Goal: Task Accomplishment & Management: Manage account settings

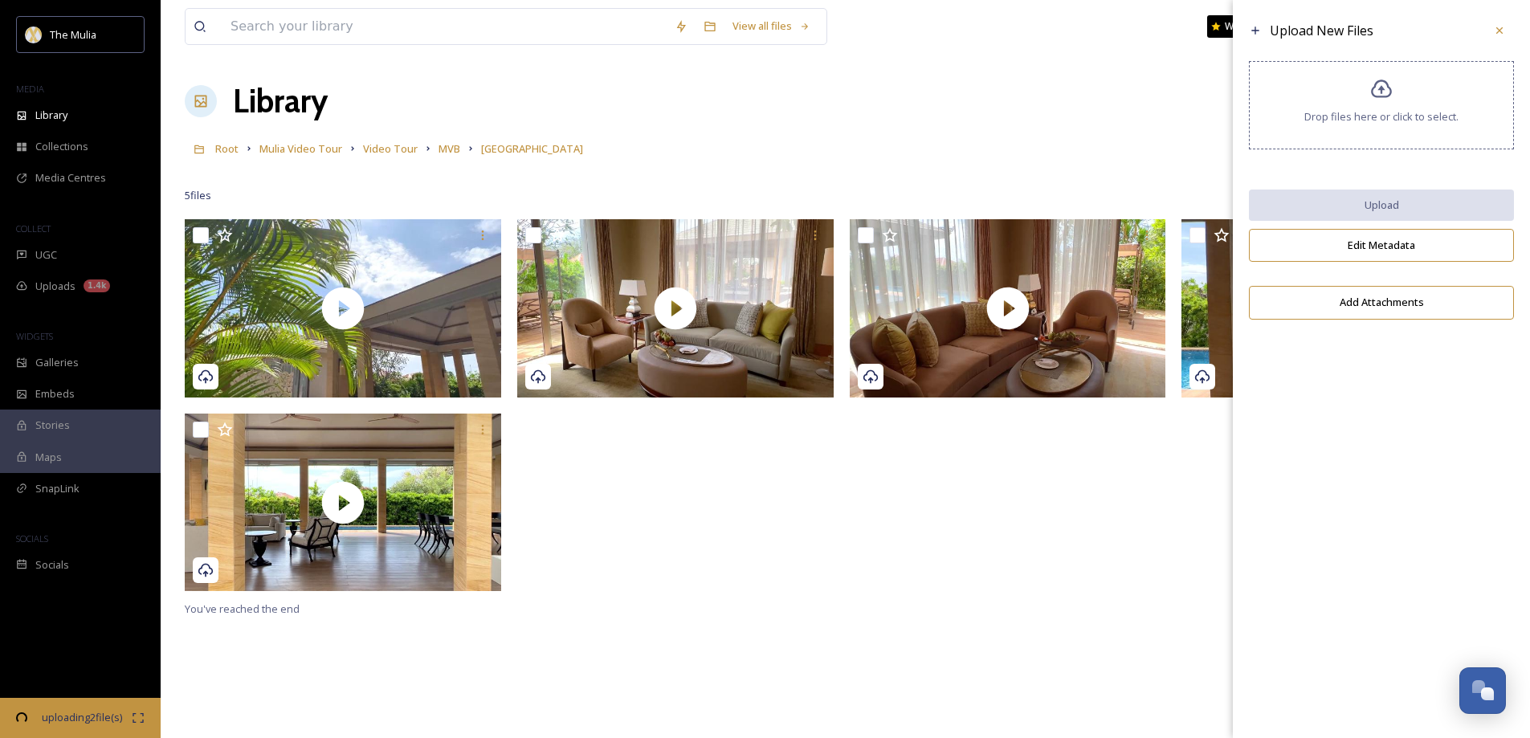
scroll to position [2260, 0]
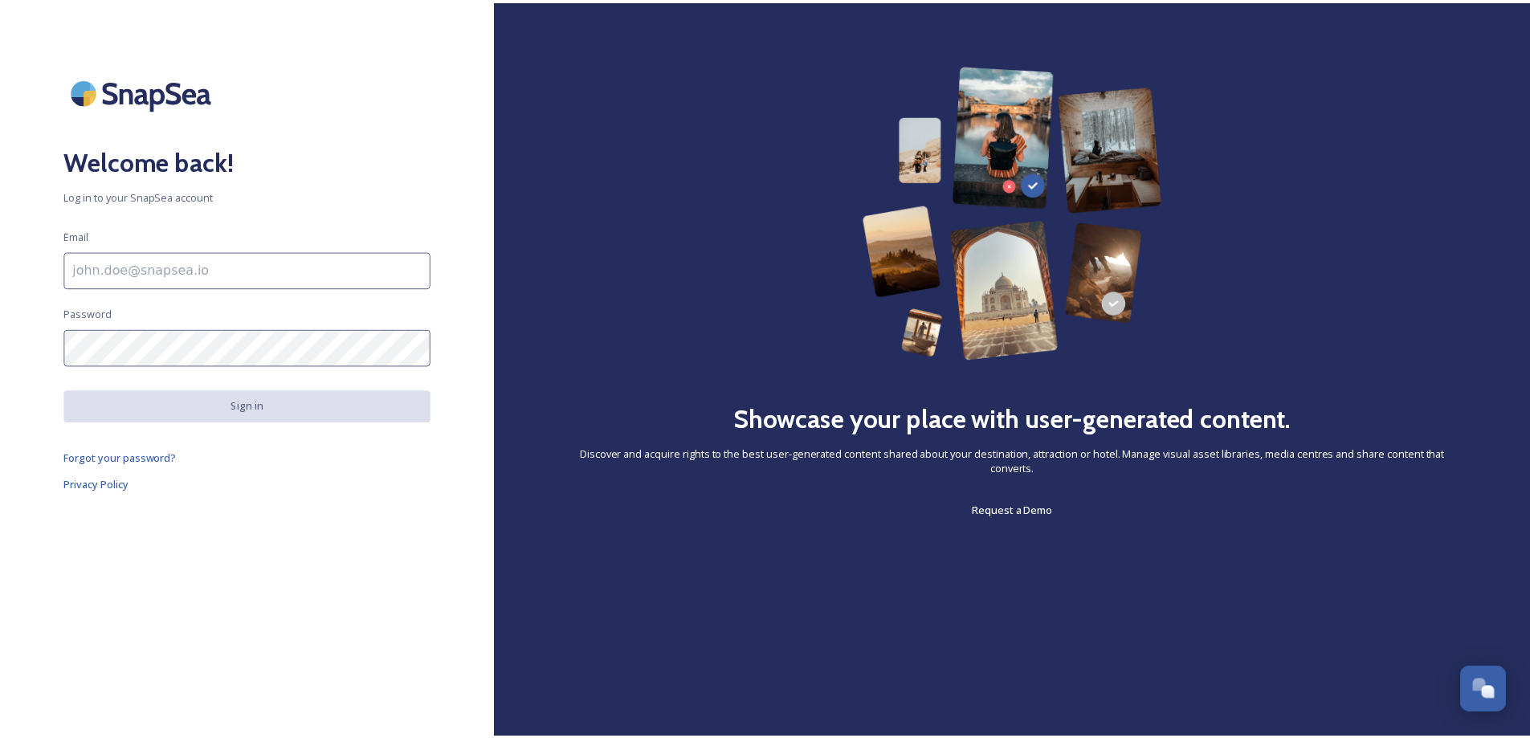
scroll to position [2261, 0]
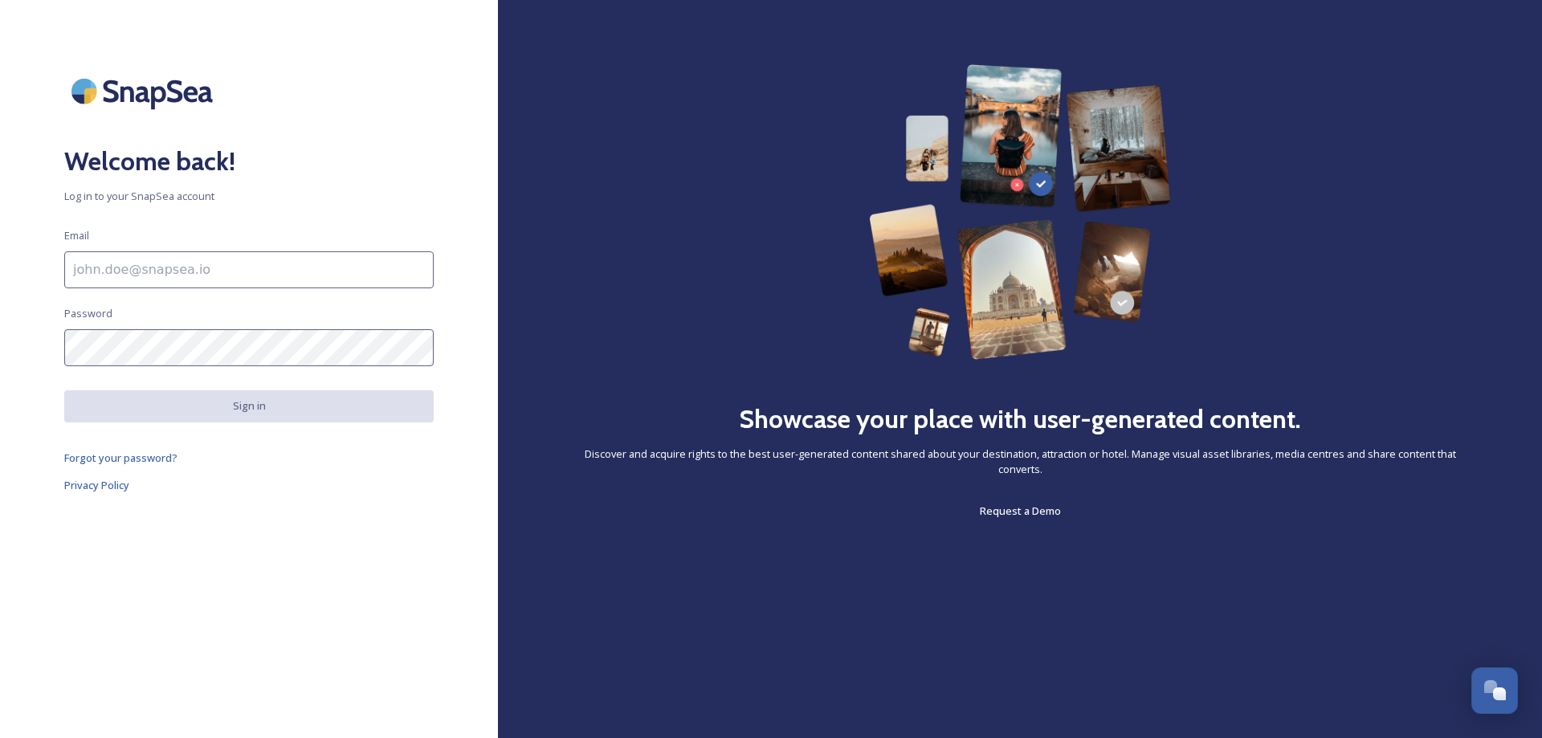
click at [165, 568] on div "Welcome back! Log in to your SnapSea account Email Password Sign in Forgot your…" at bounding box center [249, 369] width 498 height 610
click at [136, 267] on input at bounding box center [249, 269] width 370 height 37
type input "[DOMAIN_NAME][EMAIL_ADDRESS][DOMAIN_NAME]"
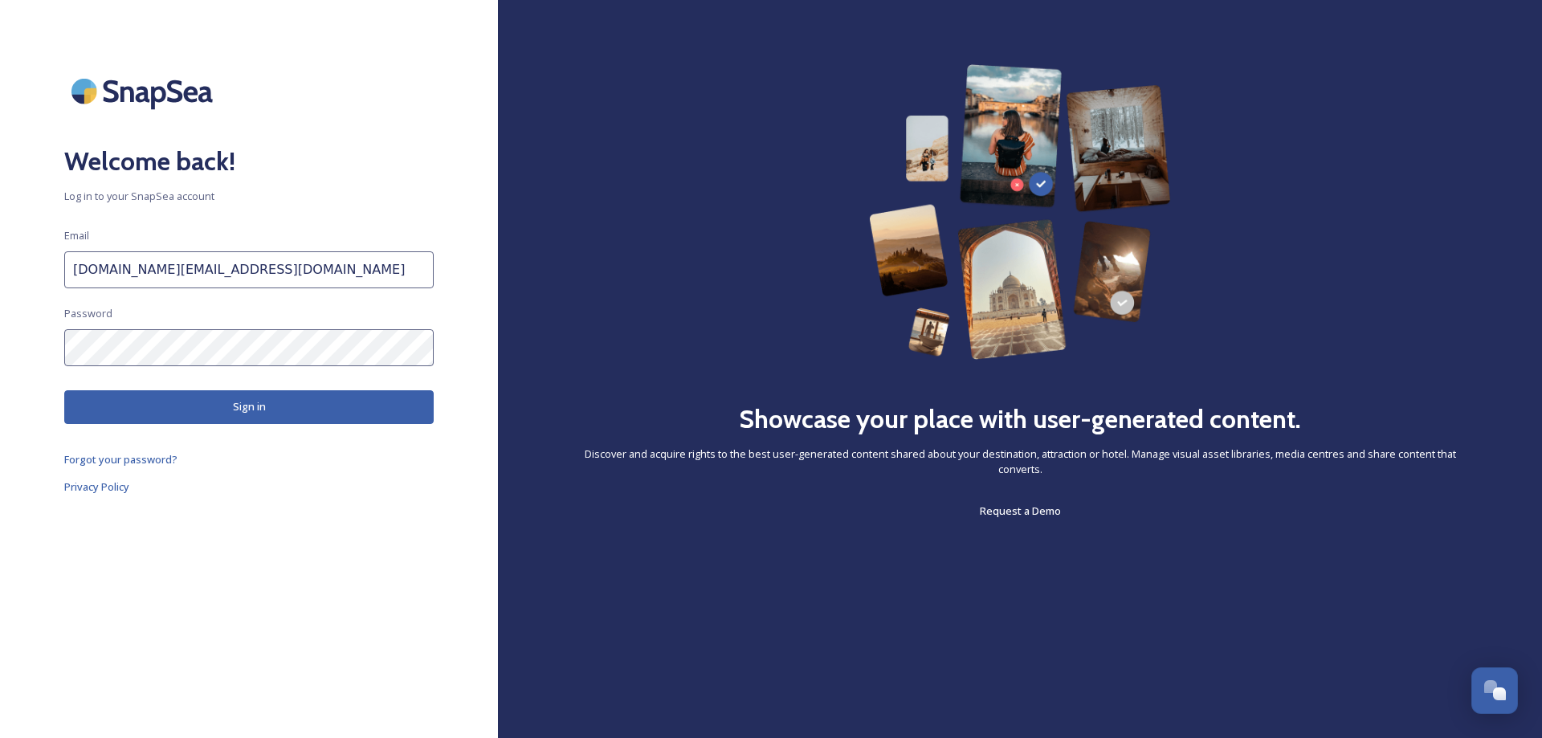
click at [134, 406] on button "Sign in" at bounding box center [249, 406] width 370 height 33
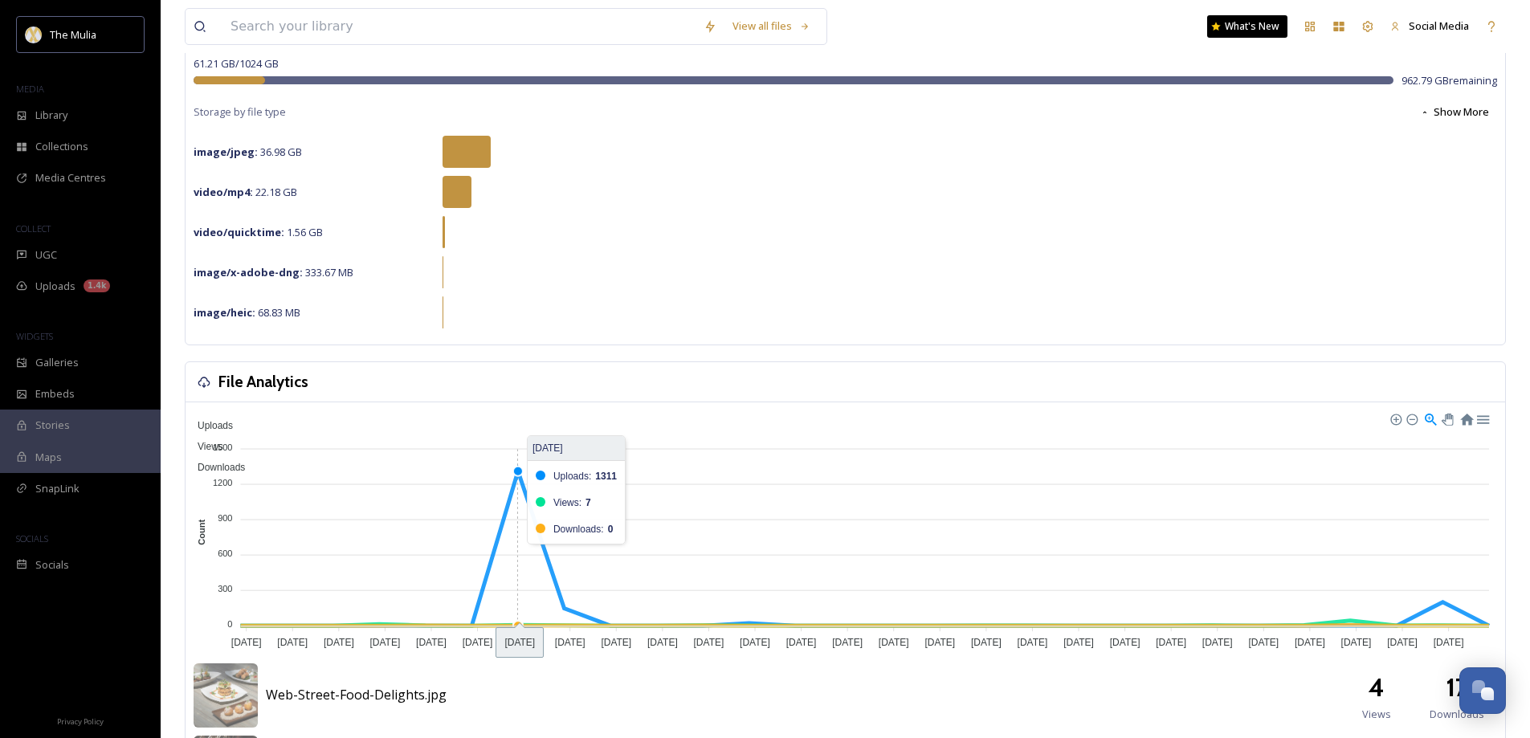
scroll to position [321, 0]
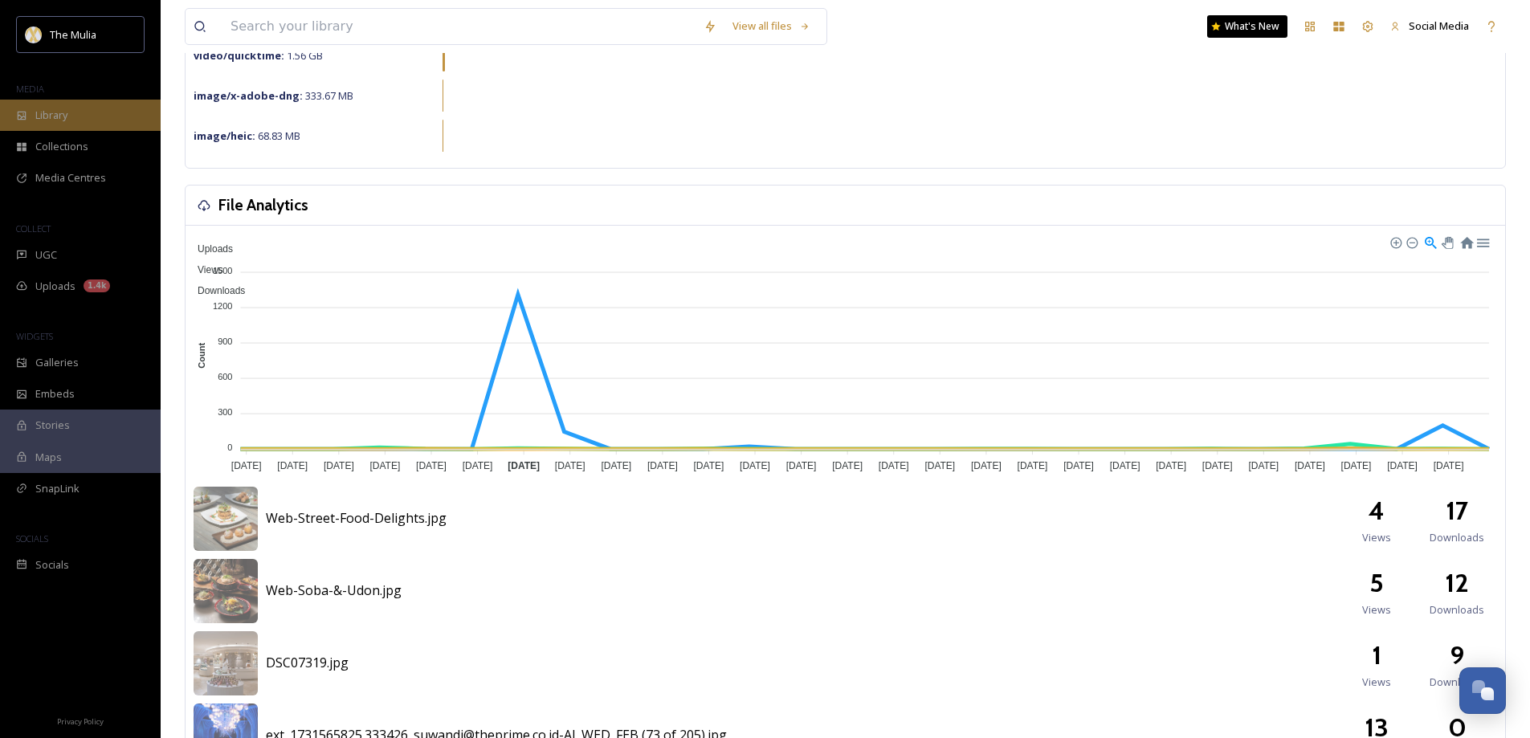
click at [56, 116] on span "Library" at bounding box center [51, 115] width 32 height 15
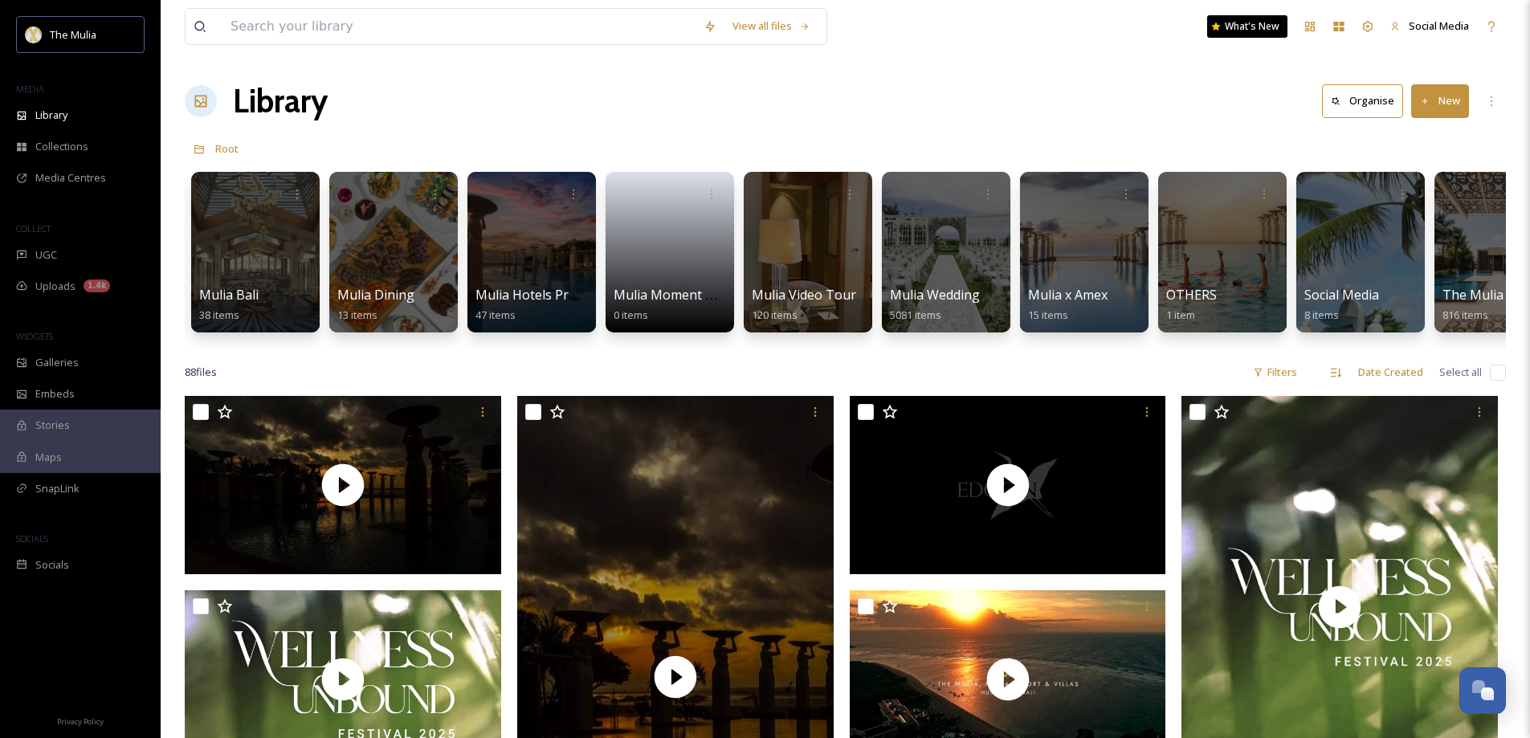
scroll to position [0, 1382]
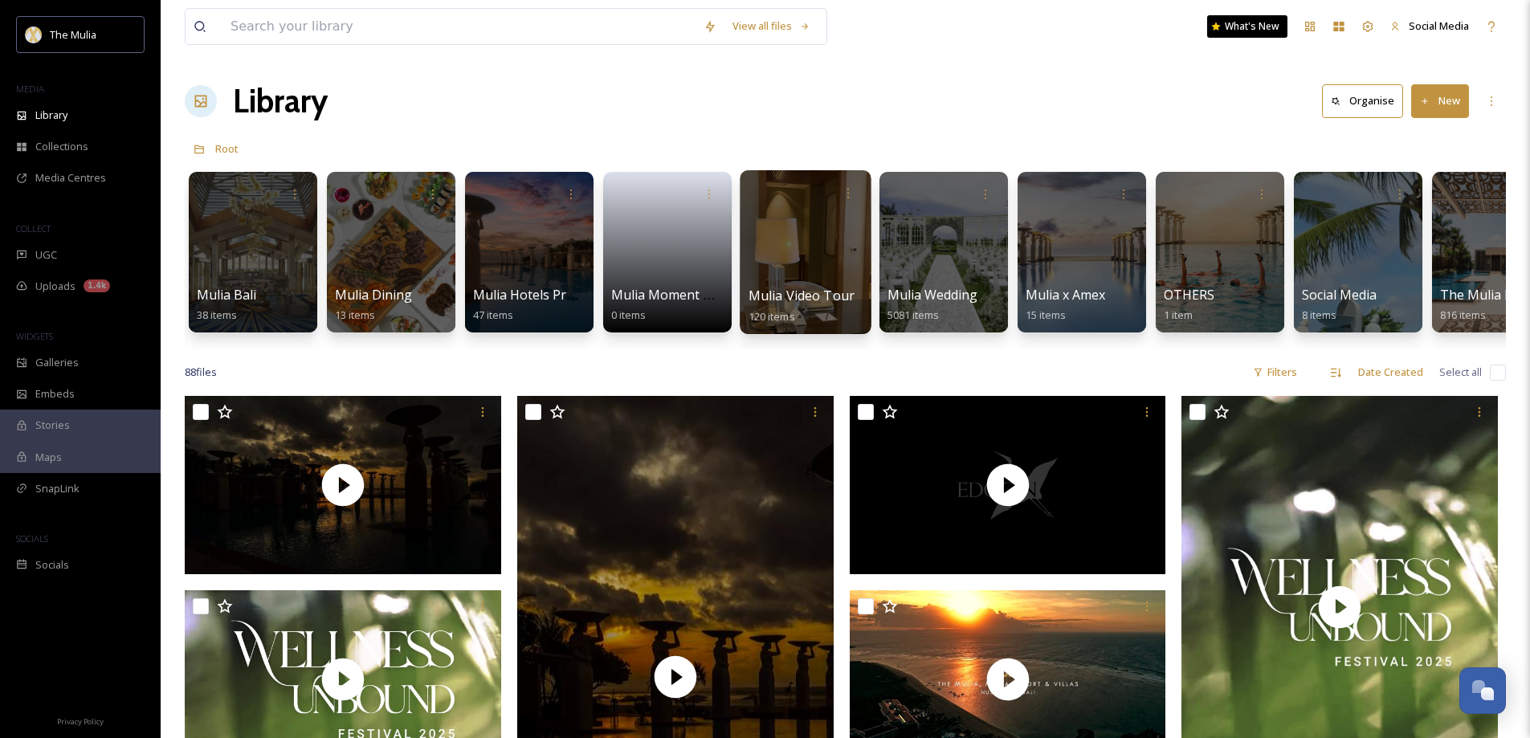
click at [783, 273] on div at bounding box center [805, 252] width 131 height 164
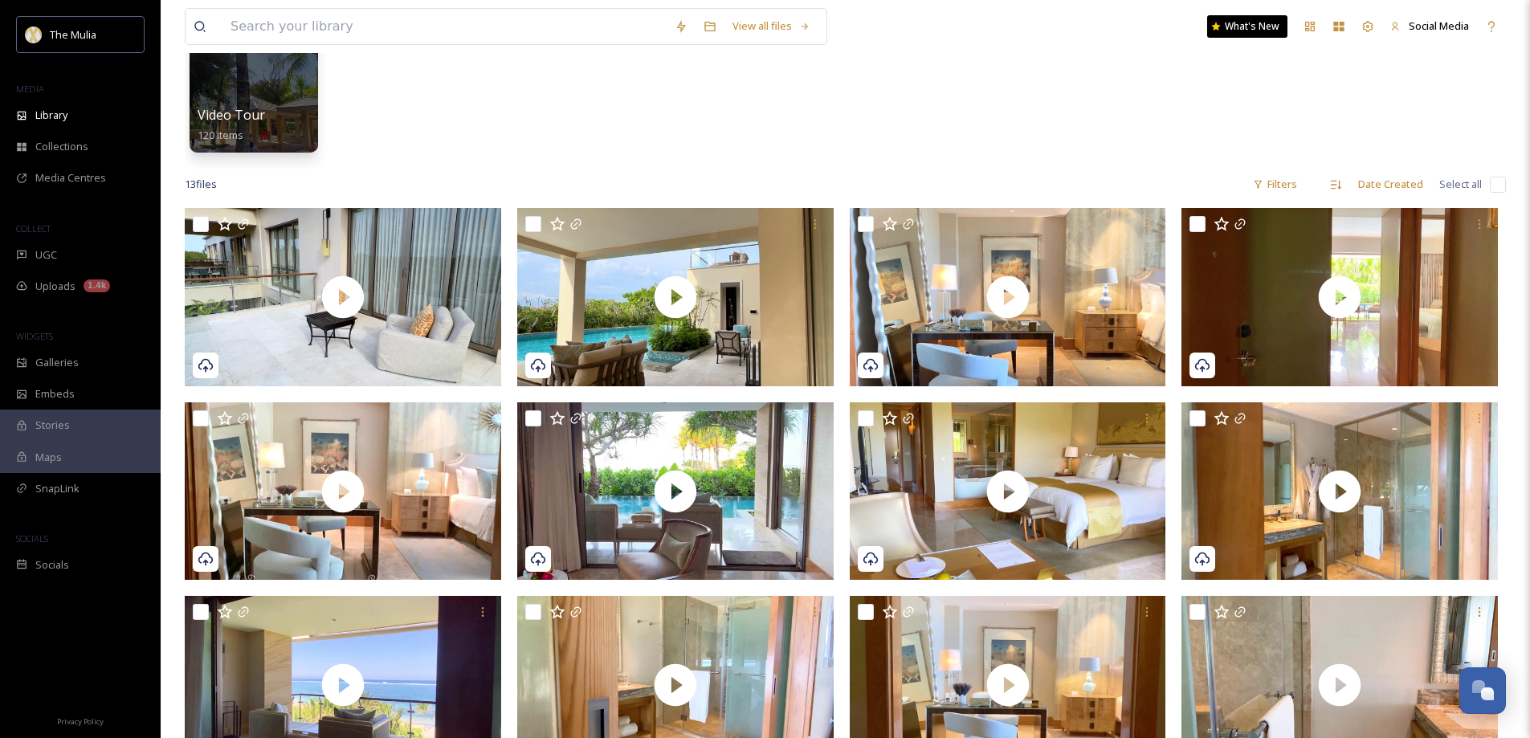
scroll to position [241, 0]
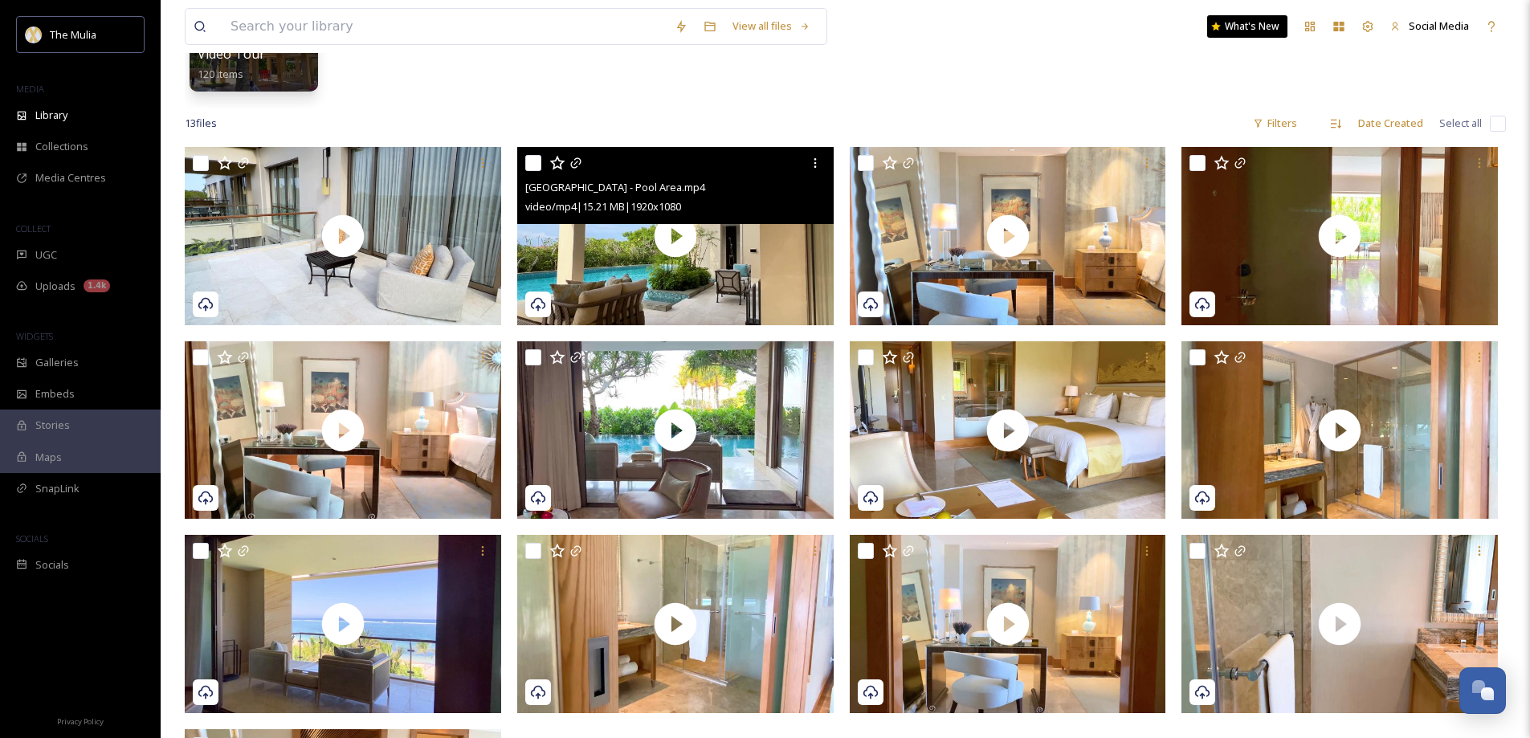
click at [530, 162] on input "checkbox" at bounding box center [533, 163] width 16 height 16
checkbox input "true"
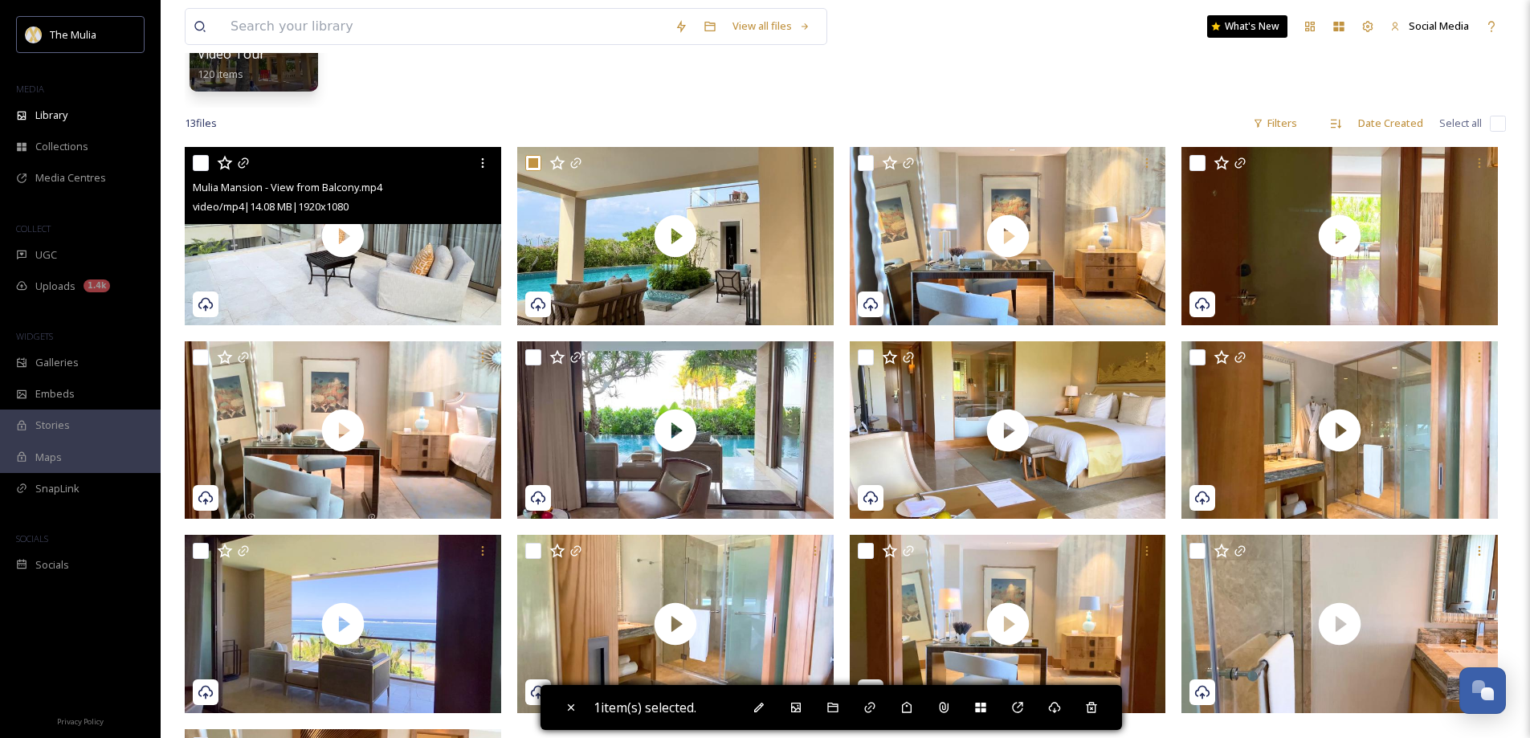
click at [202, 165] on input "checkbox" at bounding box center [201, 163] width 16 height 16
checkbox input "true"
click at [481, 162] on icon at bounding box center [482, 163] width 13 height 13
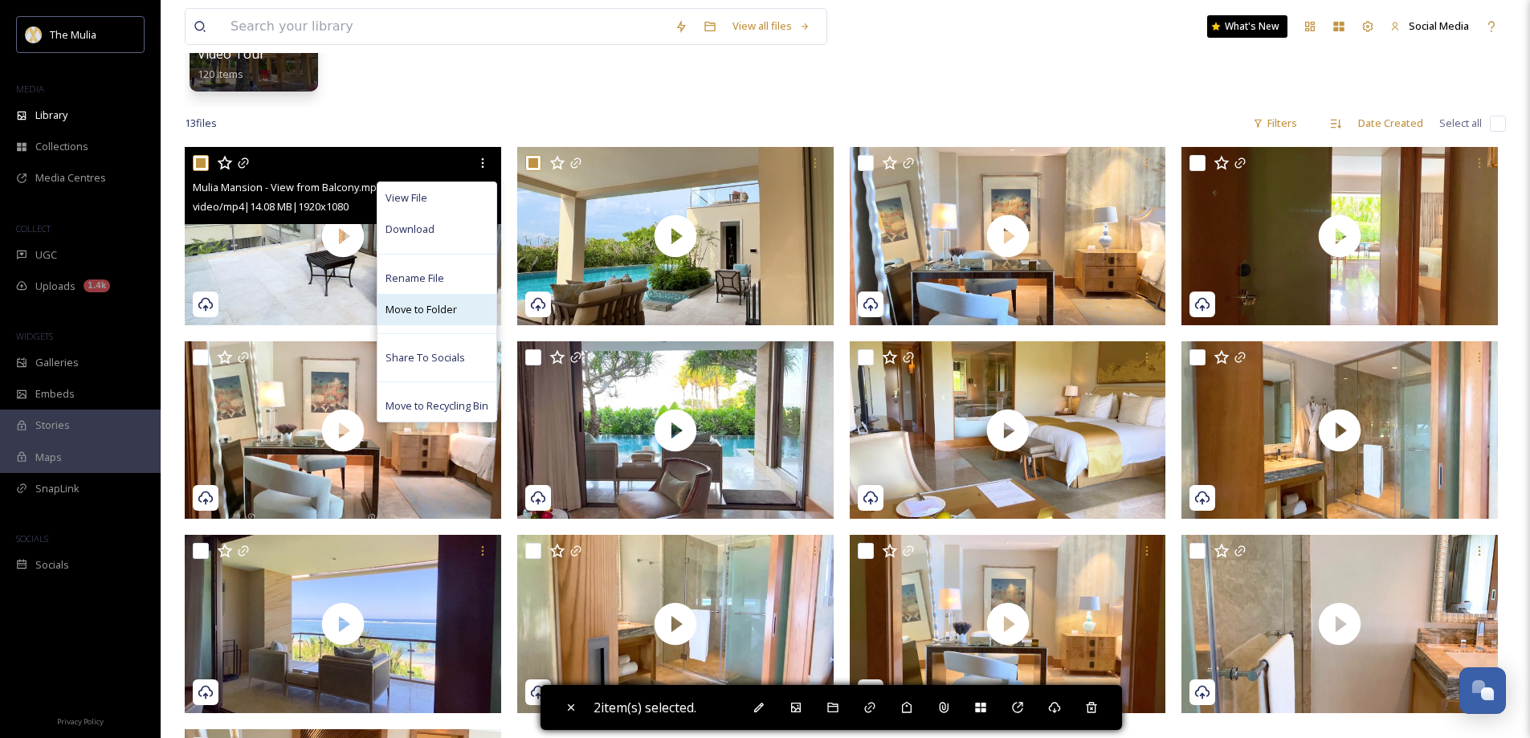
click at [428, 303] on span "Move to Folder" at bounding box center [421, 309] width 71 height 15
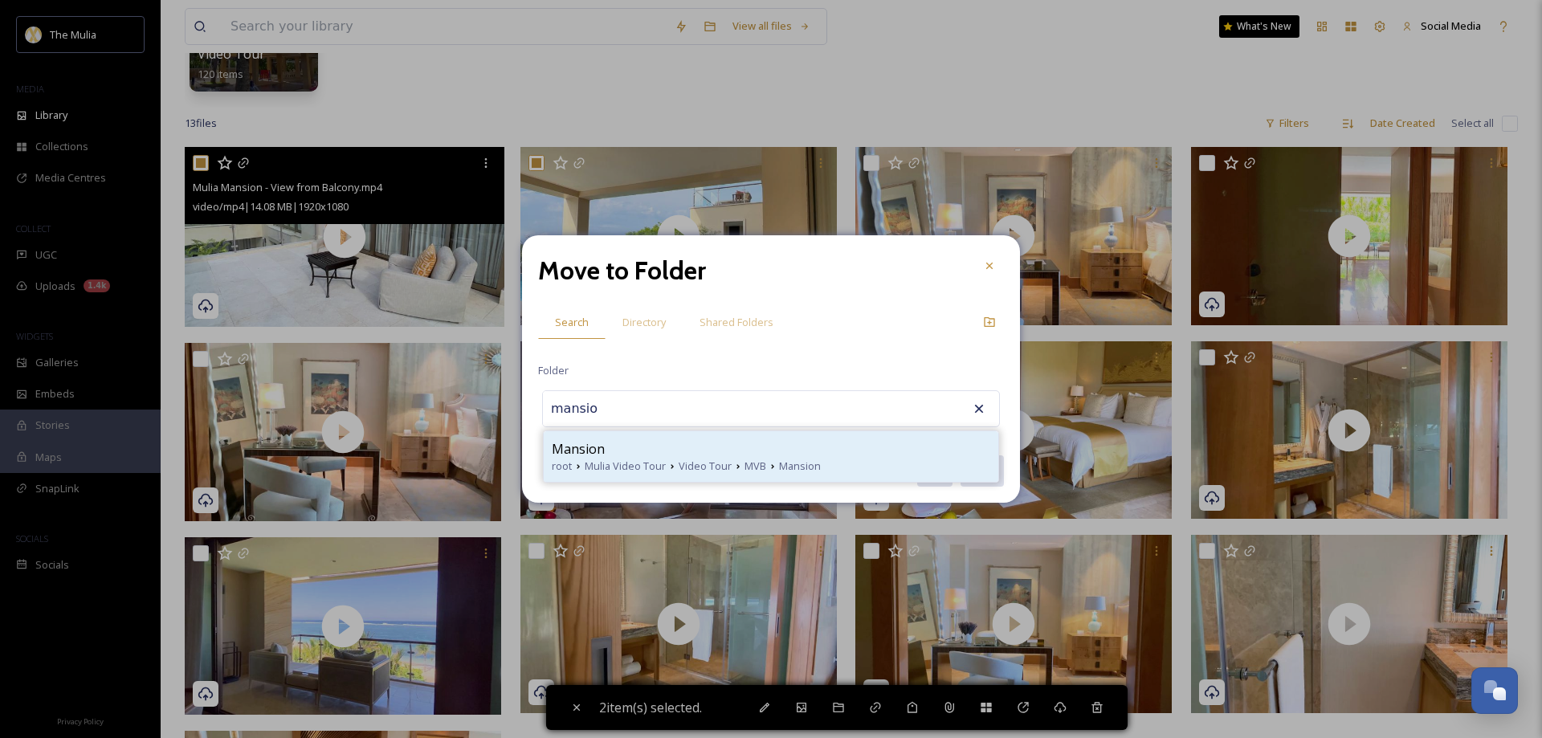
click at [629, 455] on div "Mansion" at bounding box center [771, 448] width 439 height 19
type input "Mansion"
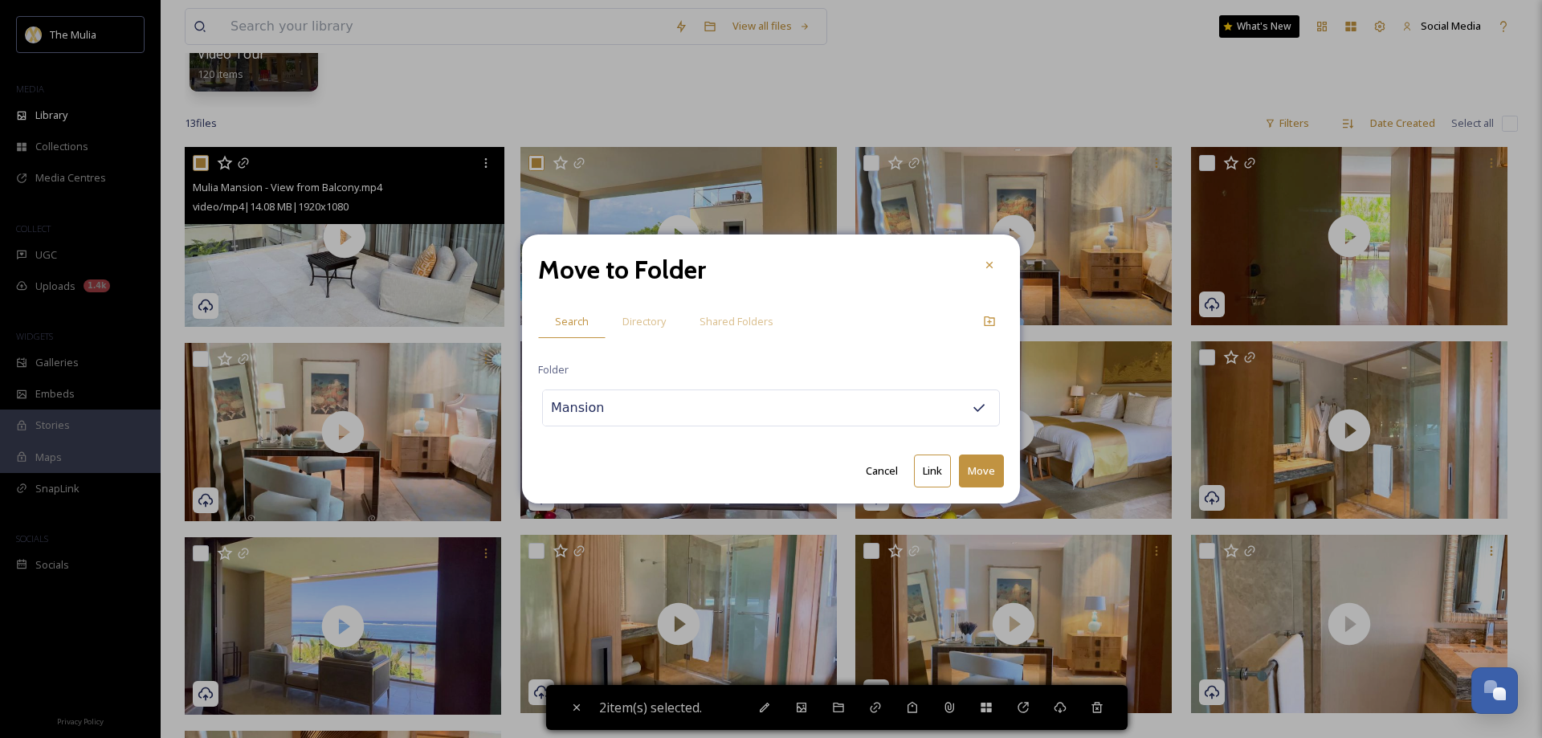
click at [987, 474] on button "Move" at bounding box center [981, 471] width 45 height 33
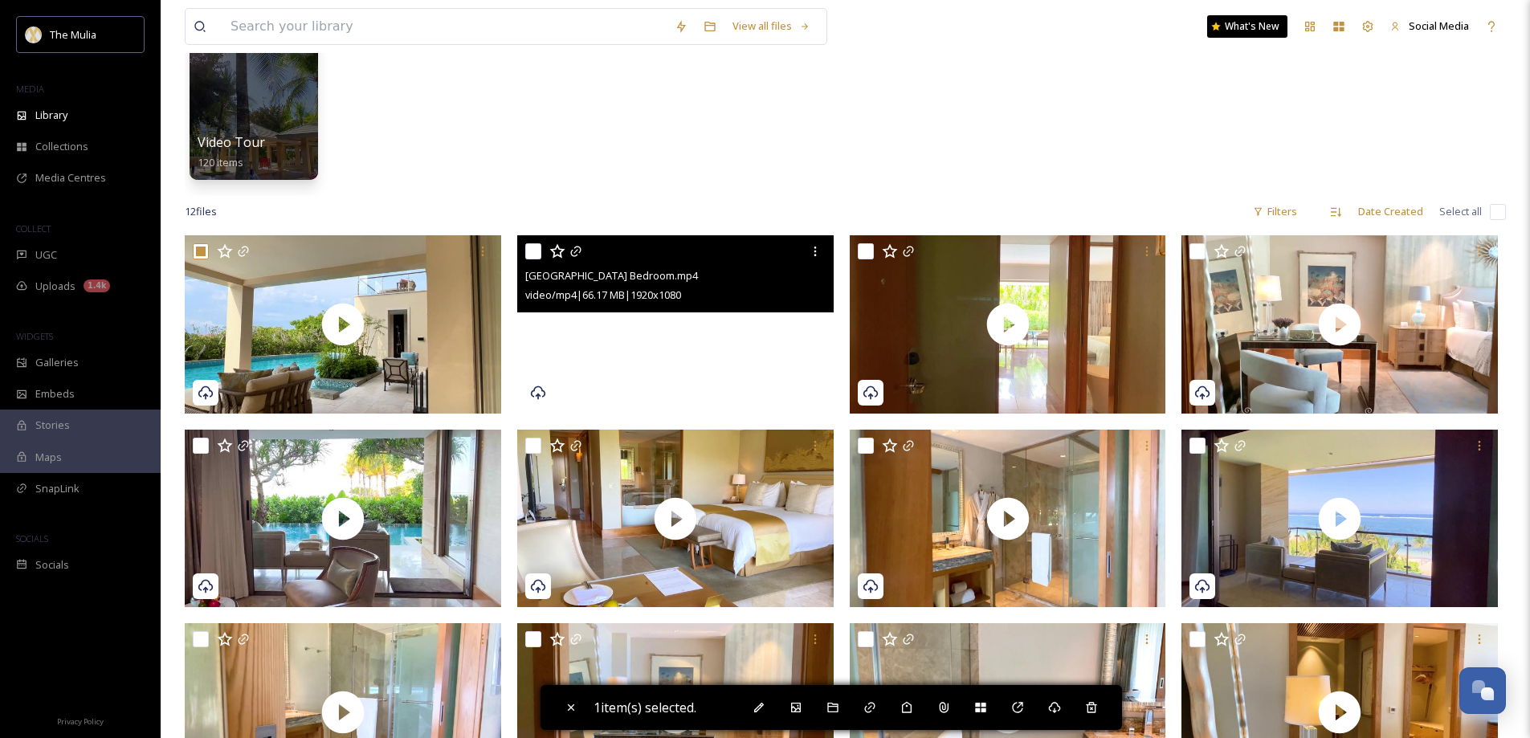
scroll to position [147, 0]
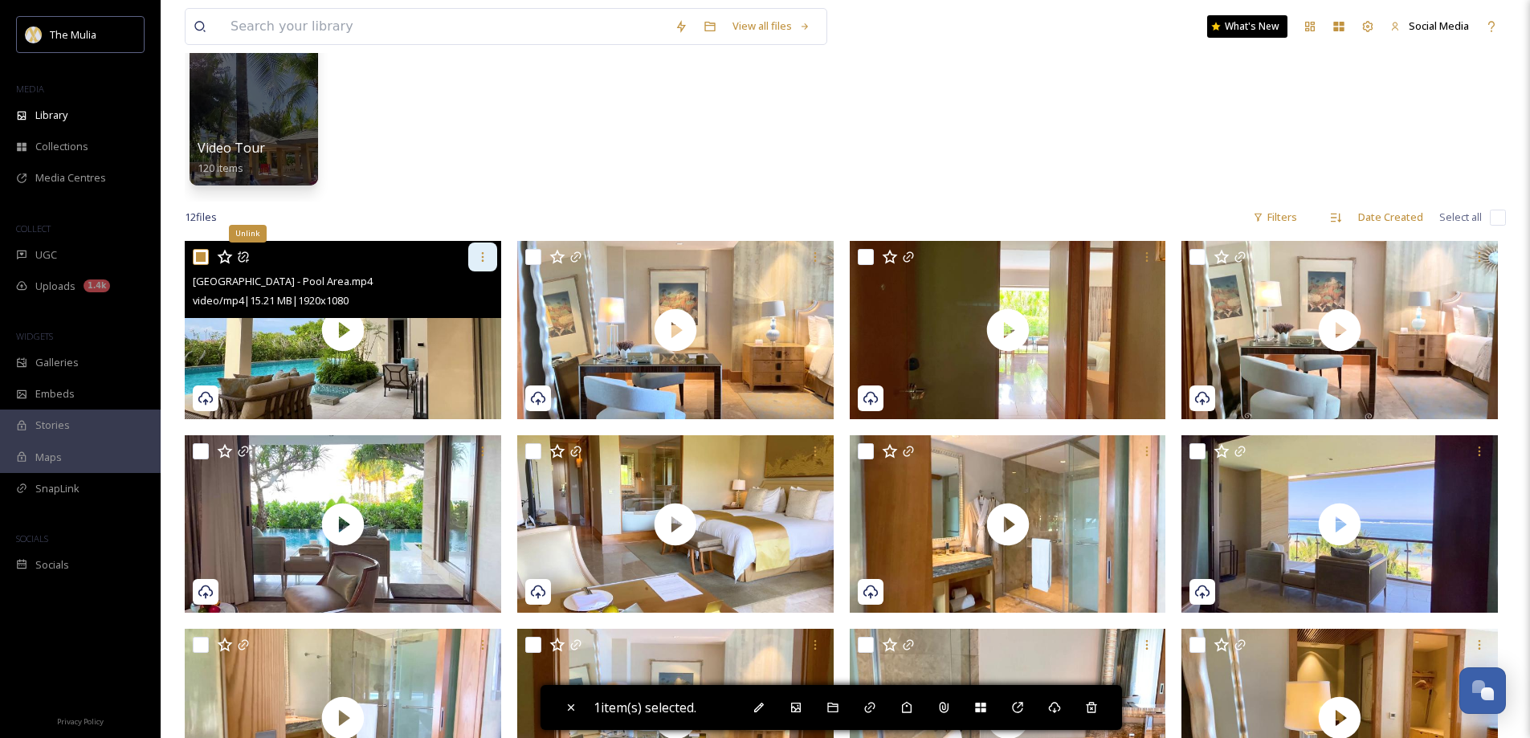
click at [486, 257] on icon at bounding box center [482, 257] width 13 height 13
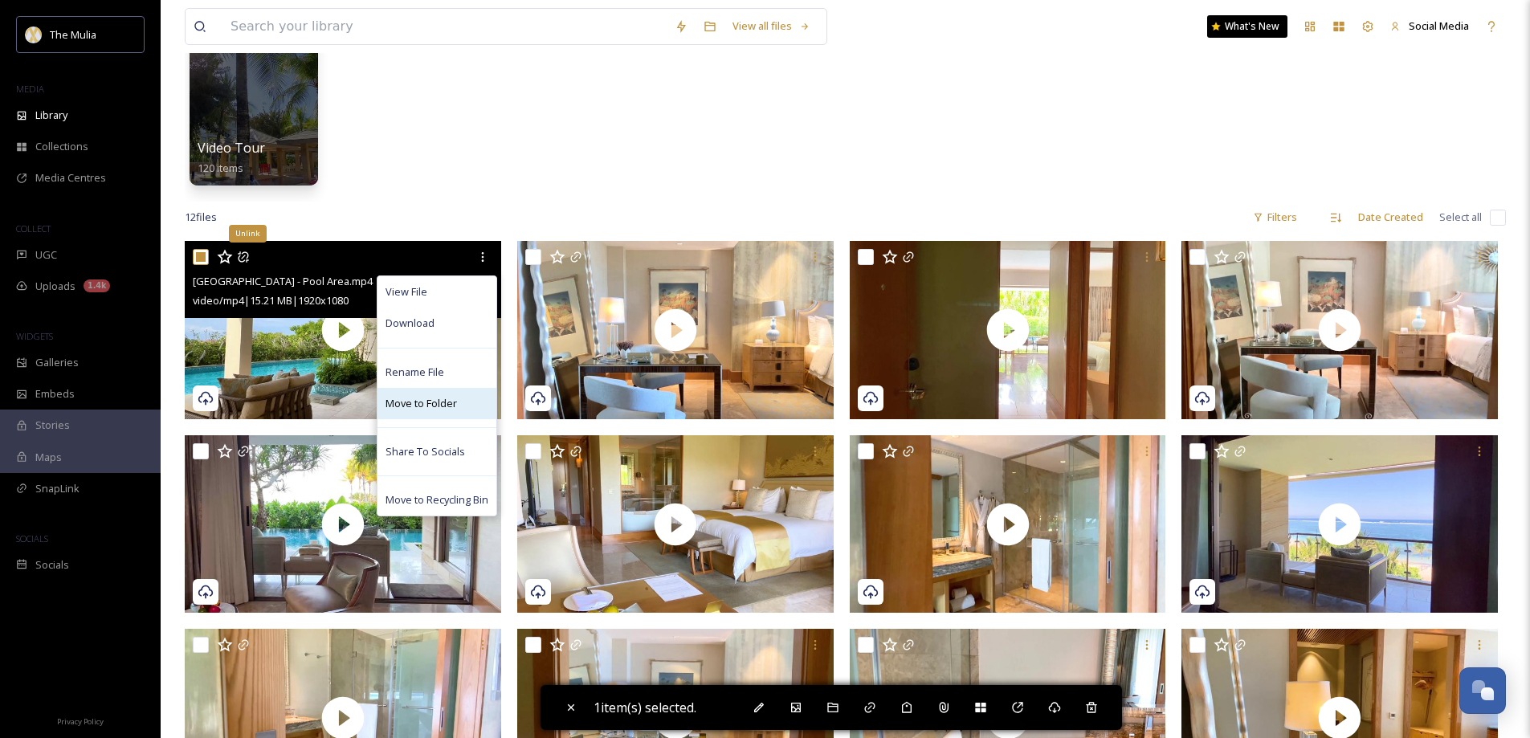
click at [428, 399] on span "Move to Folder" at bounding box center [421, 403] width 71 height 15
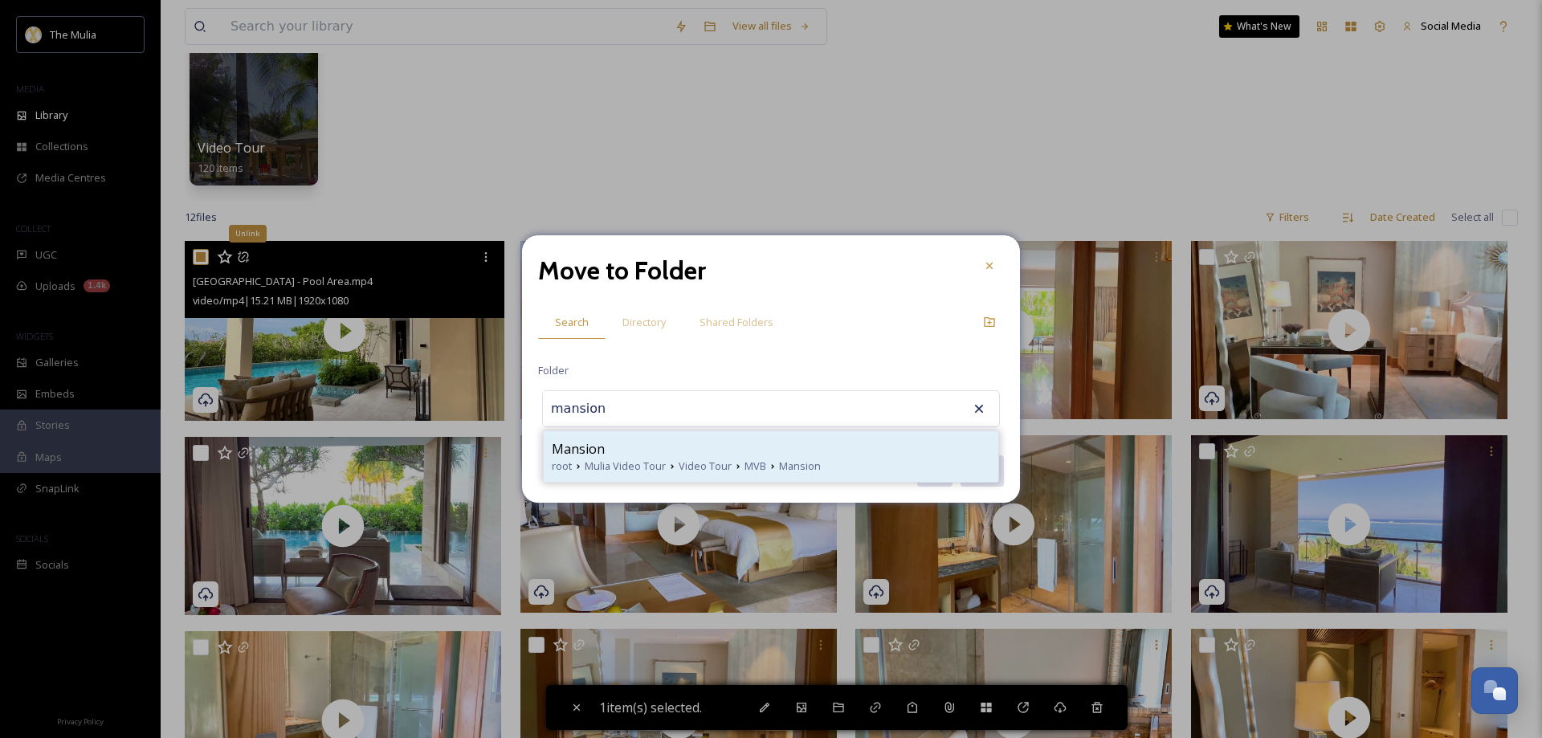
click at [614, 455] on div "Mansion" at bounding box center [771, 448] width 439 height 19
type input "Mansion"
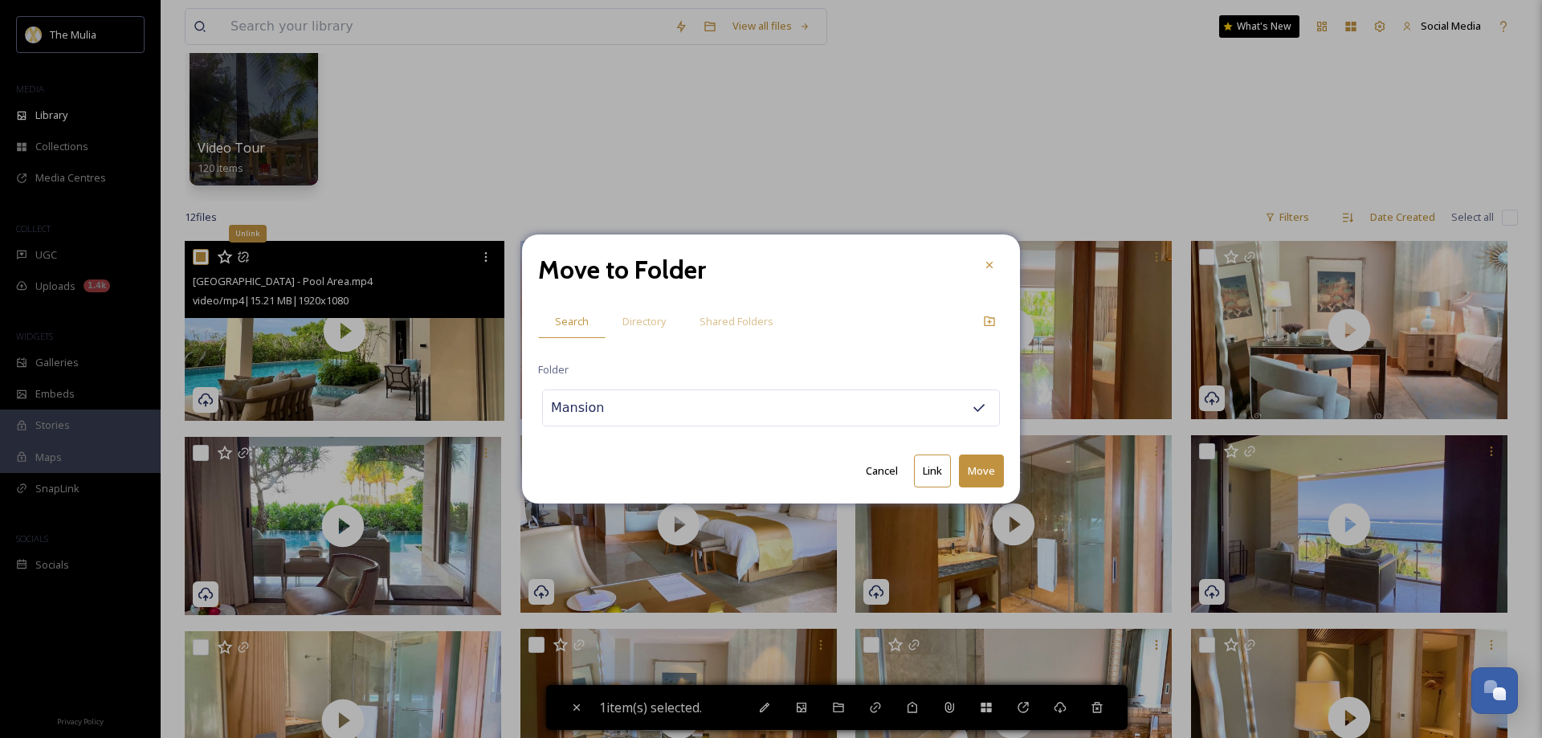
click at [966, 473] on button "Move" at bounding box center [981, 471] width 45 height 33
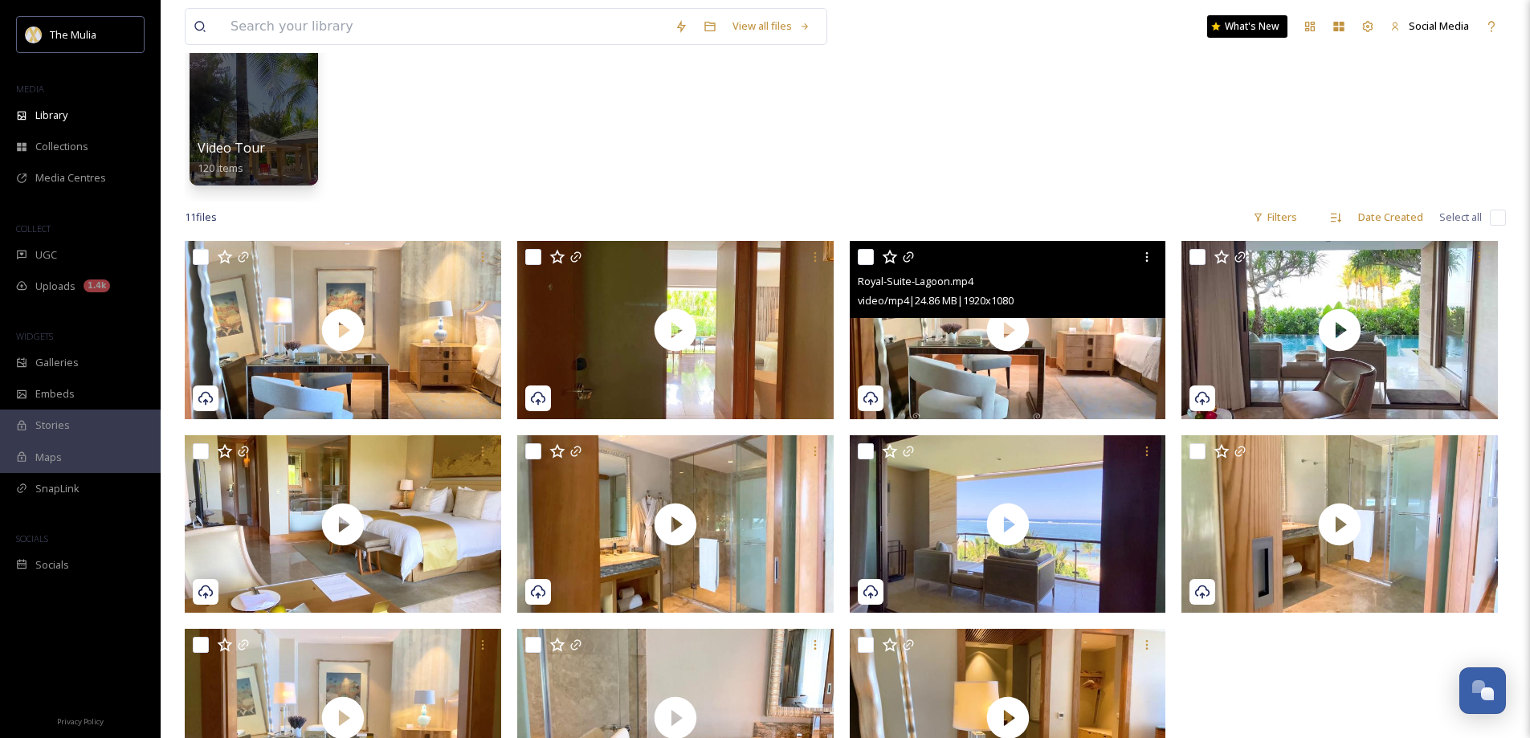
click at [864, 254] on input "checkbox" at bounding box center [866, 257] width 16 height 16
checkbox input "true"
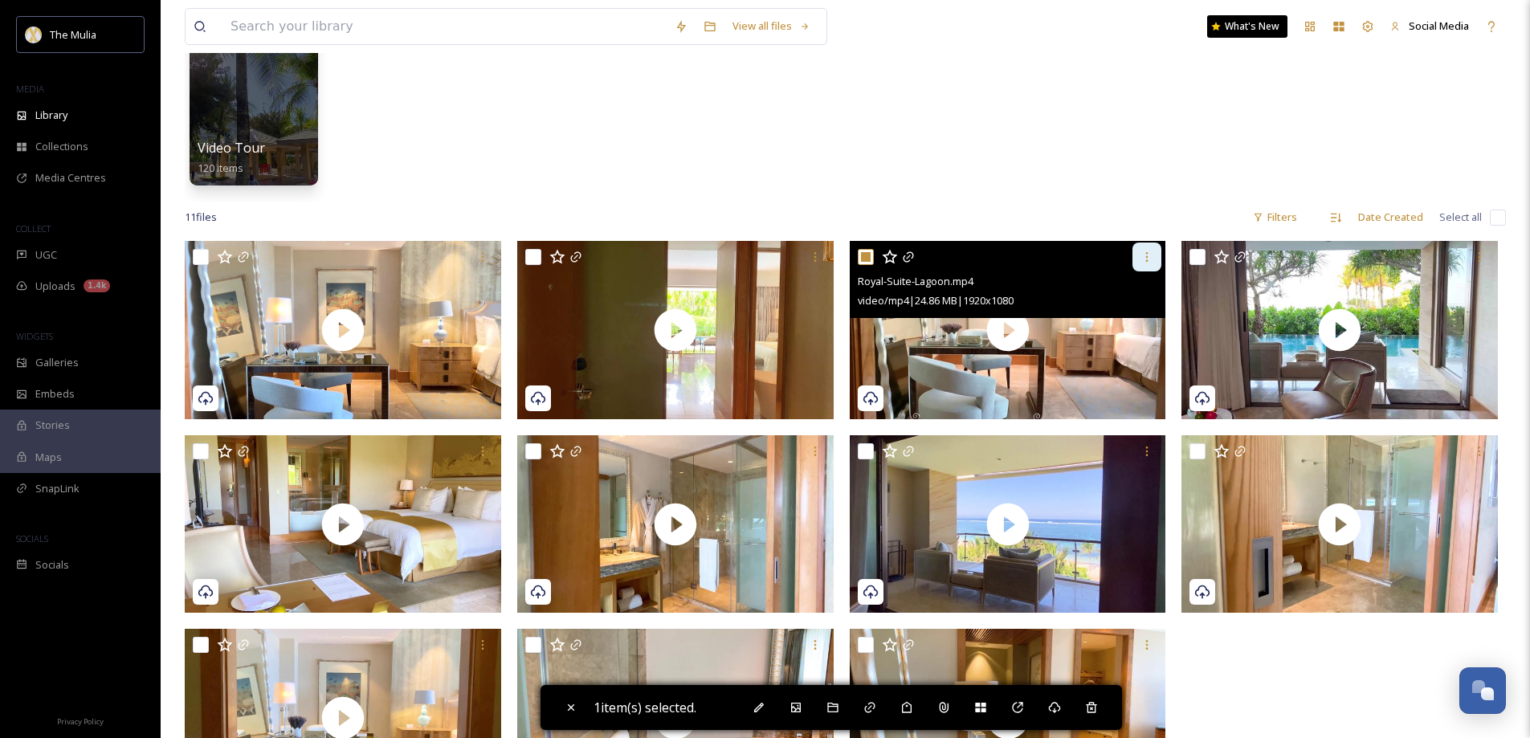
click at [1145, 255] on icon at bounding box center [1147, 257] width 13 height 13
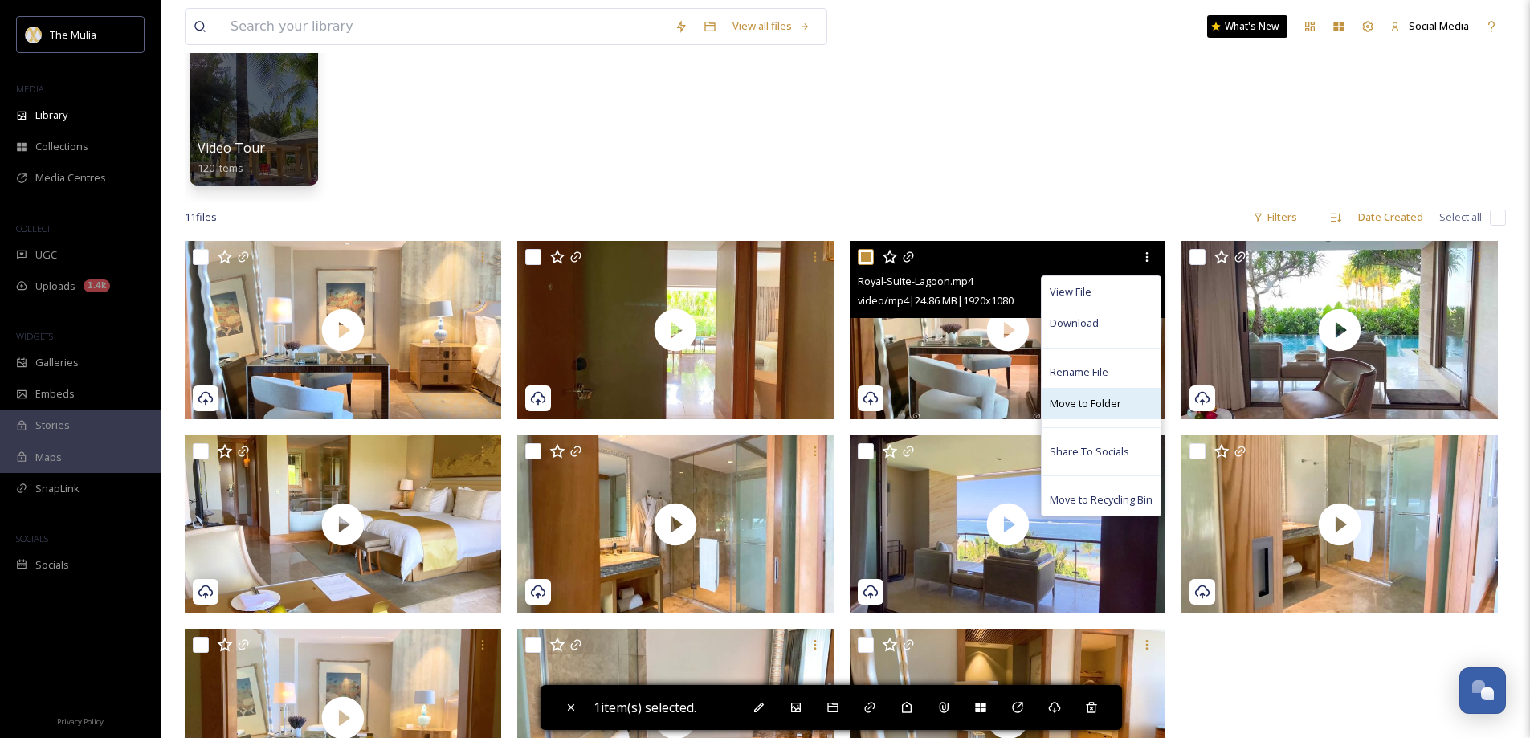
click at [1100, 396] on span "Move to Folder" at bounding box center [1085, 403] width 71 height 15
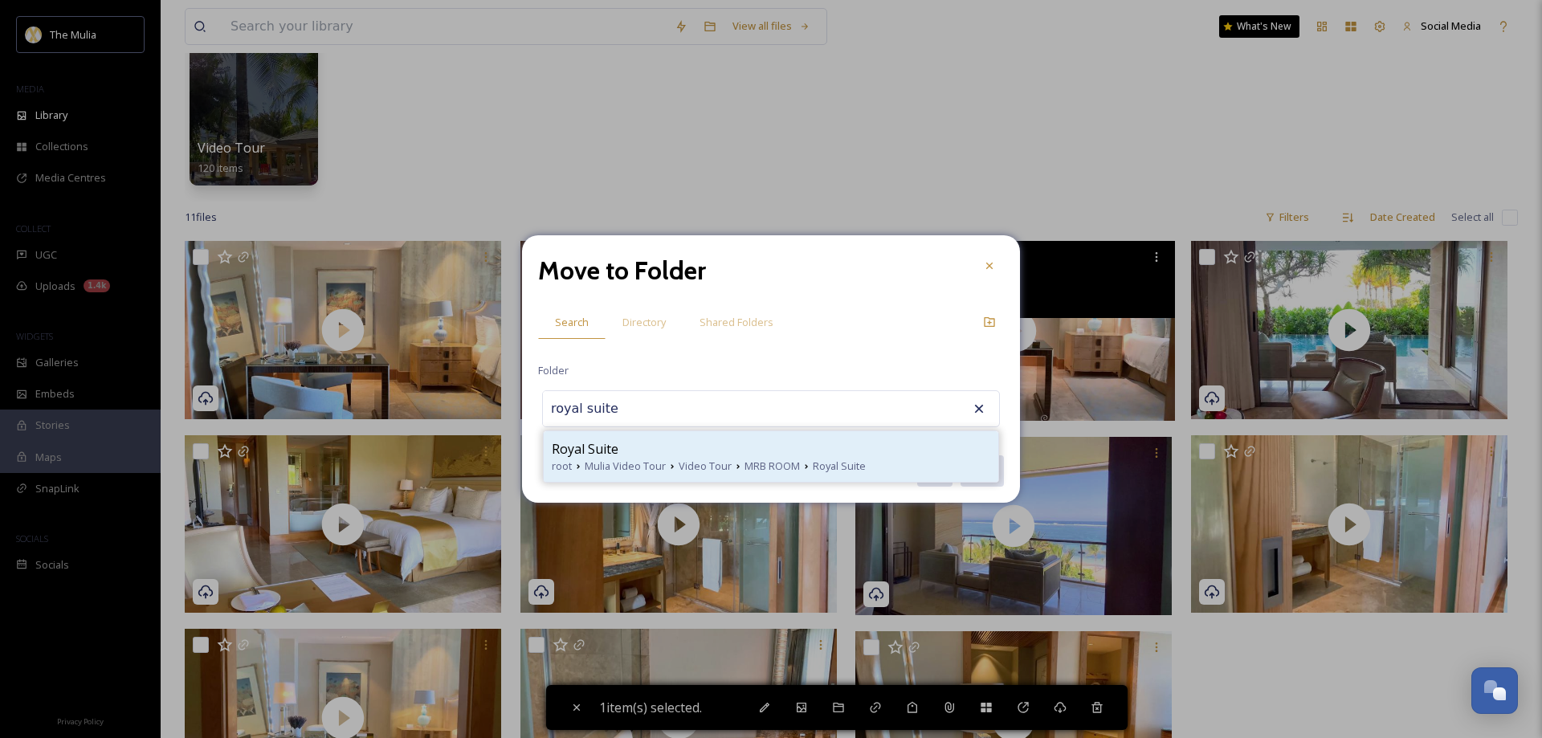
click at [677, 455] on div "Royal Suite" at bounding box center [771, 448] width 439 height 19
type input "Royal Suite"
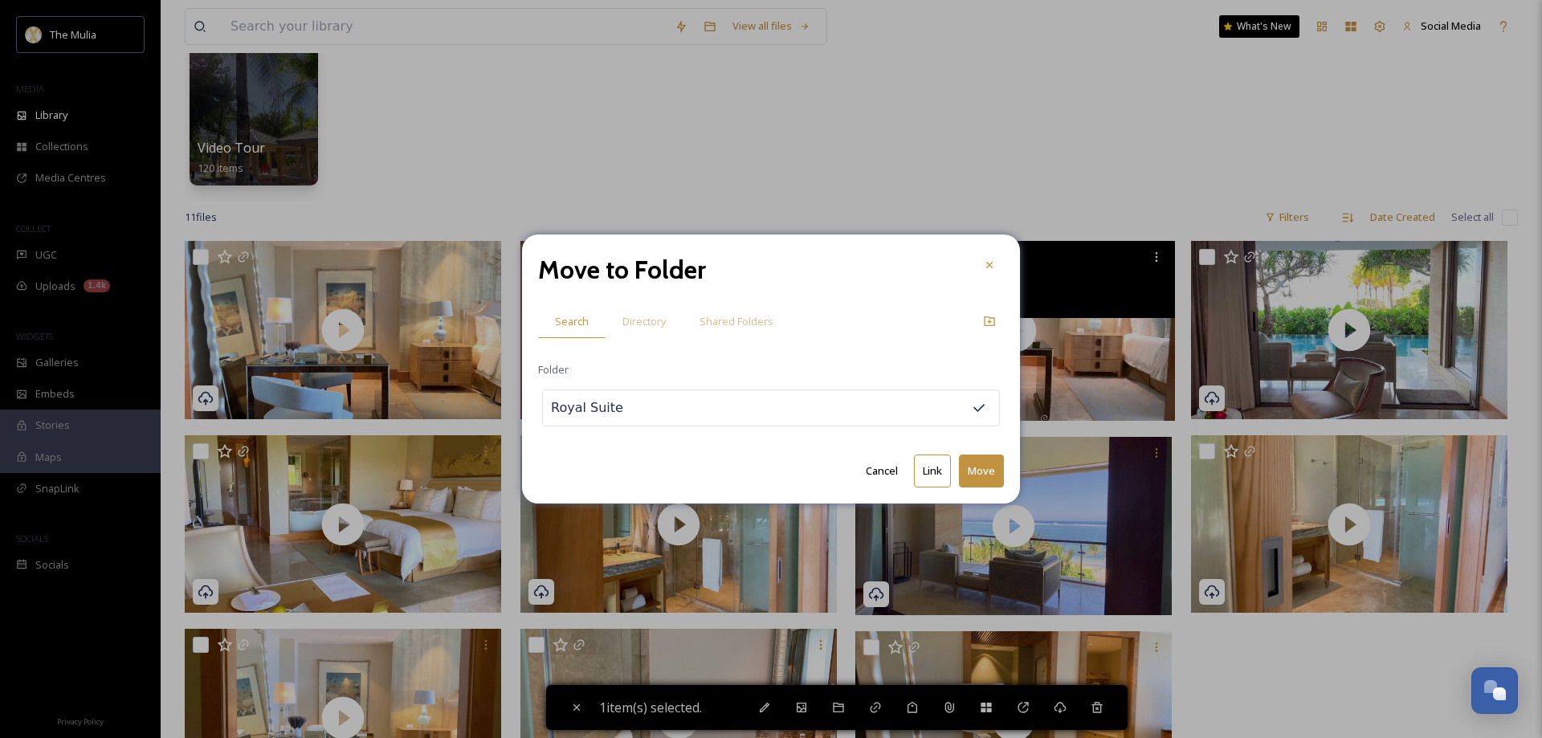
click at [978, 476] on button "Move" at bounding box center [981, 471] width 45 height 33
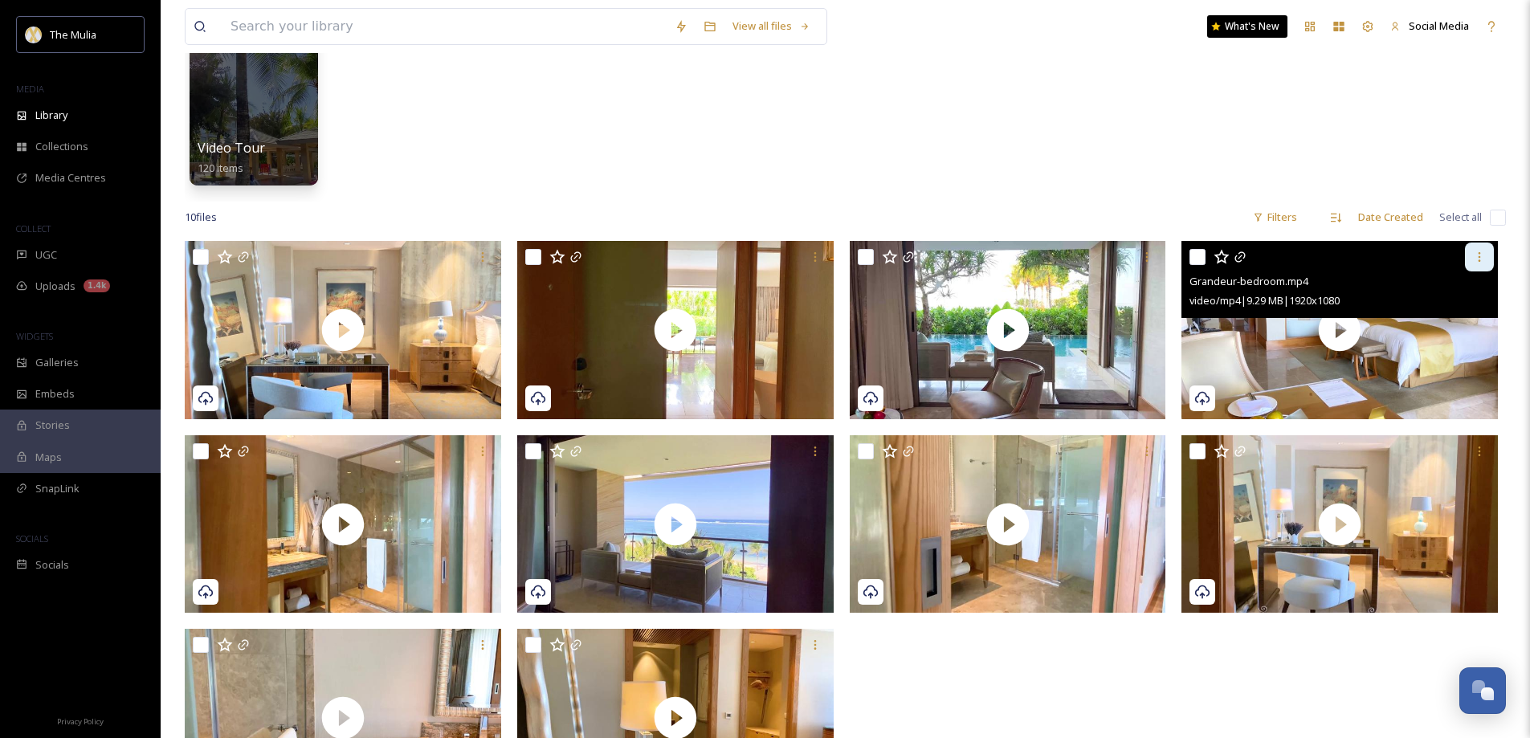
click at [1478, 260] on icon at bounding box center [1479, 257] width 13 height 13
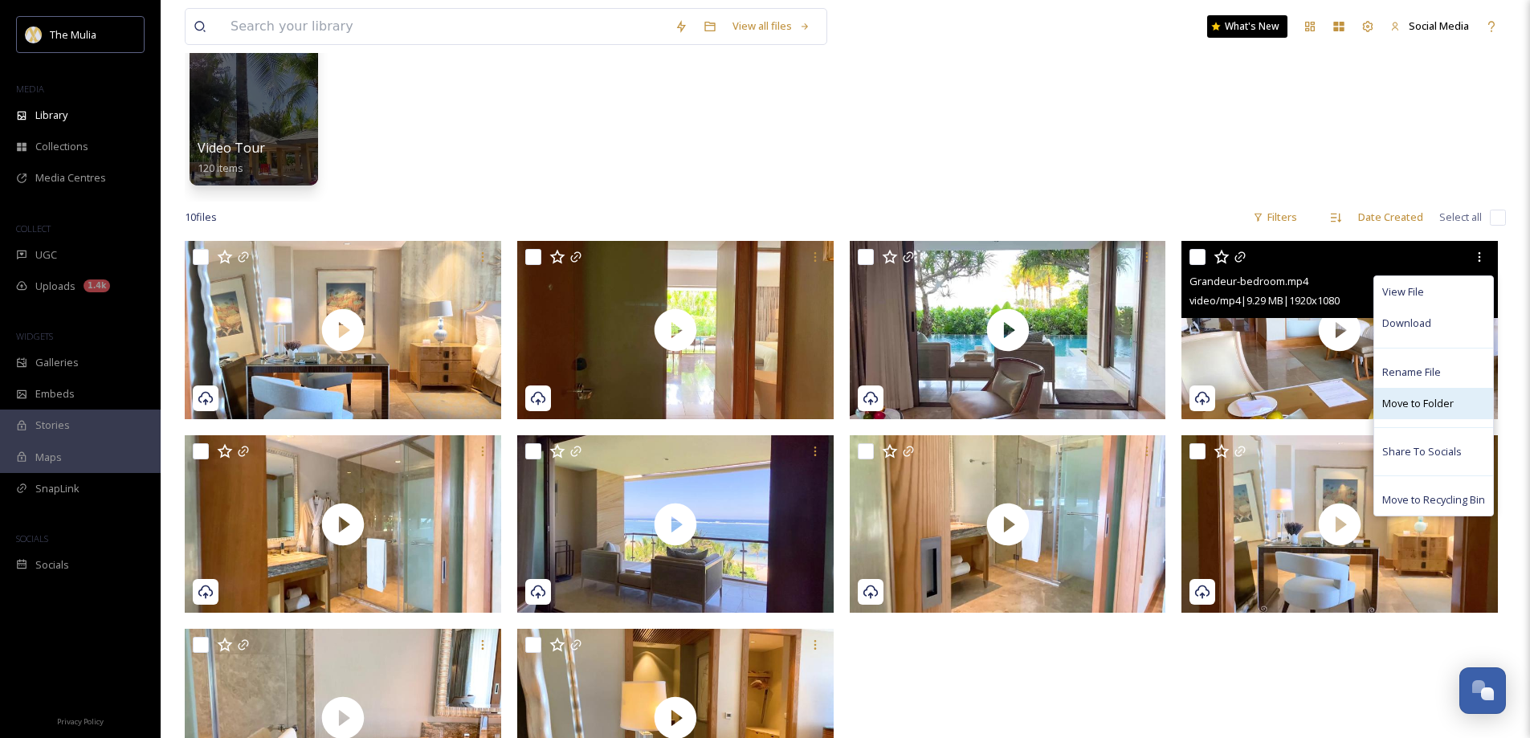
click at [1410, 403] on span "Move to Folder" at bounding box center [1417, 403] width 71 height 15
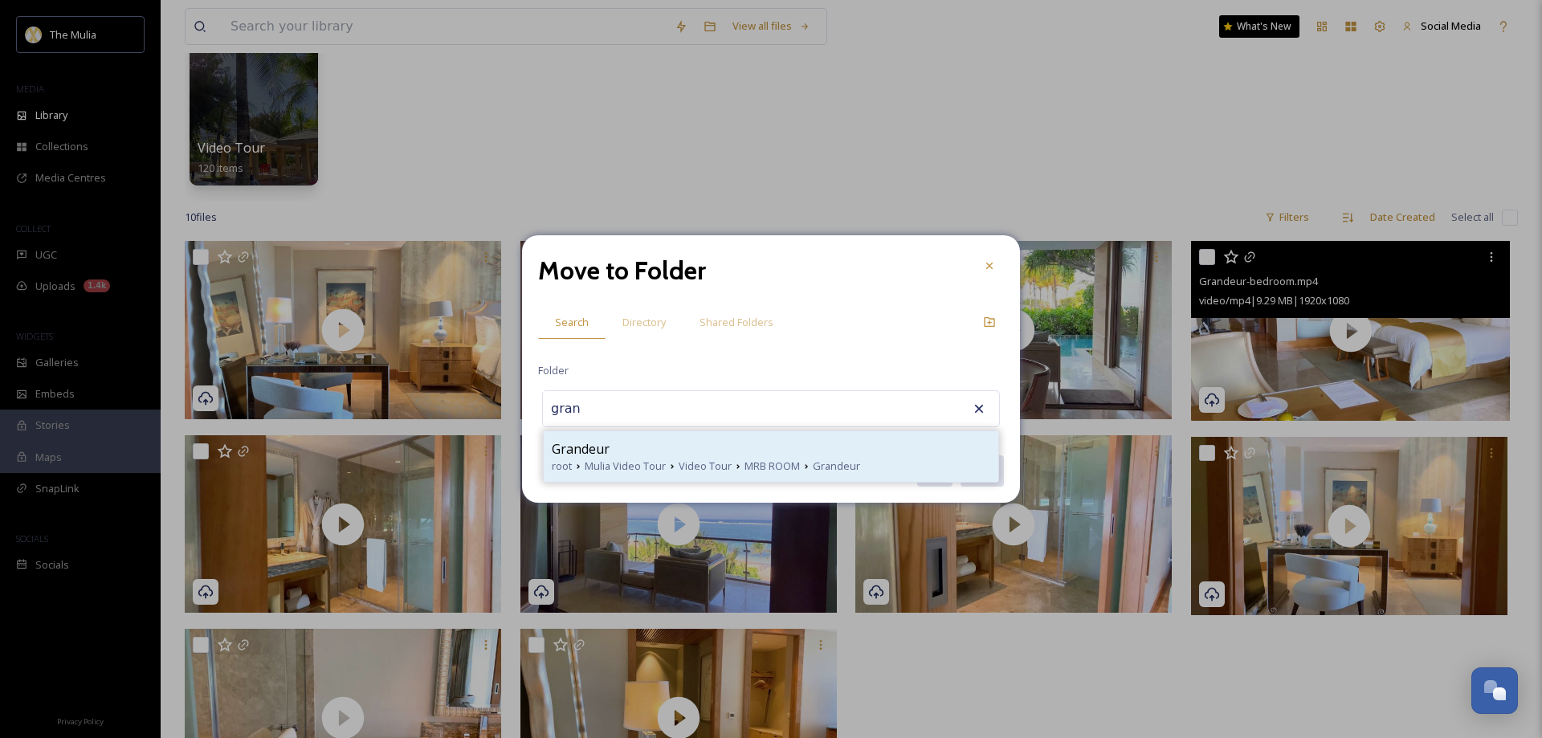
click at [637, 453] on div "Grandeur" at bounding box center [771, 448] width 439 height 19
type input "Grandeur"
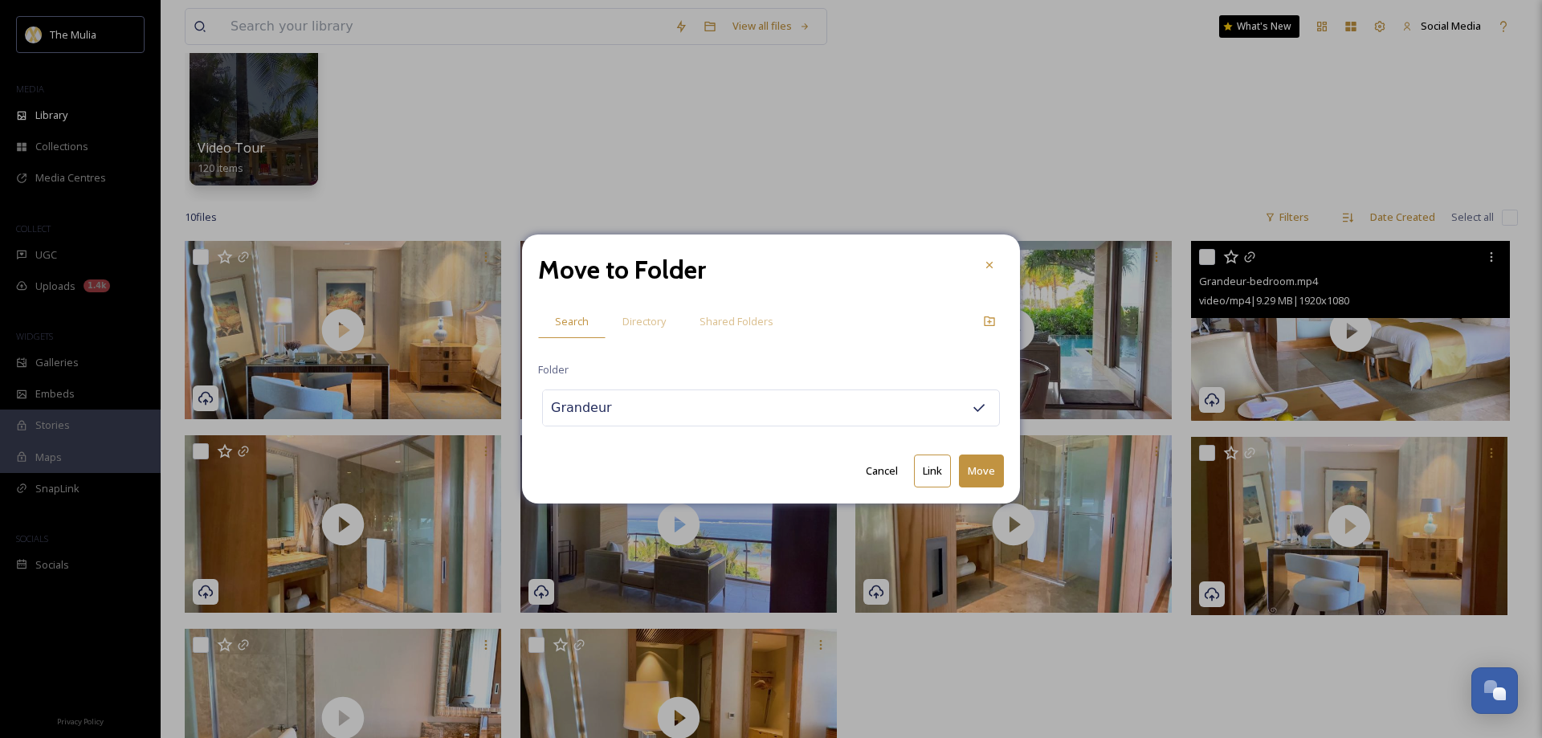
click at [983, 468] on button "Move" at bounding box center [981, 471] width 45 height 33
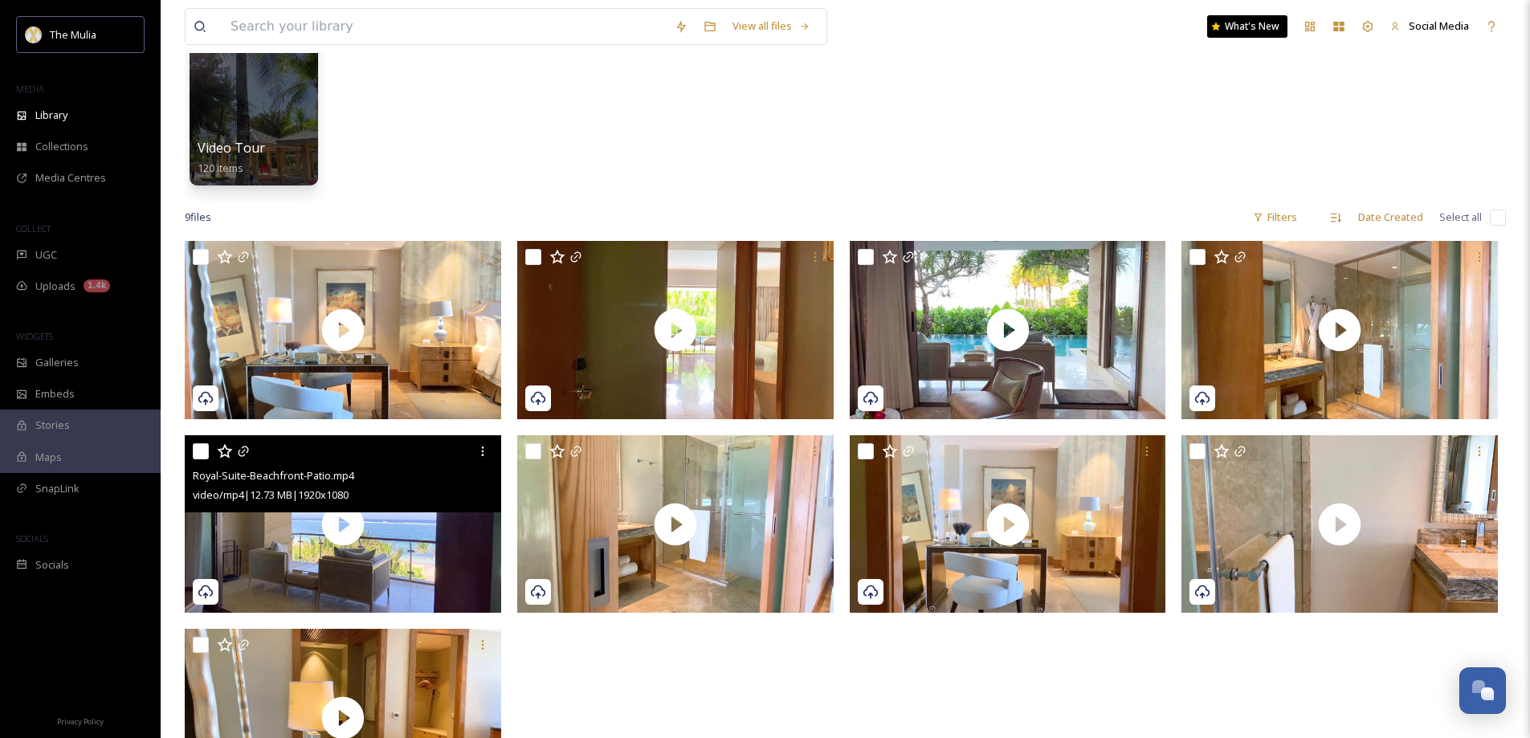
click at [204, 451] on input "checkbox" at bounding box center [201, 451] width 16 height 16
checkbox input "true"
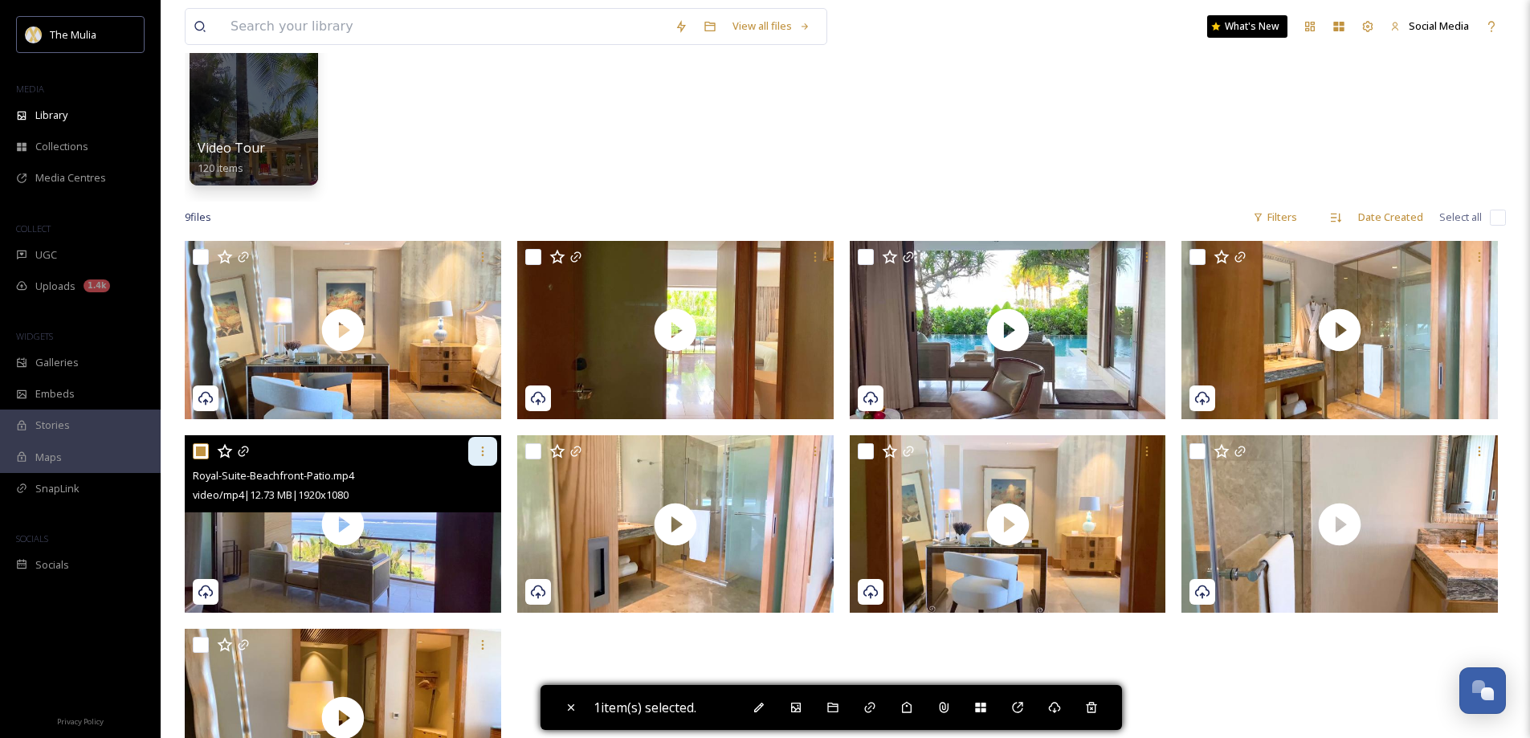
click at [484, 461] on div at bounding box center [482, 451] width 29 height 29
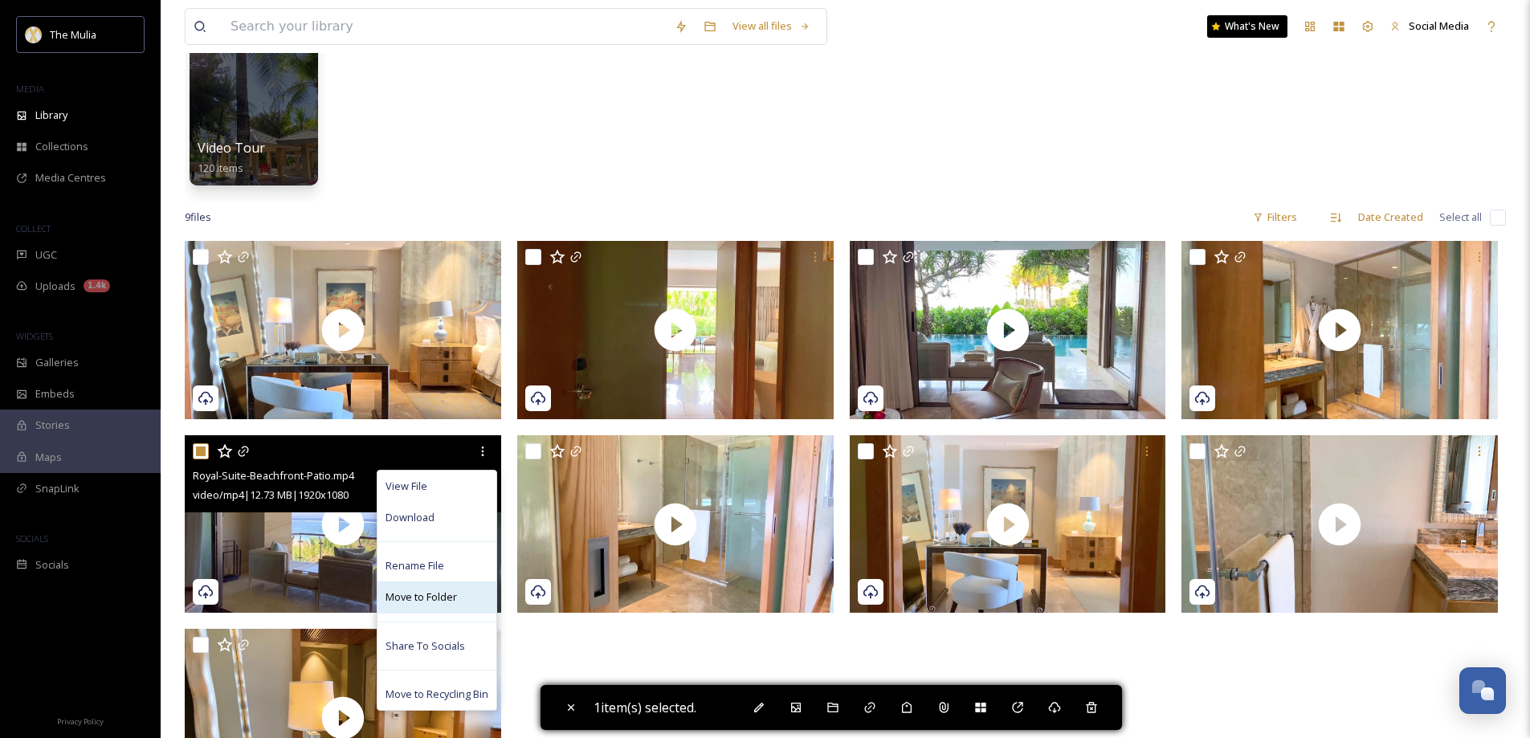
click at [419, 592] on span "Move to Folder" at bounding box center [421, 597] width 71 height 15
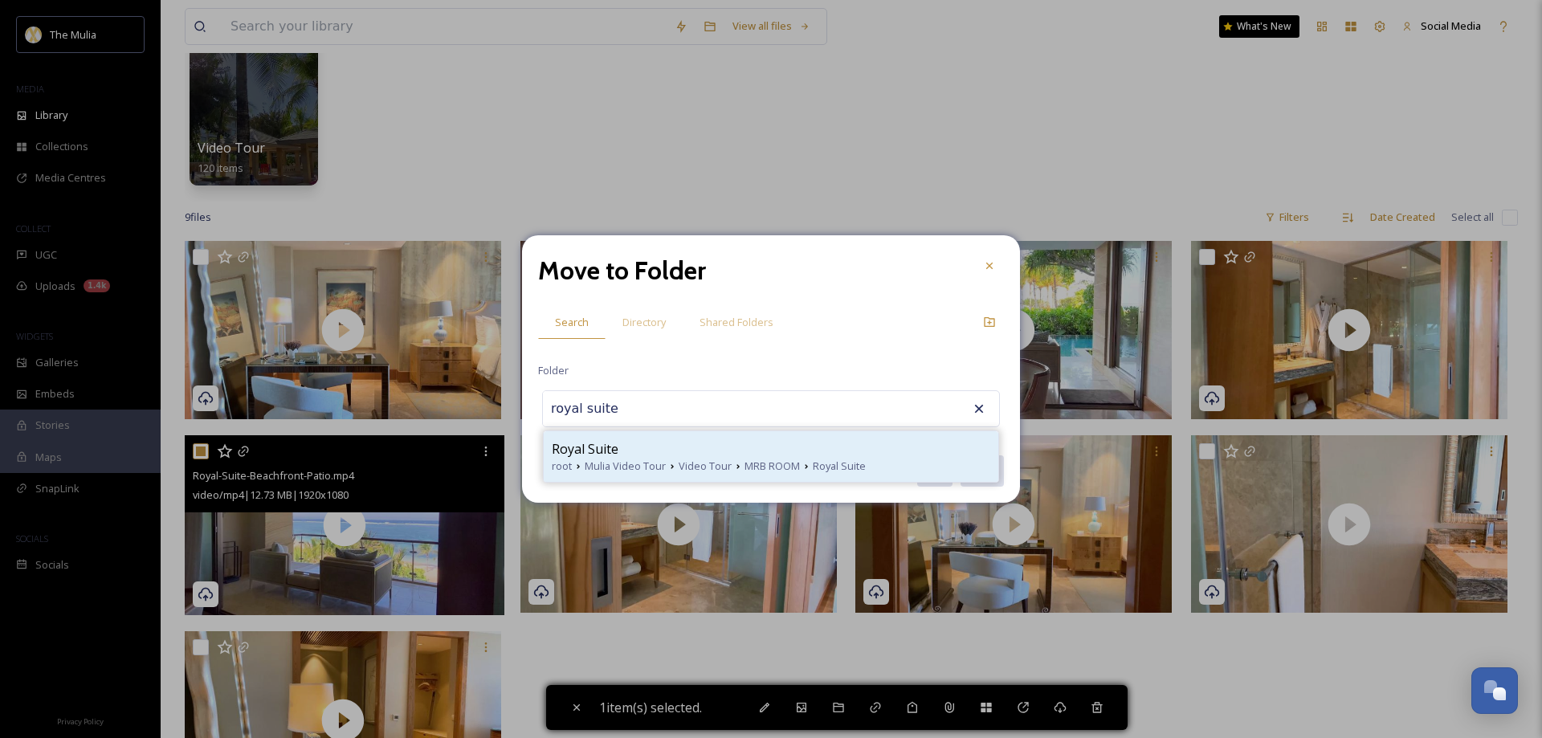
click at [688, 465] on span "Video Tour" at bounding box center [705, 466] width 53 height 15
type input "Royal Suite"
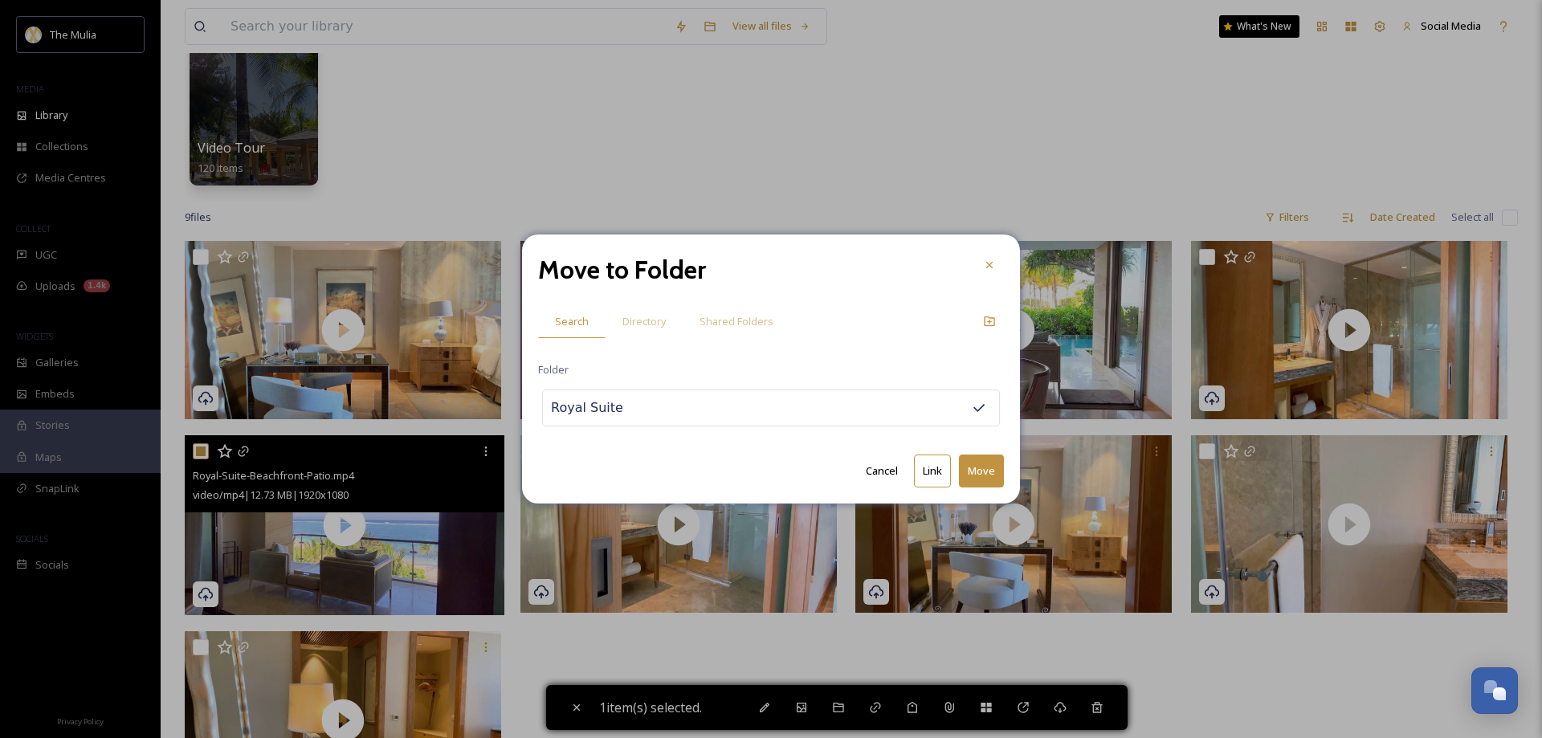
click at [979, 472] on button "Move" at bounding box center [981, 471] width 45 height 33
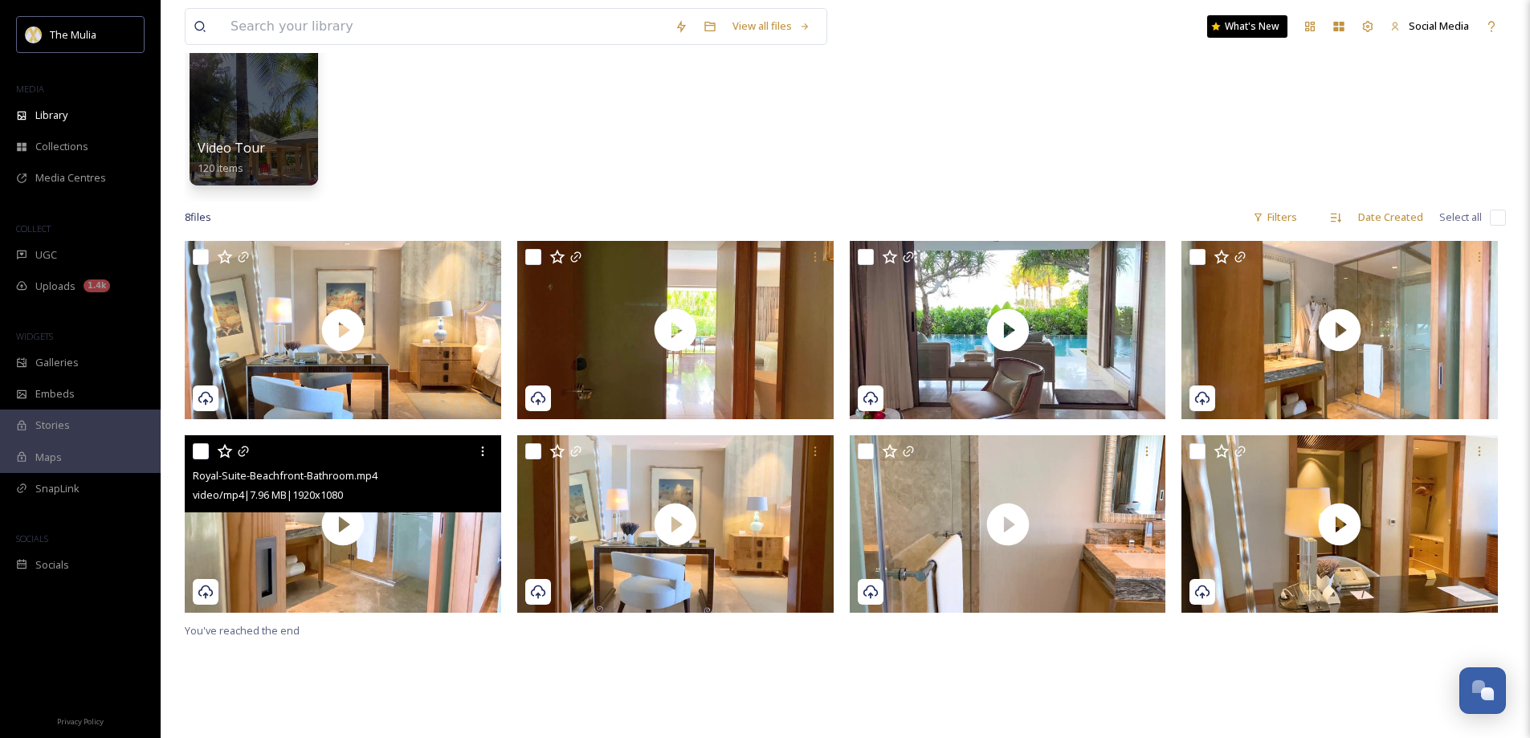
click at [203, 452] on input "checkbox" at bounding box center [201, 451] width 16 height 16
checkbox input "true"
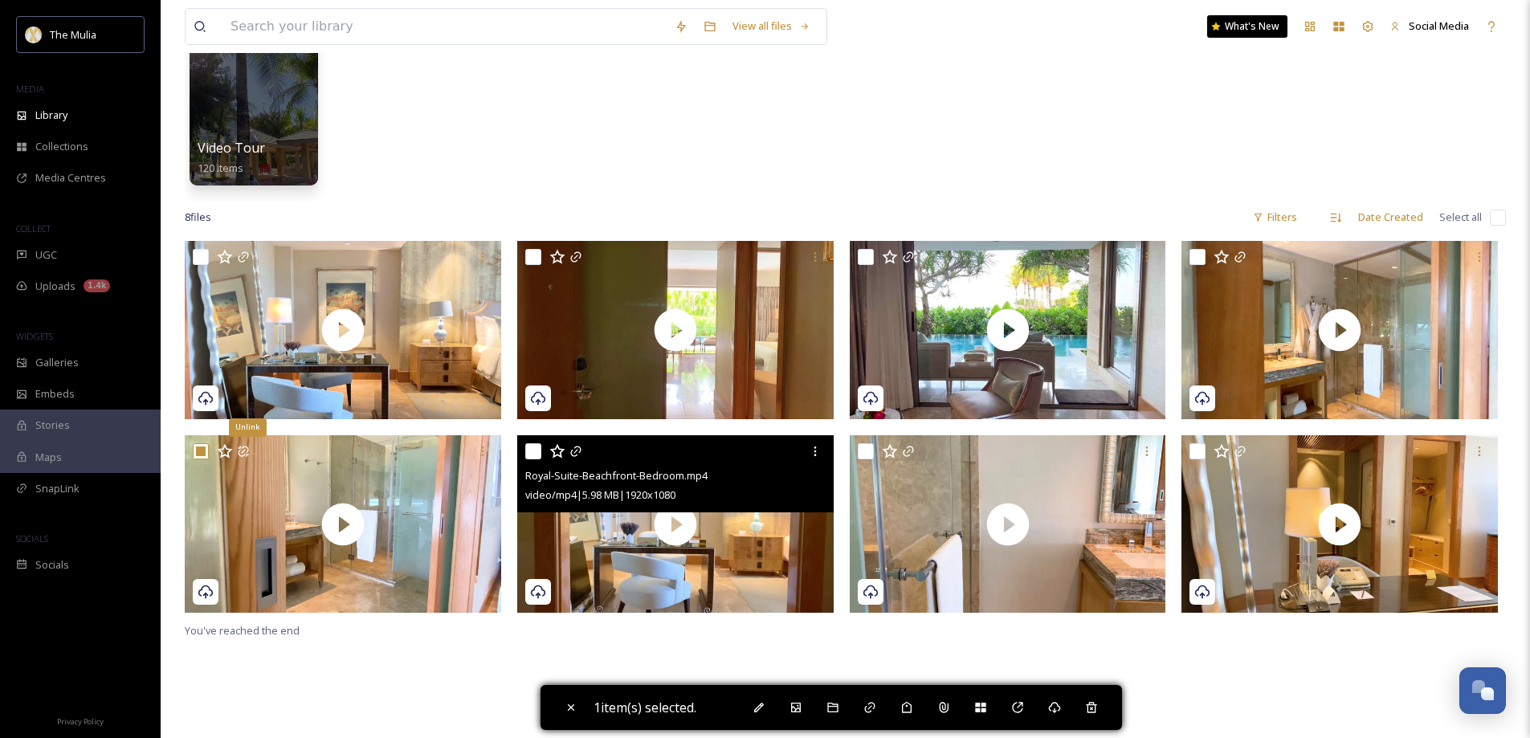
click at [534, 455] on input "checkbox" at bounding box center [533, 451] width 16 height 16
checkbox input "true"
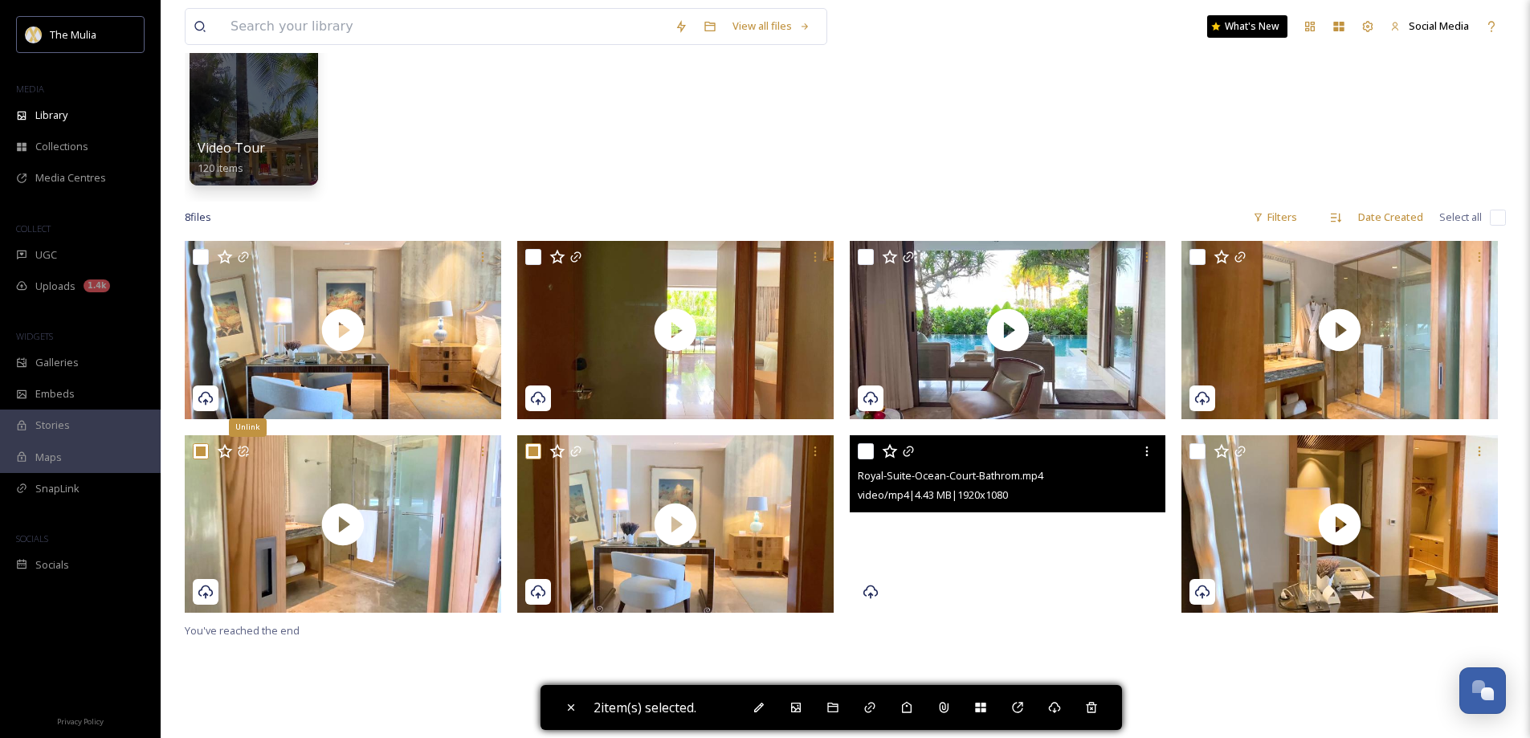
click at [868, 451] on input "checkbox" at bounding box center [866, 451] width 16 height 16
checkbox input "true"
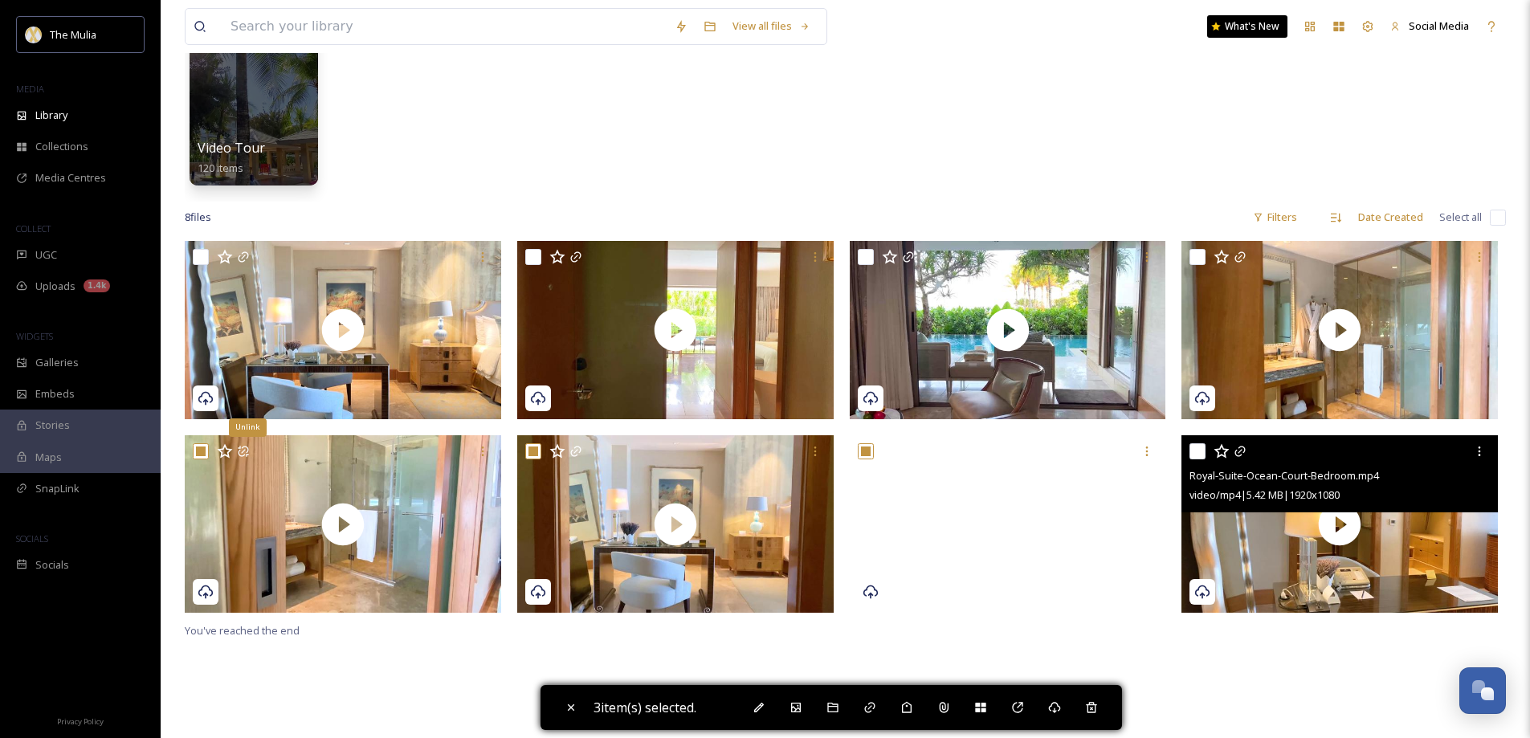
click at [1202, 449] on input "checkbox" at bounding box center [1198, 451] width 16 height 16
checkbox input "true"
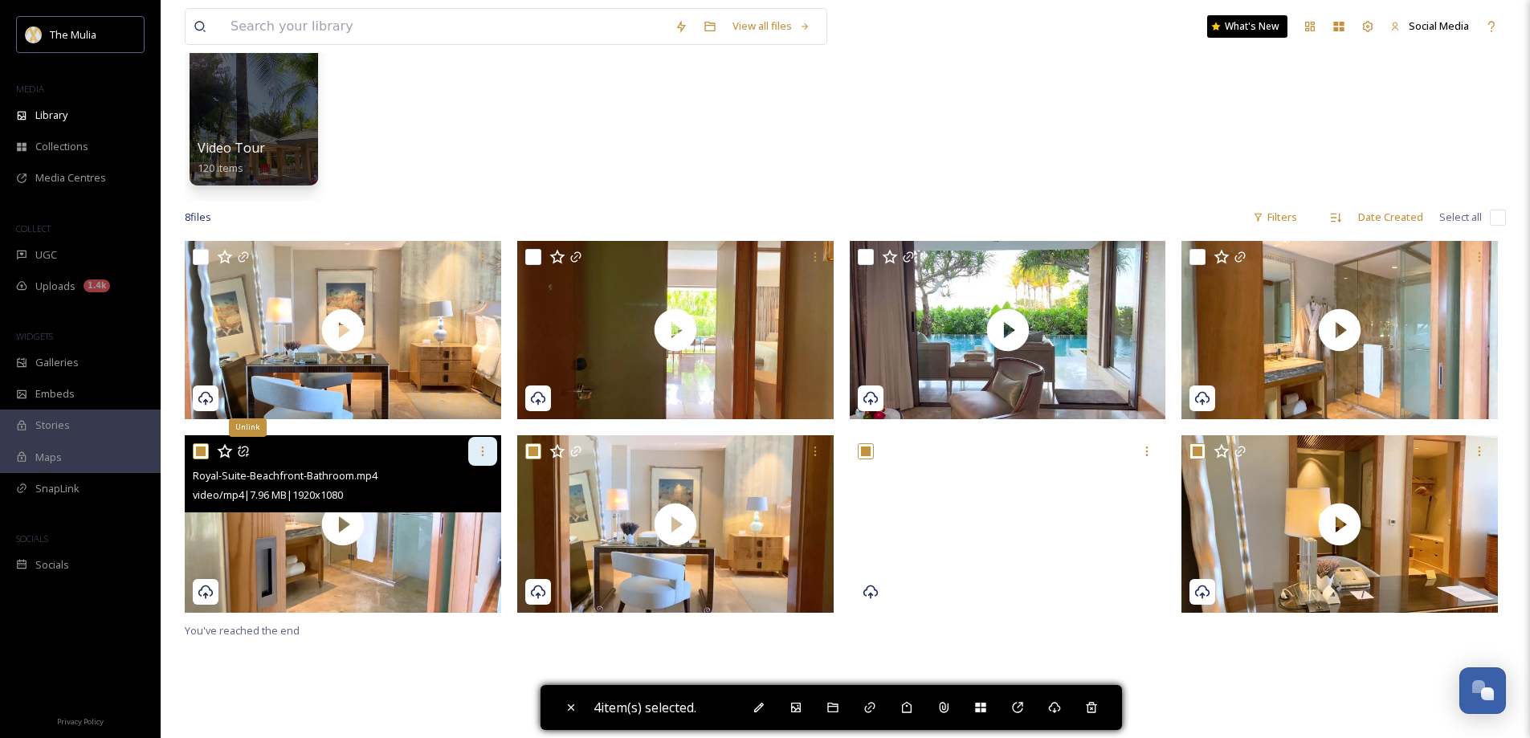
click at [485, 451] on icon at bounding box center [482, 451] width 13 height 13
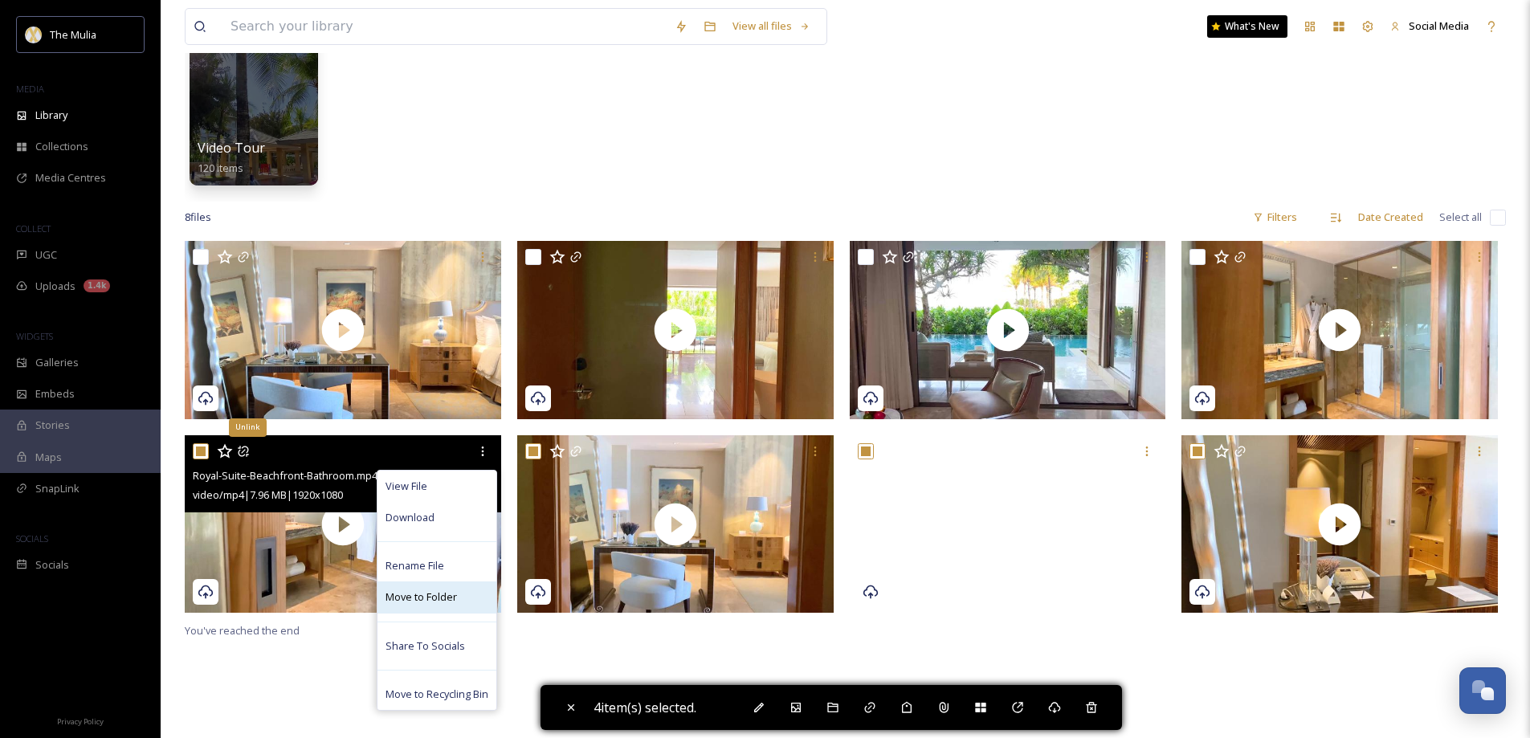
click at [428, 583] on div "Move to Folder" at bounding box center [437, 597] width 119 height 31
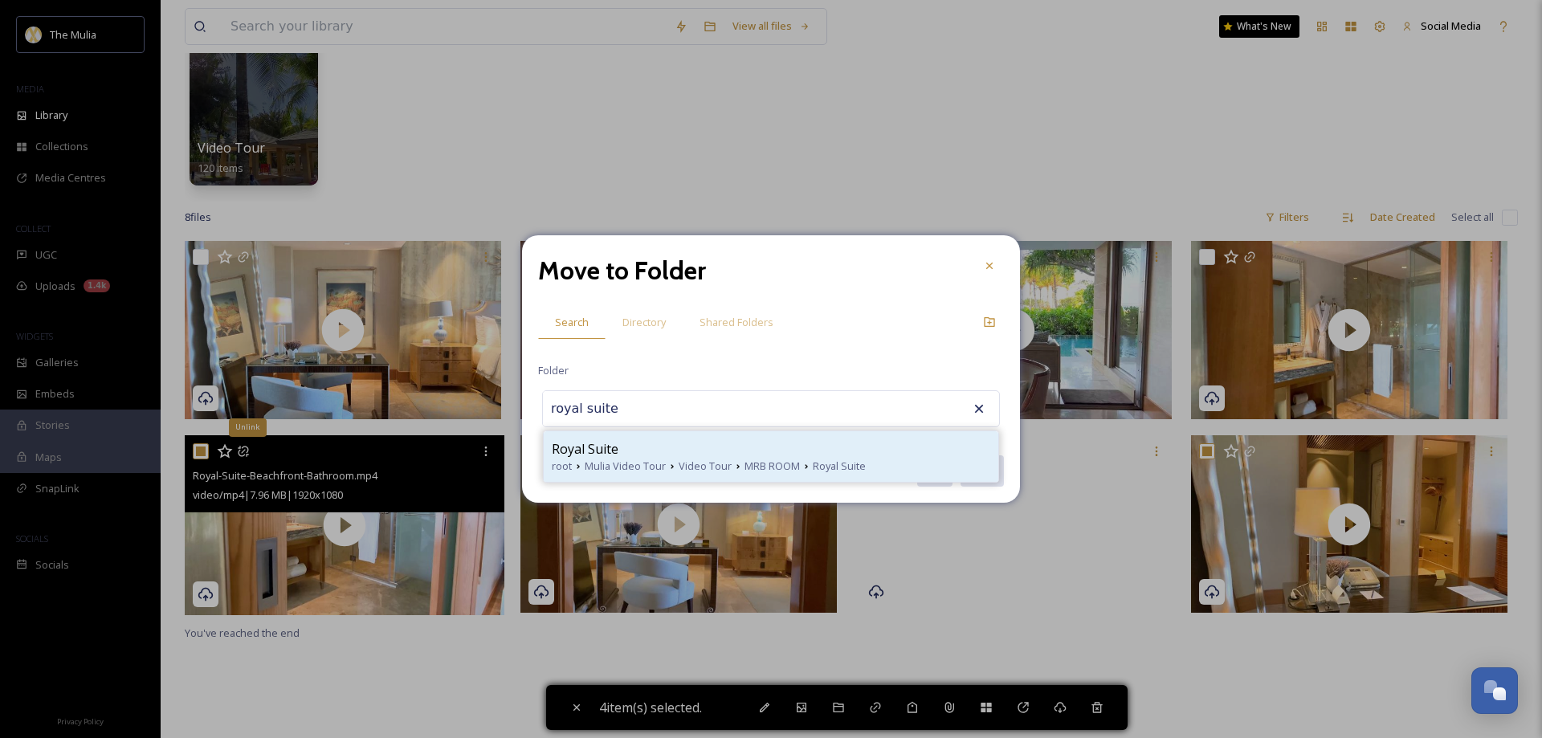
click at [600, 463] on span "Mulia Video Tour" at bounding box center [625, 466] width 81 height 15
type input "Royal Suite"
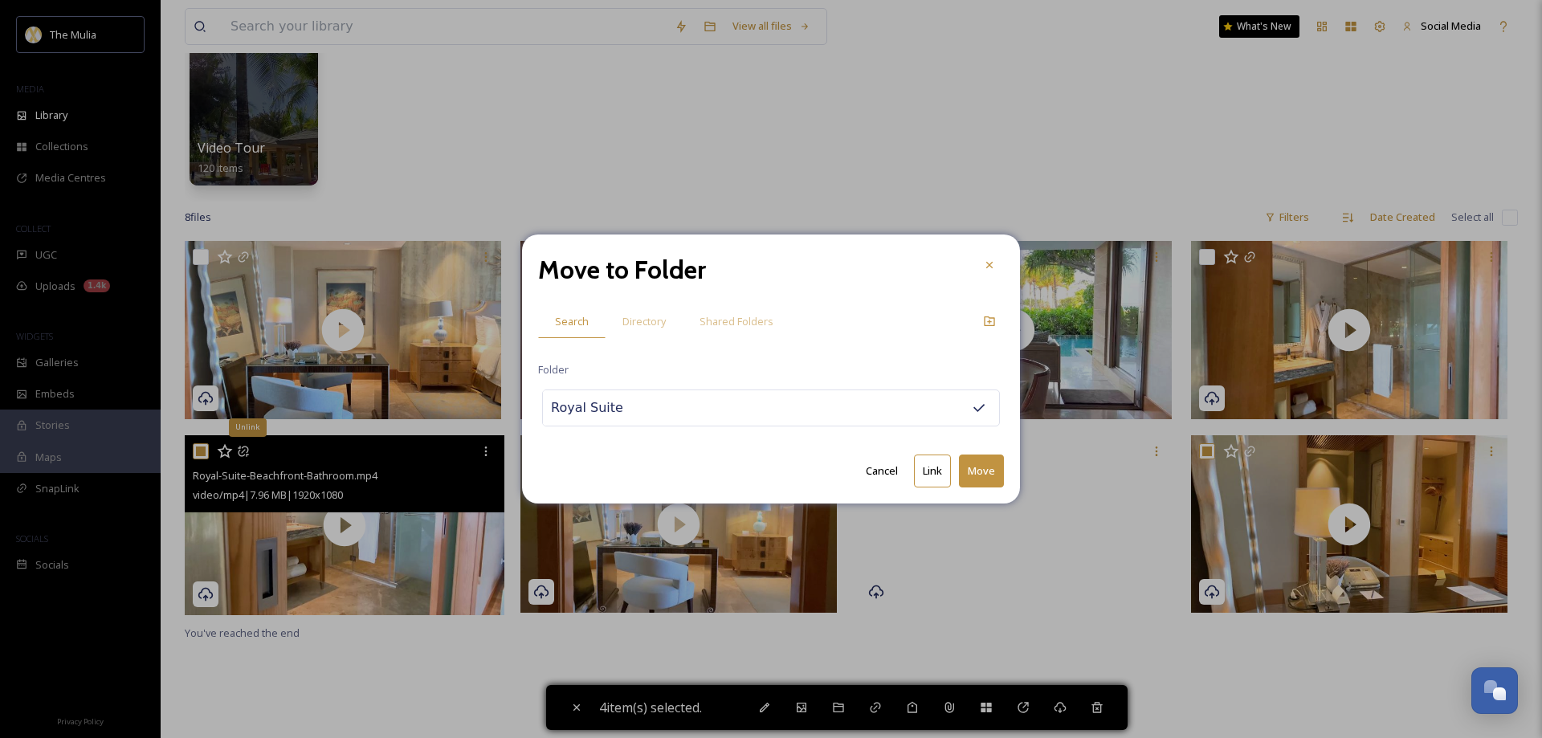
click at [995, 475] on button "Move" at bounding box center [981, 471] width 45 height 33
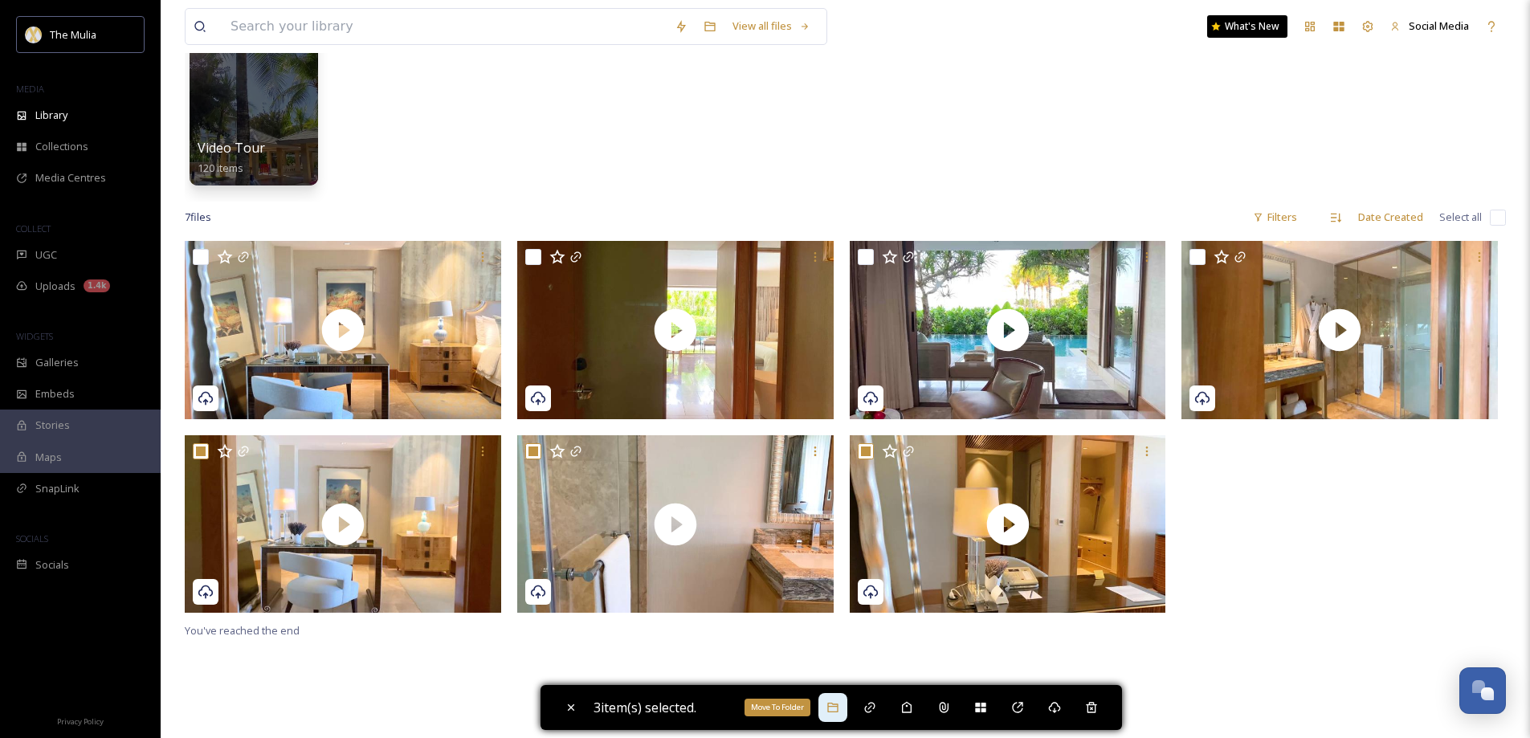
click at [833, 713] on icon at bounding box center [832, 708] width 10 height 10
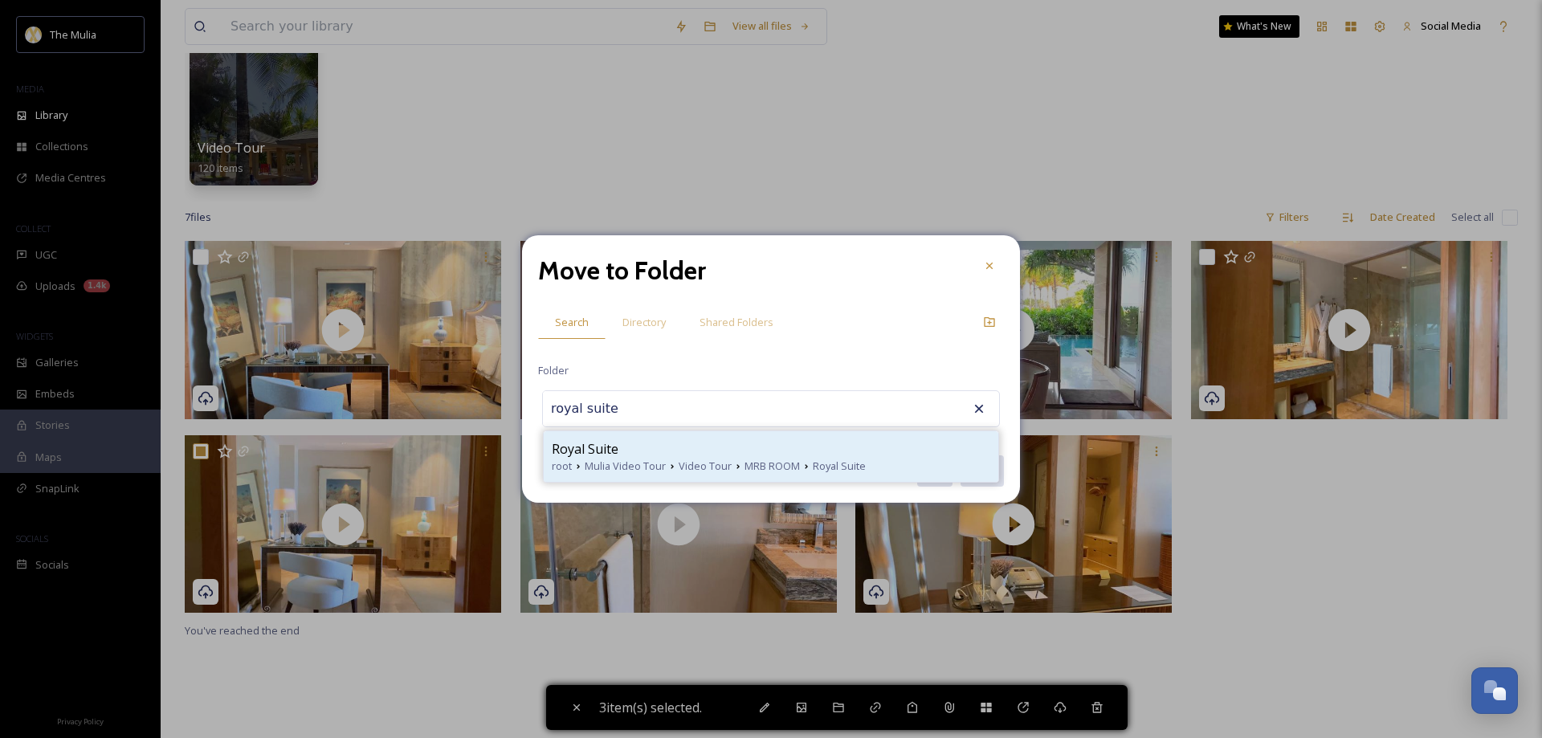
click at [649, 442] on div "Royal Suite" at bounding box center [771, 448] width 439 height 19
type input "Royal Suite"
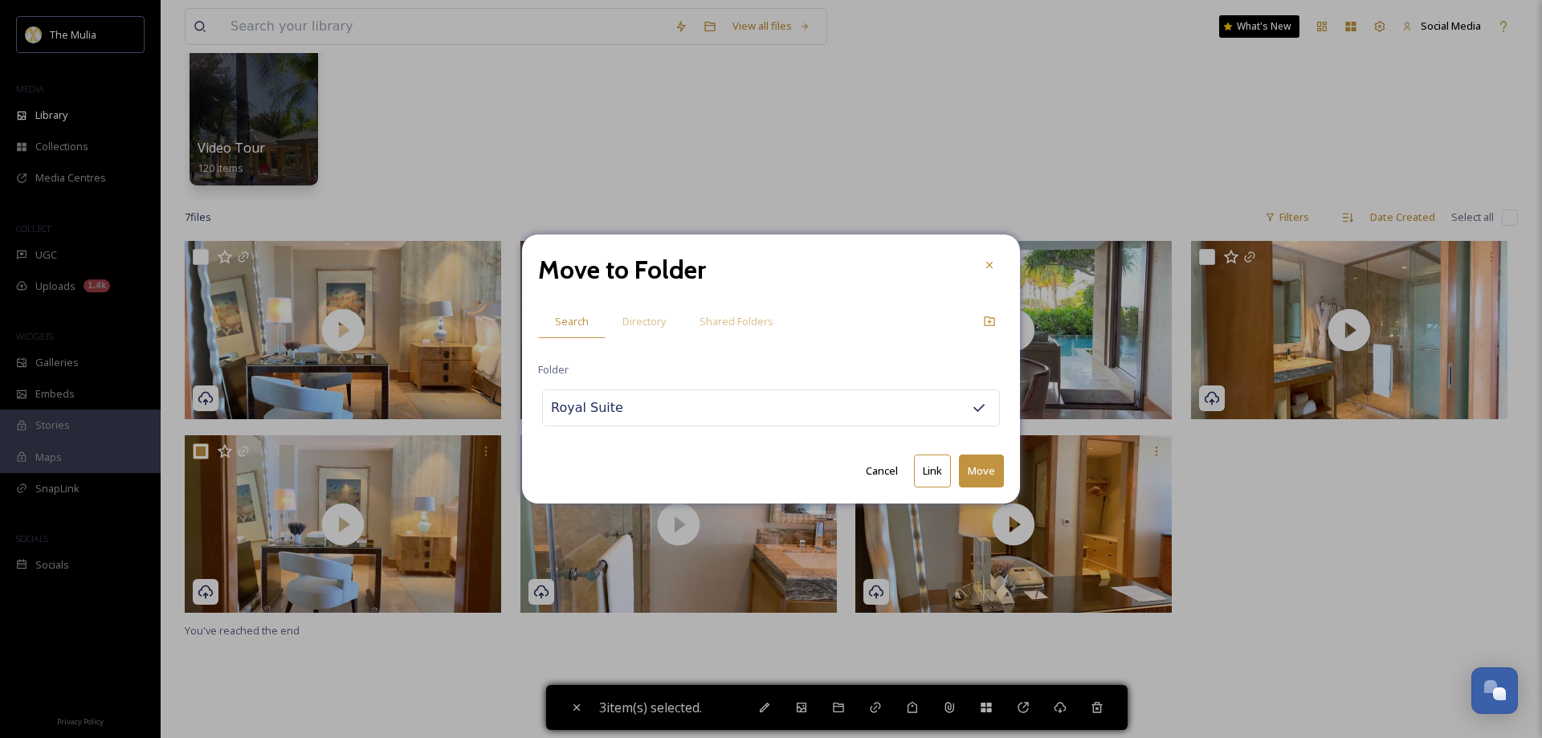
click at [994, 471] on button "Move" at bounding box center [981, 471] width 45 height 33
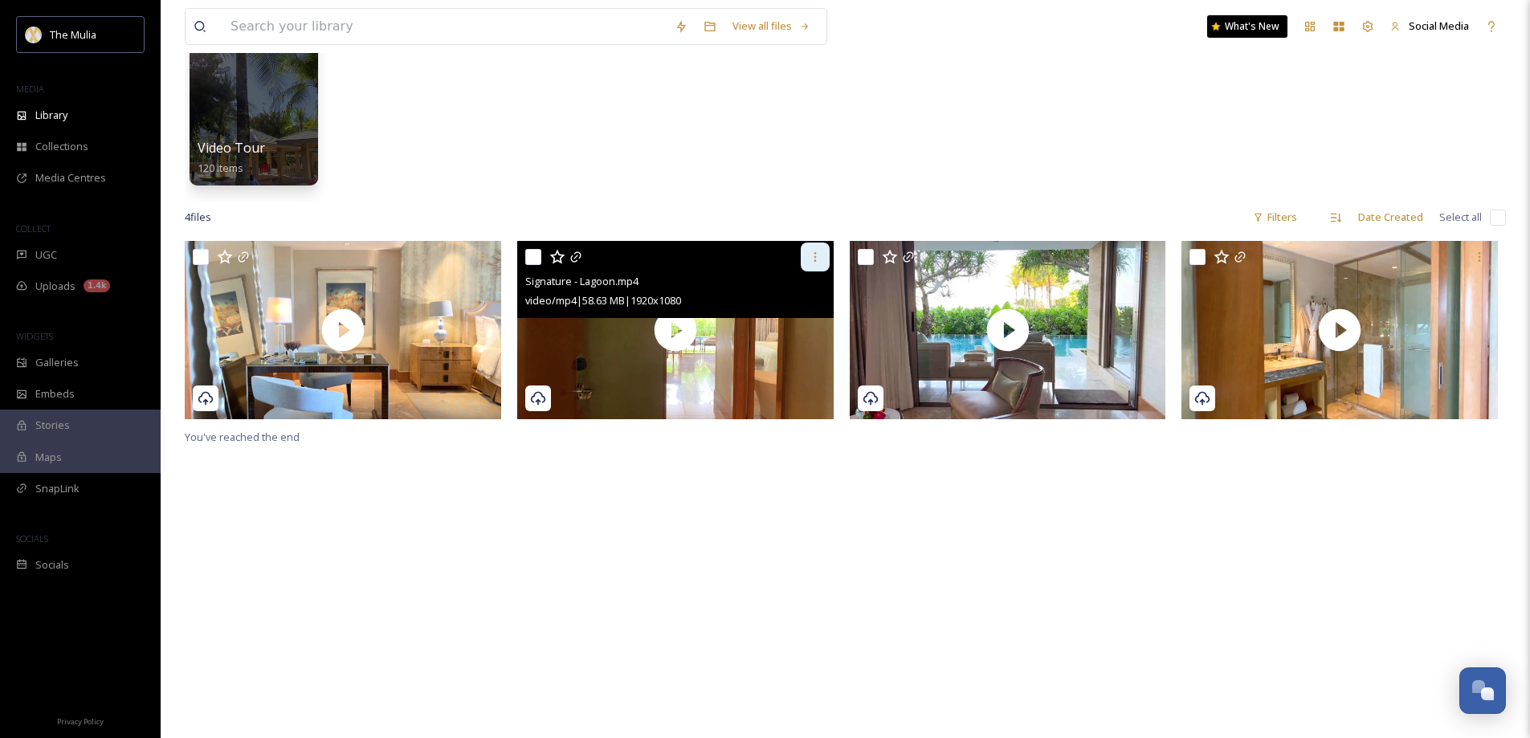
click at [816, 257] on icon at bounding box center [815, 257] width 13 height 13
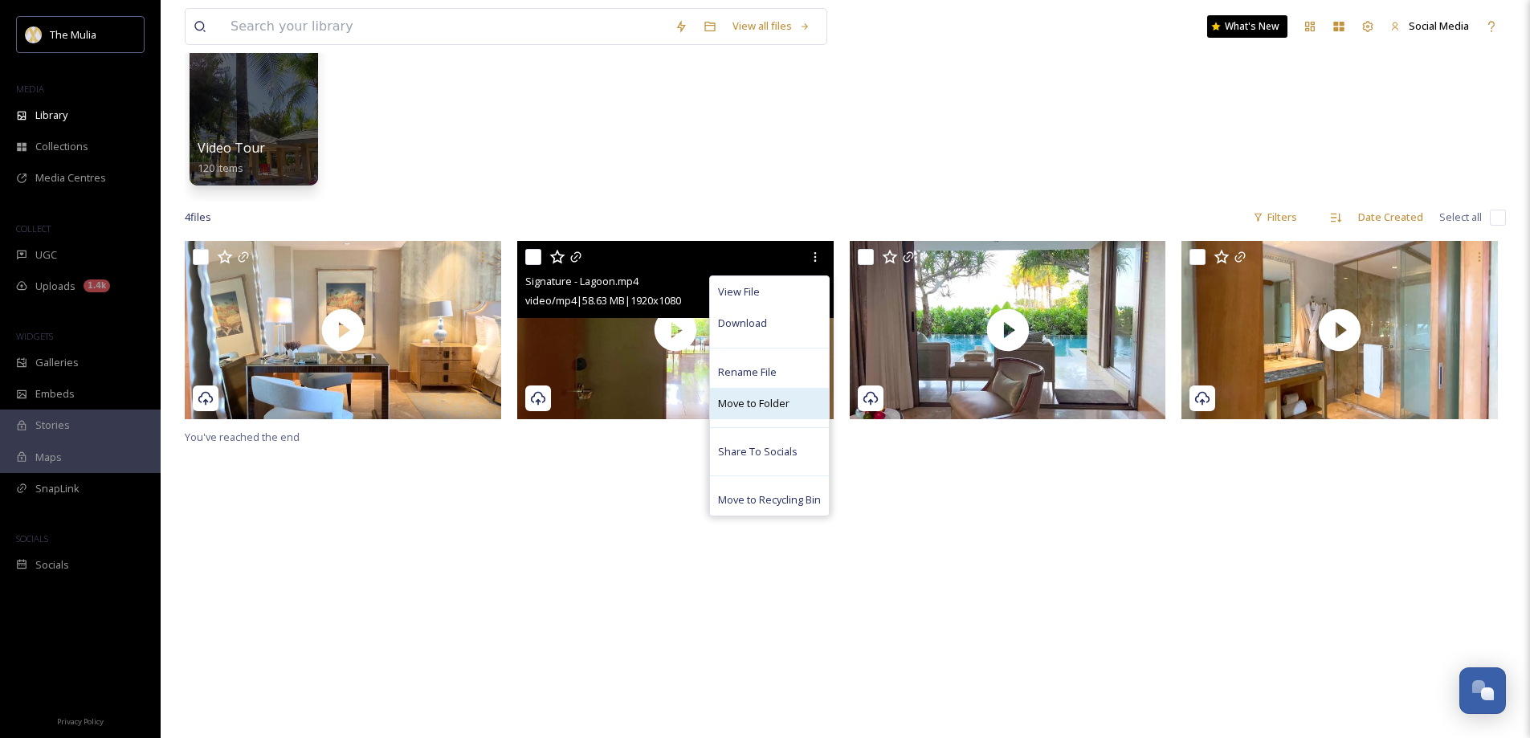
click at [762, 398] on span "Move to Folder" at bounding box center [753, 403] width 71 height 15
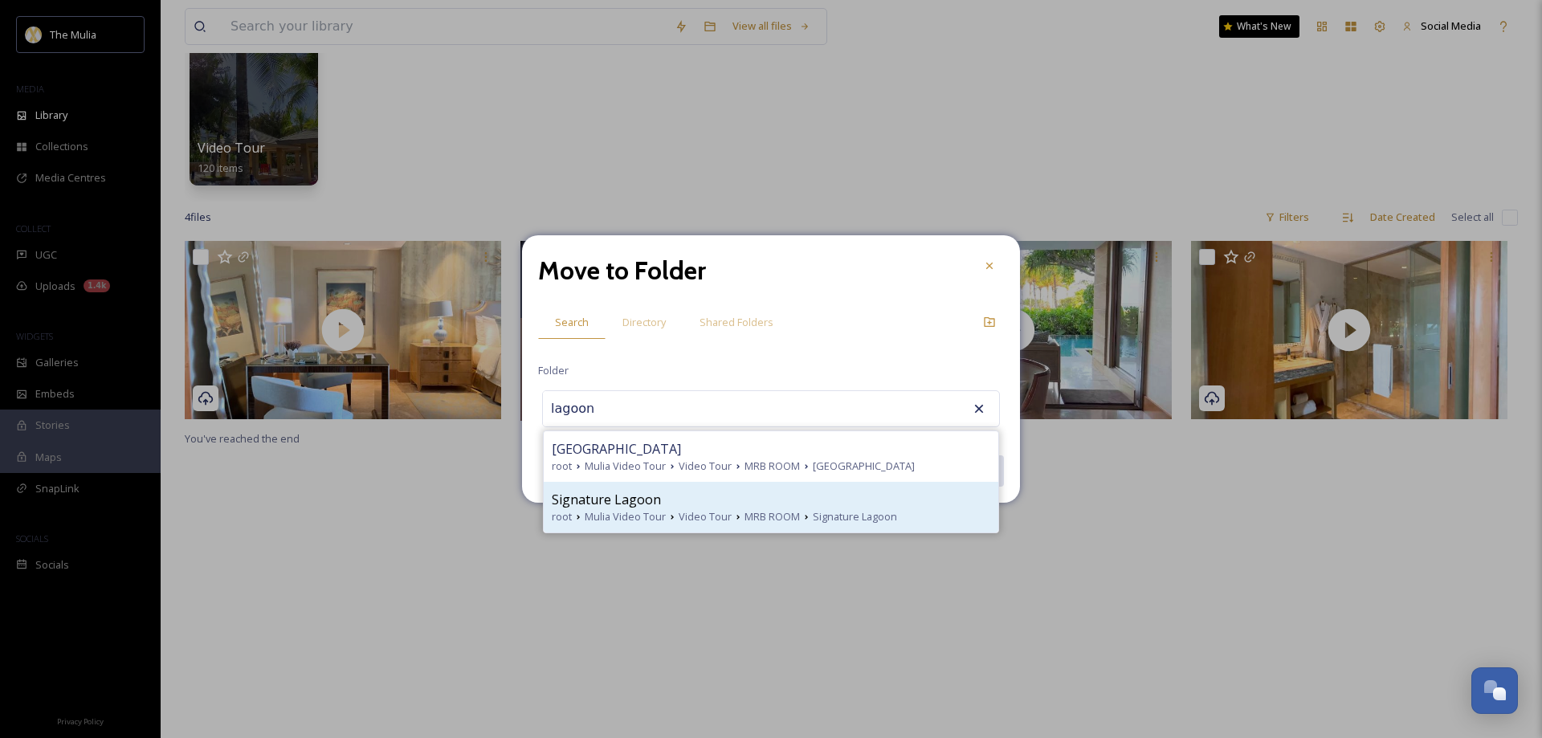
click at [625, 510] on span "Mulia Video Tour" at bounding box center [625, 516] width 81 height 15
type input "Signature Lagoon"
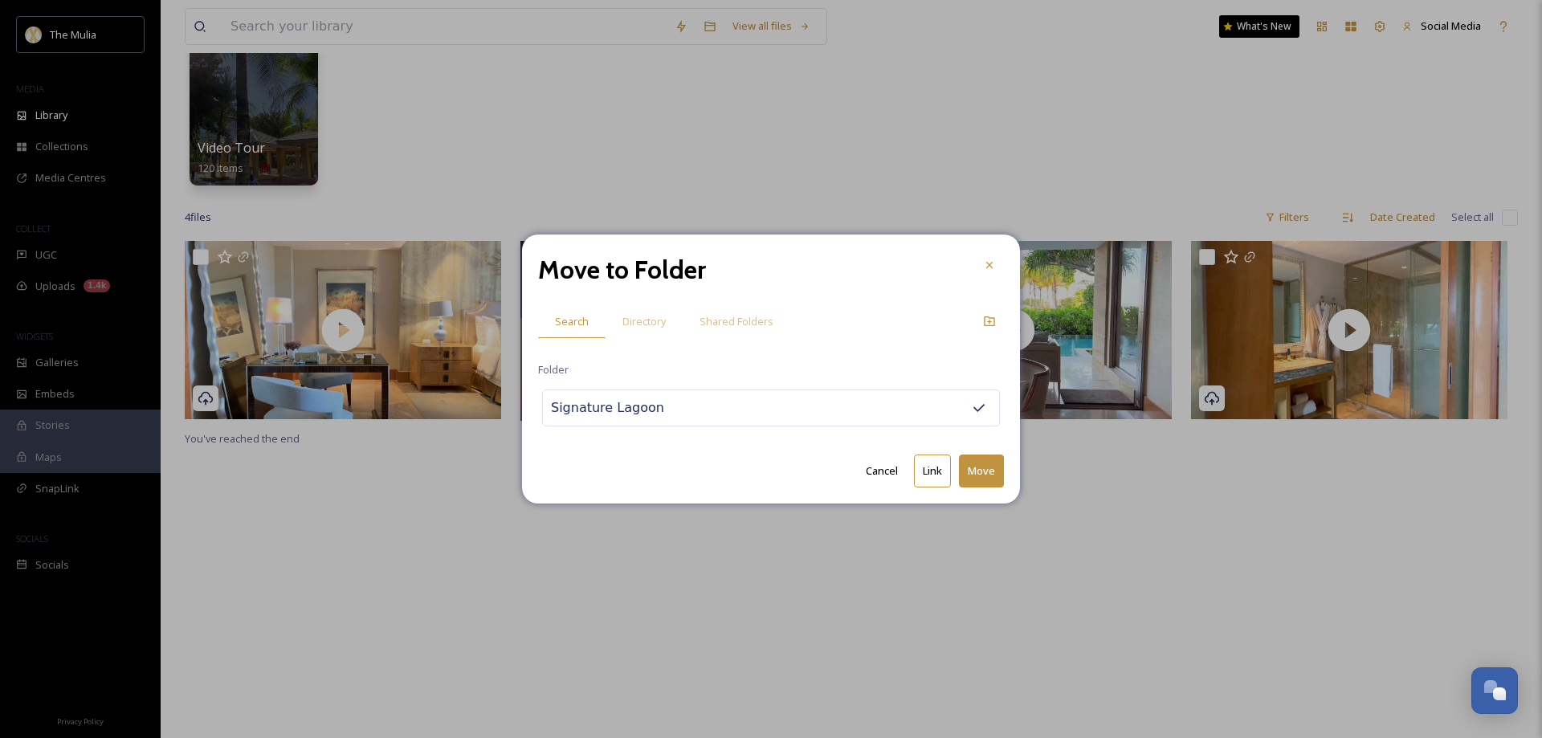
click at [983, 474] on button "Move" at bounding box center [981, 471] width 45 height 33
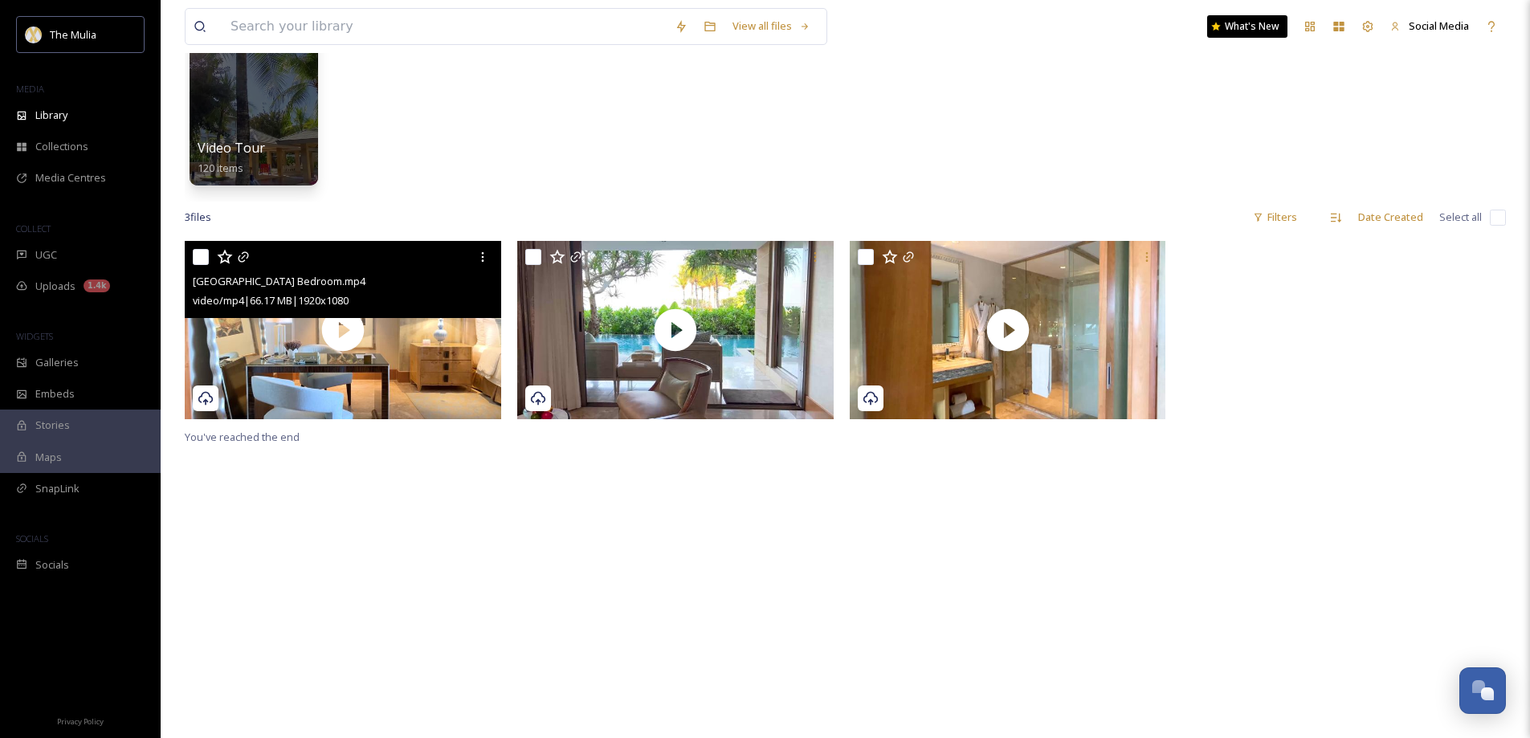
click at [204, 255] on input "checkbox" at bounding box center [201, 257] width 16 height 16
checkbox input "true"
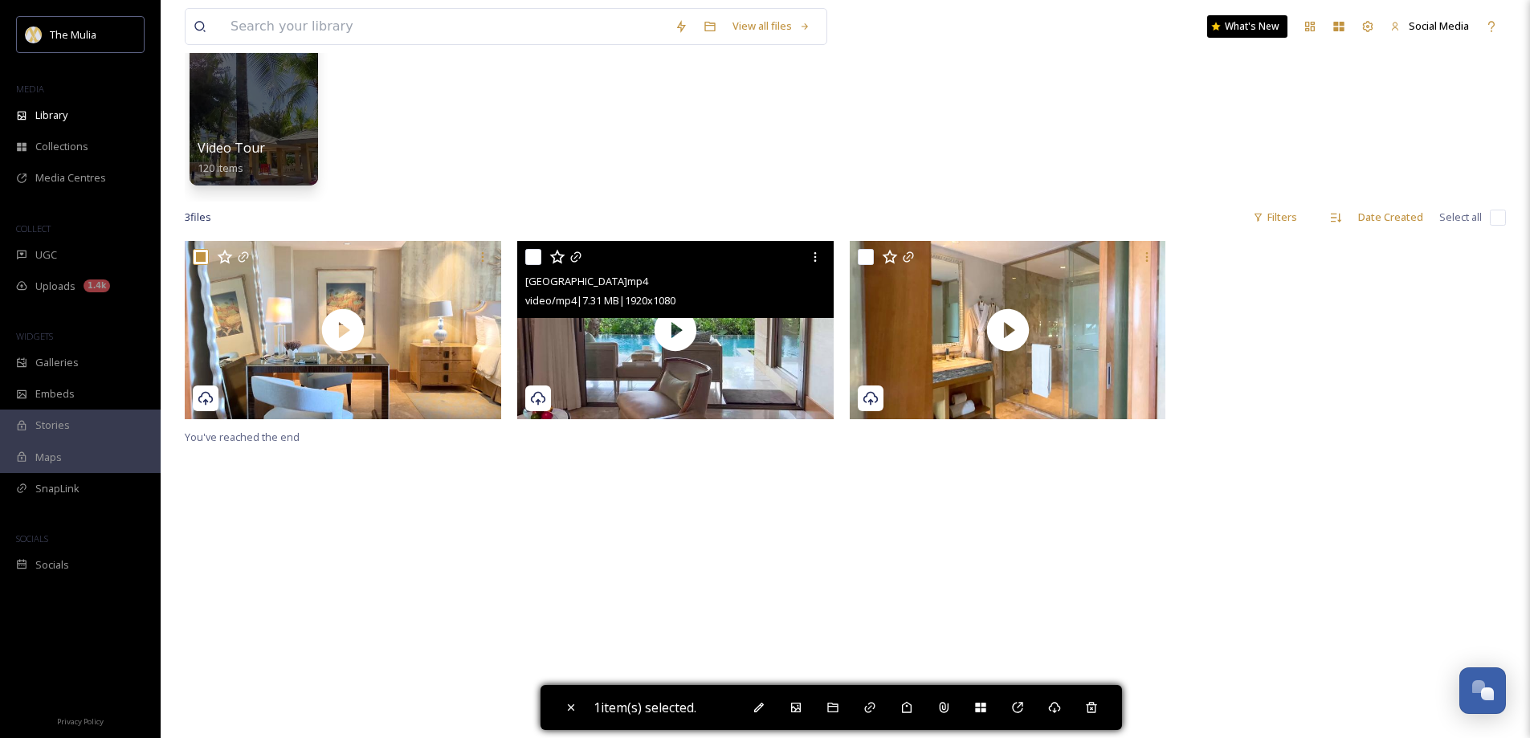
click at [538, 261] on input "checkbox" at bounding box center [533, 257] width 16 height 16
checkbox input "true"
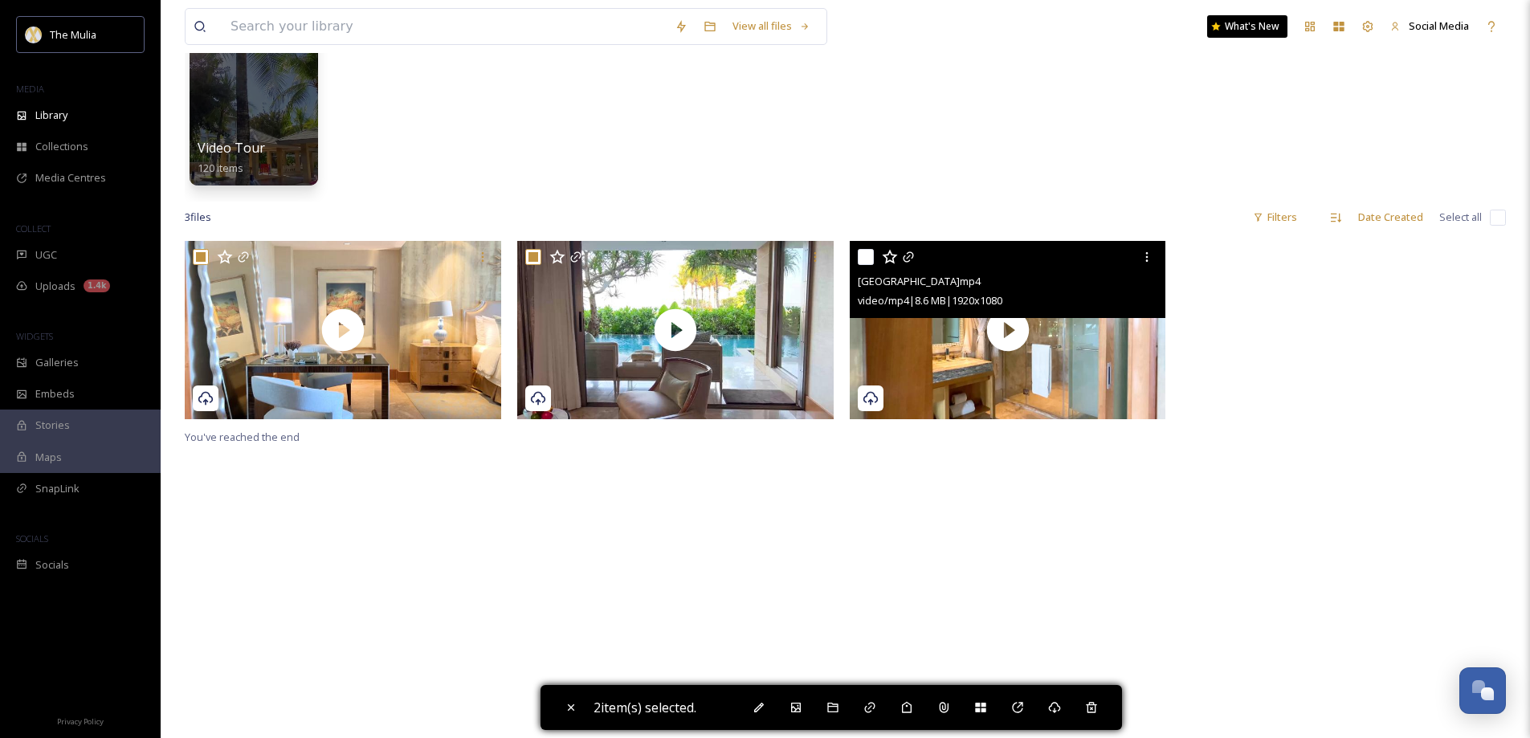
click at [863, 259] on input "checkbox" at bounding box center [866, 257] width 16 height 16
checkbox input "true"
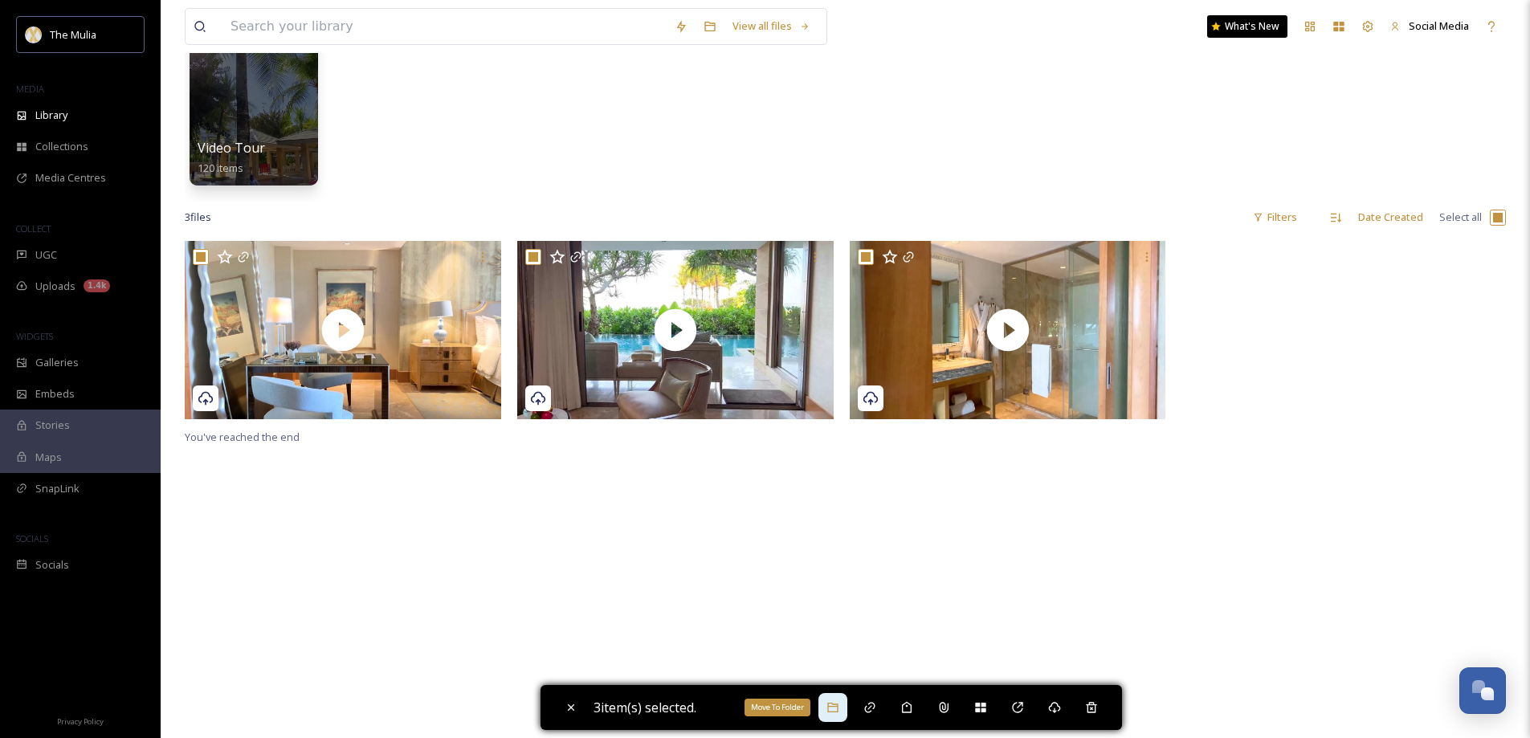
click at [845, 701] on div "Move To Folder" at bounding box center [833, 707] width 29 height 29
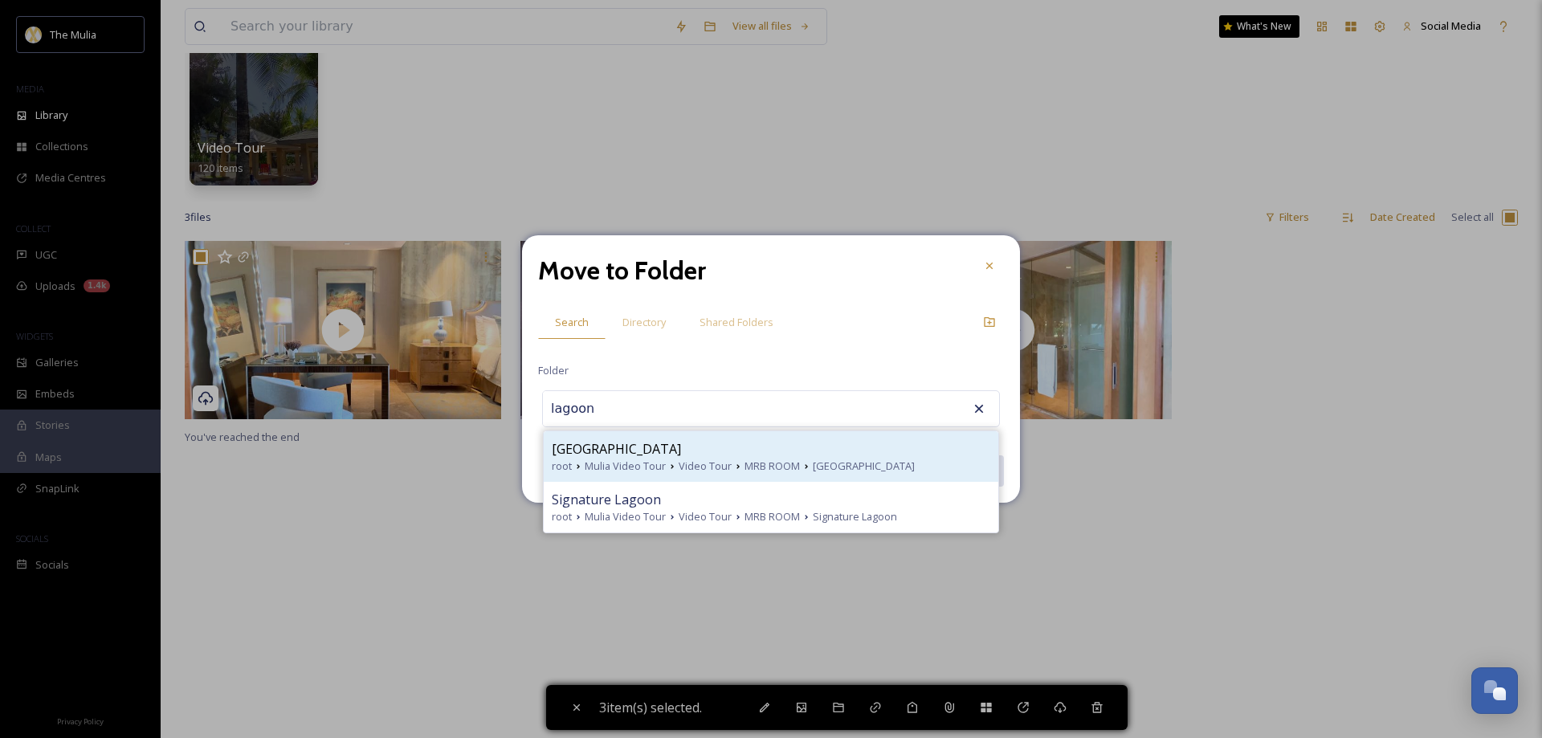
click at [657, 459] on span "Mulia Video Tour" at bounding box center [625, 466] width 81 height 15
type input "Royal Beachfront Lagoon"
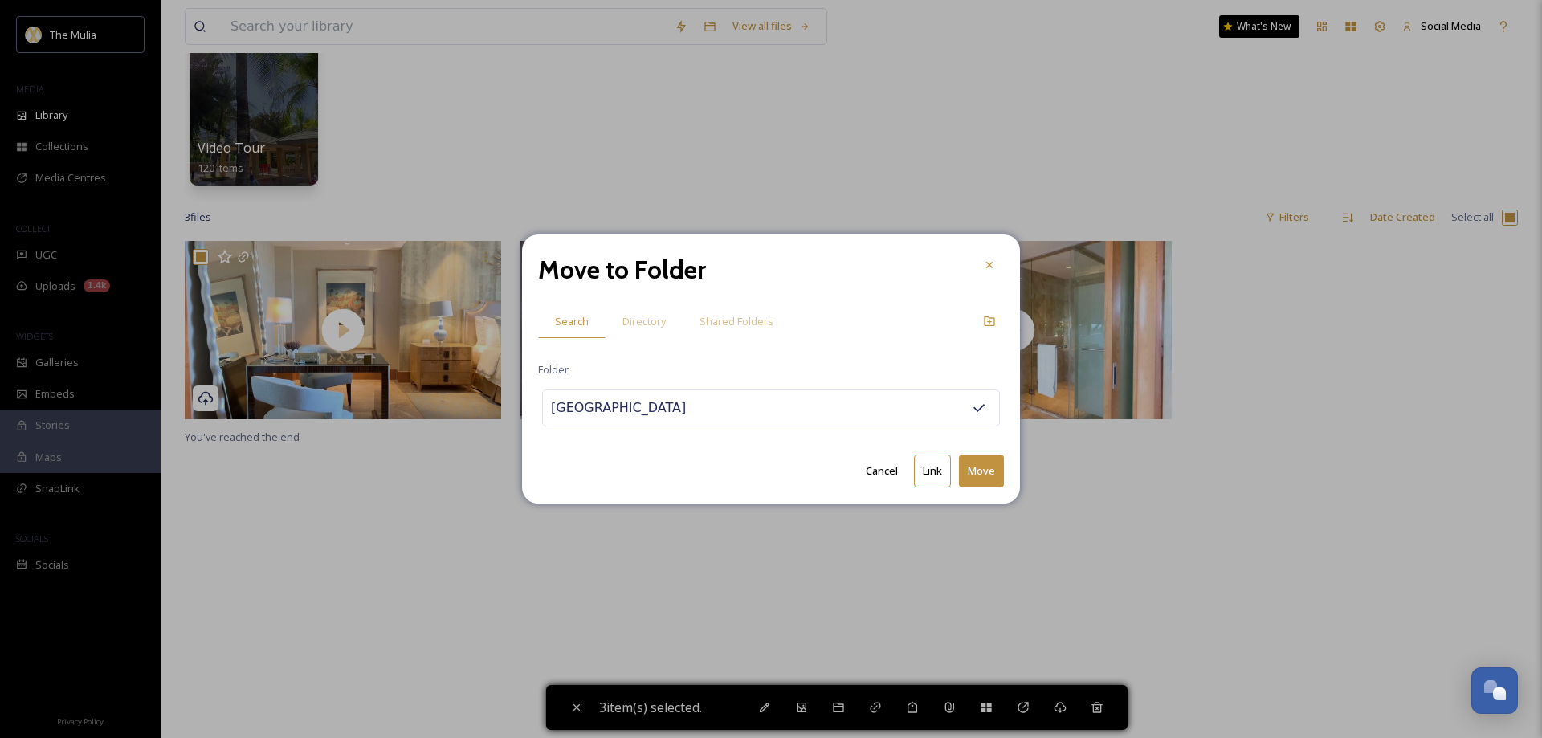
click at [980, 472] on button "Move" at bounding box center [981, 471] width 45 height 33
checkbox input "false"
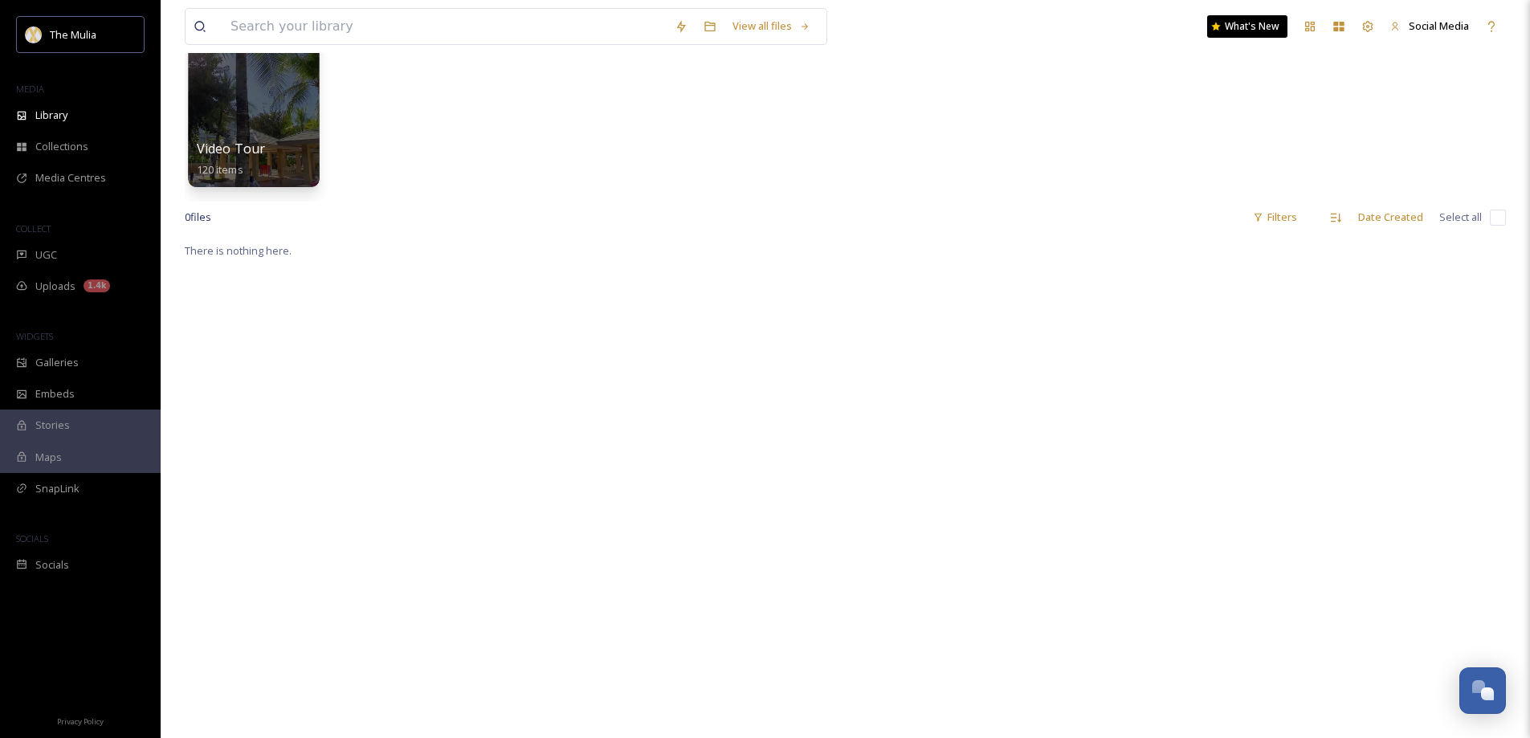
click at [233, 144] on span "Video Tour" at bounding box center [231, 149] width 69 height 18
click at [233, 9] on span "Root" at bounding box center [226, 1] width 23 height 14
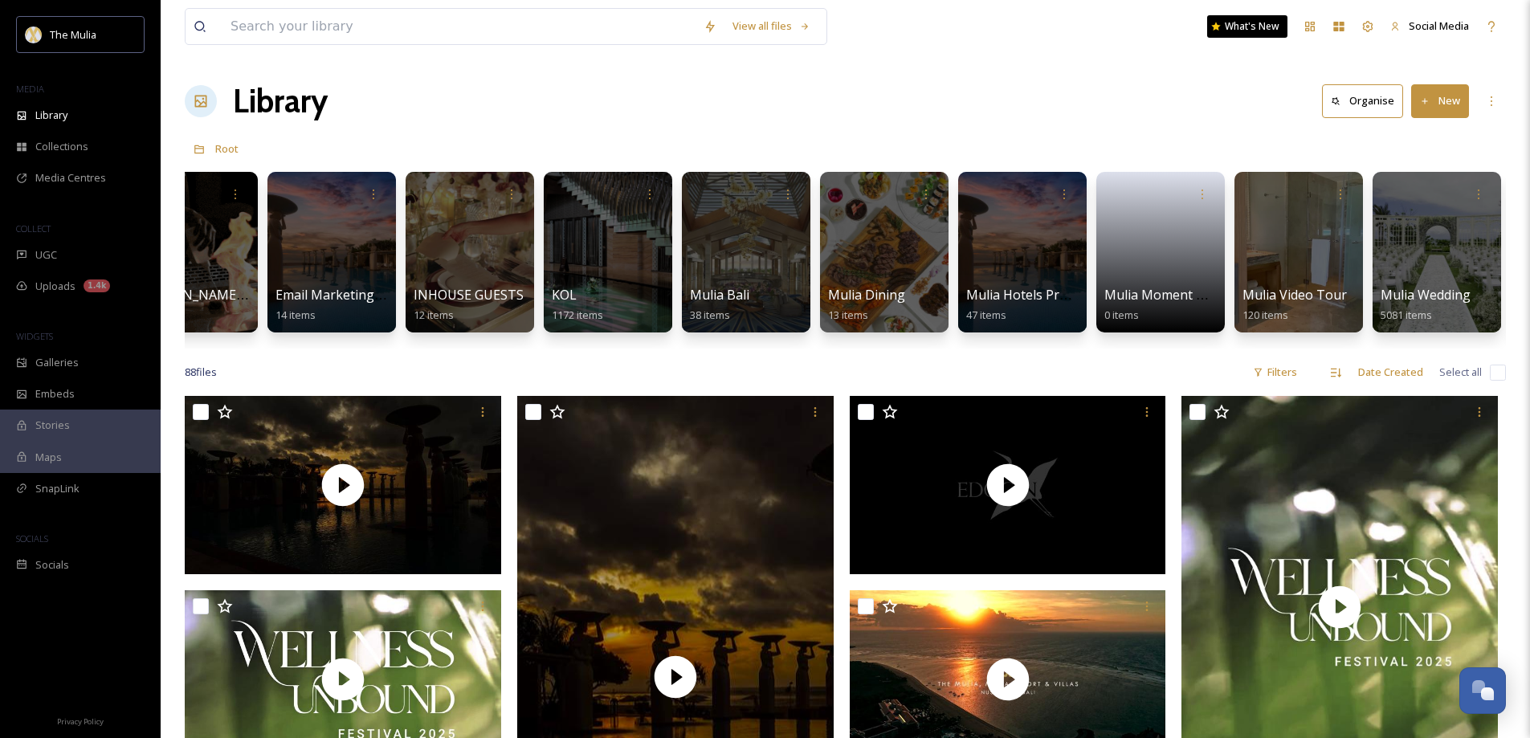
scroll to position [0, 949]
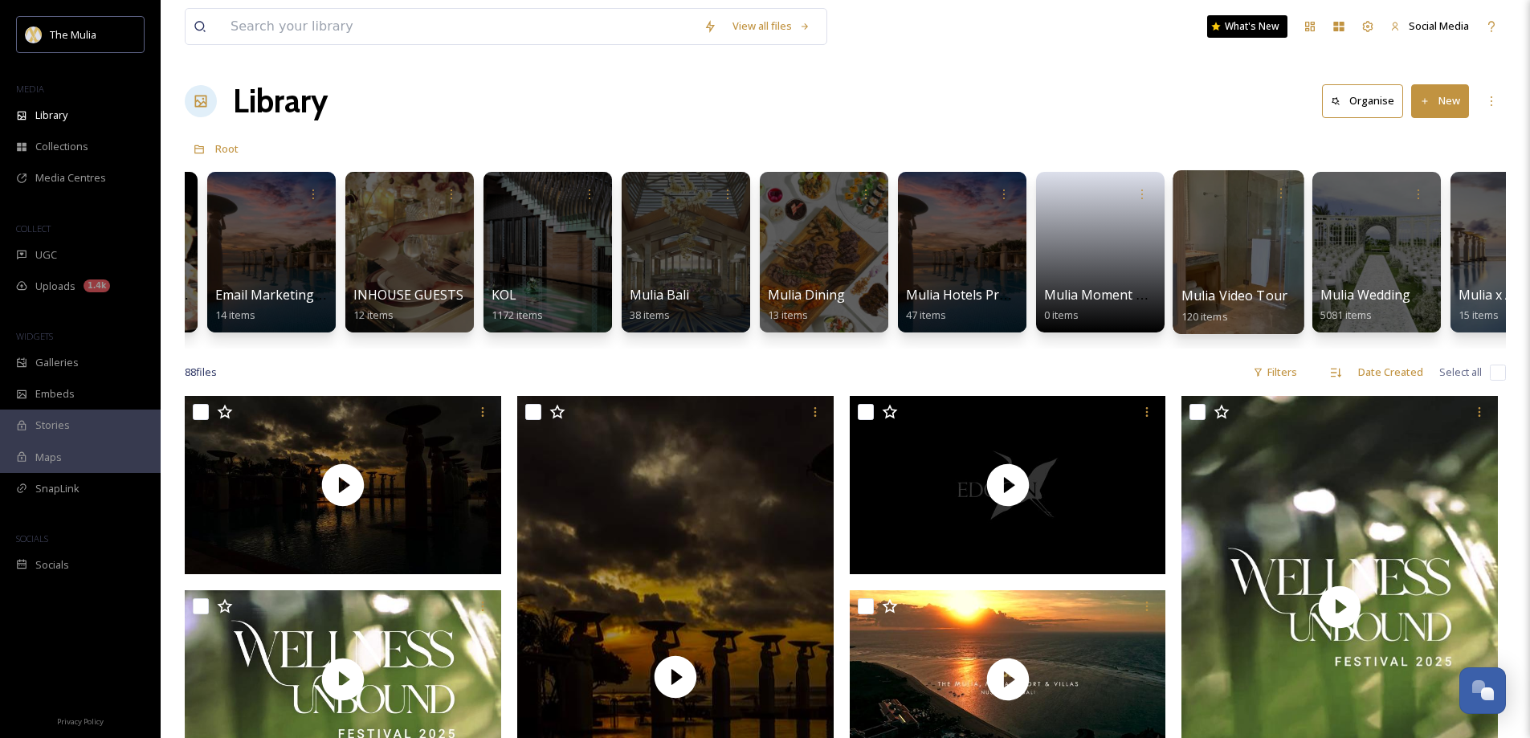
click at [1208, 296] on span "Mulia Video Tour" at bounding box center [1235, 296] width 107 height 18
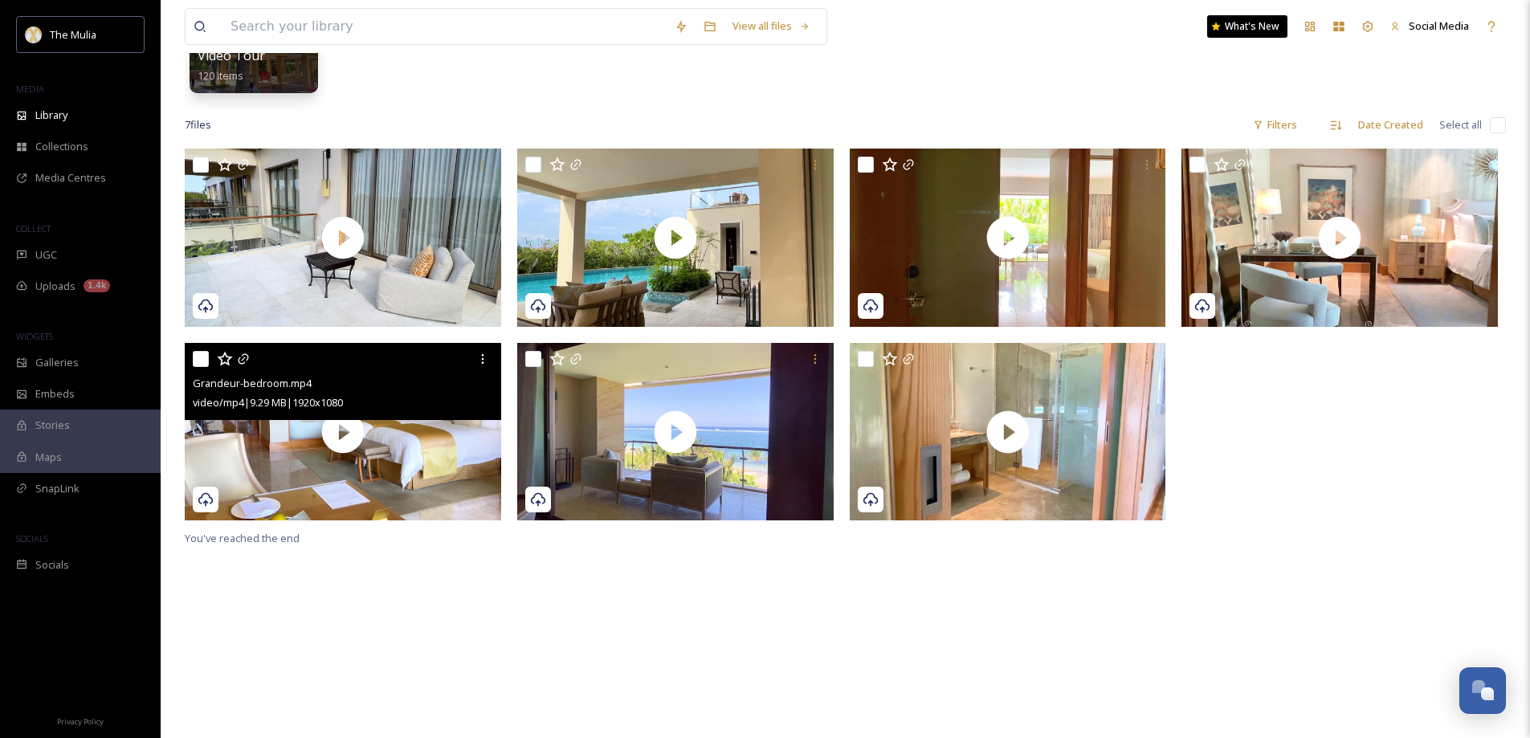
scroll to position [241, 0]
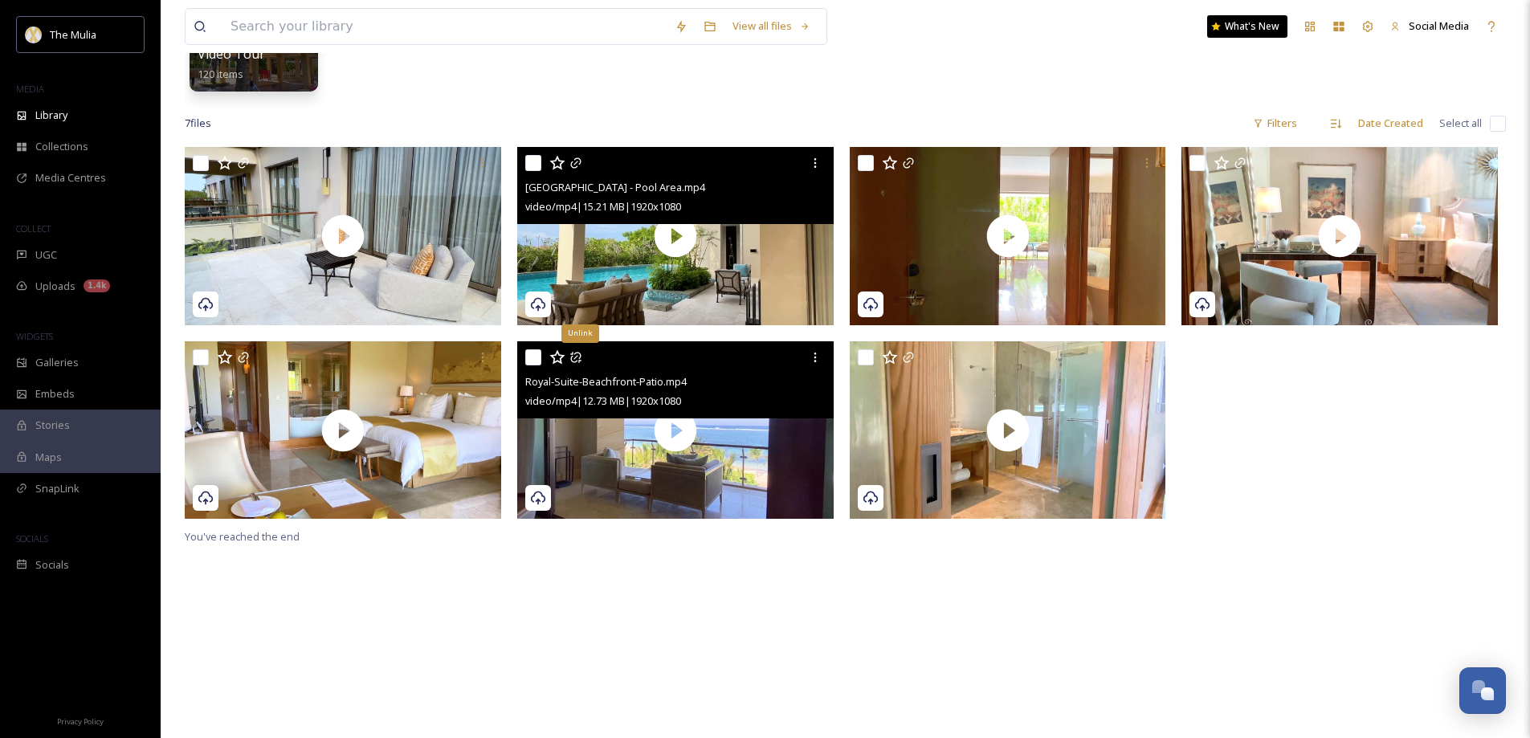
click at [535, 161] on input "checkbox" at bounding box center [533, 163] width 16 height 16
checkbox input "true"
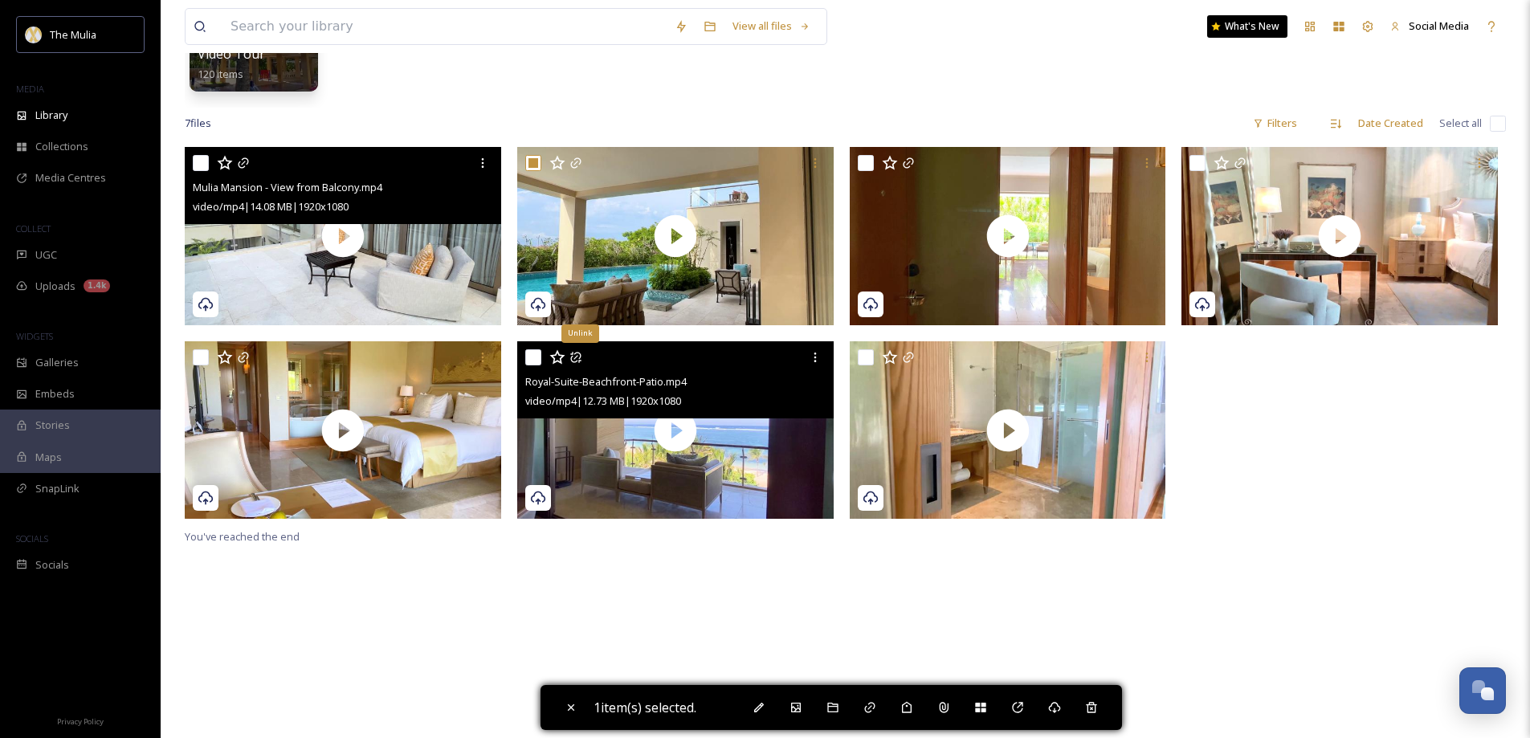
click at [201, 160] on input "checkbox" at bounding box center [201, 163] width 16 height 16
checkbox input "true"
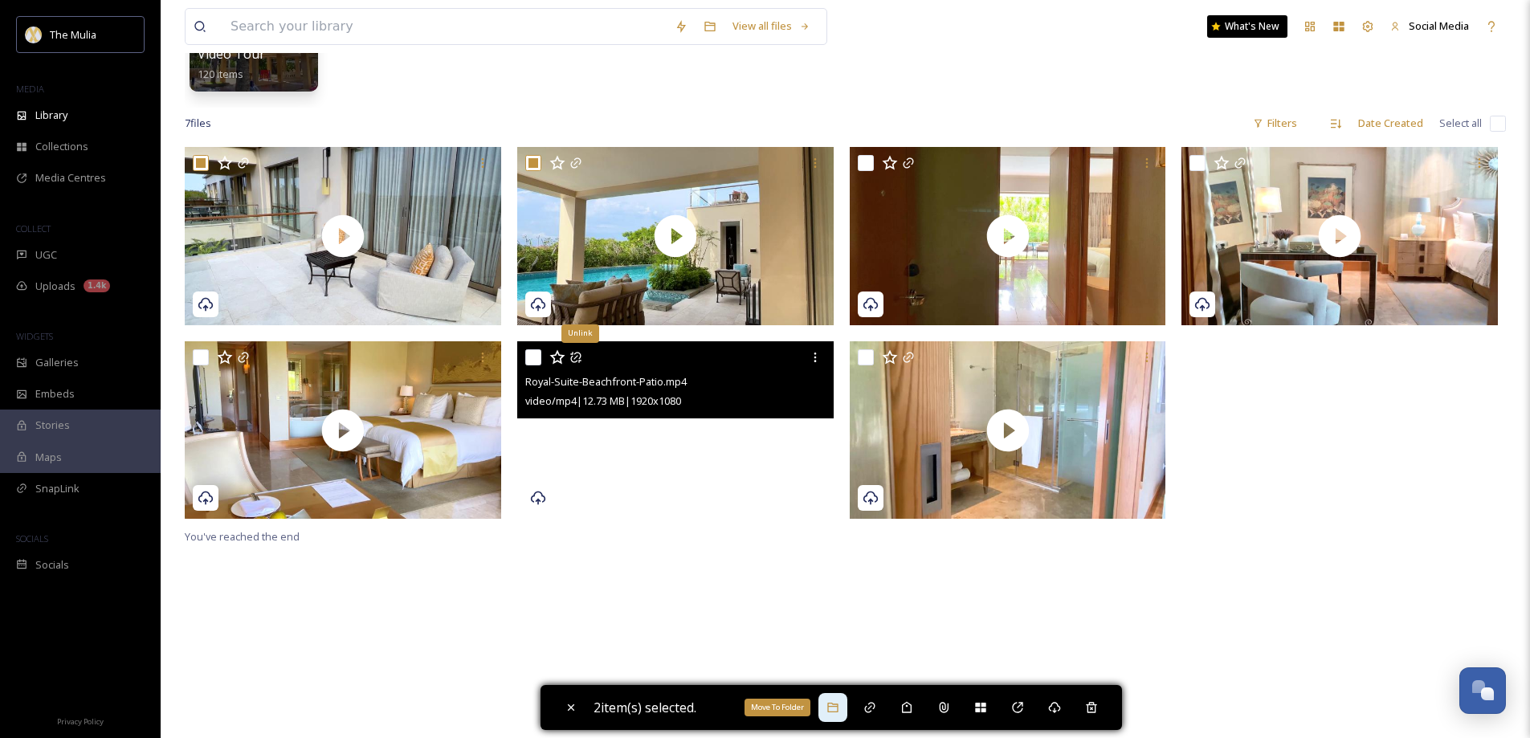
click at [833, 709] on icon at bounding box center [832, 708] width 10 height 10
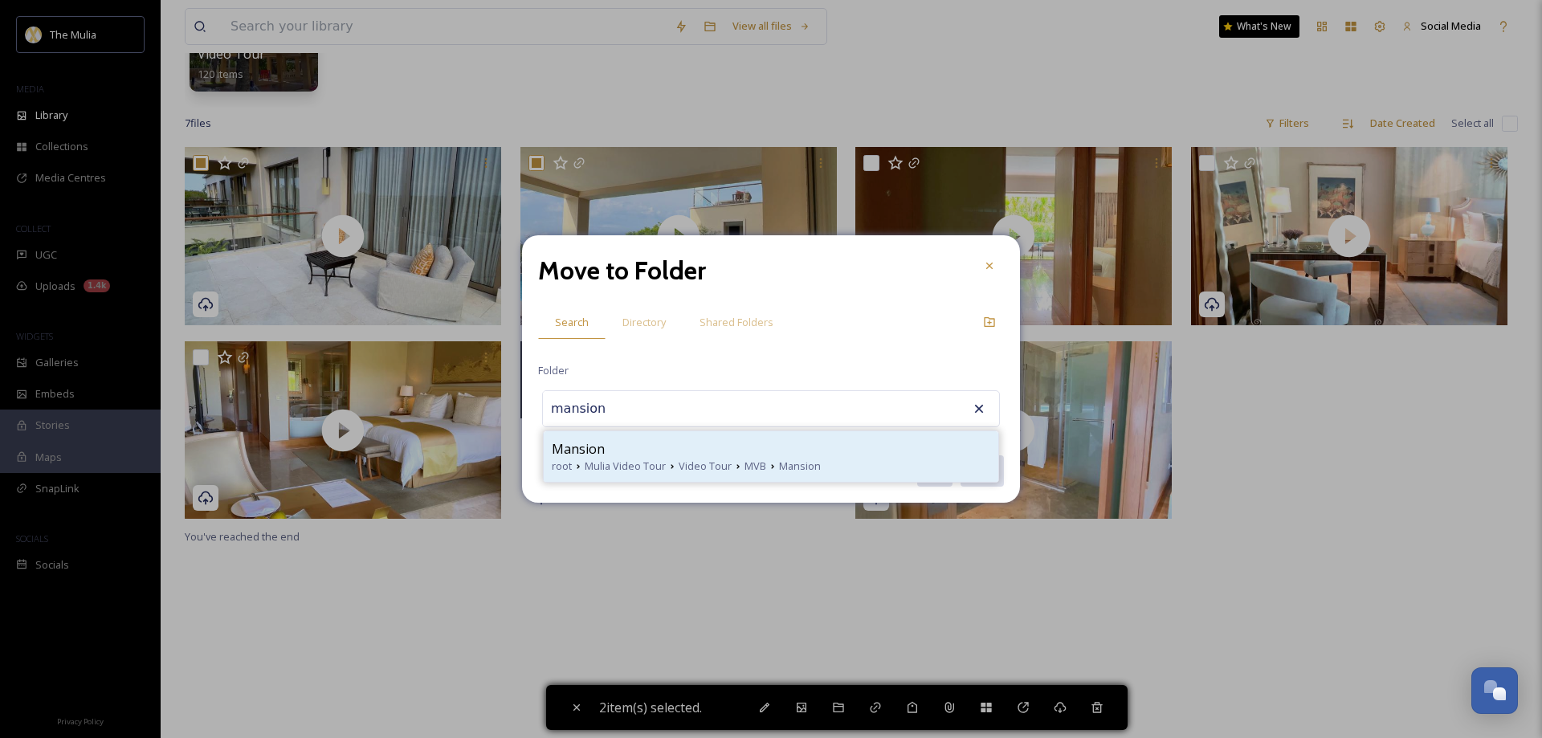
click at [705, 467] on span "Video Tour" at bounding box center [705, 466] width 53 height 15
type input "Mansion"
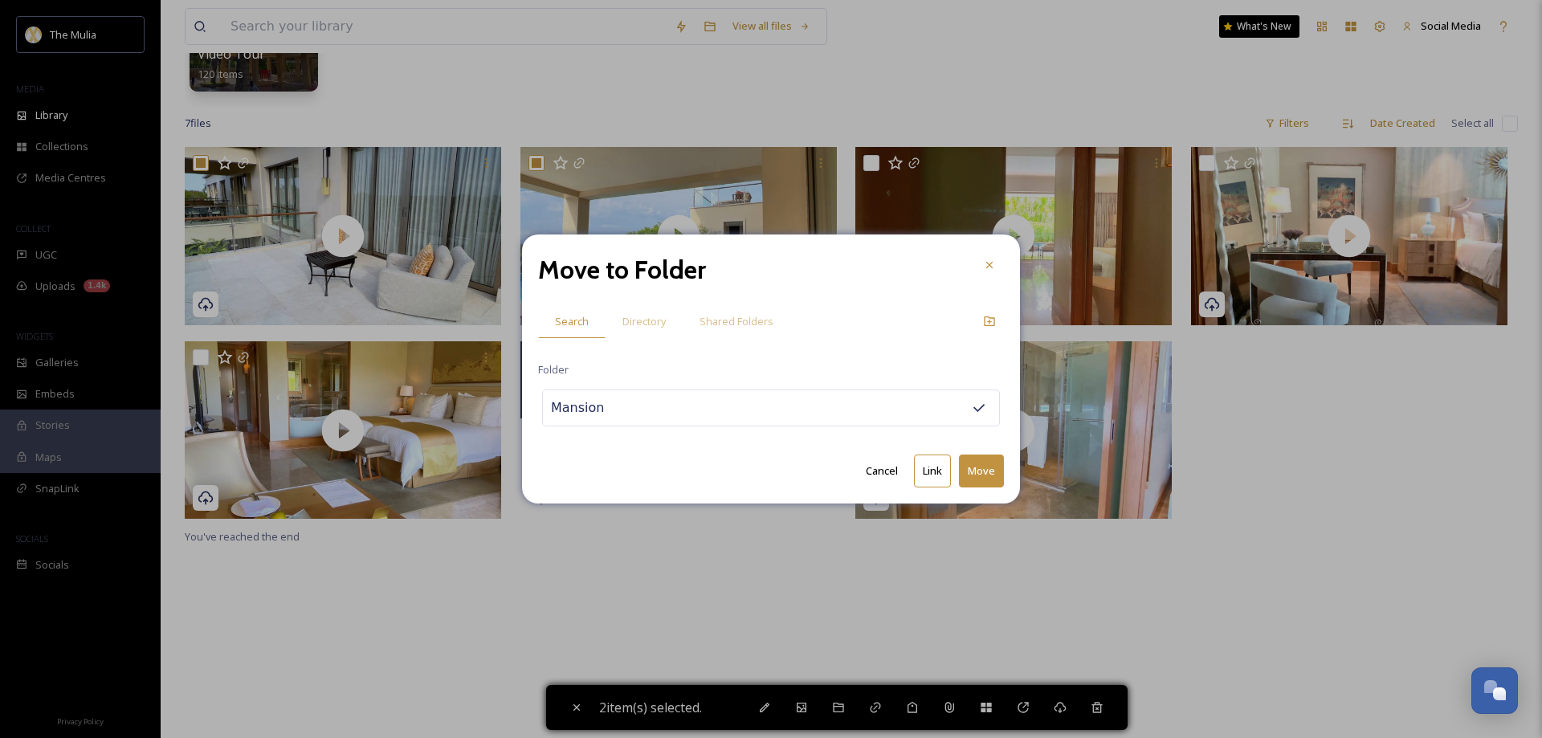
click at [979, 473] on button "Move" at bounding box center [981, 471] width 45 height 33
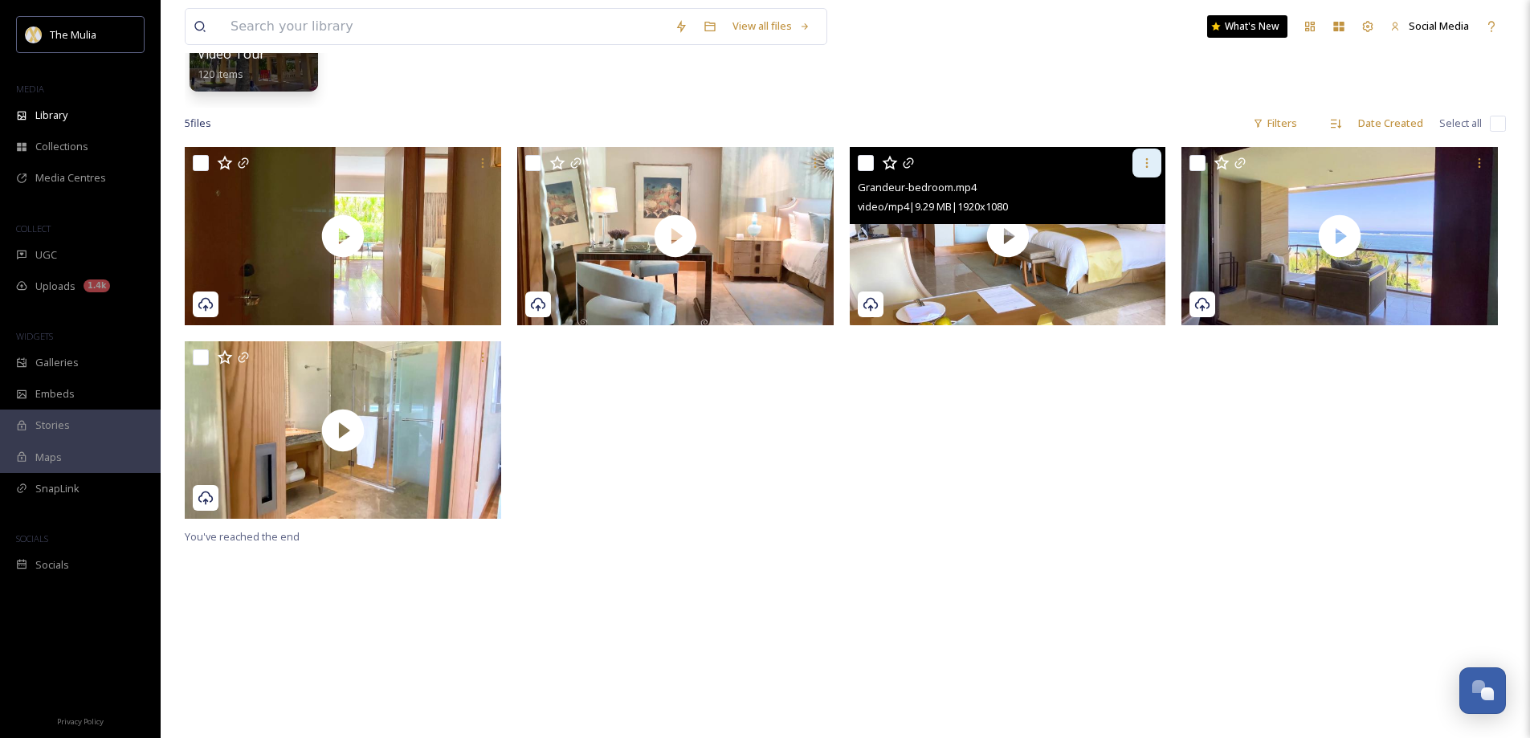
click at [1145, 159] on icon at bounding box center [1147, 163] width 13 height 13
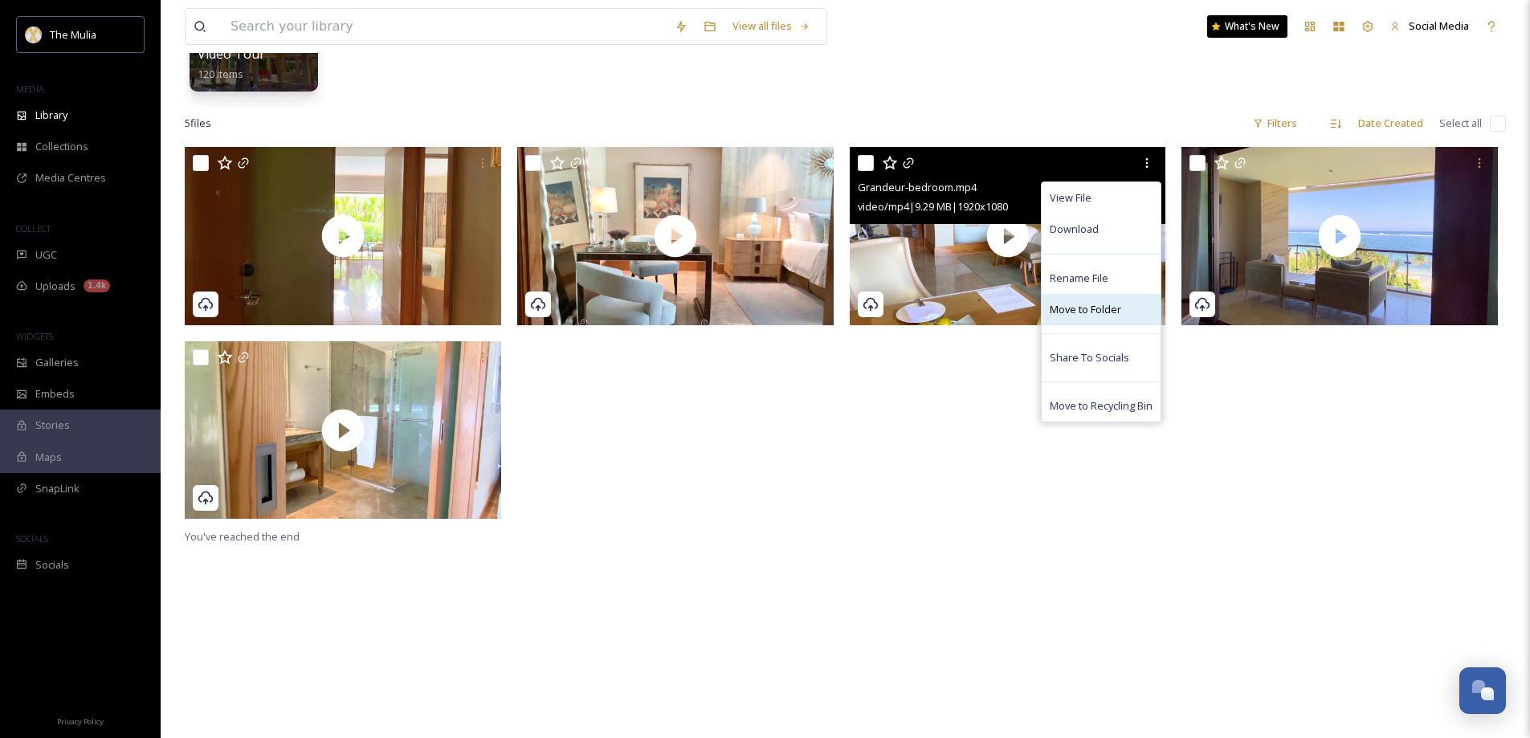
click at [1084, 311] on span "Move to Folder" at bounding box center [1085, 309] width 71 height 15
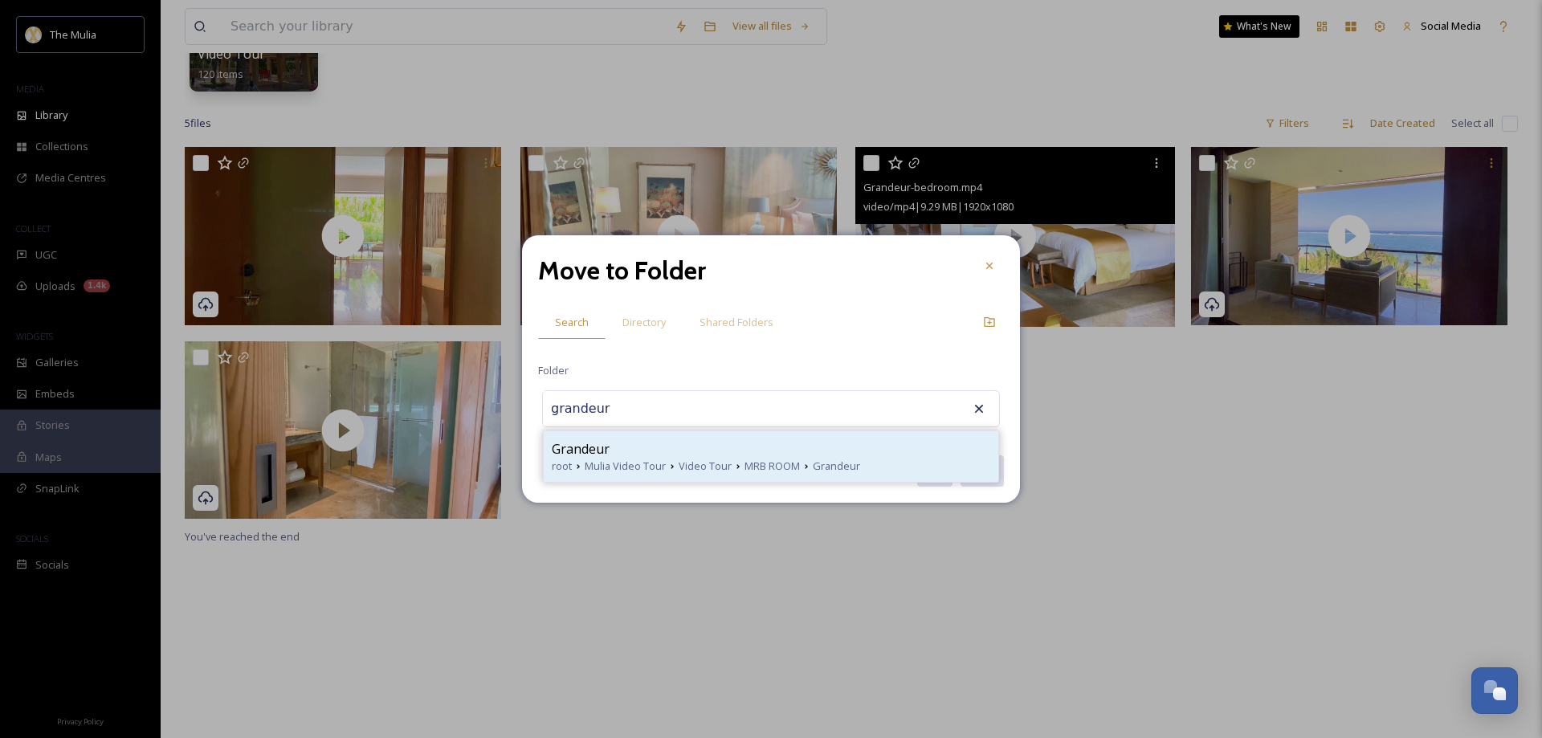
click at [657, 463] on span "Mulia Video Tour" at bounding box center [625, 466] width 81 height 15
type input "Grandeur"
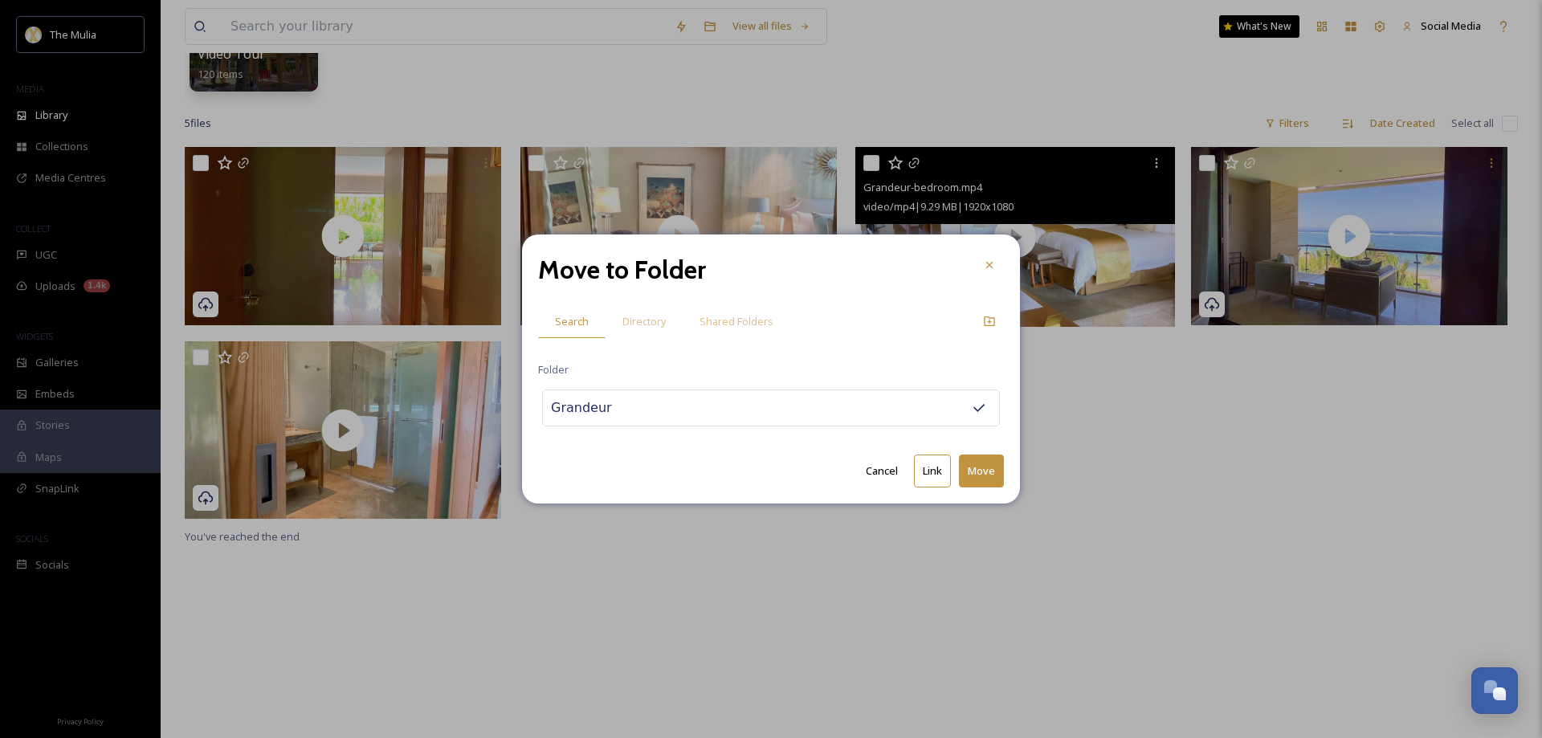
click at [985, 463] on button "Move" at bounding box center [981, 471] width 45 height 33
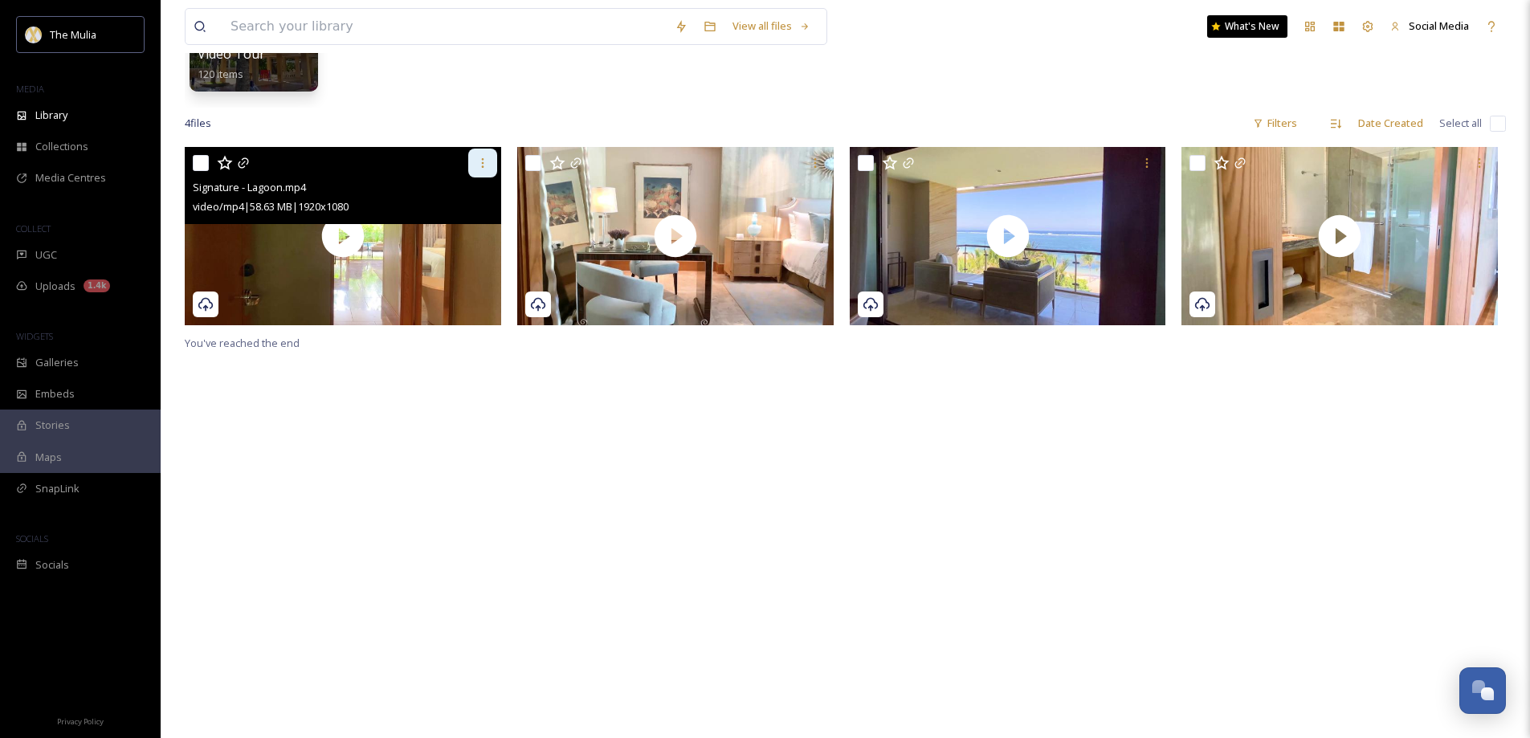
click at [480, 163] on icon at bounding box center [482, 163] width 13 height 13
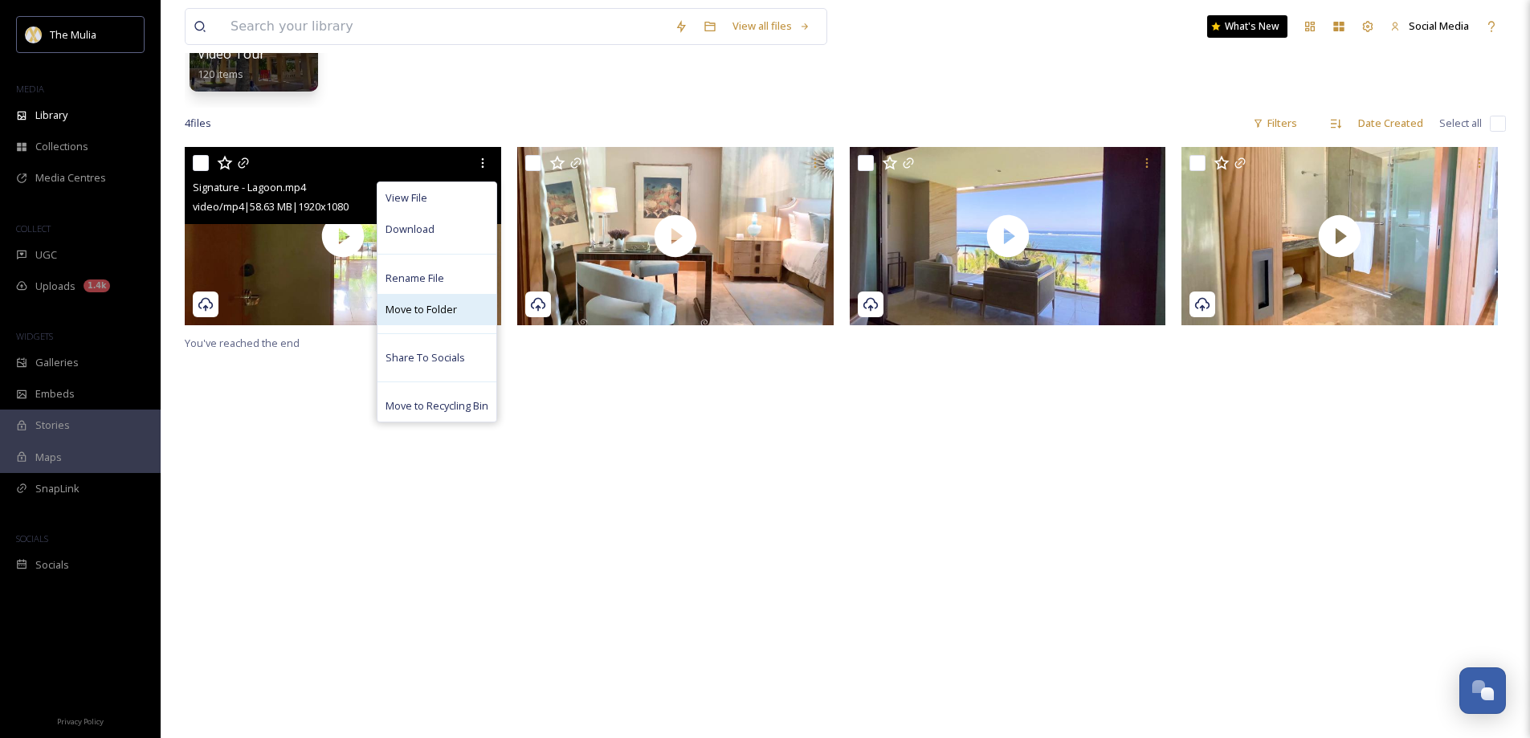
click at [442, 310] on span "Move to Folder" at bounding box center [421, 309] width 71 height 15
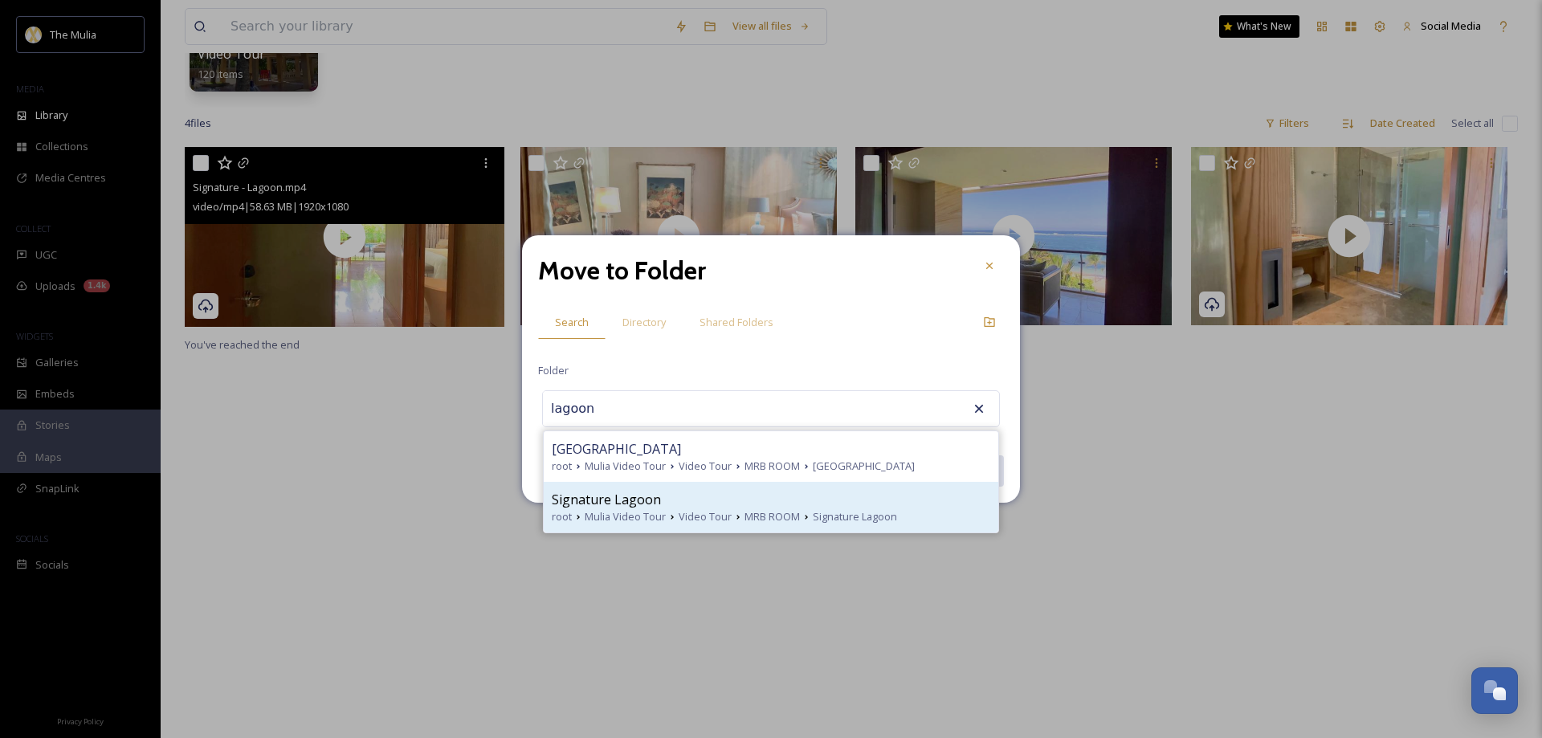
click at [615, 505] on span "Signature Lagoon" at bounding box center [606, 499] width 109 height 19
type input "Signature Lagoon"
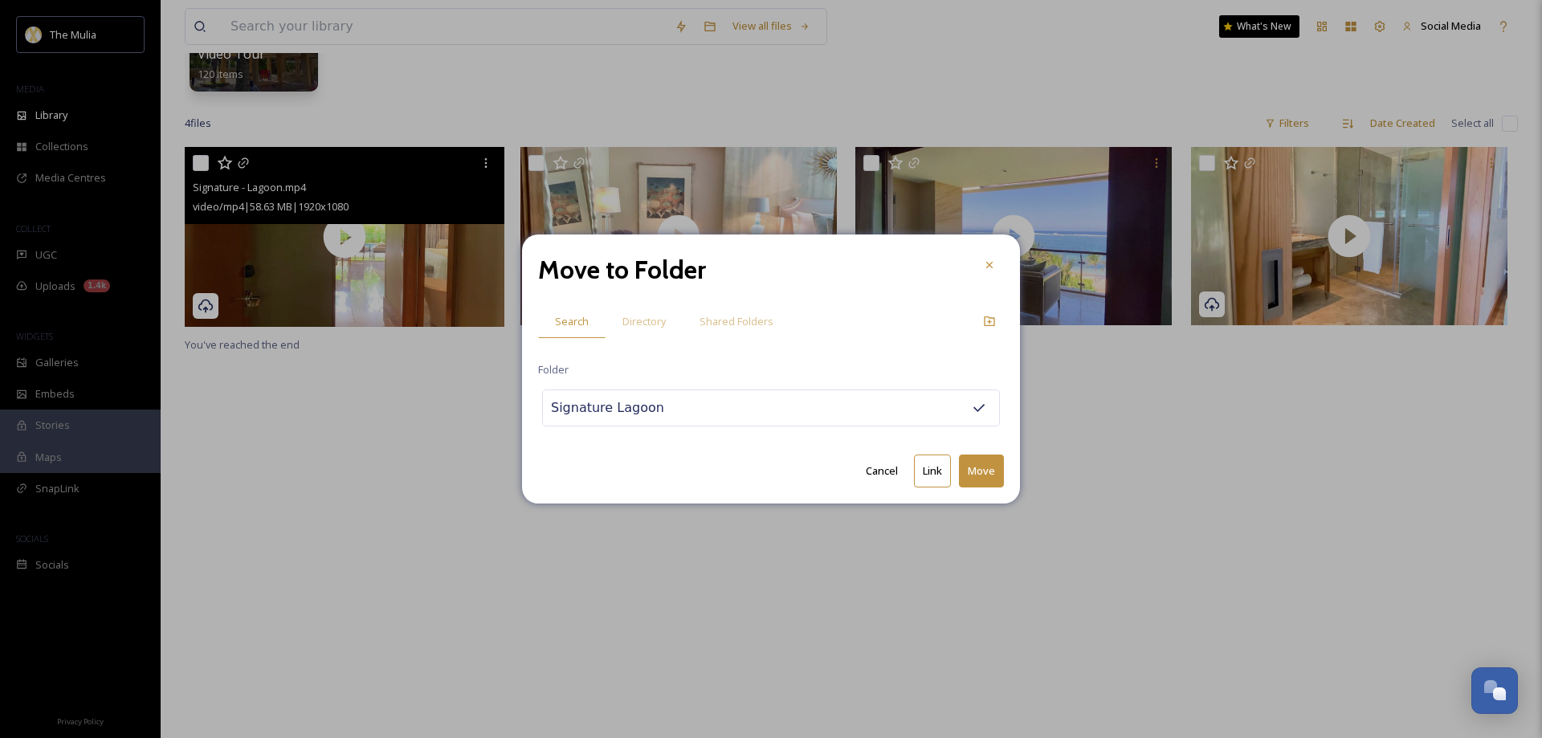
click at [974, 474] on button "Move" at bounding box center [981, 471] width 45 height 33
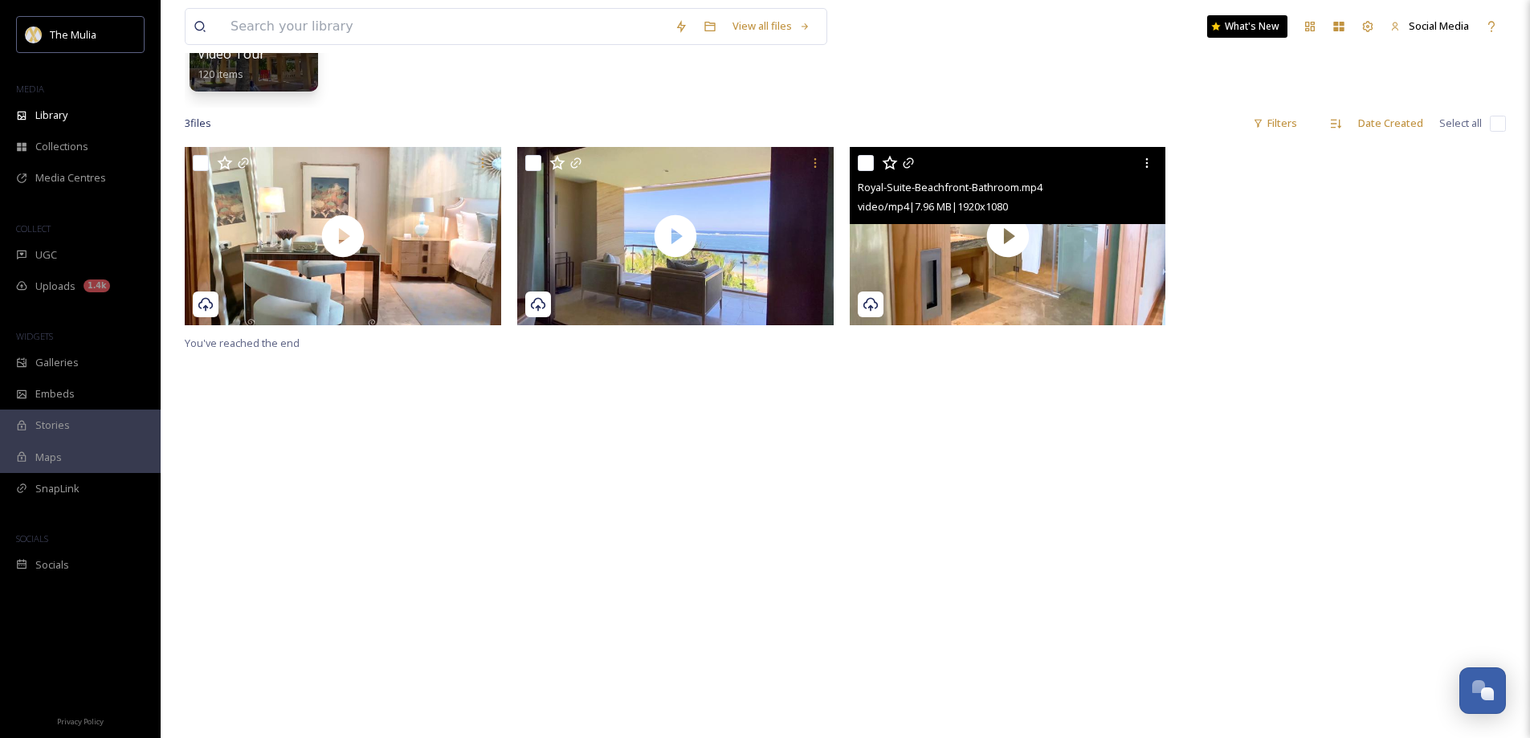
click at [866, 160] on input "checkbox" at bounding box center [866, 163] width 16 height 16
checkbox input "true"
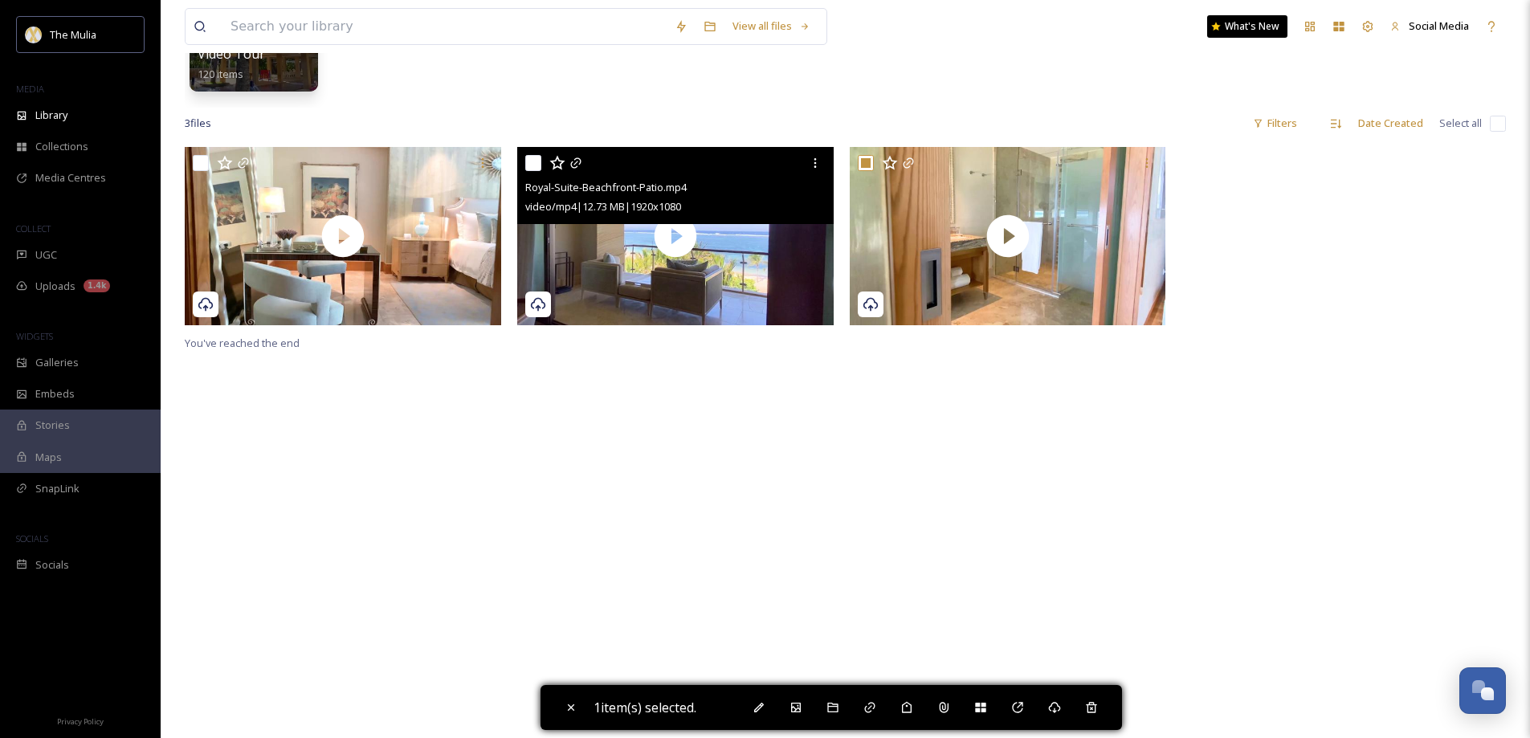
click at [529, 161] on input "checkbox" at bounding box center [533, 163] width 16 height 16
checkbox input "true"
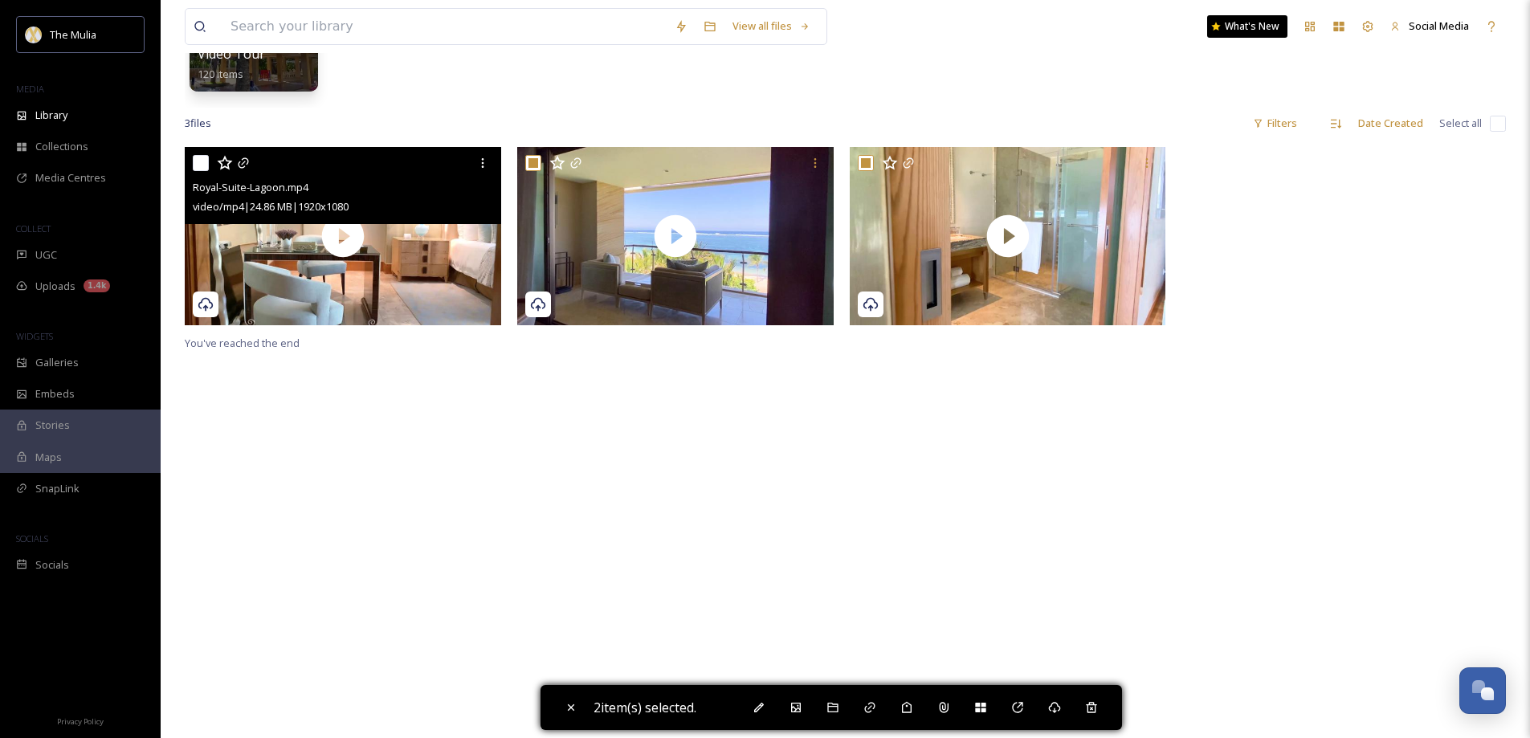
click at [200, 160] on input "checkbox" at bounding box center [201, 163] width 16 height 16
checkbox input "true"
click at [191, 167] on div "Unlink Royal-Suite-Lagoon.mp4 video/mp4 | 24.86 MB | 1920 x 1080" at bounding box center [343, 185] width 316 height 77
click at [198, 159] on input "checkbox" at bounding box center [201, 163] width 16 height 16
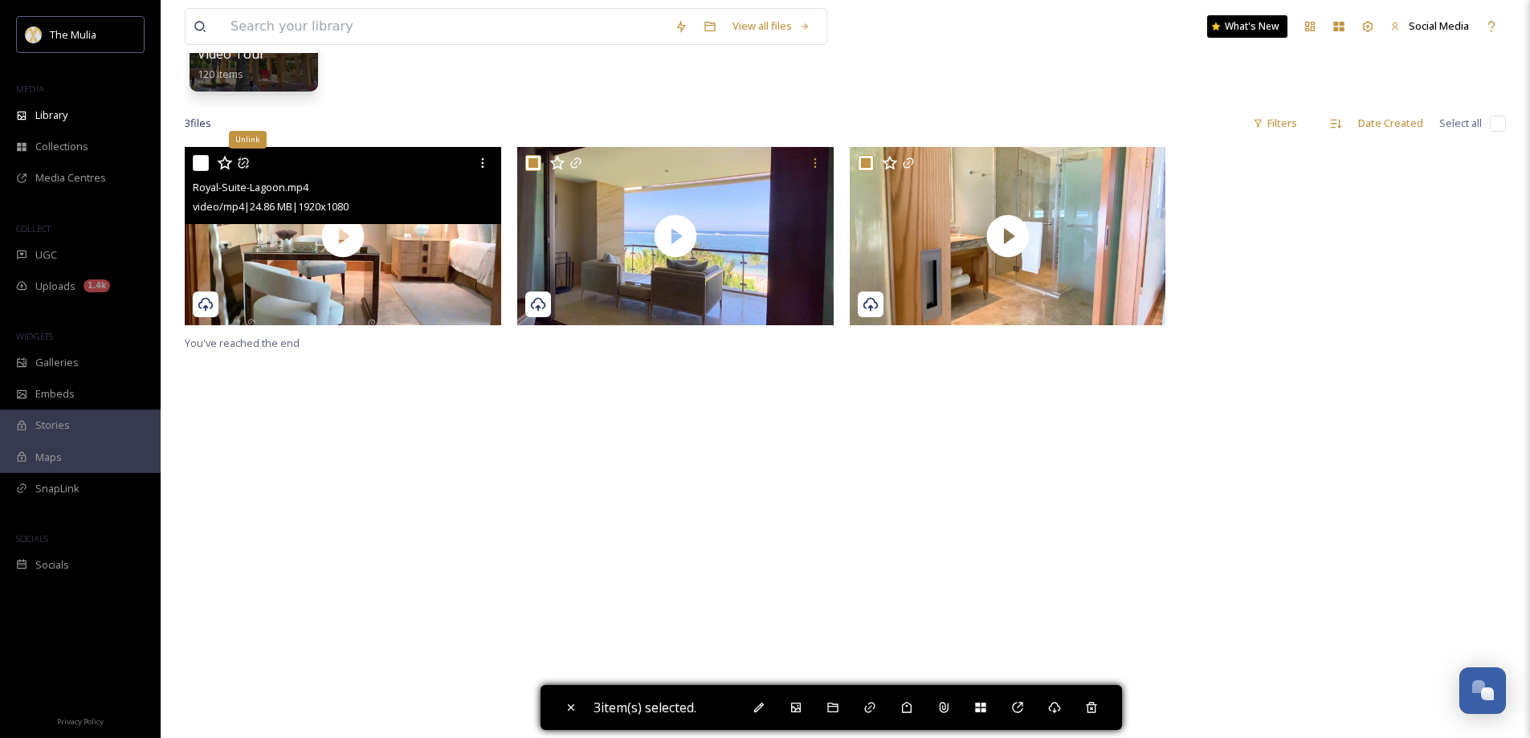
checkbox input "false"
click at [201, 164] on input "checkbox" at bounding box center [201, 163] width 16 height 16
checkbox input "true"
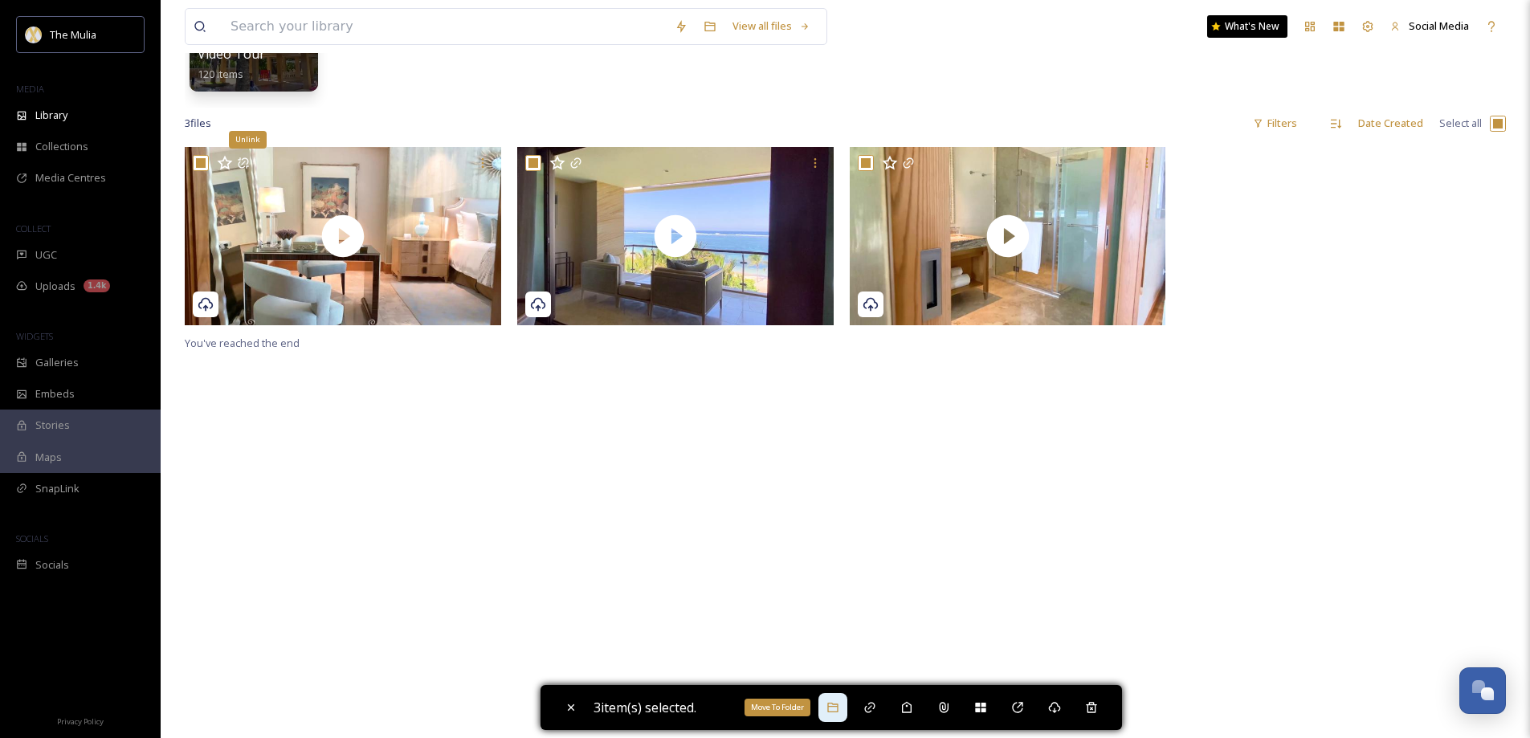
click at [839, 702] on icon at bounding box center [833, 707] width 13 height 13
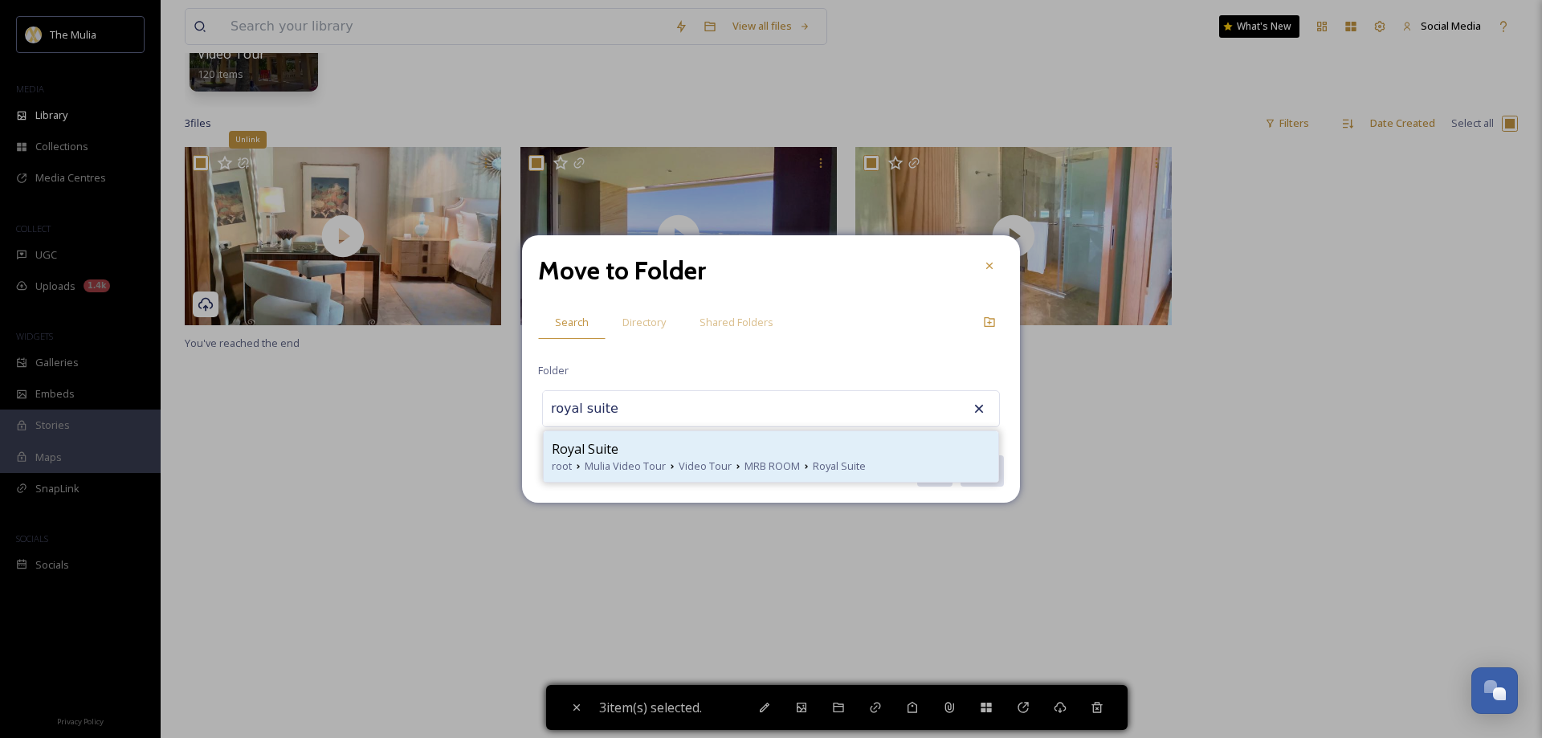
click at [629, 459] on span "Mulia Video Tour" at bounding box center [625, 466] width 81 height 15
type input "Royal Suite"
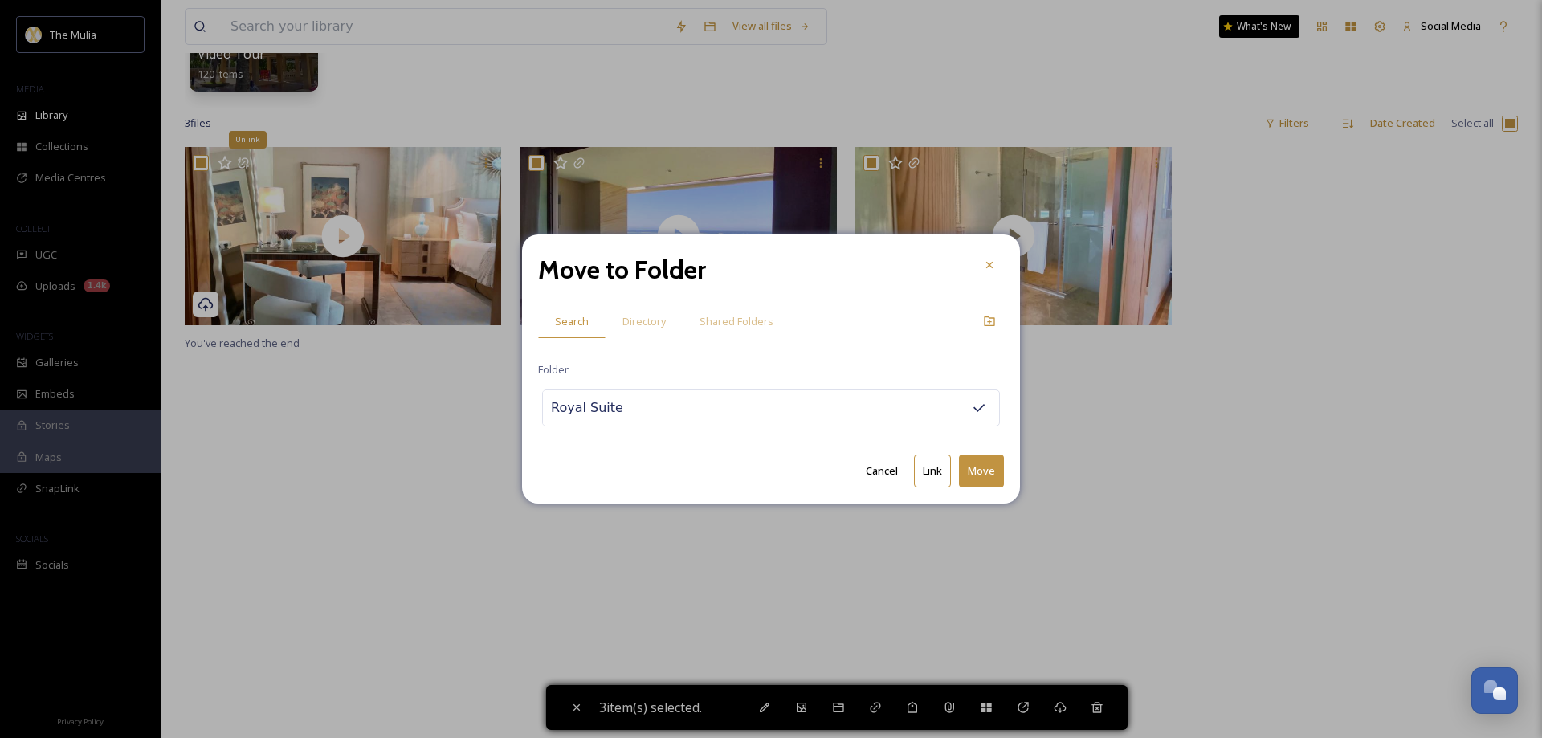
click at [996, 471] on button "Move" at bounding box center [981, 471] width 45 height 33
checkbox input "false"
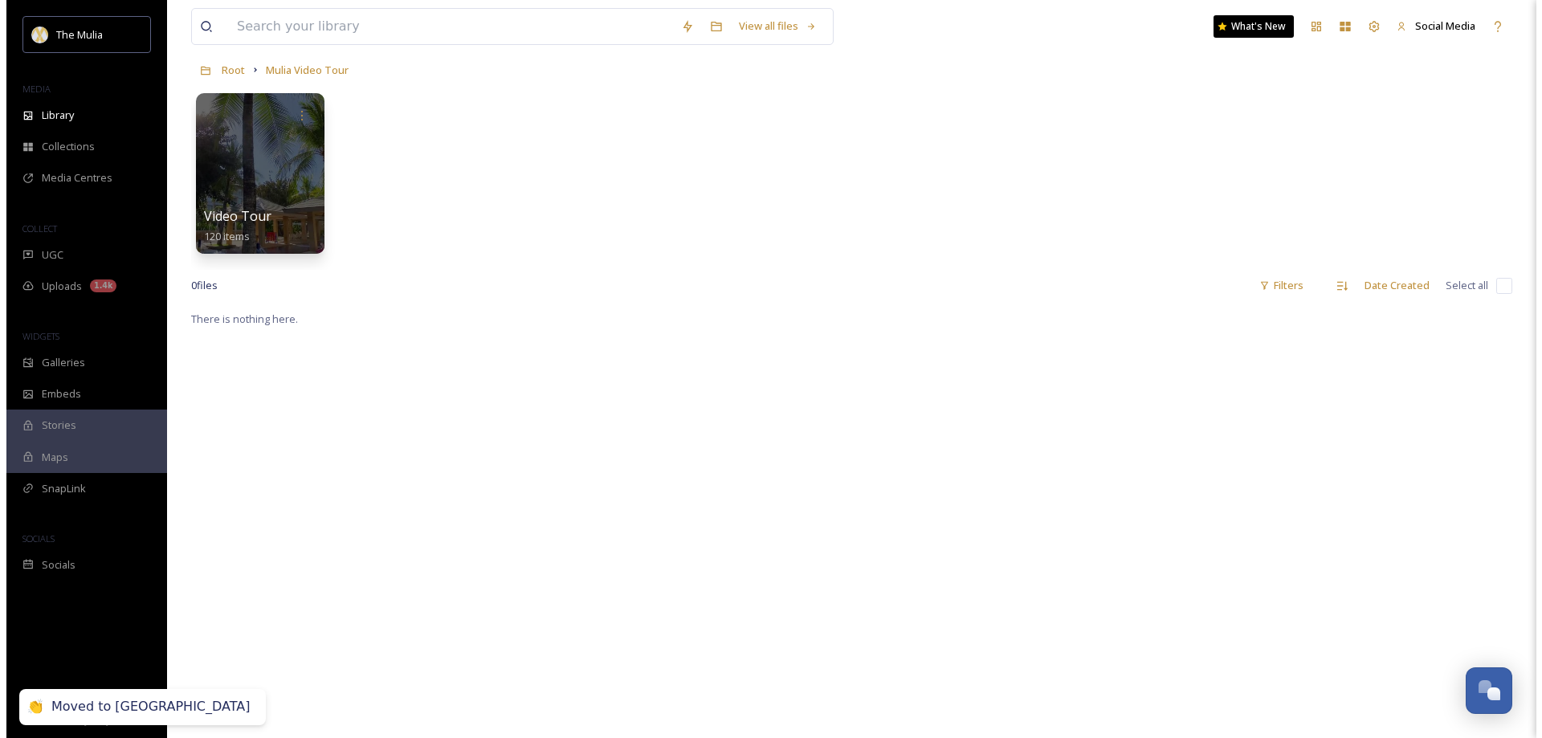
scroll to position [0, 0]
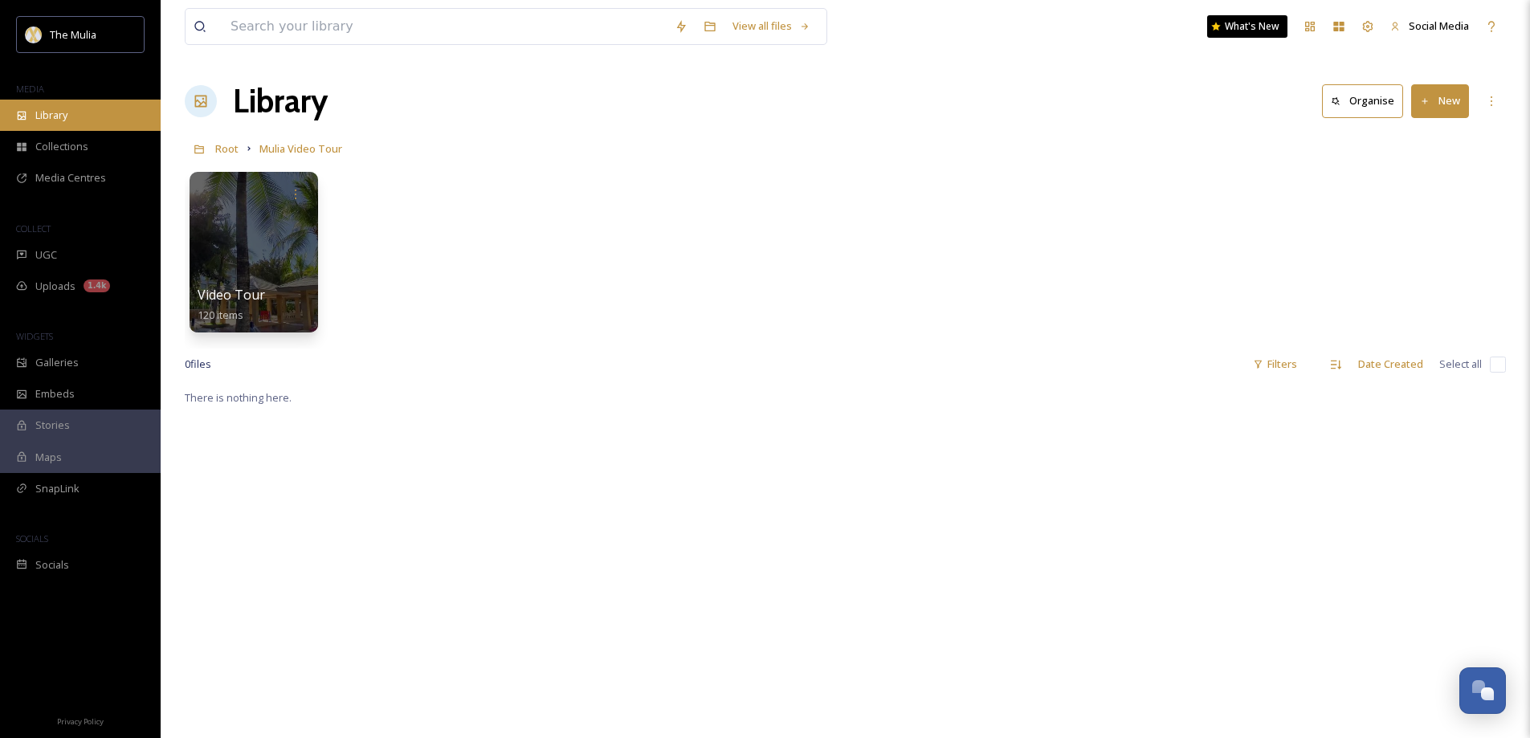
click at [54, 108] on span "Library" at bounding box center [51, 115] width 32 height 15
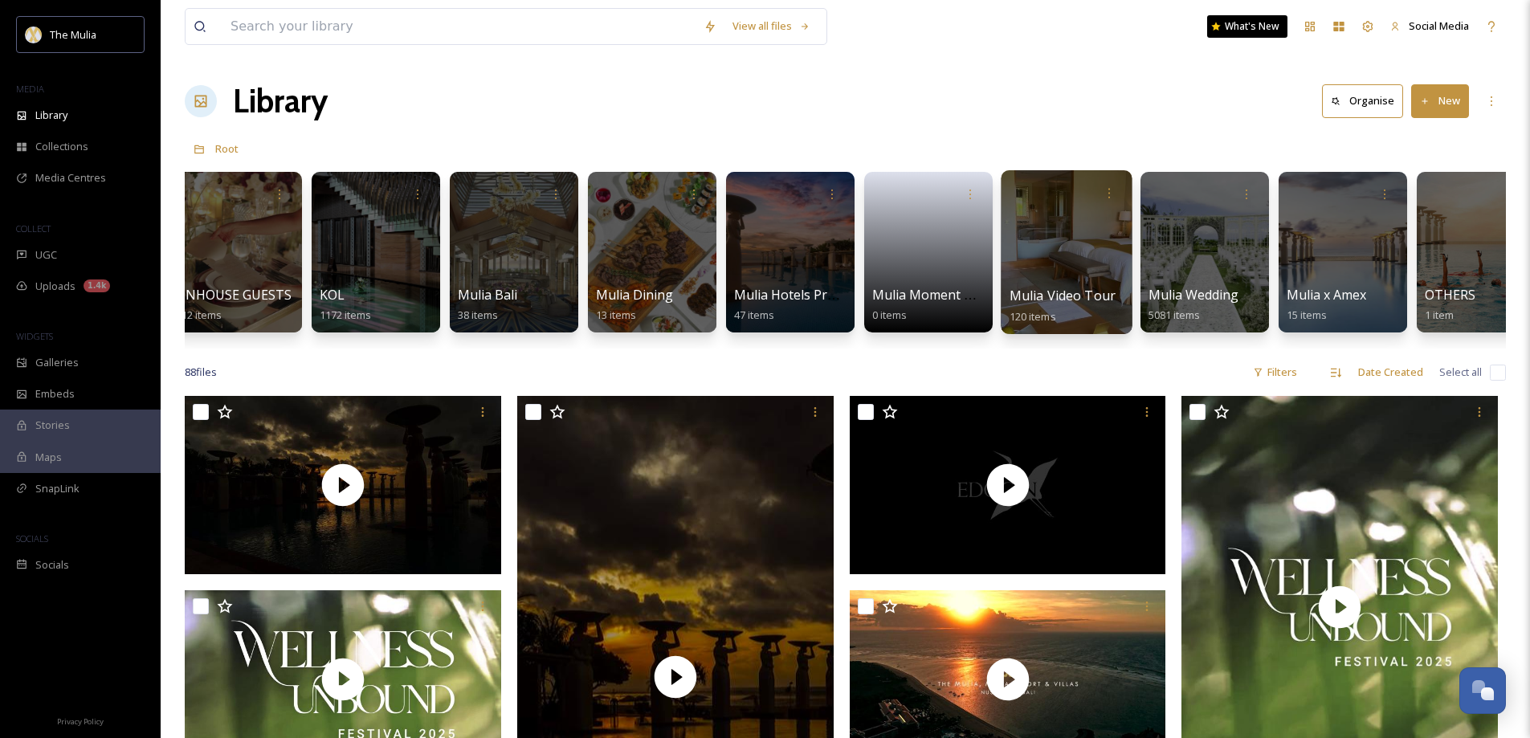
scroll to position [0, 1124]
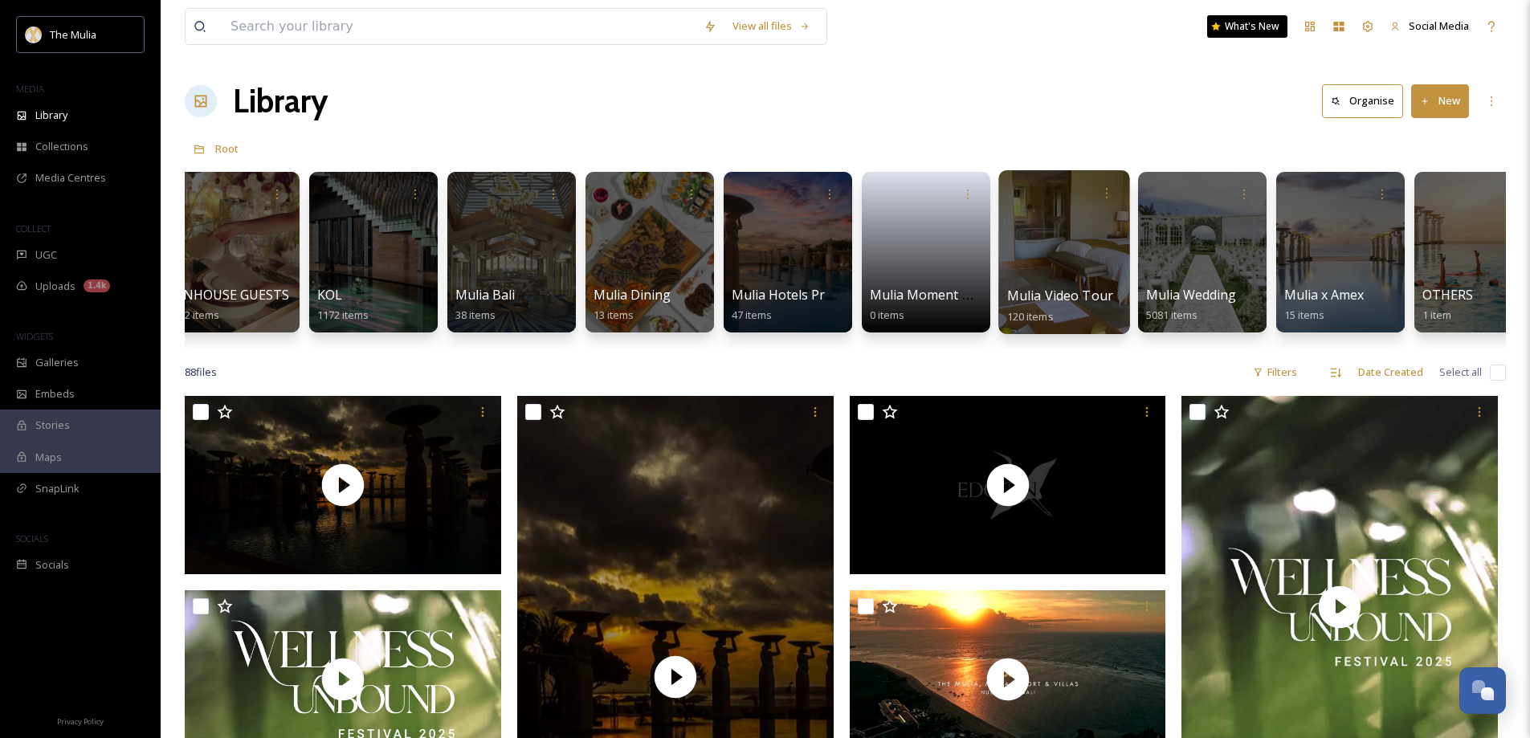
click at [1048, 290] on span "Mulia Video Tour" at bounding box center [1060, 296] width 107 height 18
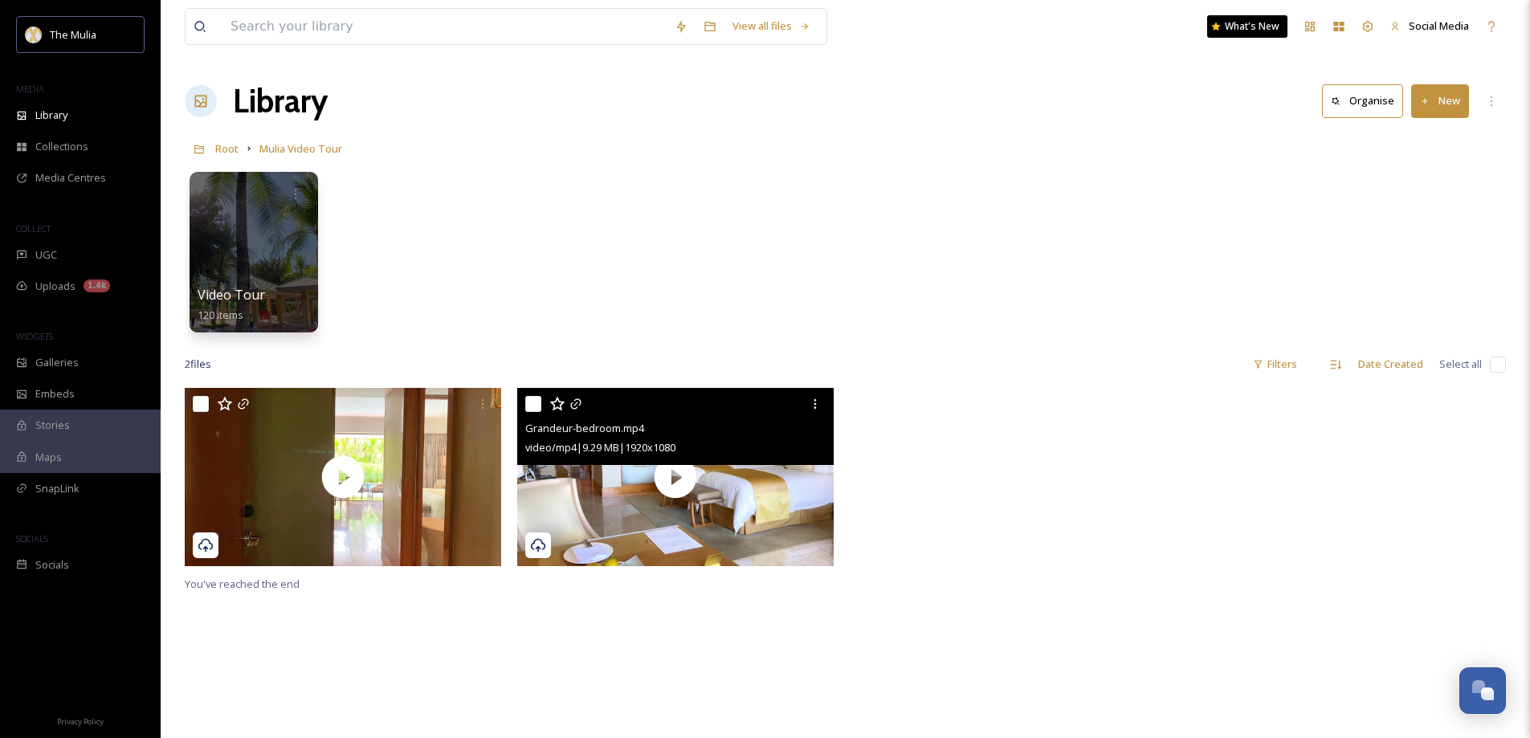
click at [531, 404] on input "checkbox" at bounding box center [533, 404] width 16 height 16
checkbox input "true"
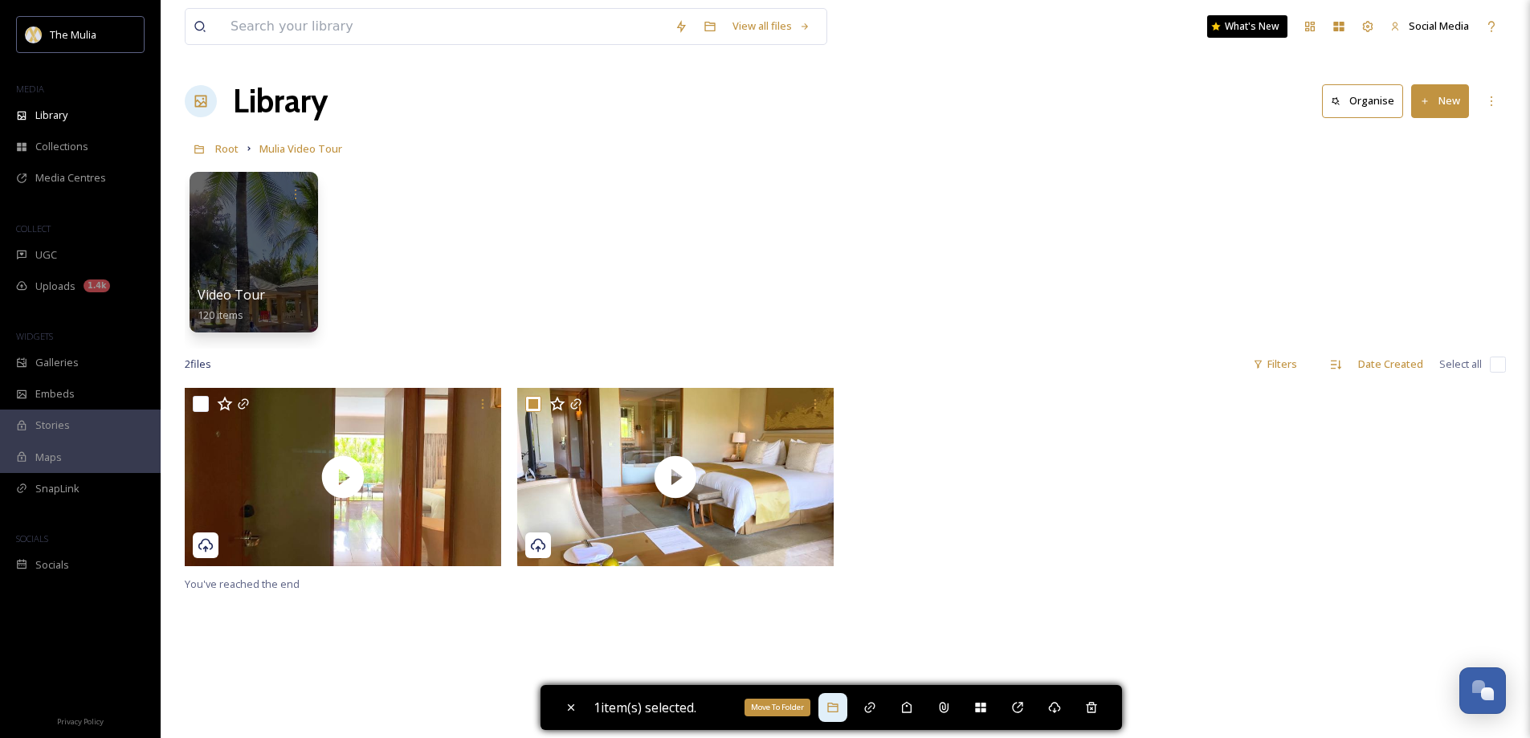
click at [839, 704] on icon at bounding box center [833, 707] width 13 height 13
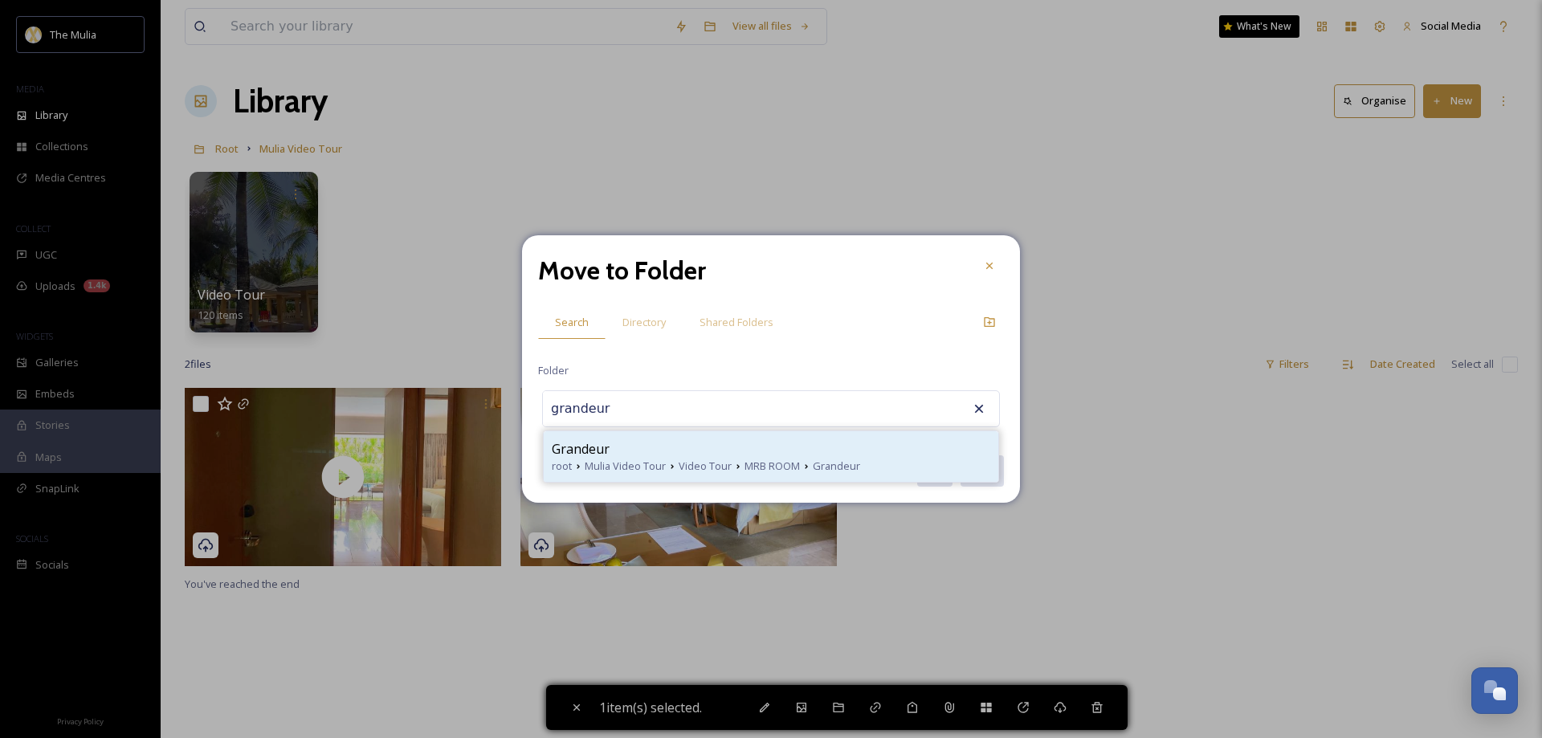
click at [651, 461] on span "Mulia Video Tour" at bounding box center [625, 466] width 81 height 15
type input "Grandeur"
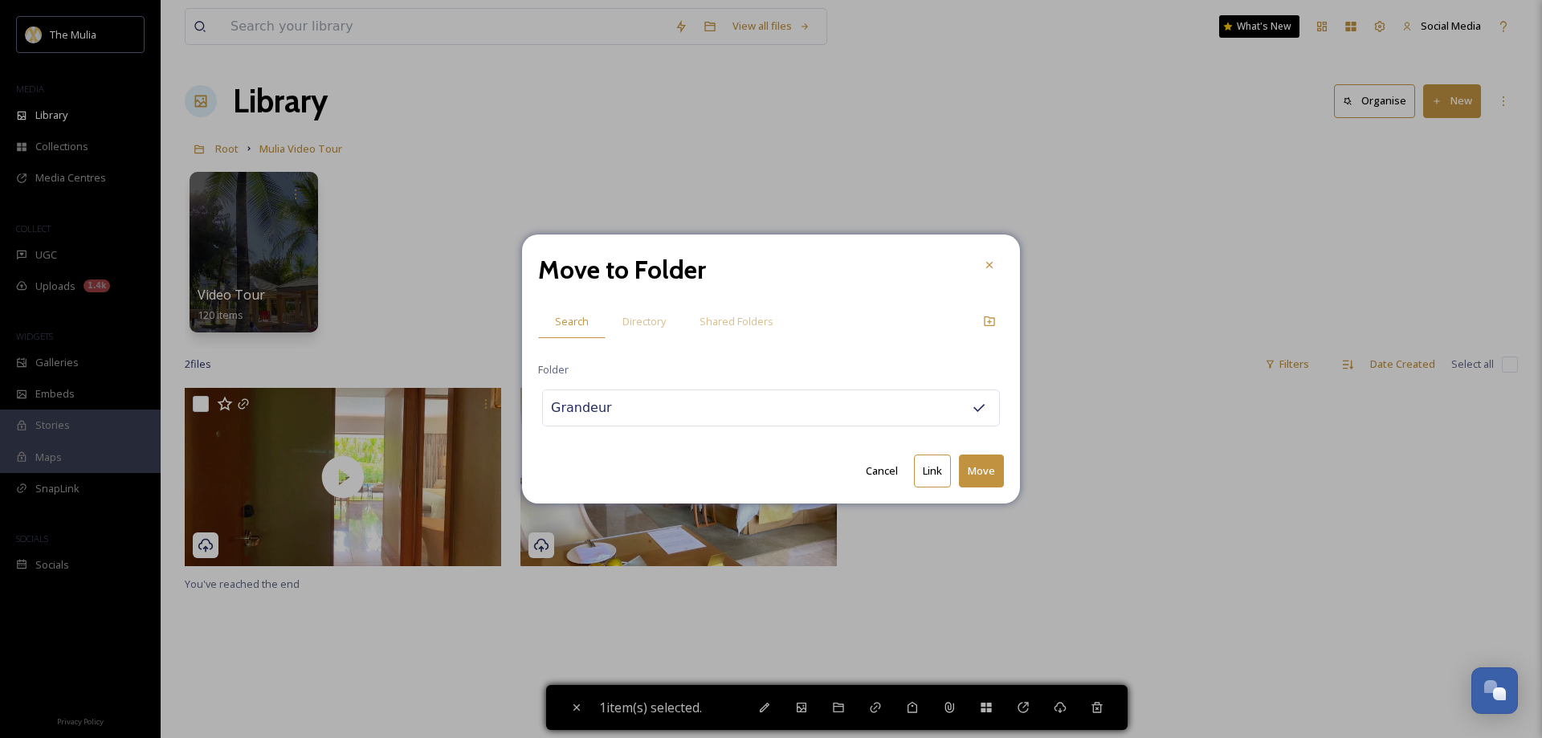
click at [986, 478] on button "Move" at bounding box center [981, 471] width 45 height 33
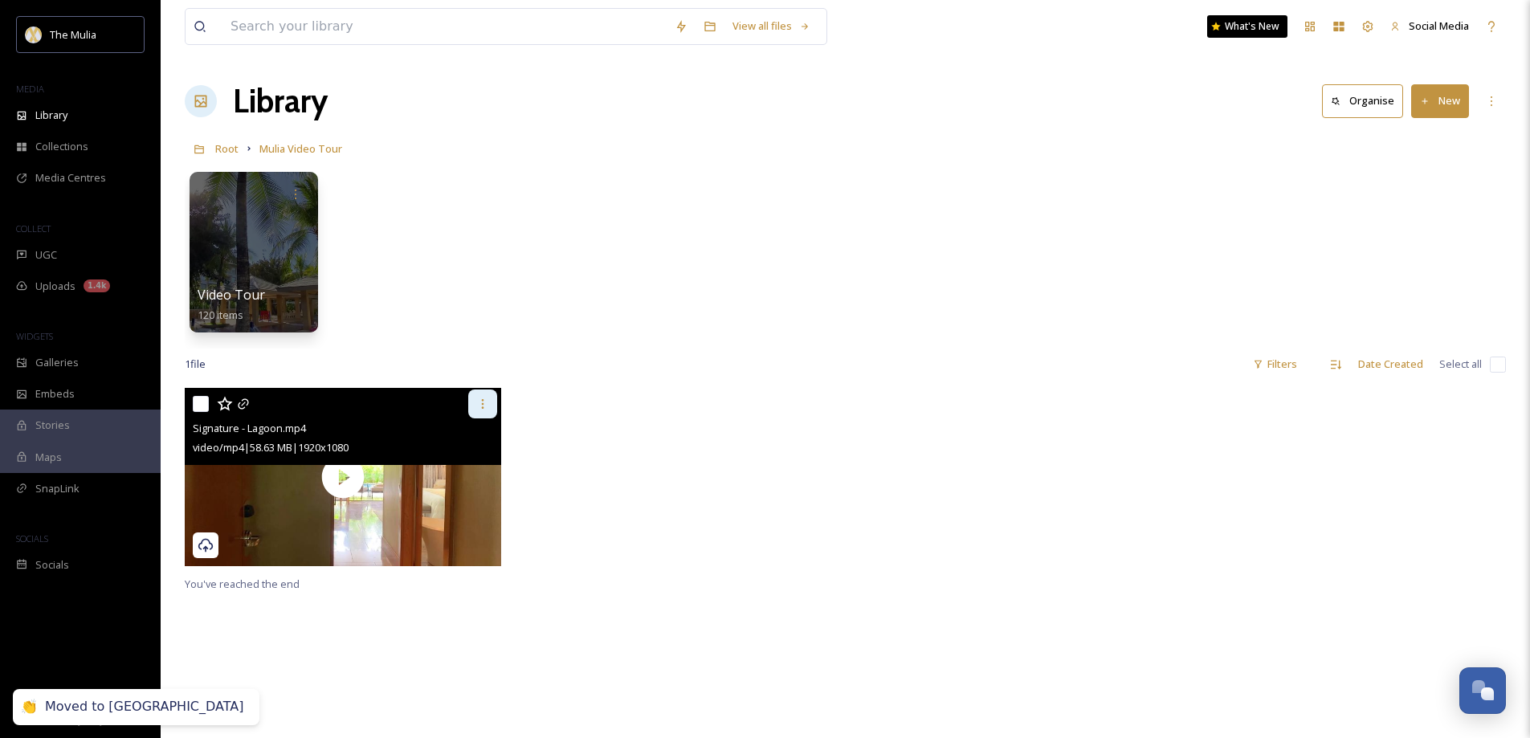
click at [488, 402] on icon at bounding box center [482, 404] width 13 height 13
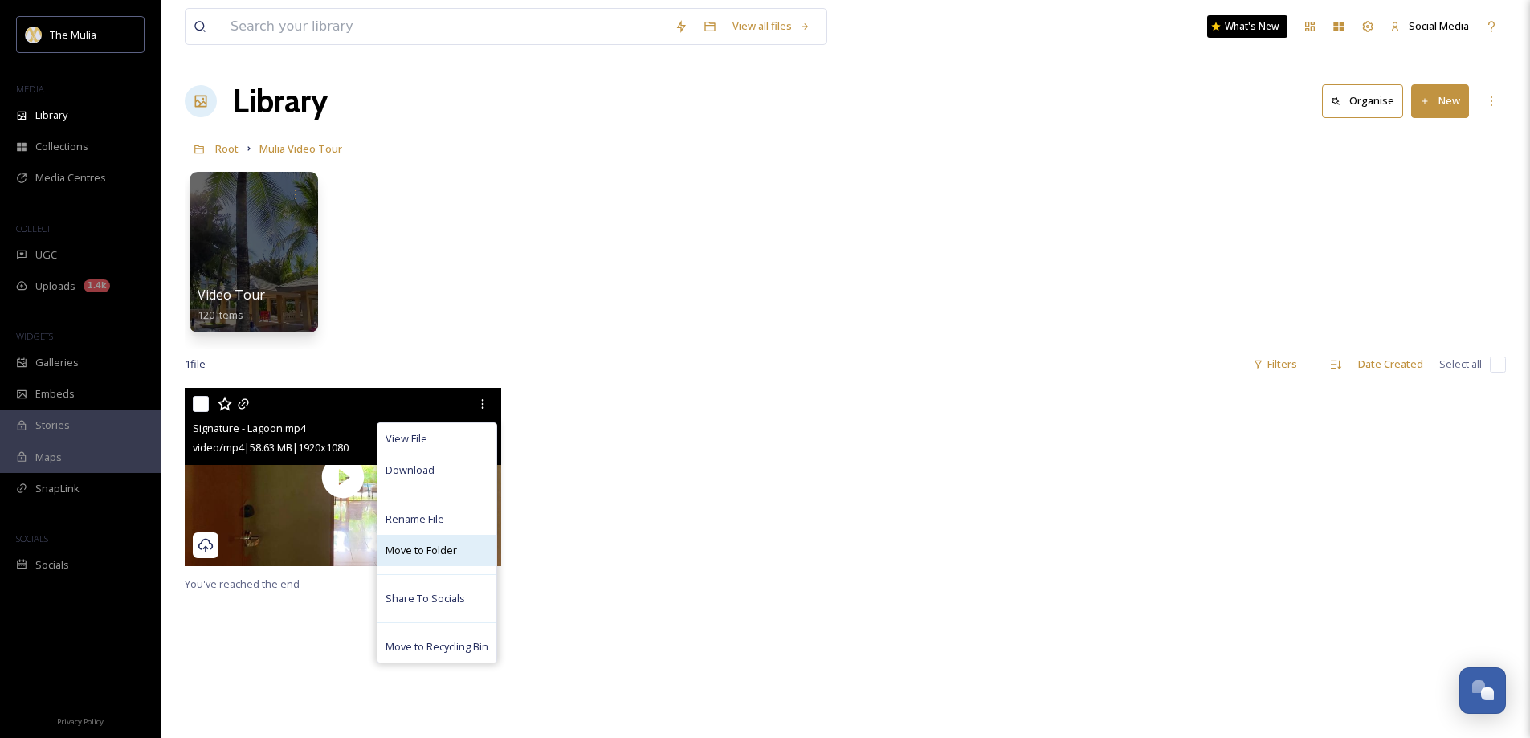
click at [430, 546] on span "Move to Folder" at bounding box center [421, 550] width 71 height 15
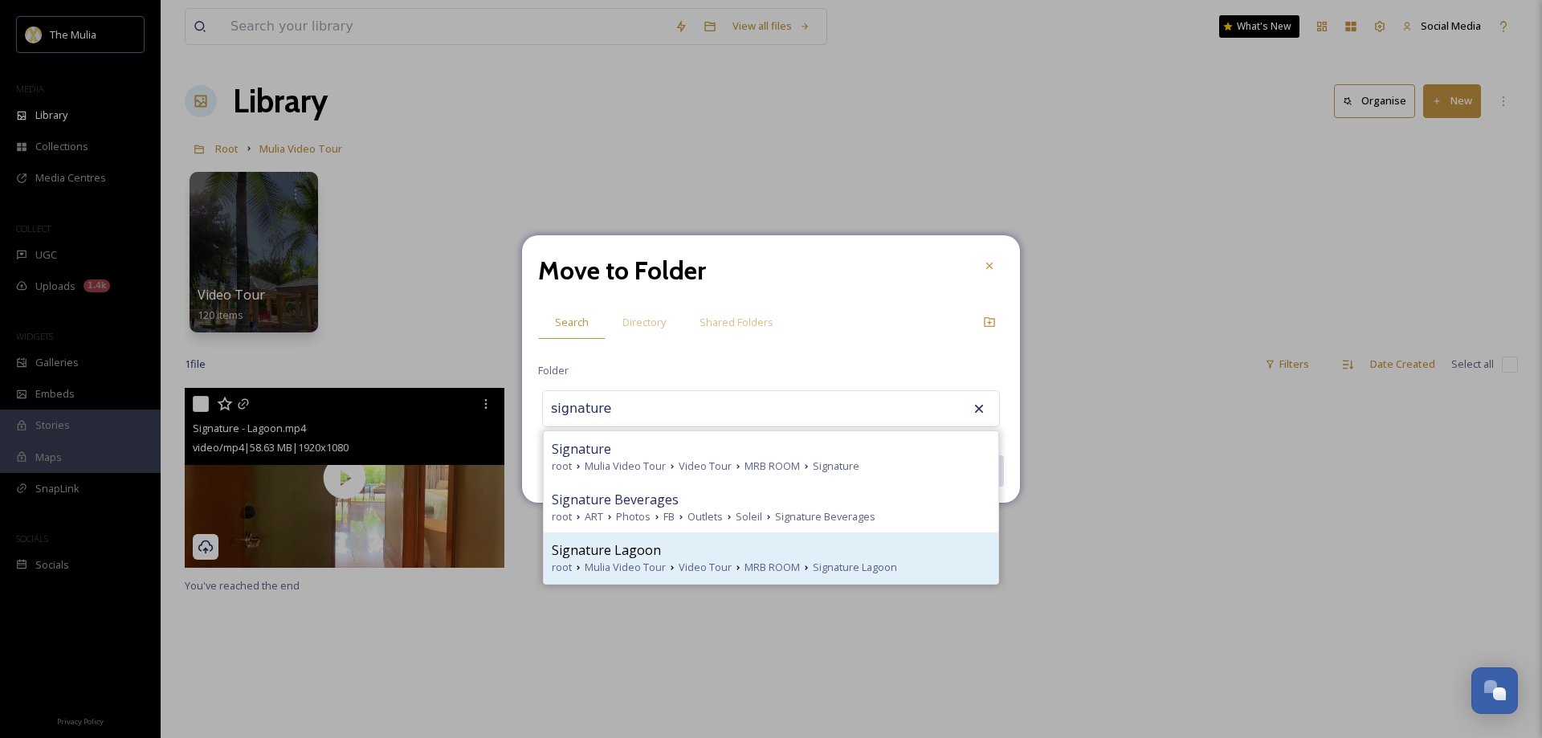
click at [621, 554] on span "Signature Lagoon" at bounding box center [606, 550] width 109 height 19
type input "Signature Lagoon"
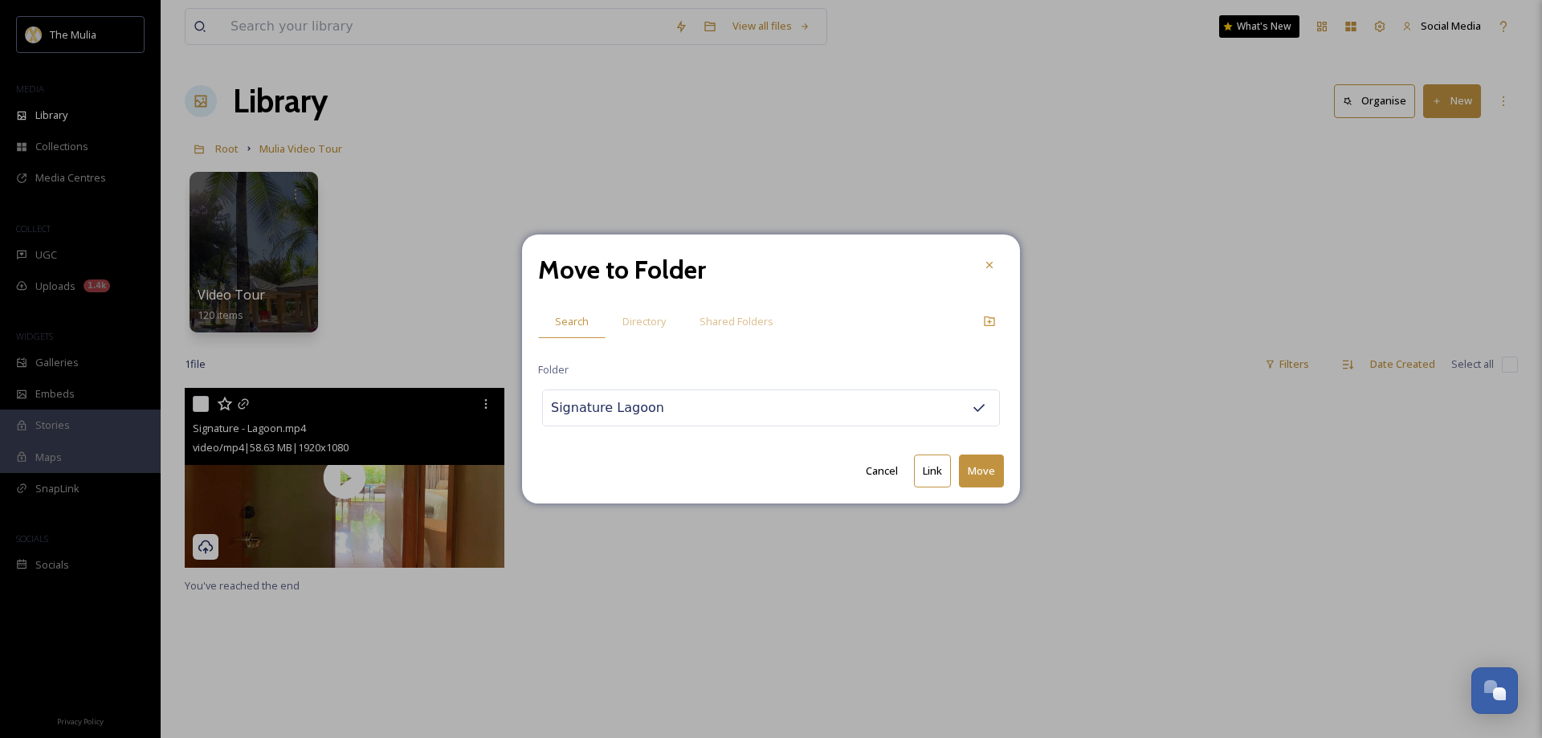
click at [966, 475] on button "Move" at bounding box center [981, 471] width 45 height 33
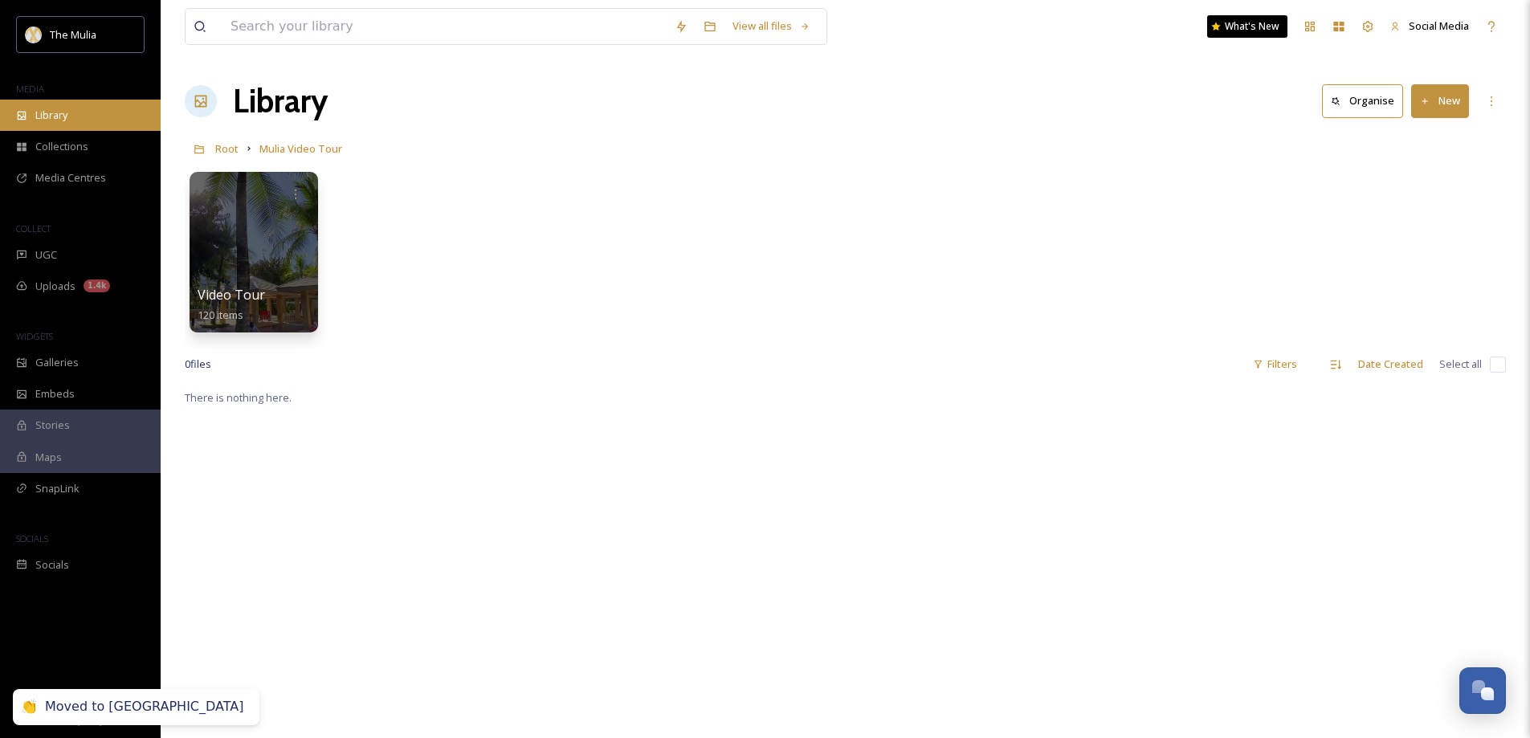
click at [52, 109] on span "Library" at bounding box center [51, 115] width 32 height 15
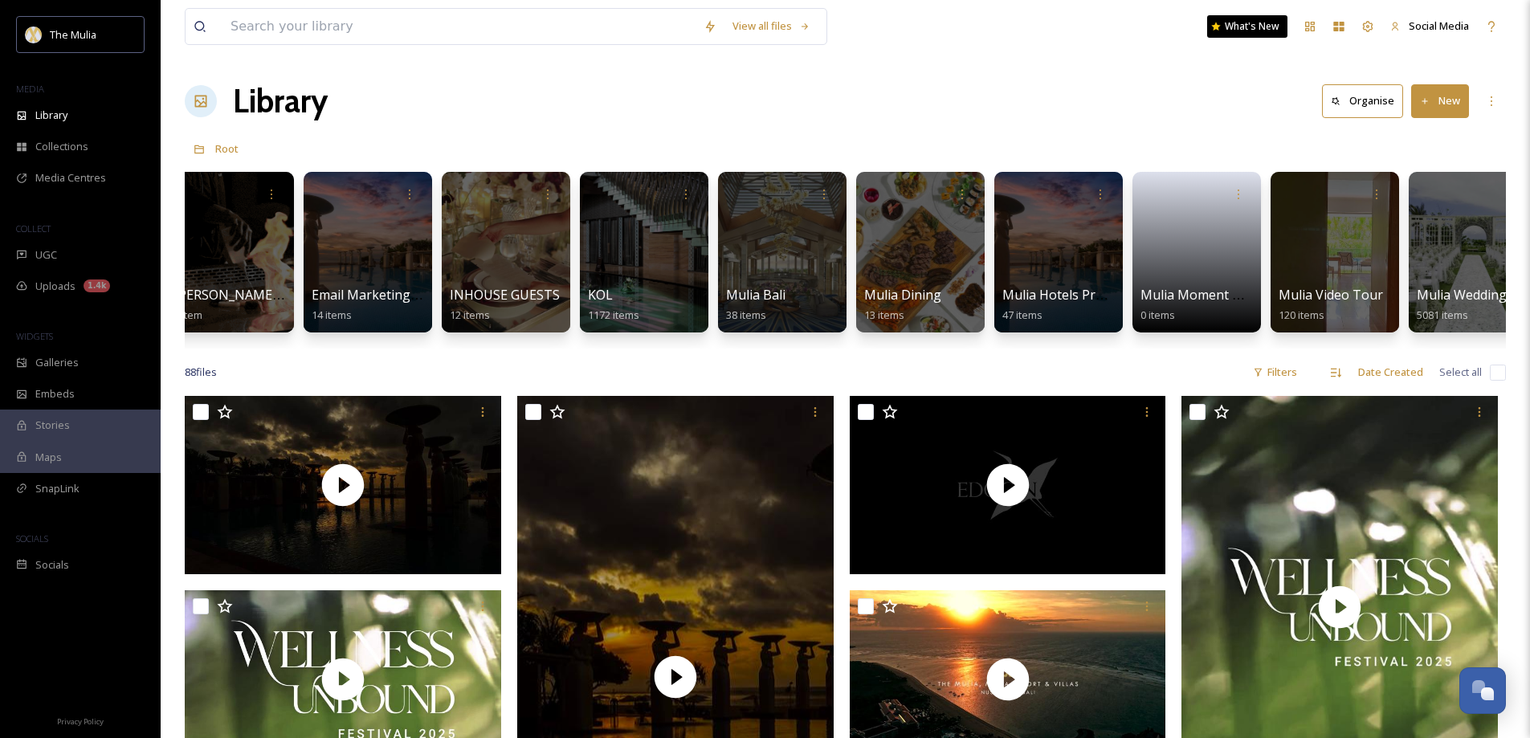
scroll to position [0, 867]
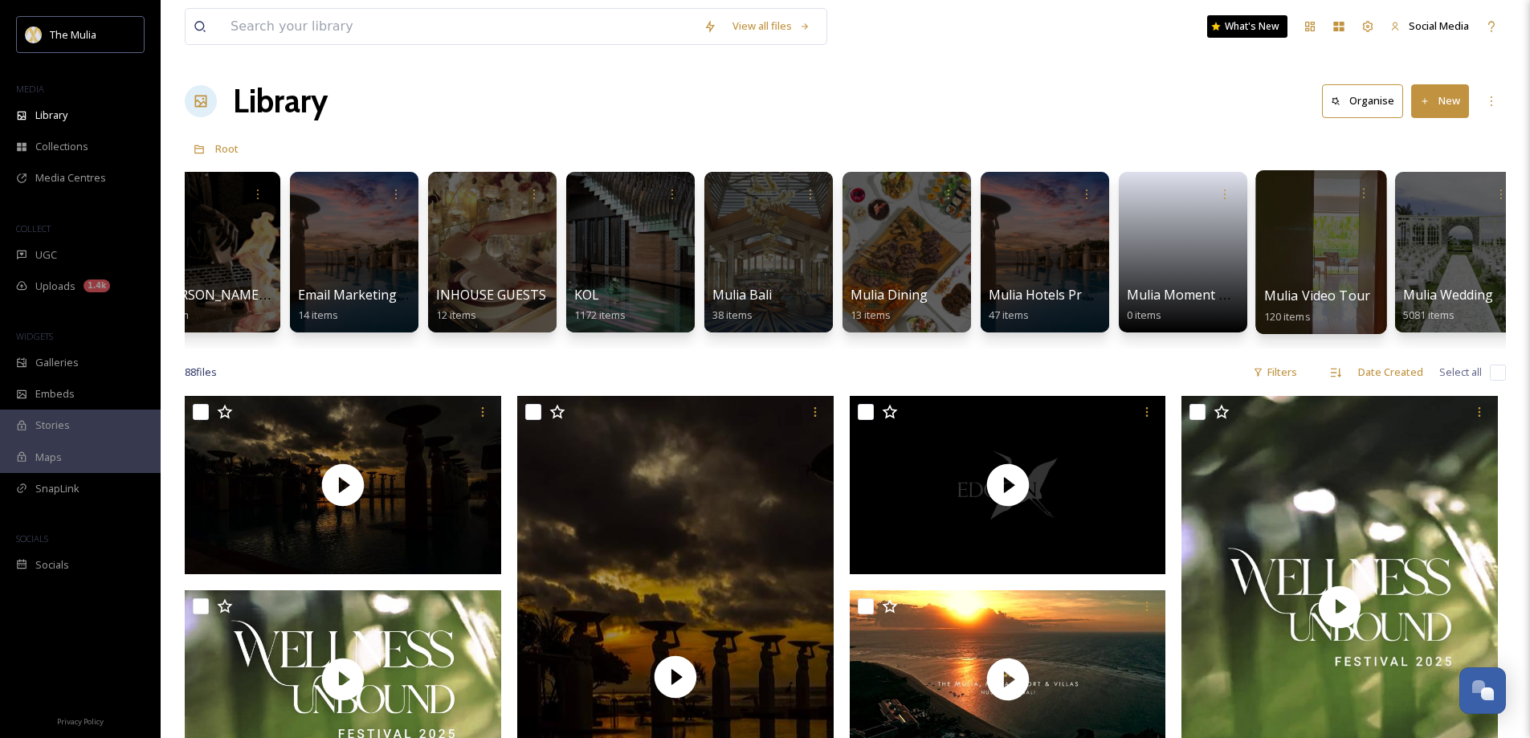
click at [1273, 277] on div at bounding box center [1321, 252] width 131 height 164
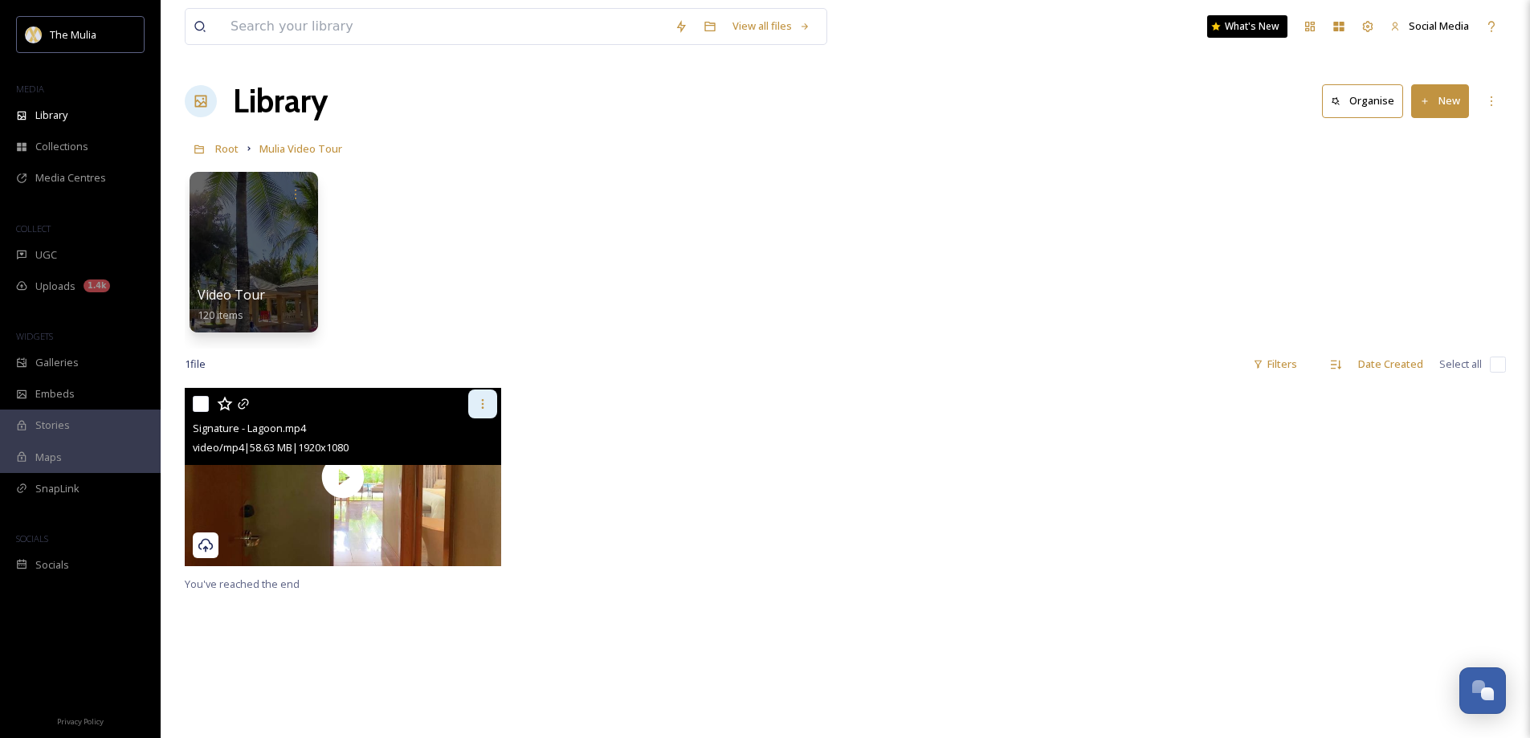
click at [484, 406] on icon at bounding box center [482, 404] width 13 height 13
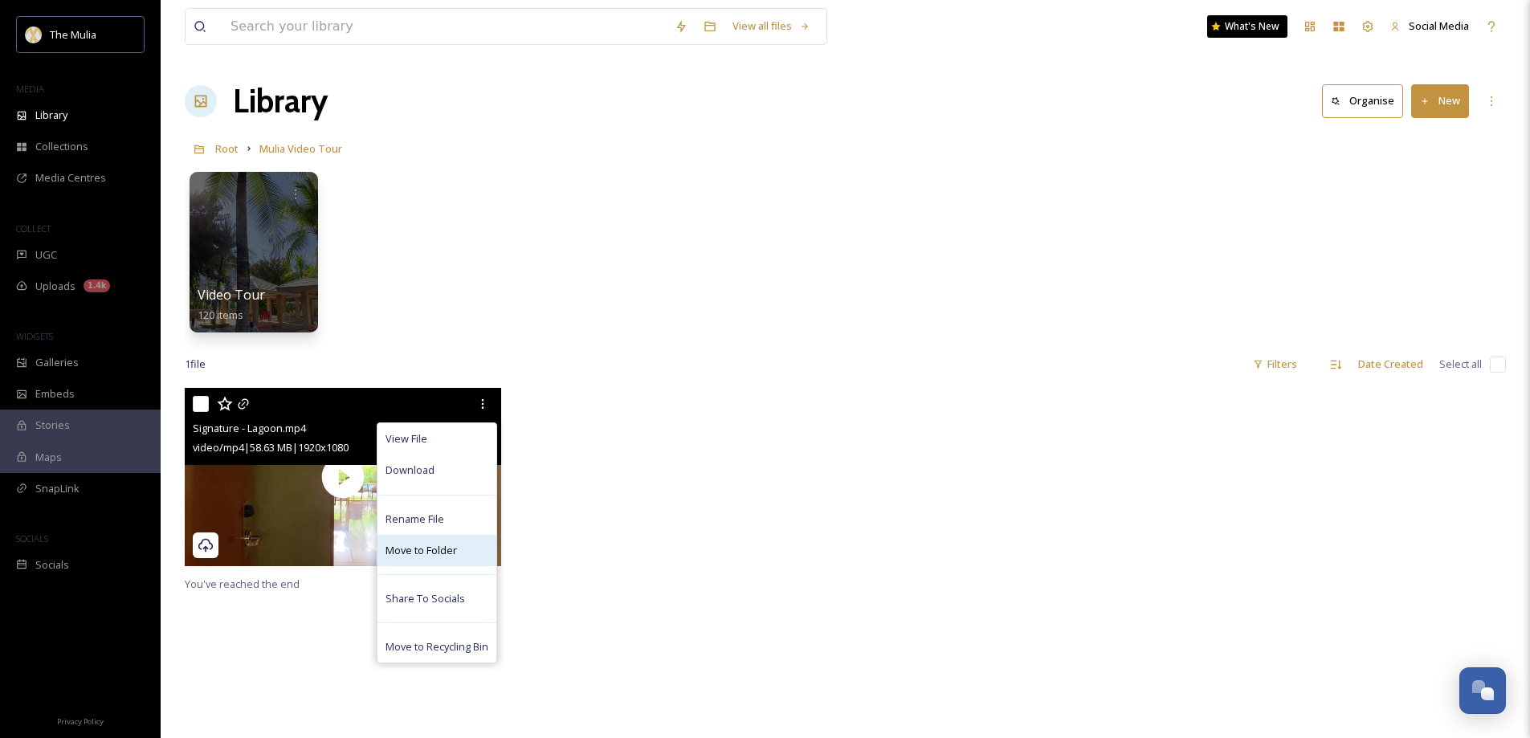
click at [427, 543] on span "Move to Folder" at bounding box center [421, 550] width 71 height 15
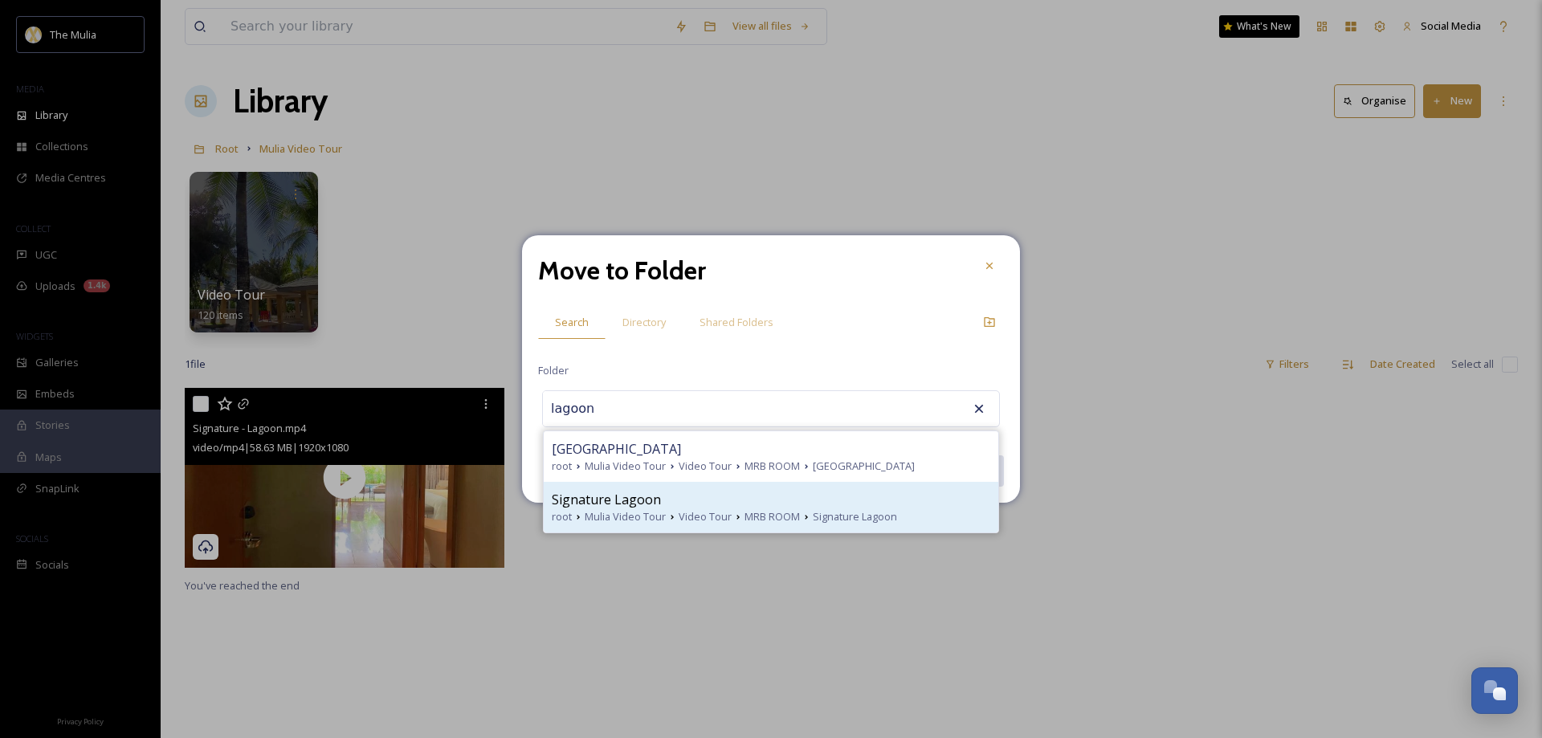
click at [603, 497] on span "Signature Lagoon" at bounding box center [606, 499] width 109 height 19
type input "Signature Lagoon"
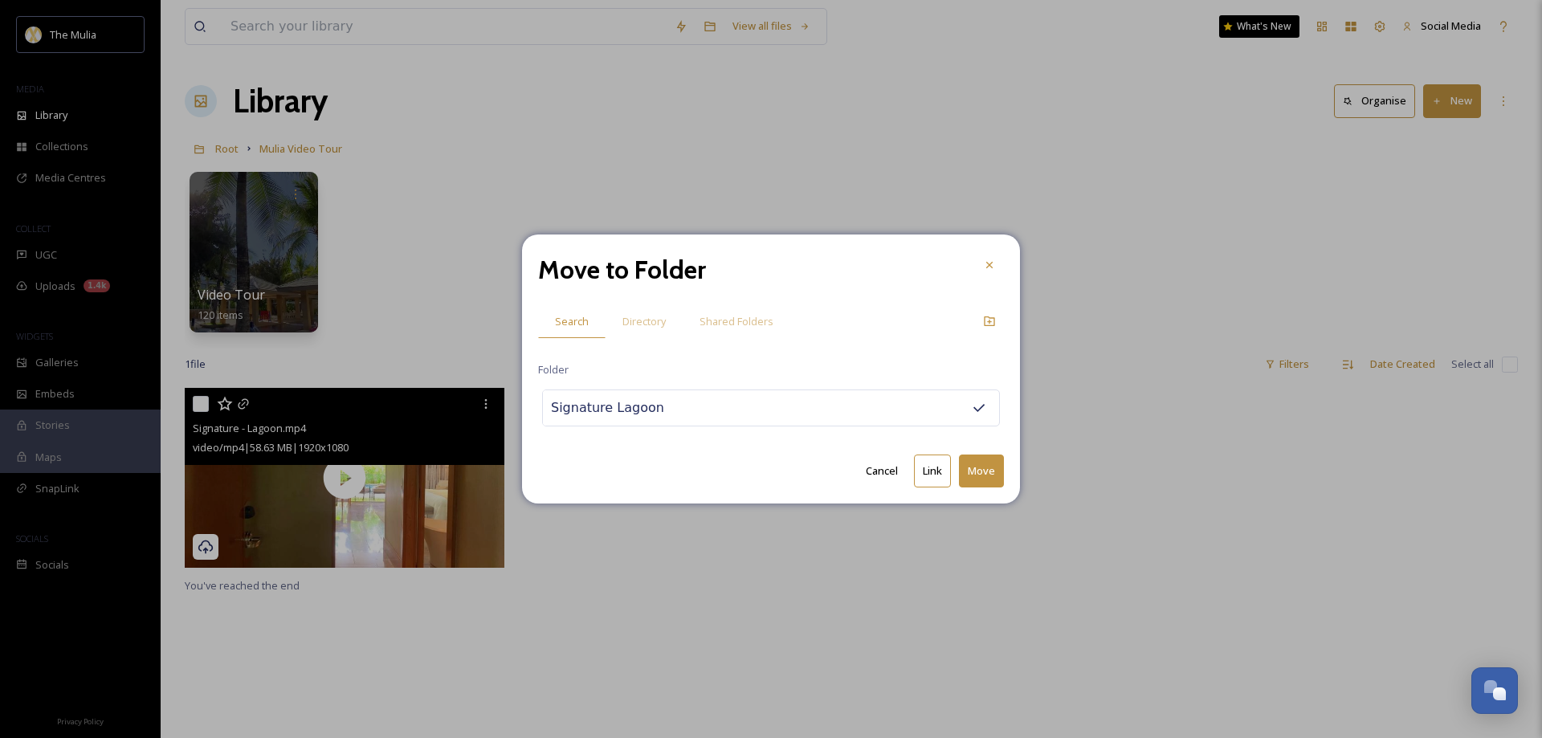
drag, startPoint x: 990, startPoint y: 469, endPoint x: 982, endPoint y: 460, distance: 11.4
click at [989, 467] on button "Move" at bounding box center [981, 471] width 45 height 33
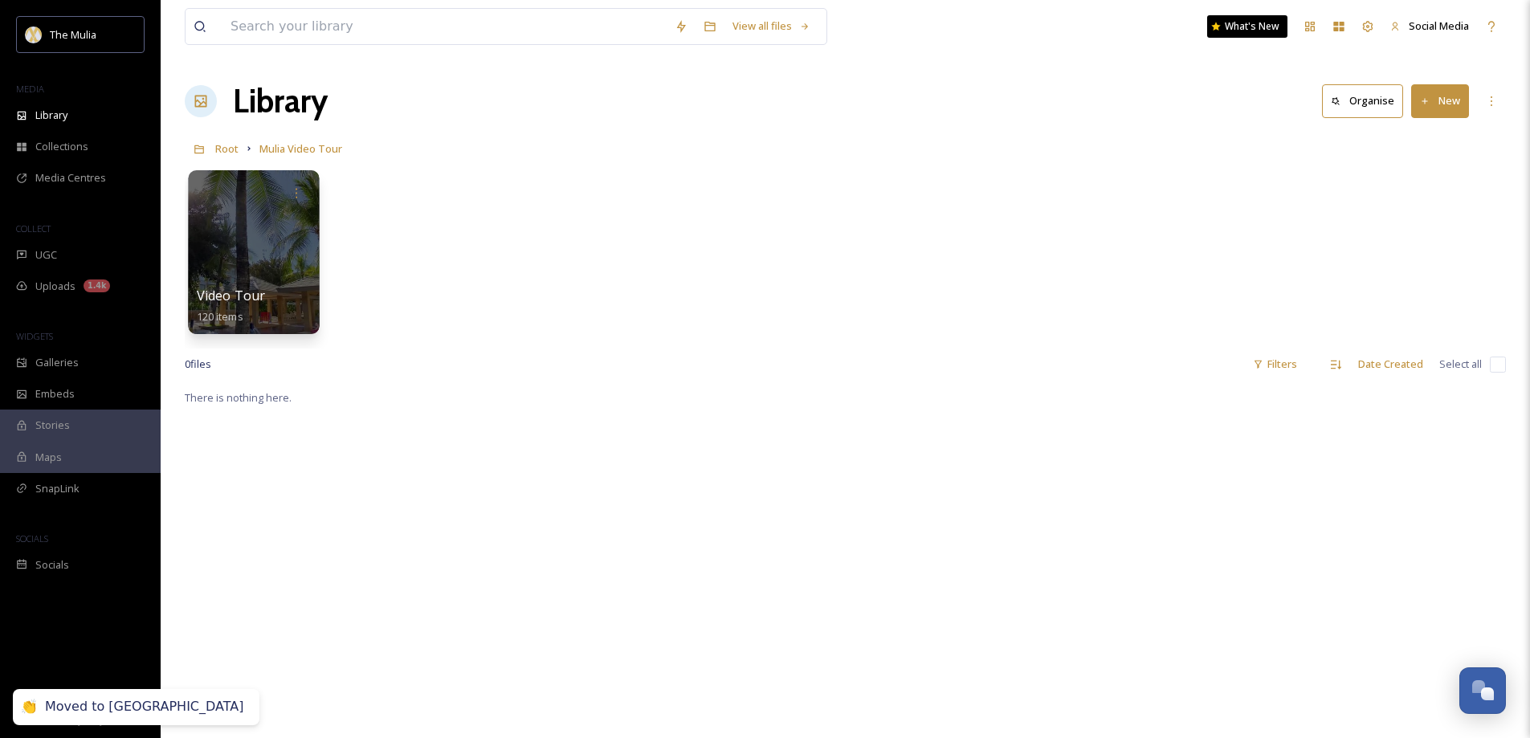
click at [292, 246] on div at bounding box center [253, 252] width 131 height 164
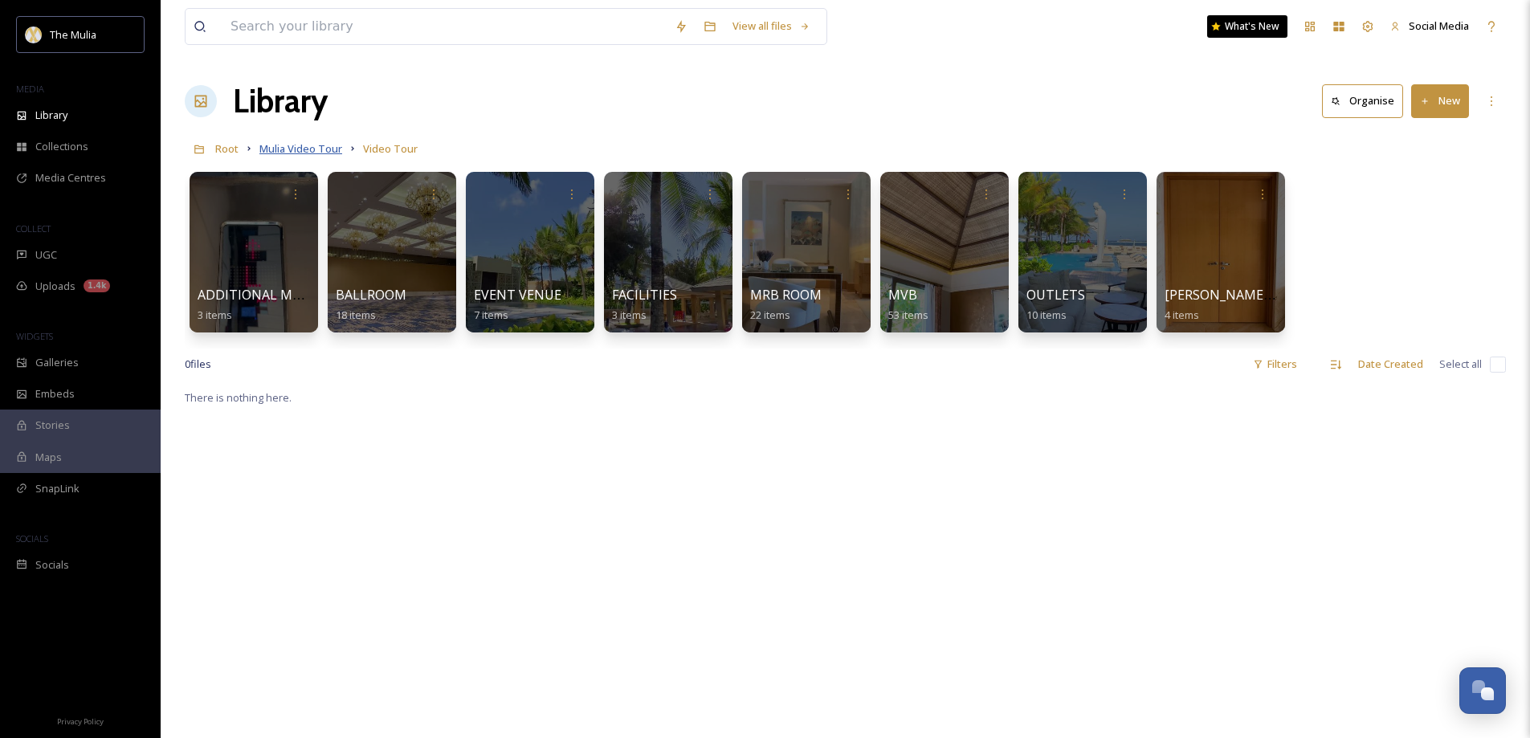
click at [320, 150] on span "Mulia Video Tour" at bounding box center [300, 148] width 83 height 14
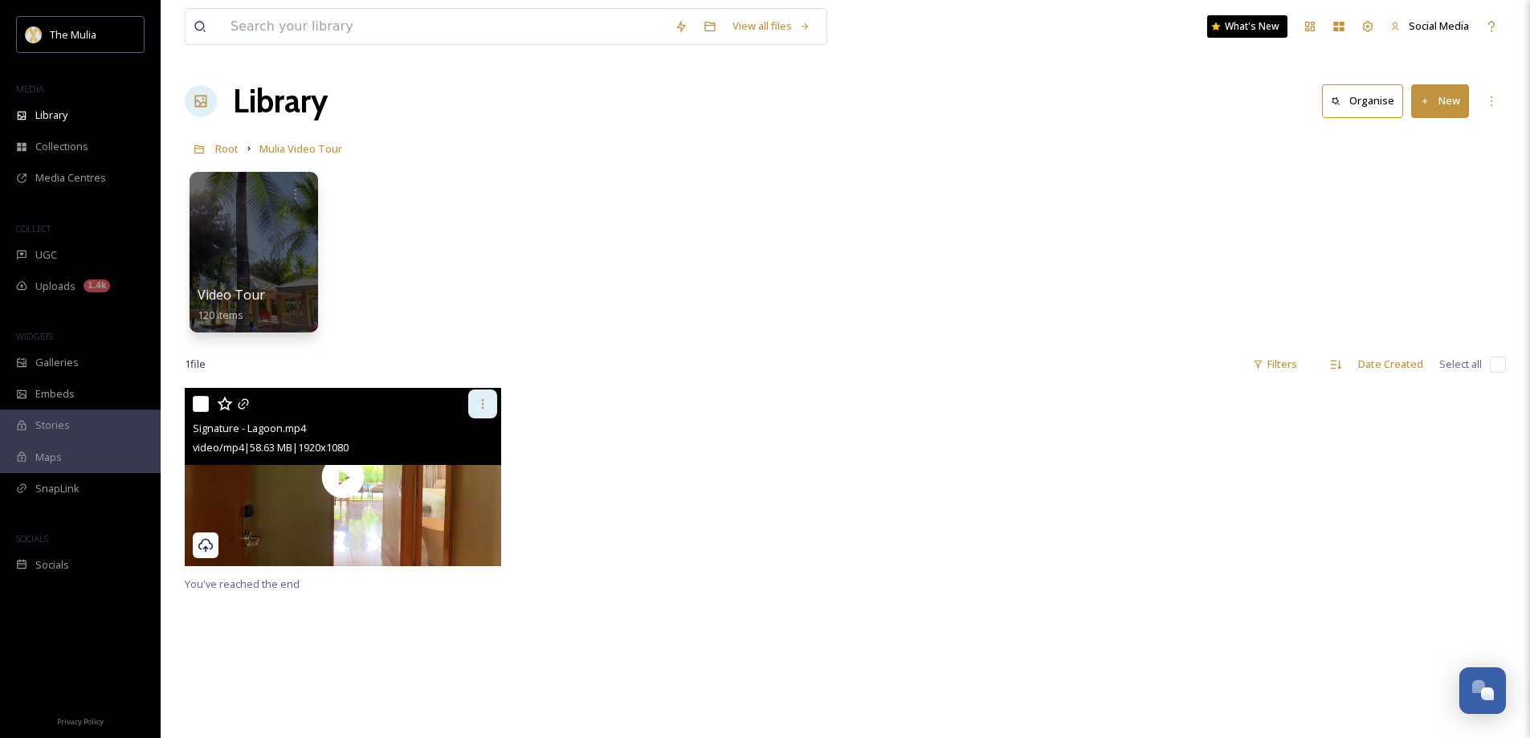
click at [489, 405] on div at bounding box center [482, 404] width 29 height 29
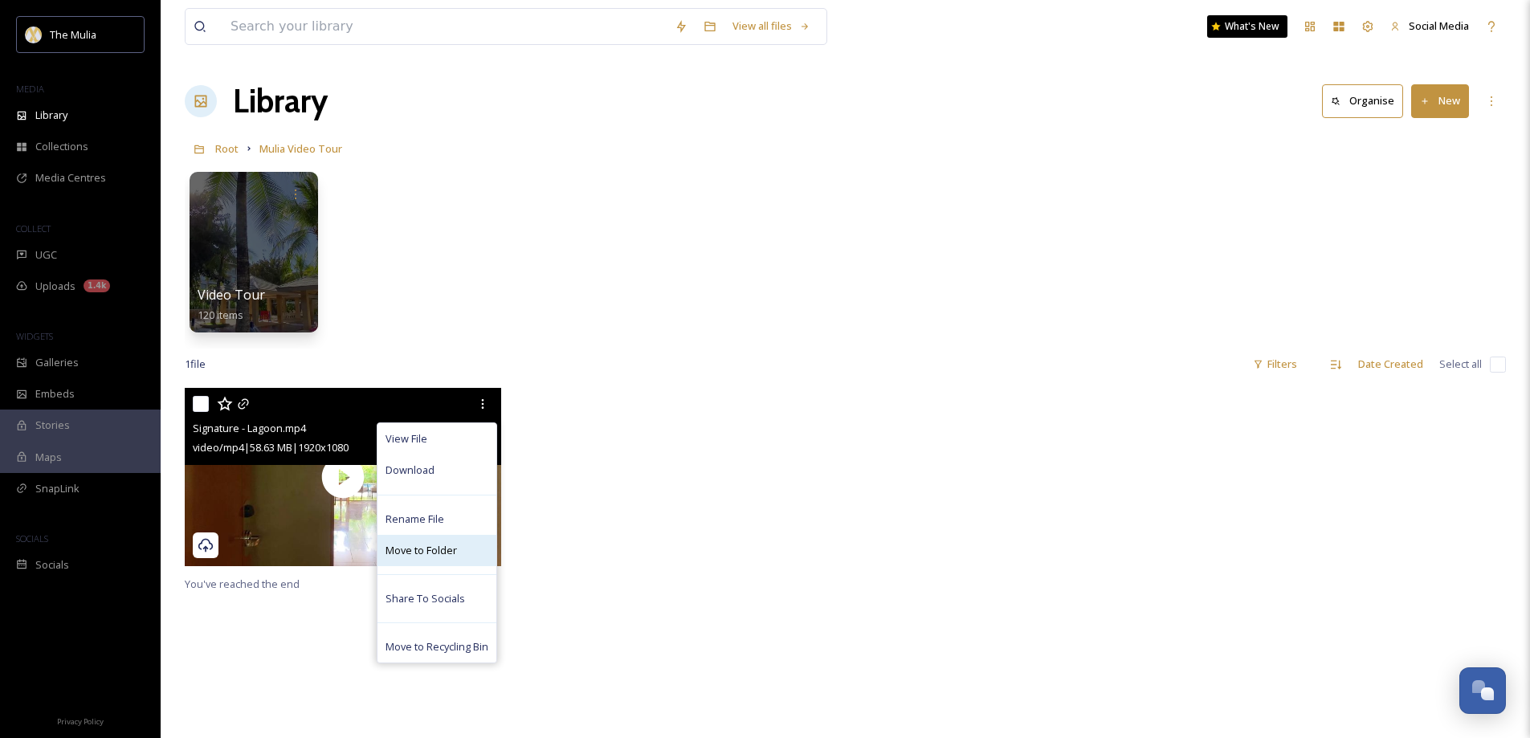
click at [423, 546] on span "Move to Folder" at bounding box center [421, 550] width 71 height 15
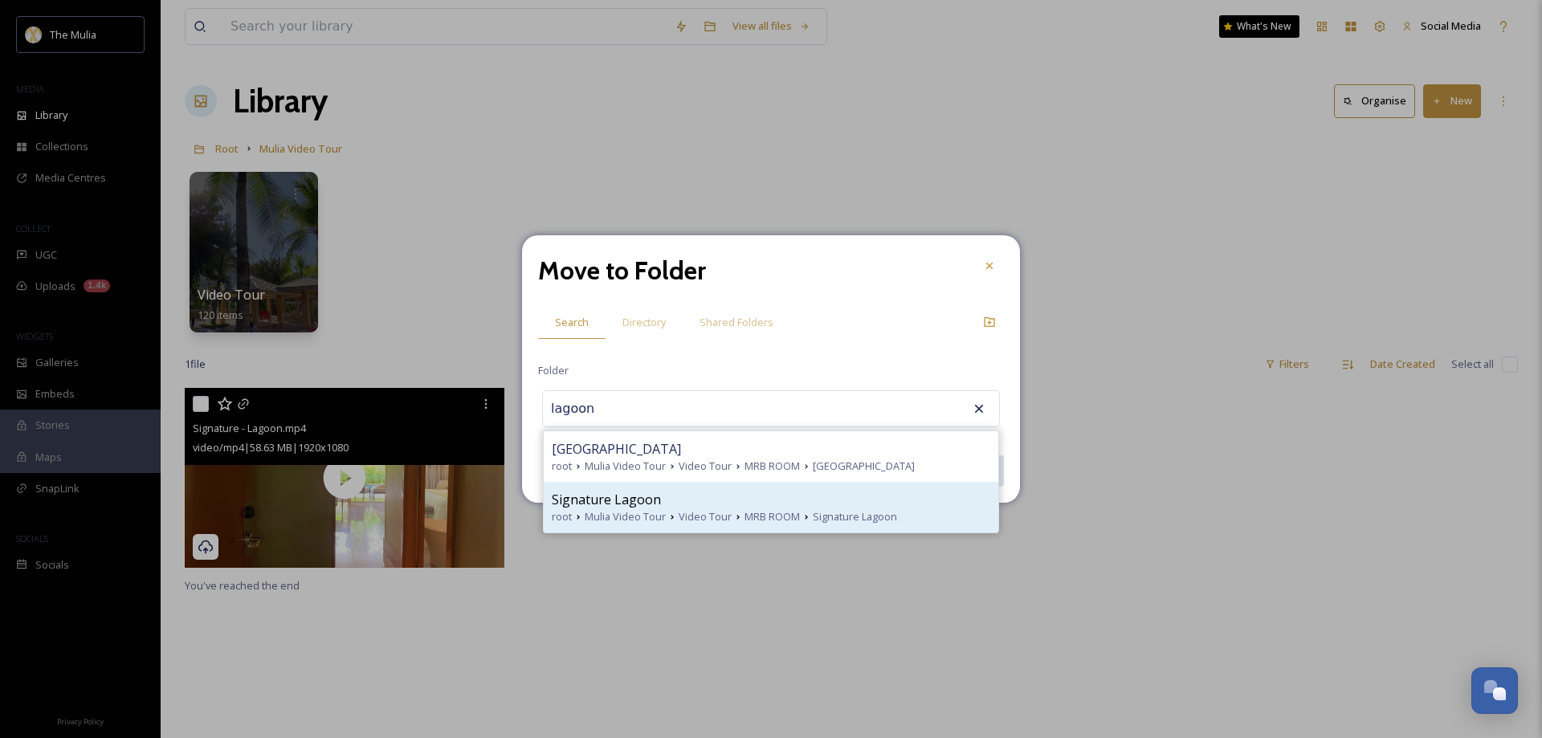
click at [633, 504] on span "Signature Lagoon" at bounding box center [606, 499] width 109 height 19
type input "Signature Lagoon"
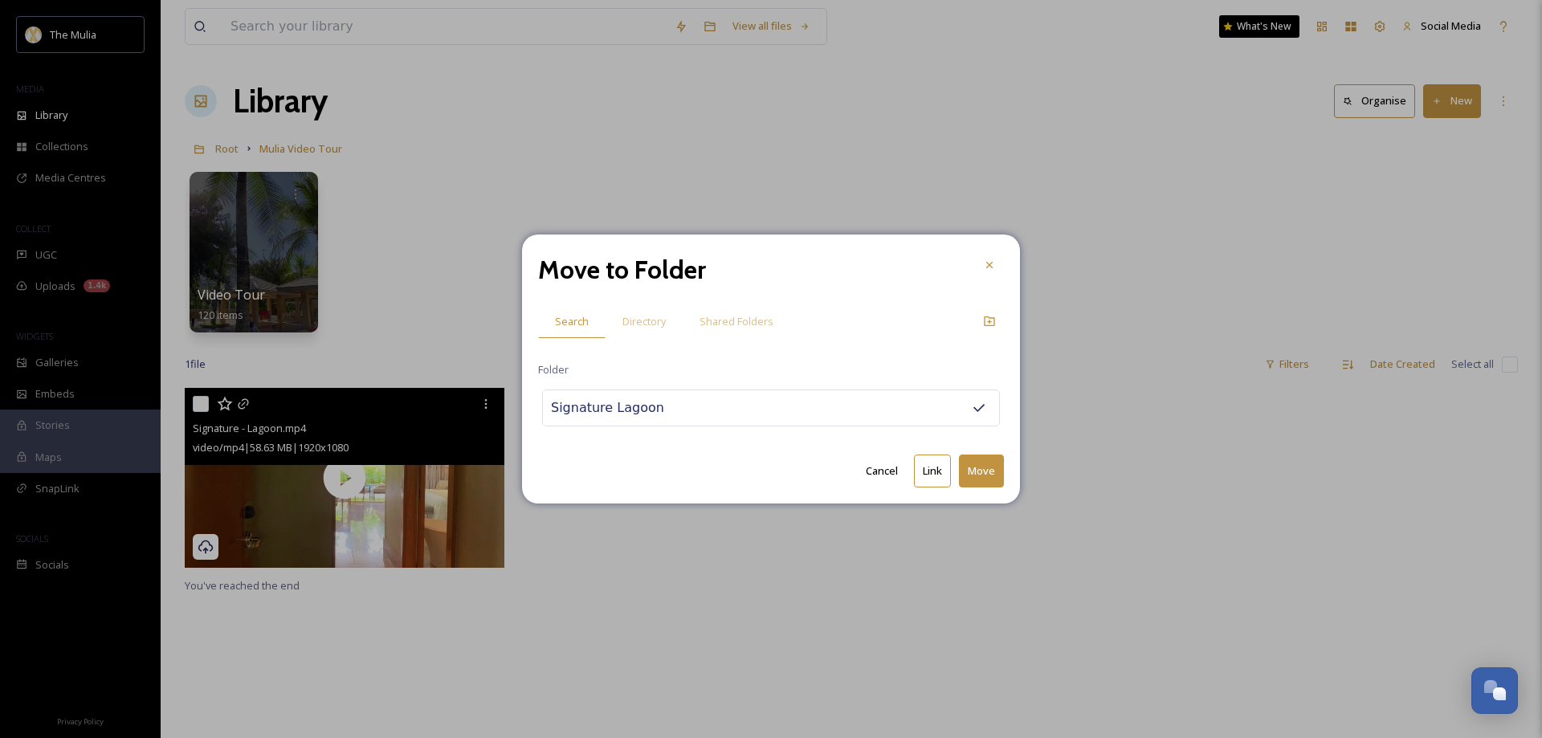
click at [983, 479] on button "Move" at bounding box center [981, 471] width 45 height 33
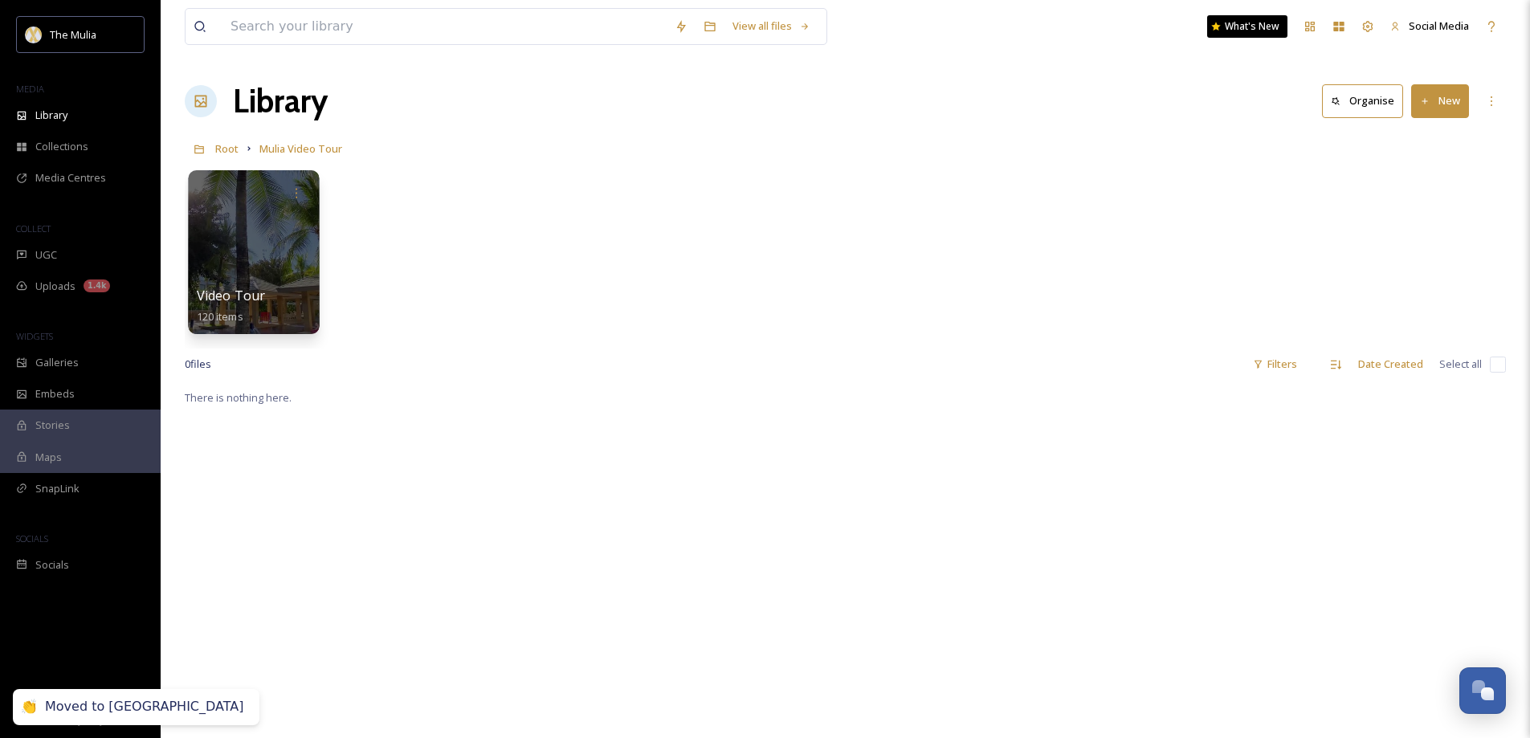
click at [292, 248] on div at bounding box center [253, 252] width 131 height 164
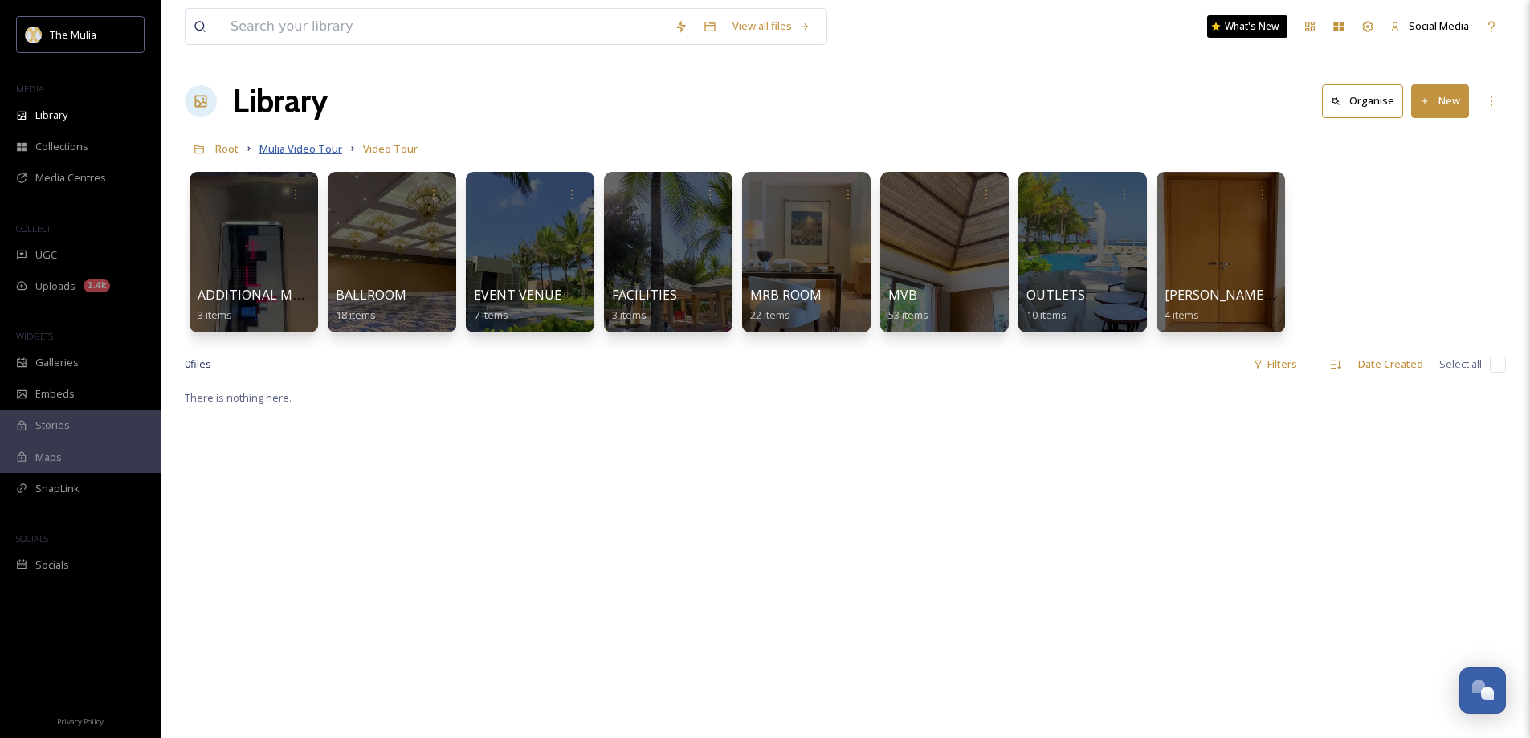
click at [286, 149] on span "Mulia Video Tour" at bounding box center [300, 148] width 83 height 14
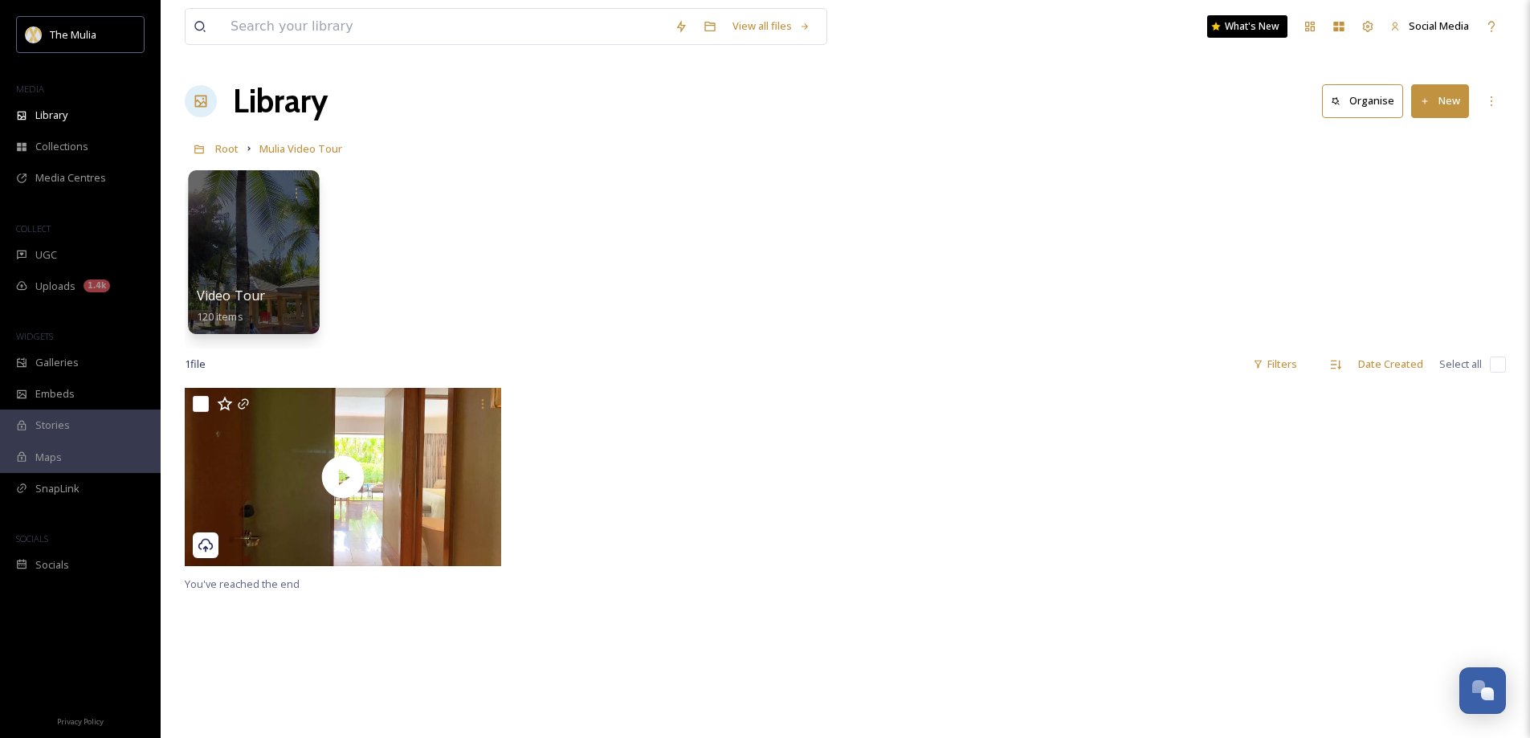
click at [272, 291] on div "Video Tour 120 items" at bounding box center [254, 306] width 115 height 40
click at [243, 243] on div at bounding box center [253, 252] width 131 height 164
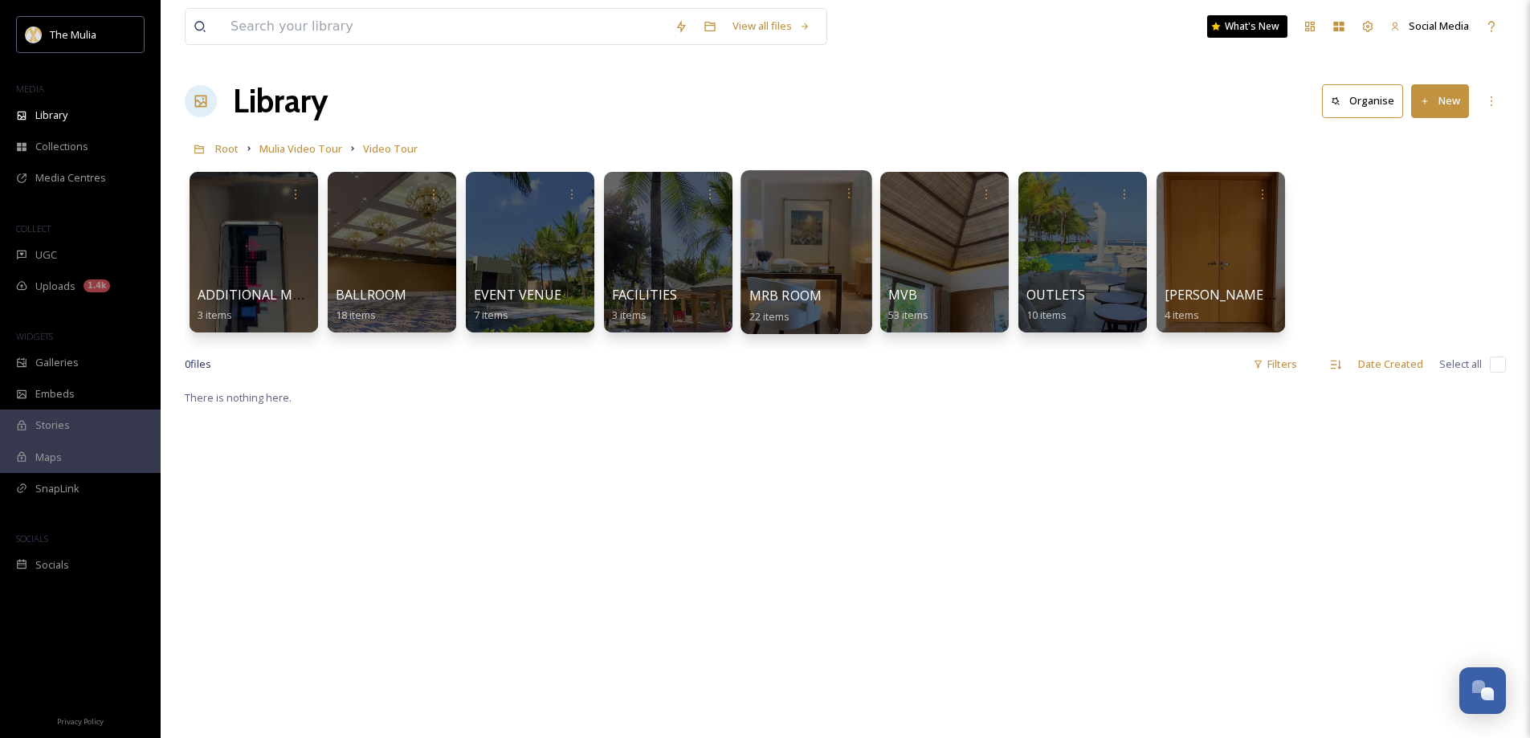
click at [782, 285] on div at bounding box center [806, 252] width 131 height 164
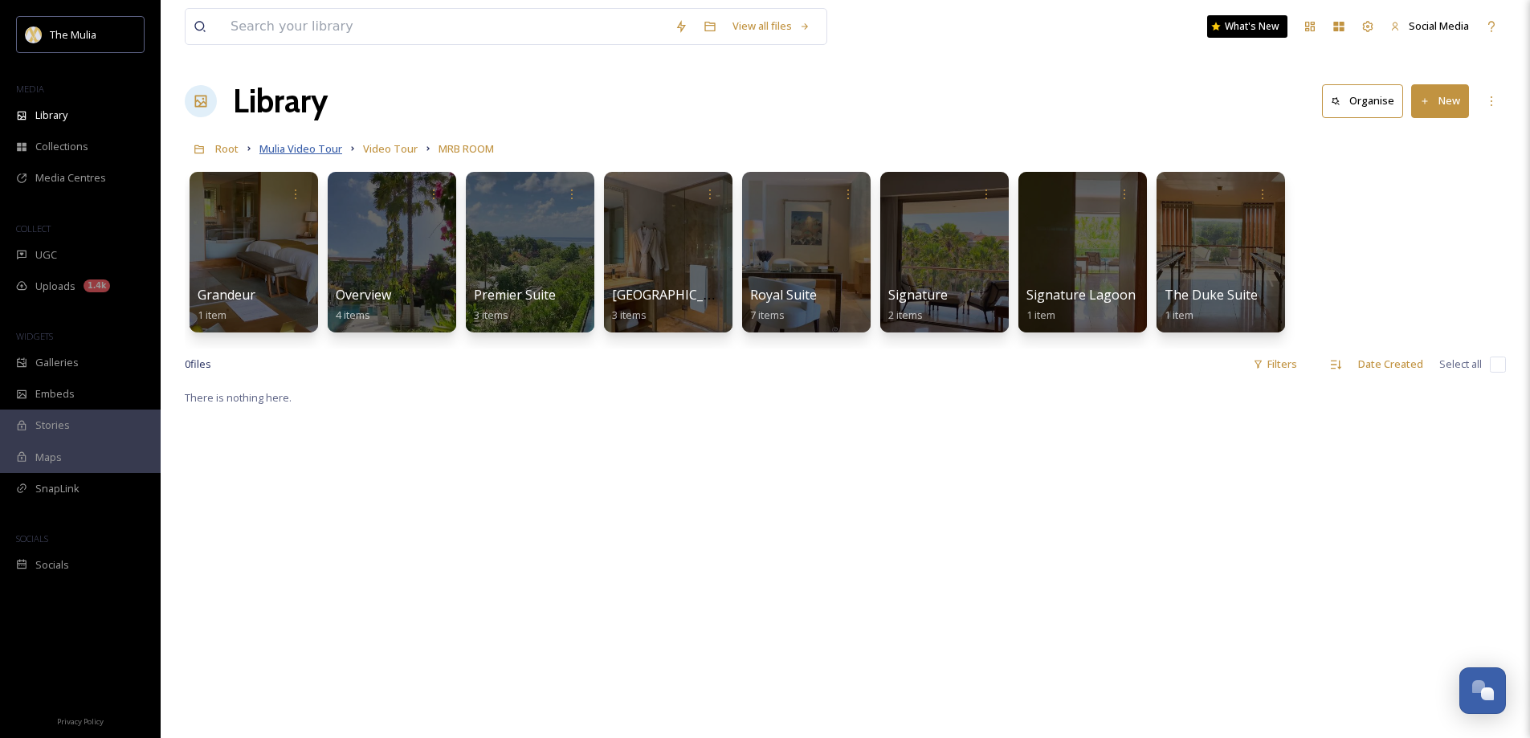
click at [288, 153] on span "Mulia Video Tour" at bounding box center [300, 148] width 83 height 14
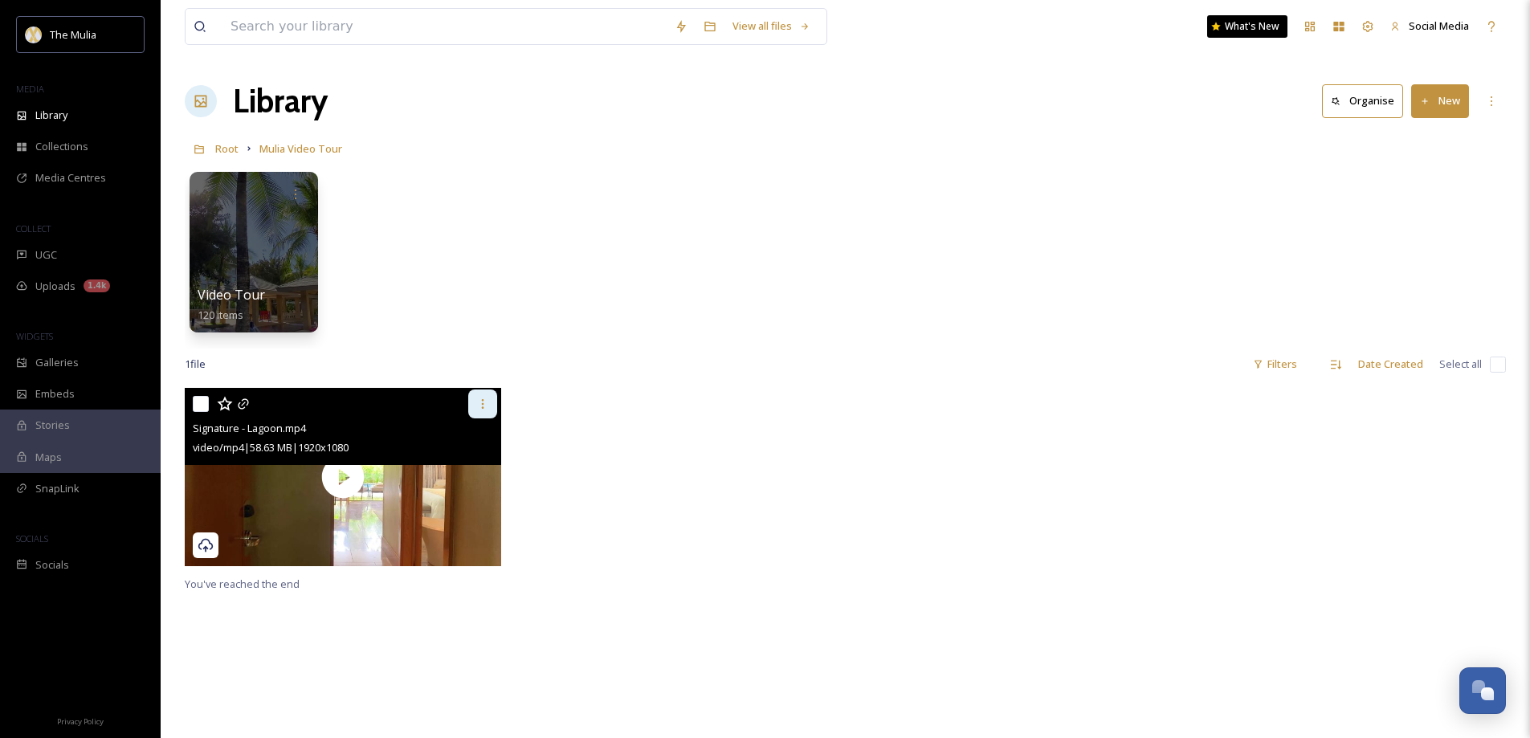
click at [485, 408] on icon at bounding box center [482, 404] width 13 height 13
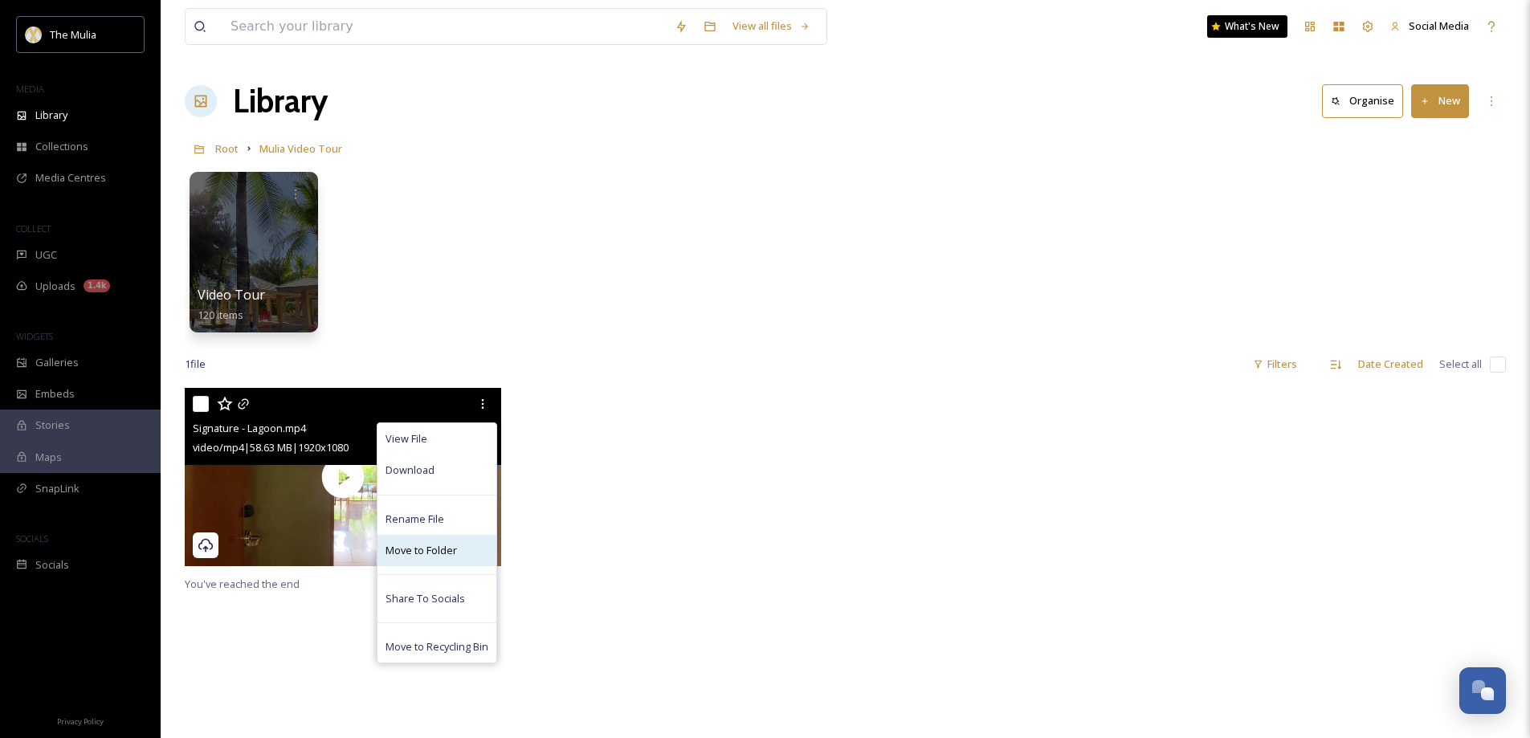
click at [436, 548] on span "Move to Folder" at bounding box center [421, 550] width 71 height 15
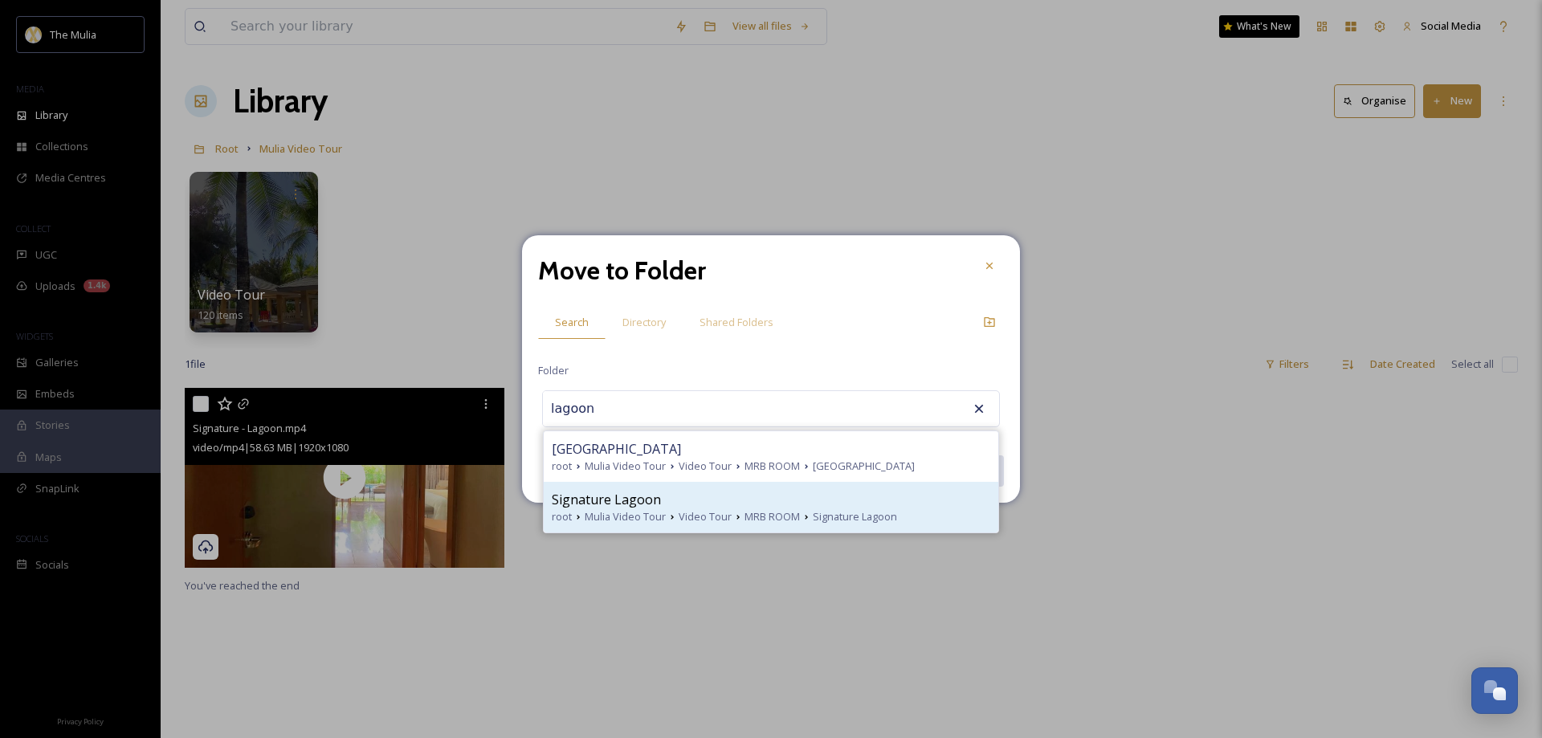
click at [668, 508] on div "Signature Lagoon" at bounding box center [771, 499] width 439 height 19
type input "Signature Lagoon"
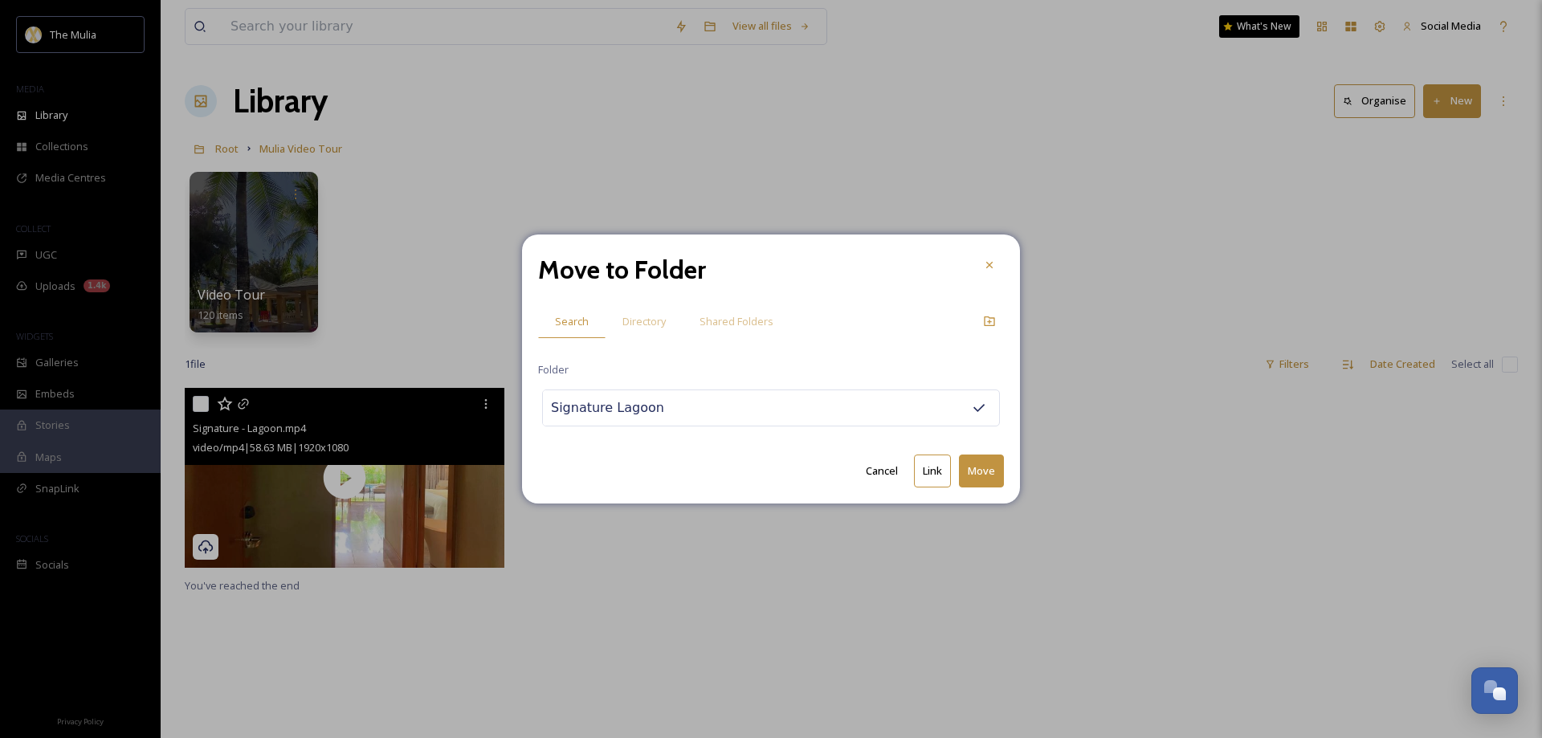
click at [982, 473] on button "Move" at bounding box center [981, 471] width 45 height 33
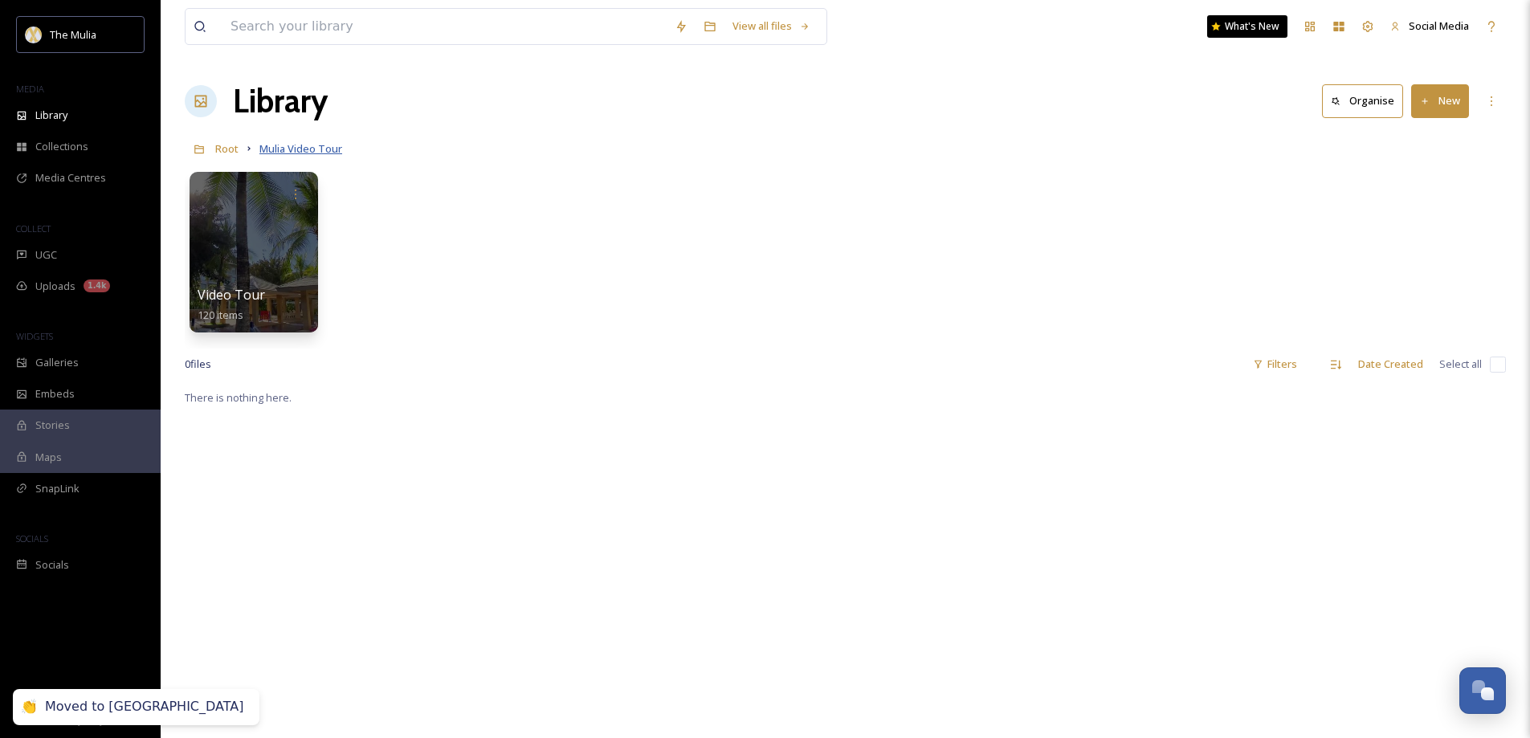
click at [276, 149] on span "Mulia Video Tour" at bounding box center [300, 148] width 83 height 14
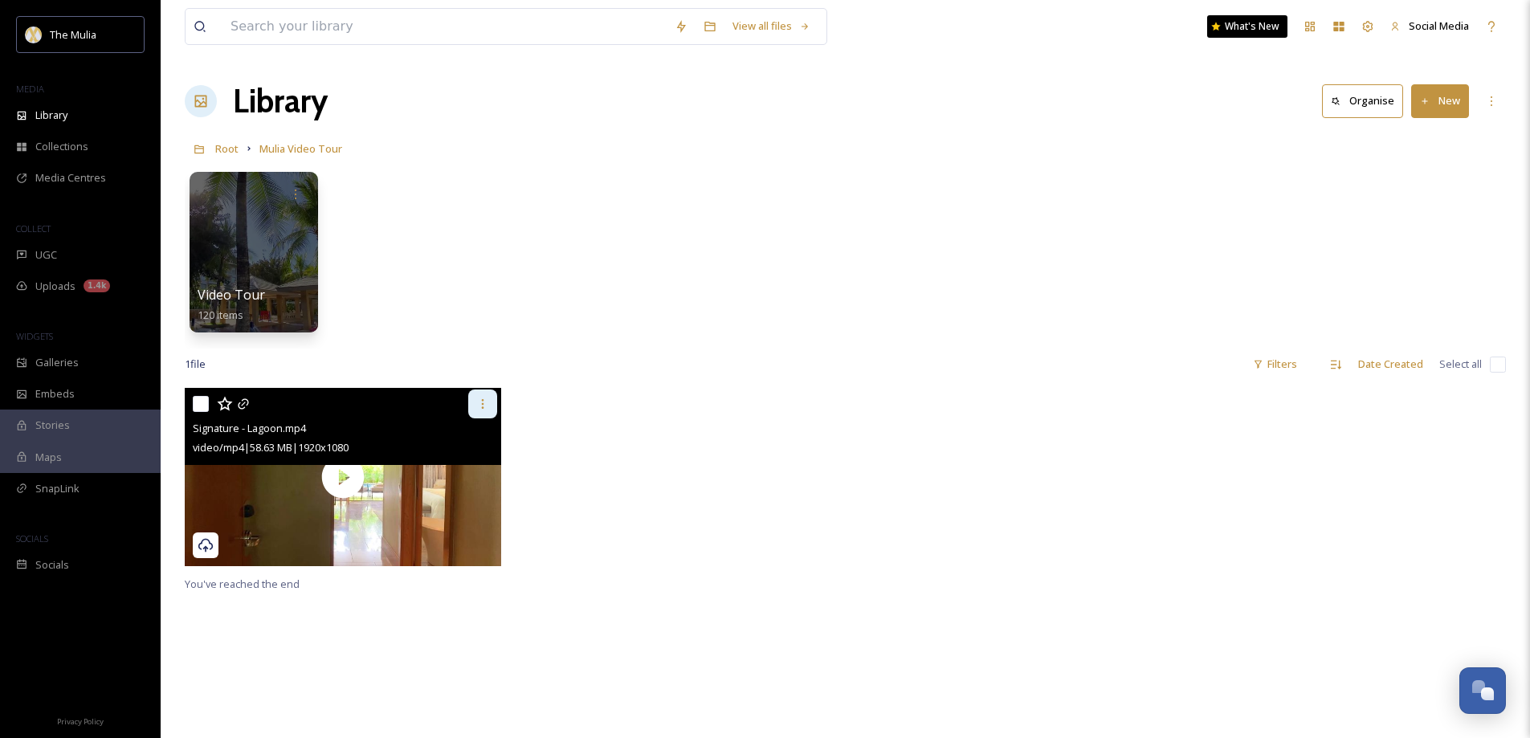
click at [480, 396] on div at bounding box center [482, 404] width 29 height 29
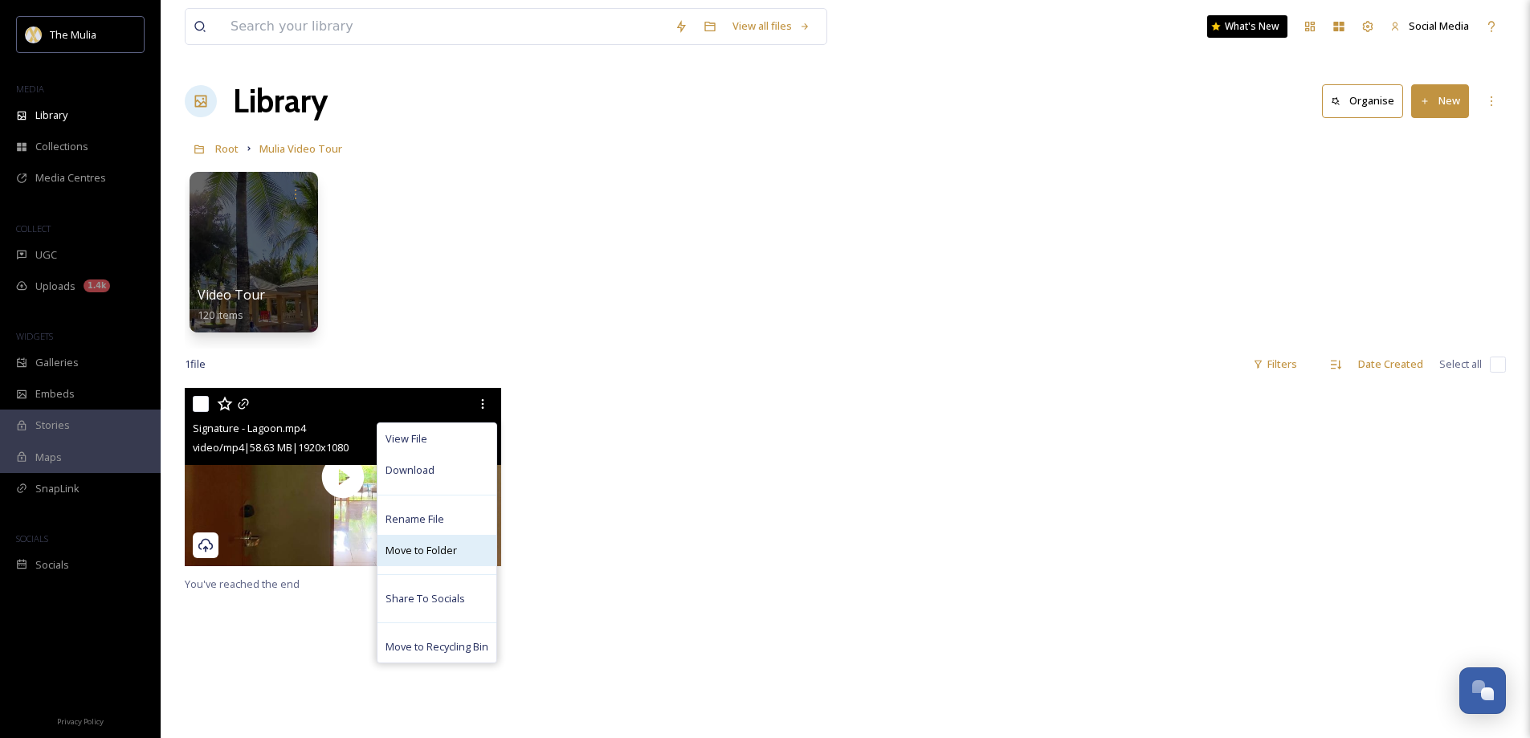
click at [451, 545] on span "Move to Folder" at bounding box center [421, 550] width 71 height 15
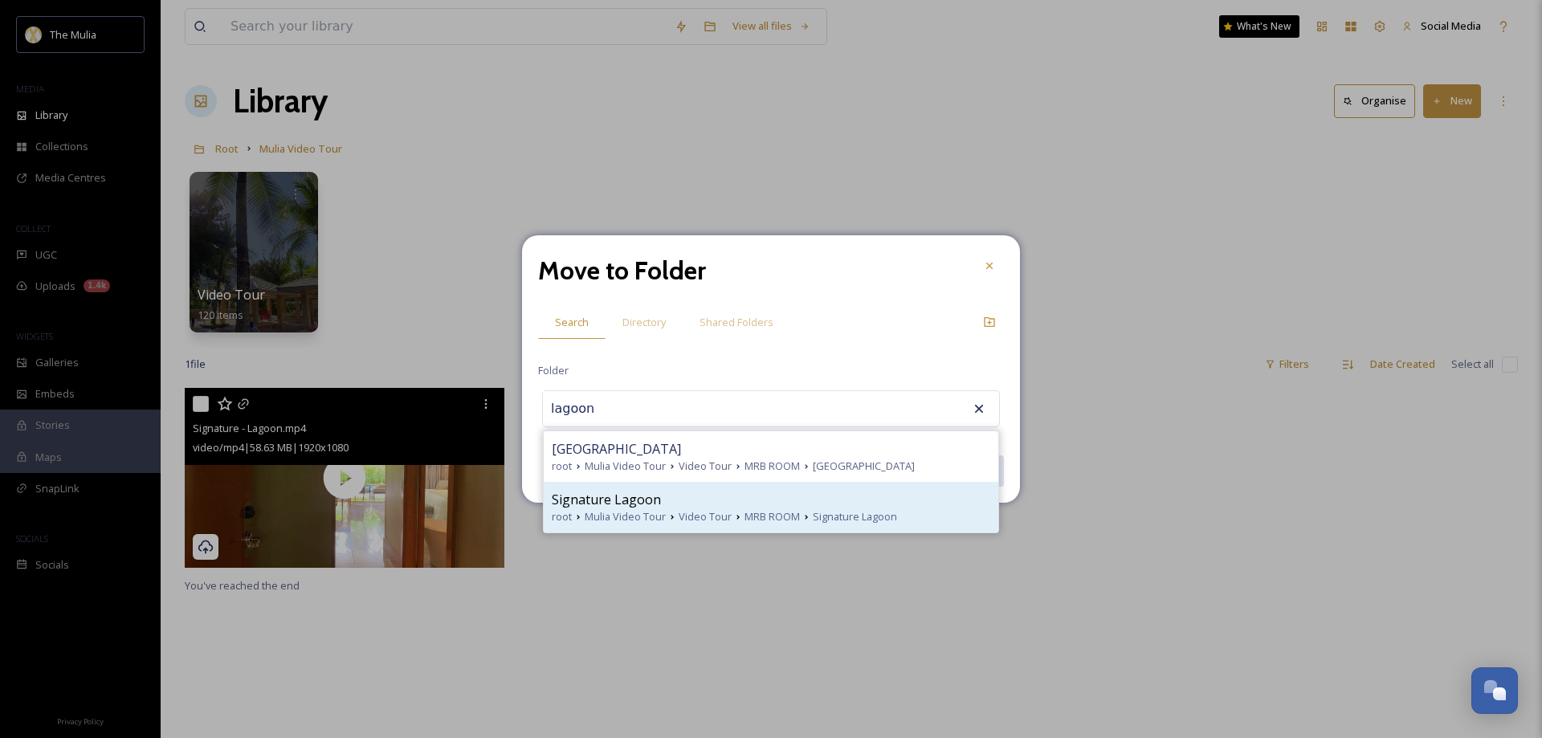
click at [662, 506] on div "Signature Lagoon" at bounding box center [771, 499] width 439 height 19
type input "Signature Lagoon"
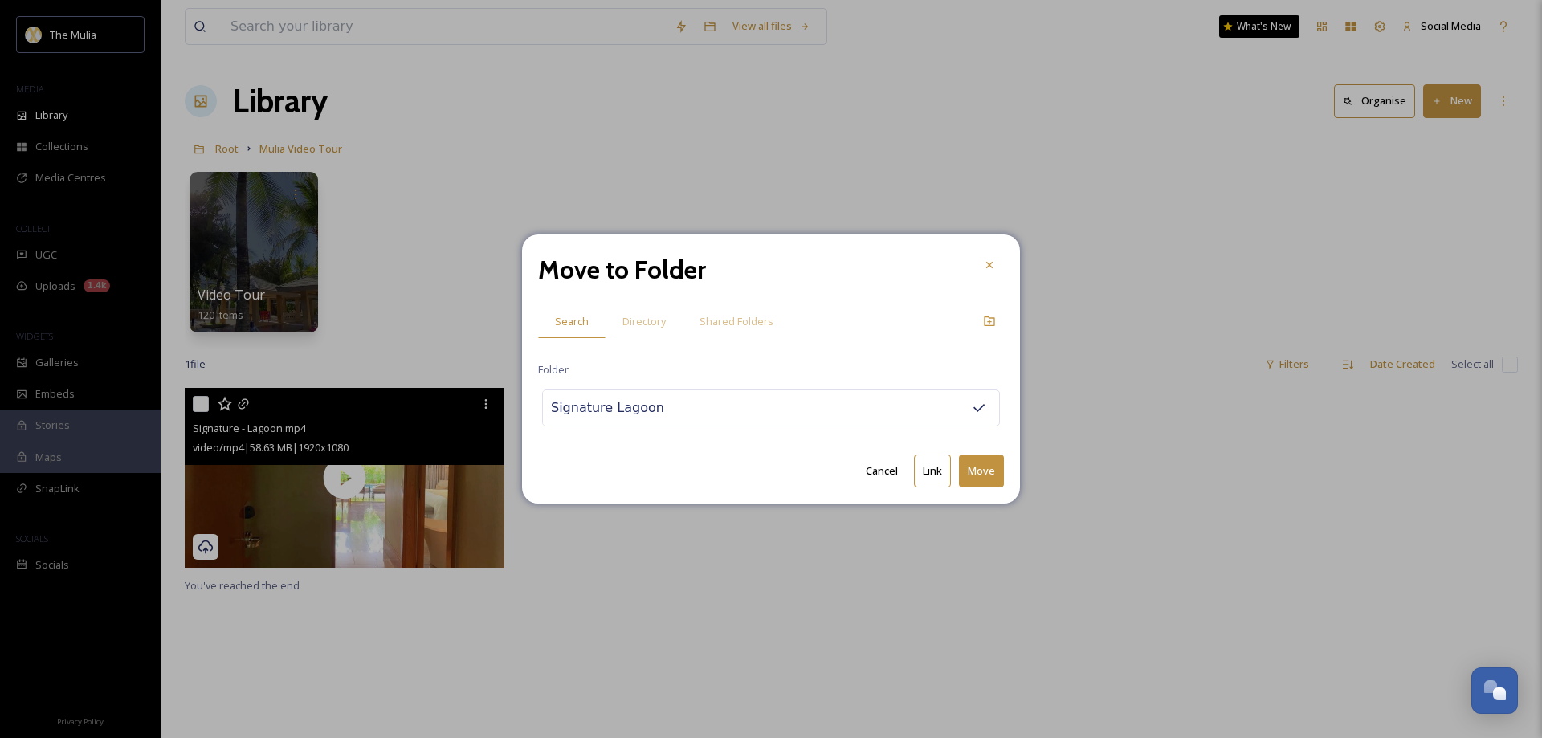
click at [979, 474] on button "Move" at bounding box center [981, 471] width 45 height 33
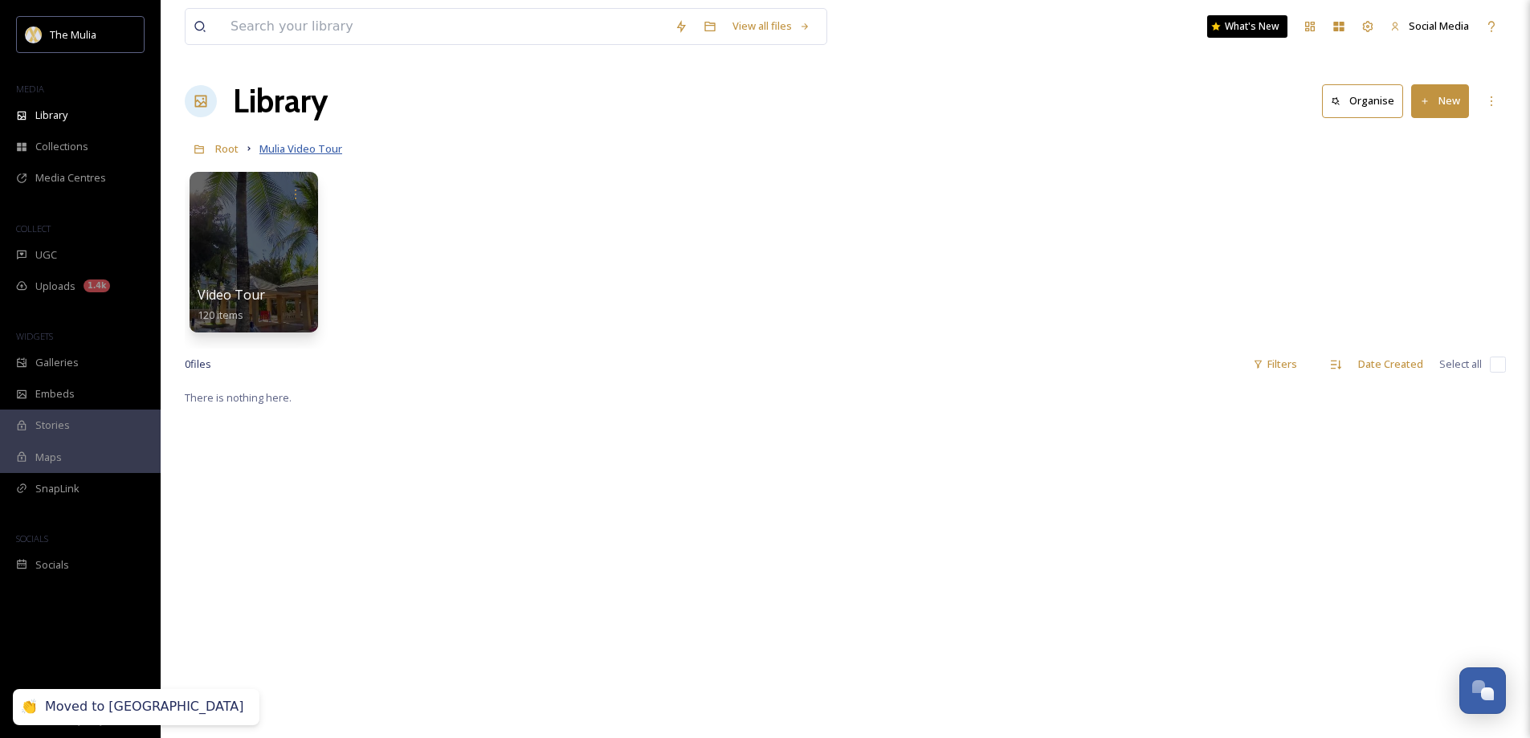
click at [285, 151] on span "Mulia Video Tour" at bounding box center [300, 148] width 83 height 14
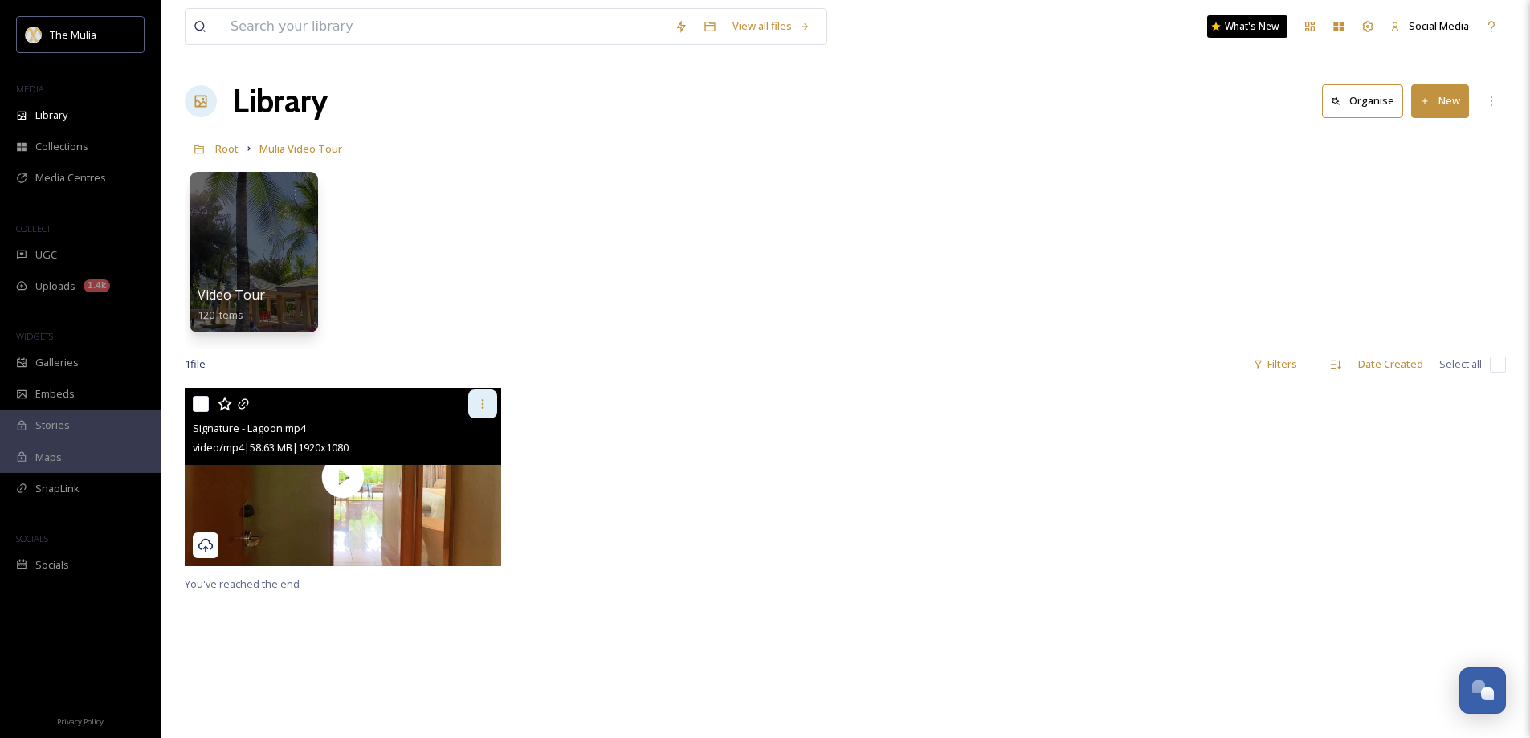
click at [483, 405] on icon at bounding box center [482, 404] width 2 height 10
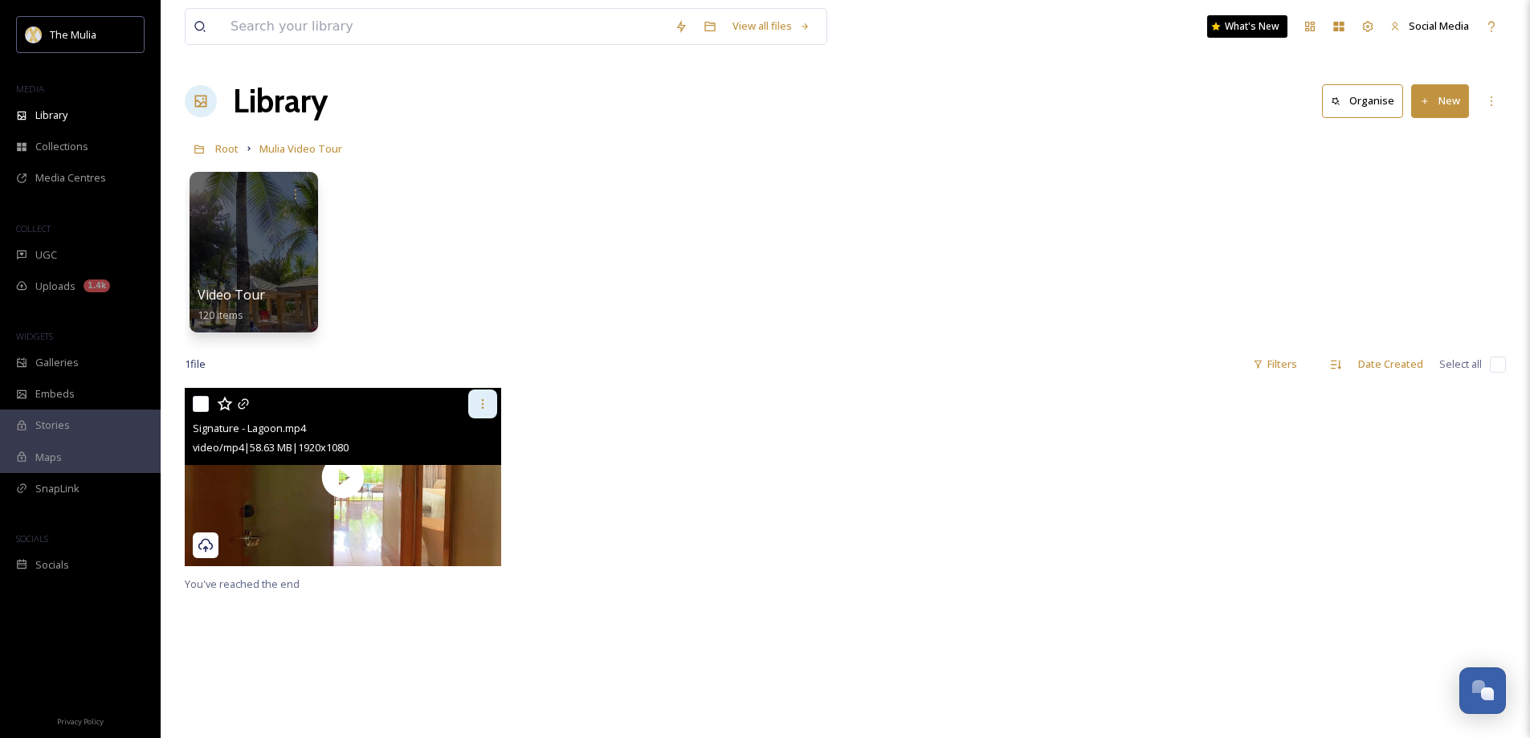
click at [484, 401] on icon at bounding box center [482, 404] width 13 height 13
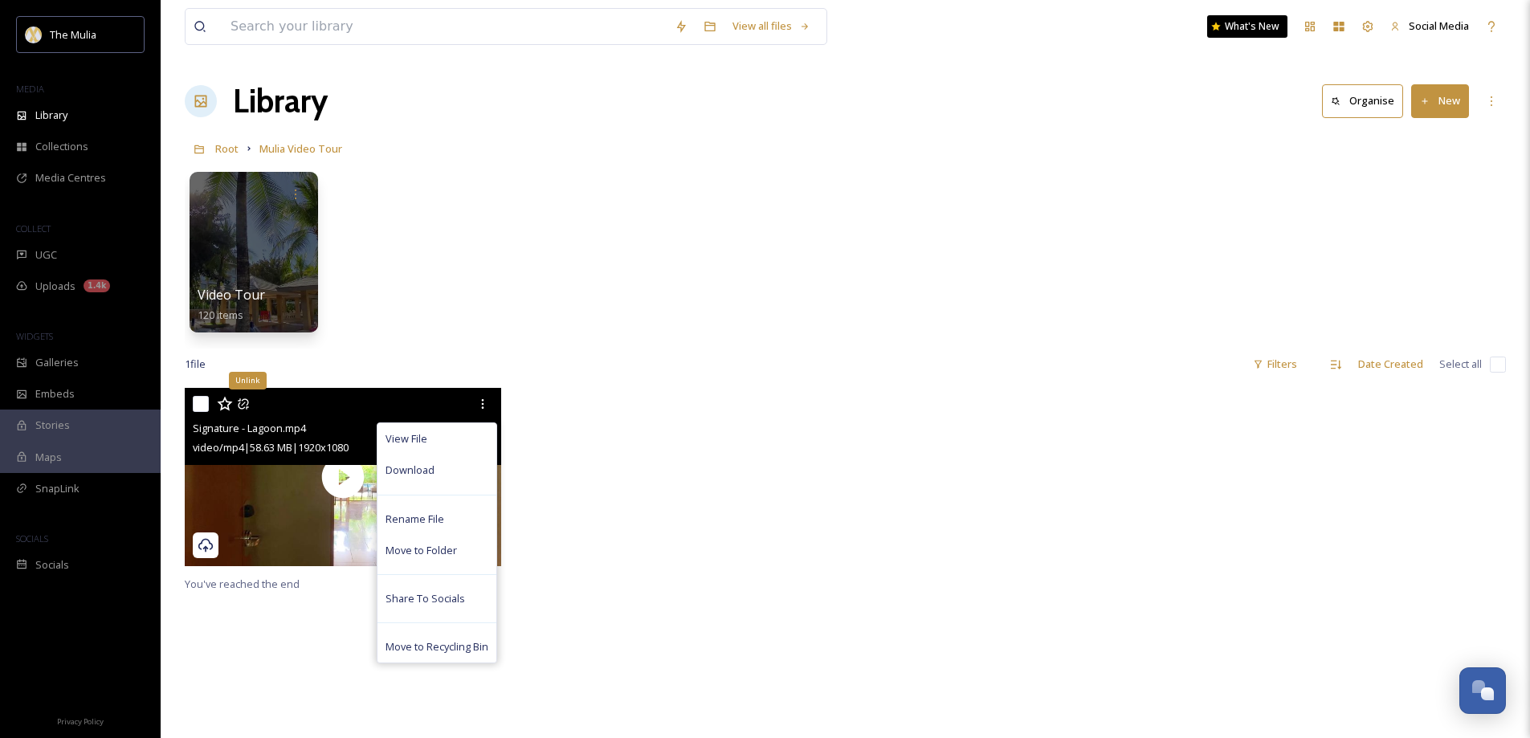
click at [247, 404] on icon at bounding box center [243, 404] width 13 height 13
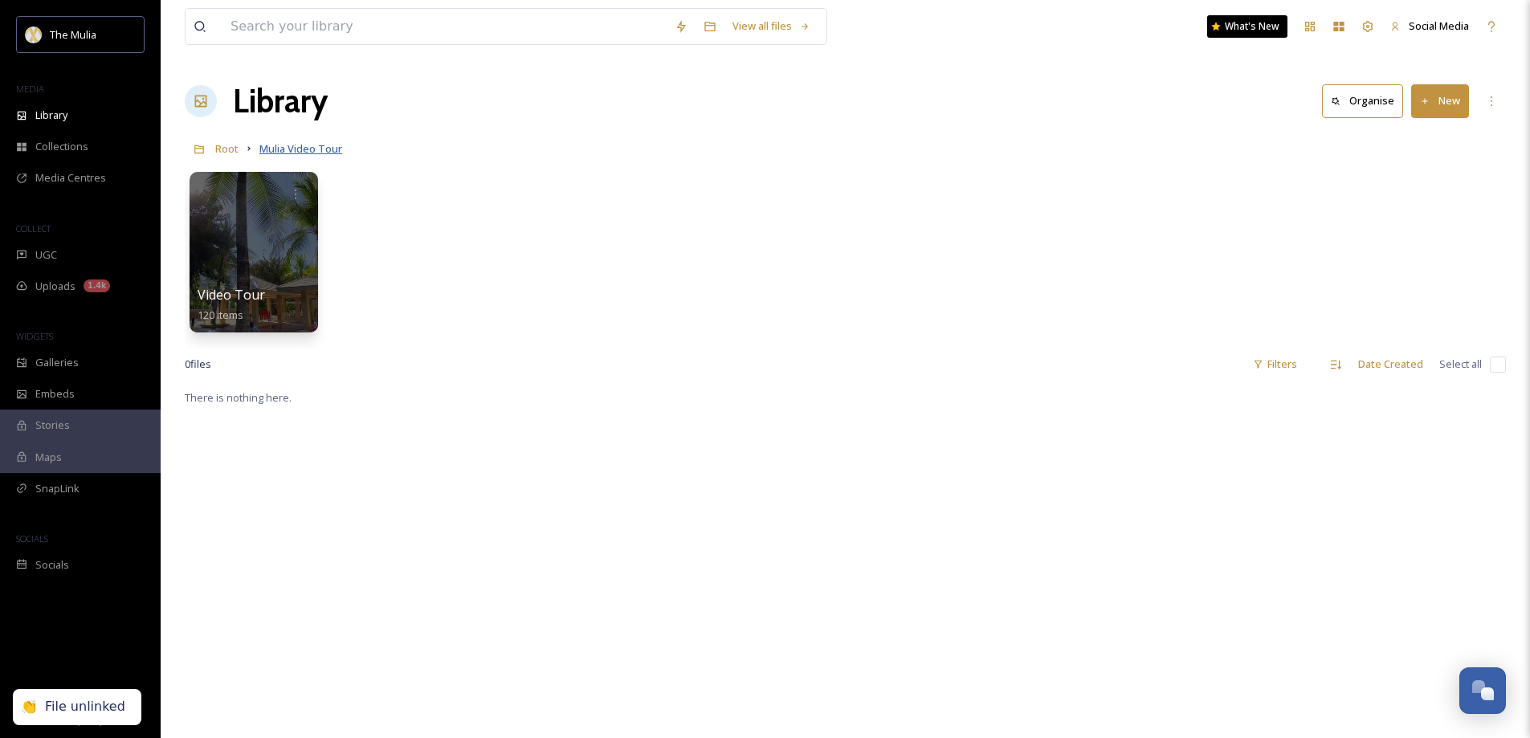
click at [297, 153] on span "Mulia Video Tour" at bounding box center [300, 148] width 83 height 14
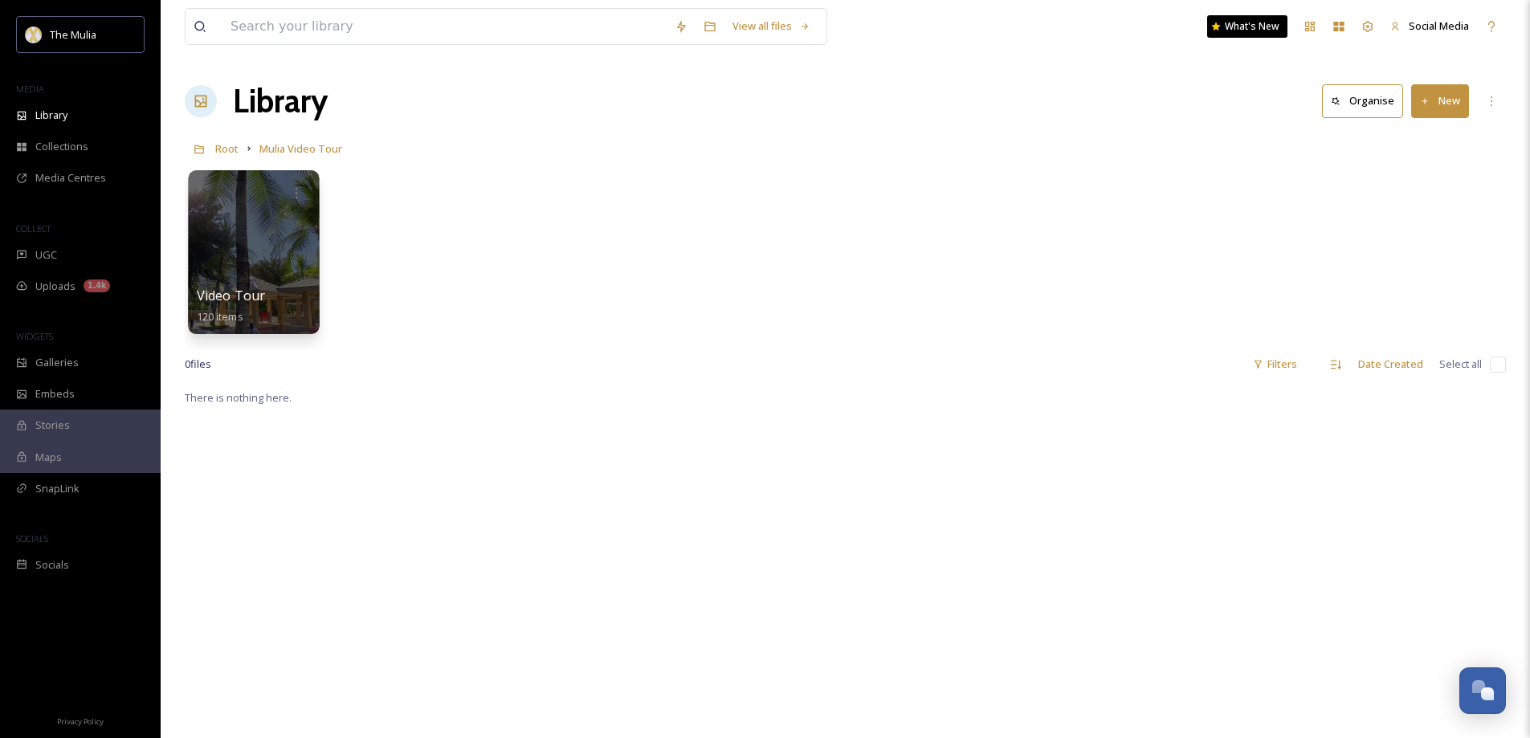
click at [278, 247] on div at bounding box center [253, 252] width 131 height 164
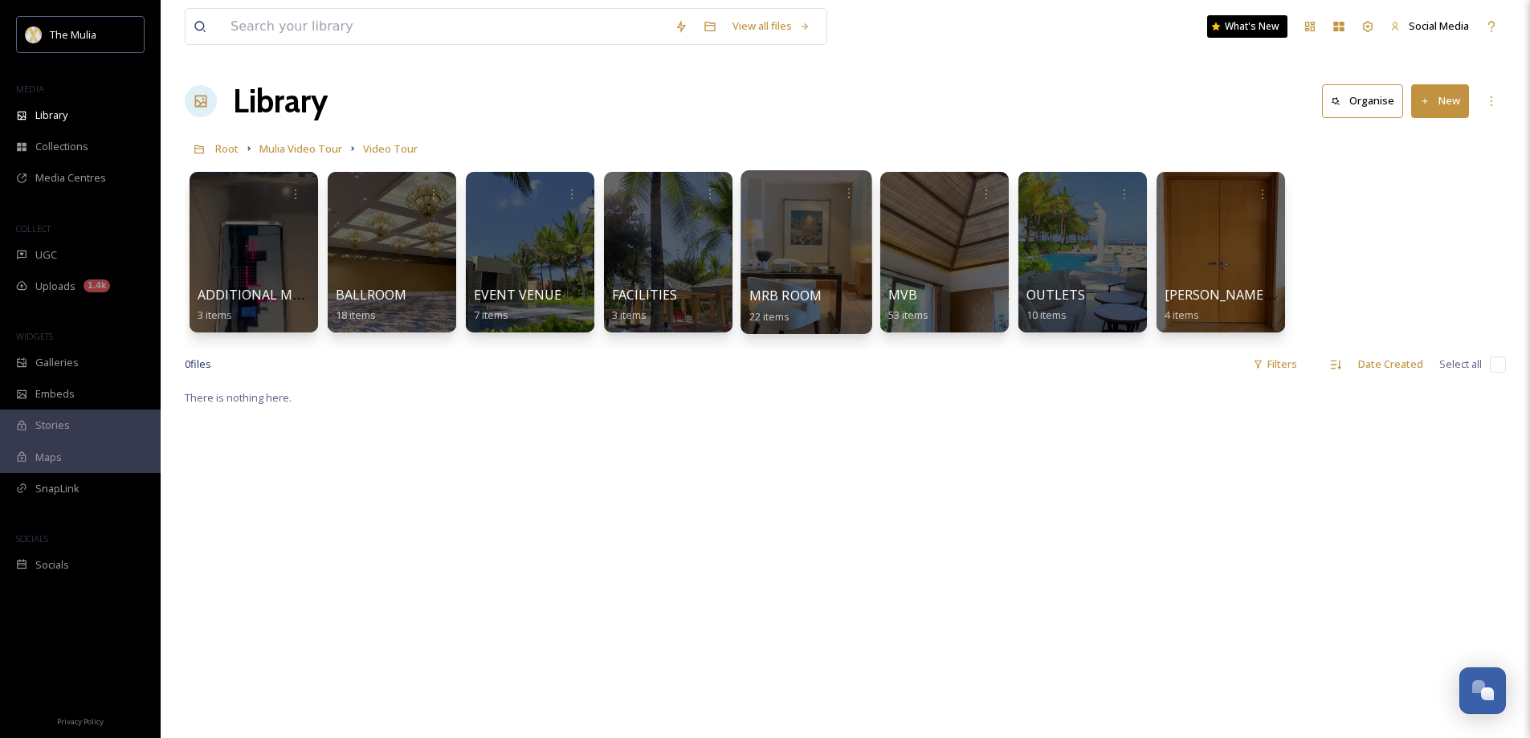
click at [806, 292] on span "MRB ROOM" at bounding box center [785, 296] width 73 height 18
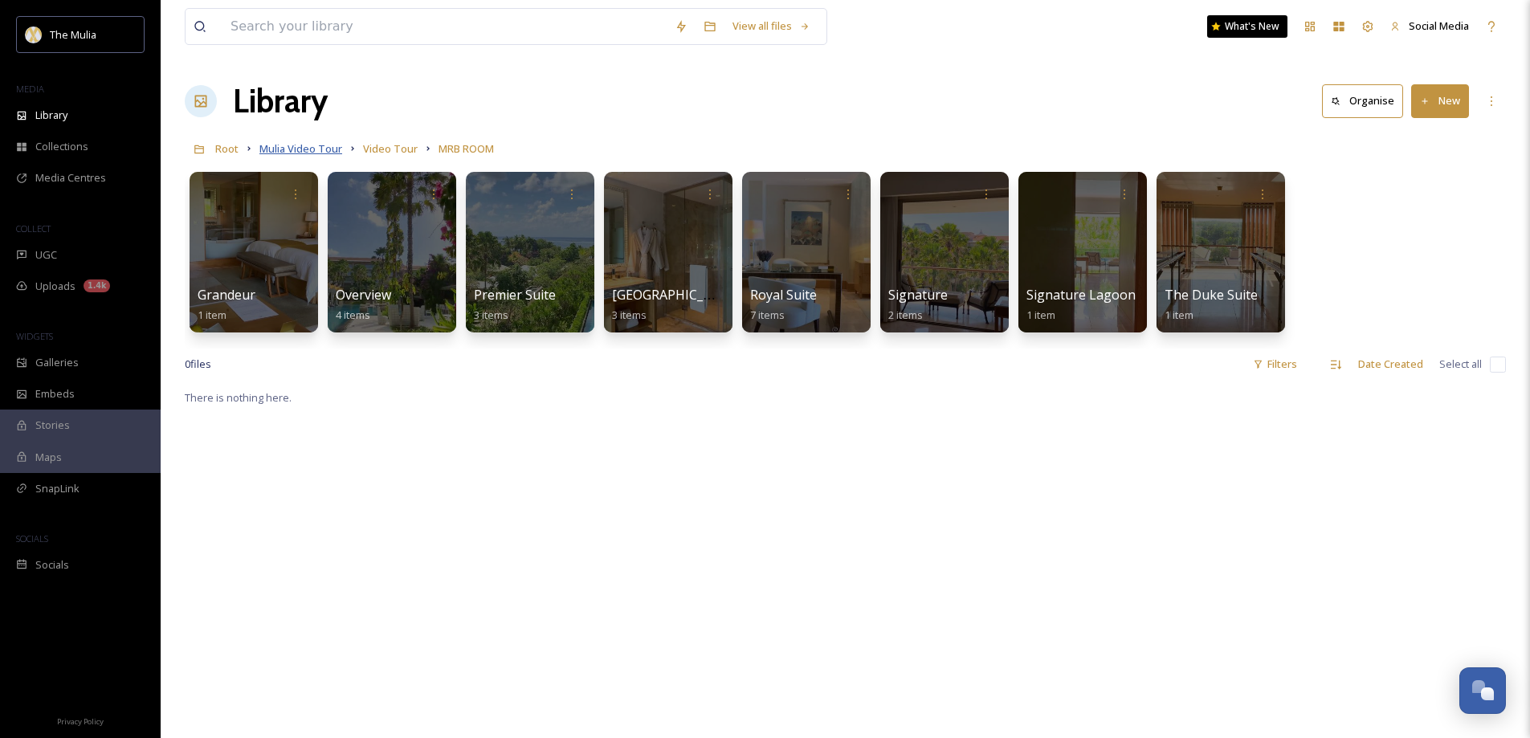
click at [312, 146] on span "Mulia Video Tour" at bounding box center [300, 148] width 83 height 14
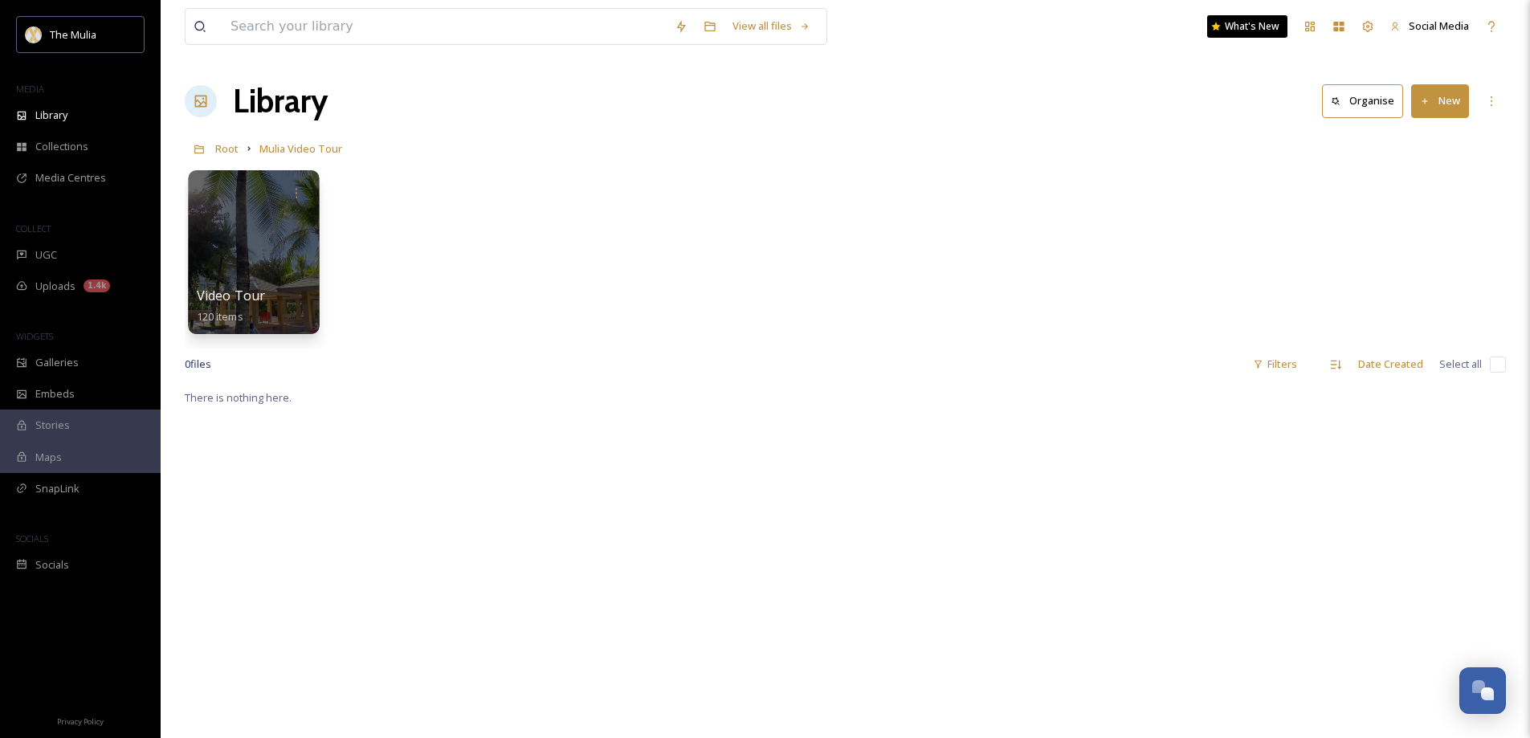
click at [267, 290] on div "Video Tour 120 items" at bounding box center [254, 306] width 115 height 40
click at [236, 296] on span "Video Tour" at bounding box center [231, 296] width 69 height 18
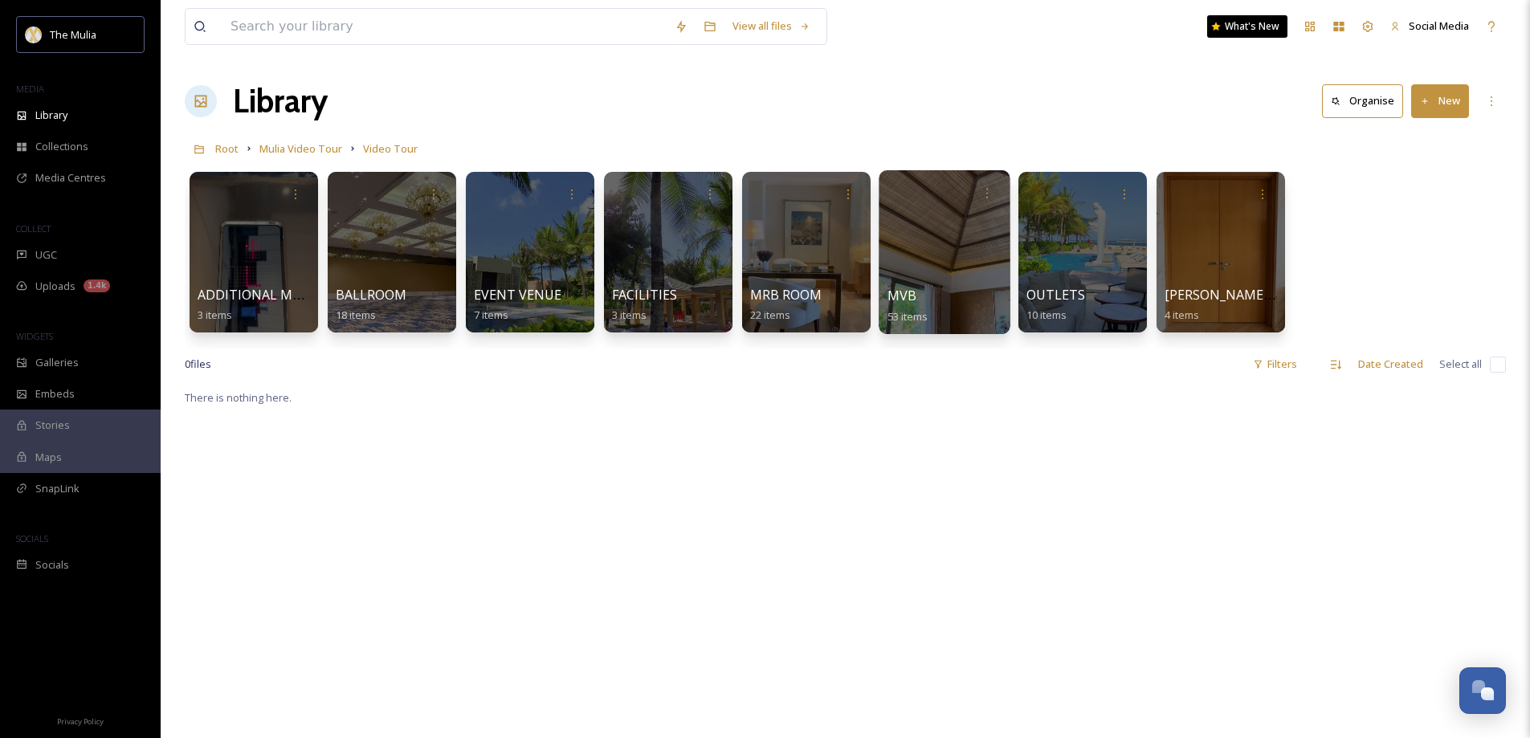
click at [921, 292] on div "MVB 53 items" at bounding box center [945, 306] width 115 height 40
click at [916, 299] on div "MVB 53 items" at bounding box center [945, 306] width 115 height 40
click at [941, 243] on div at bounding box center [944, 252] width 131 height 164
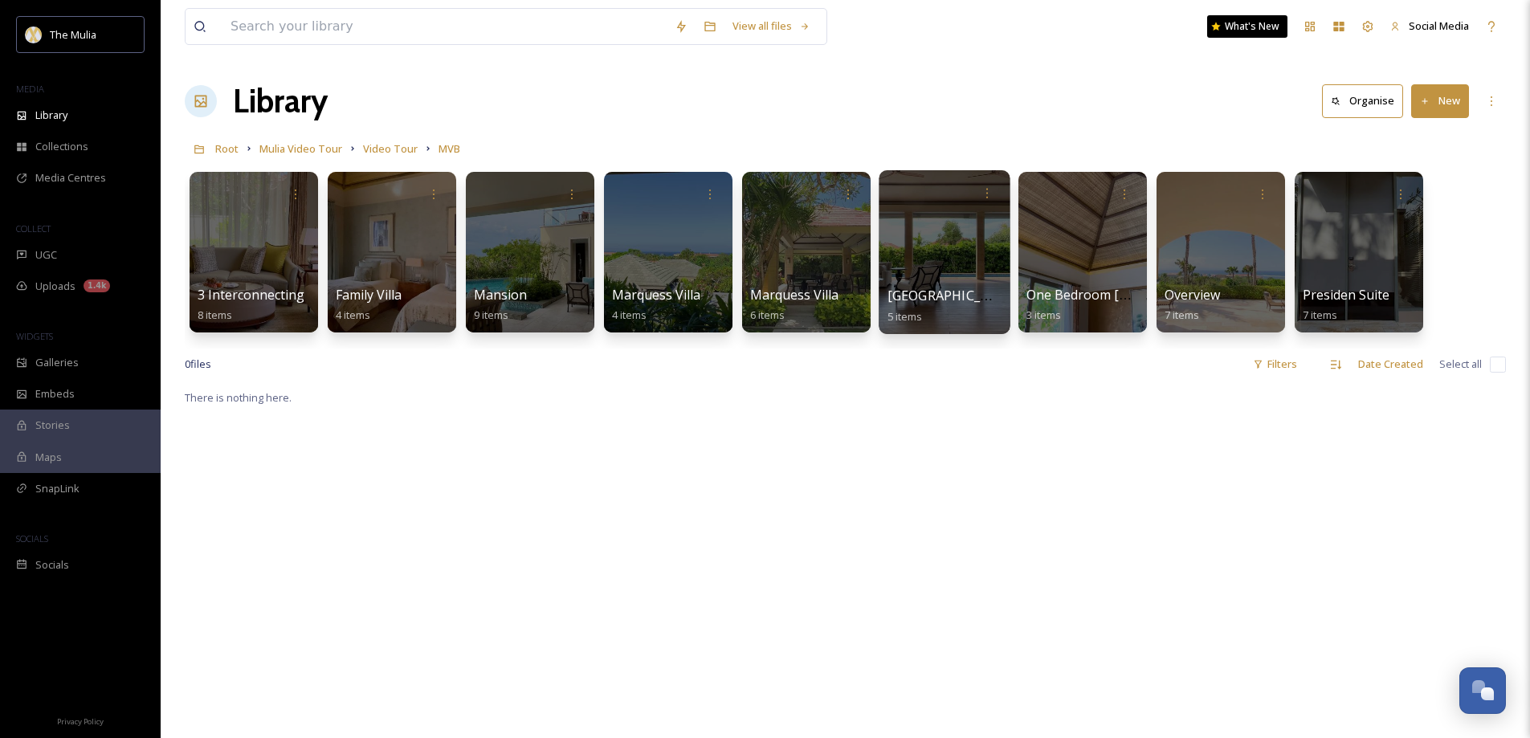
click at [958, 301] on span "Marquess Villa Garden" at bounding box center [954, 296] width 132 height 18
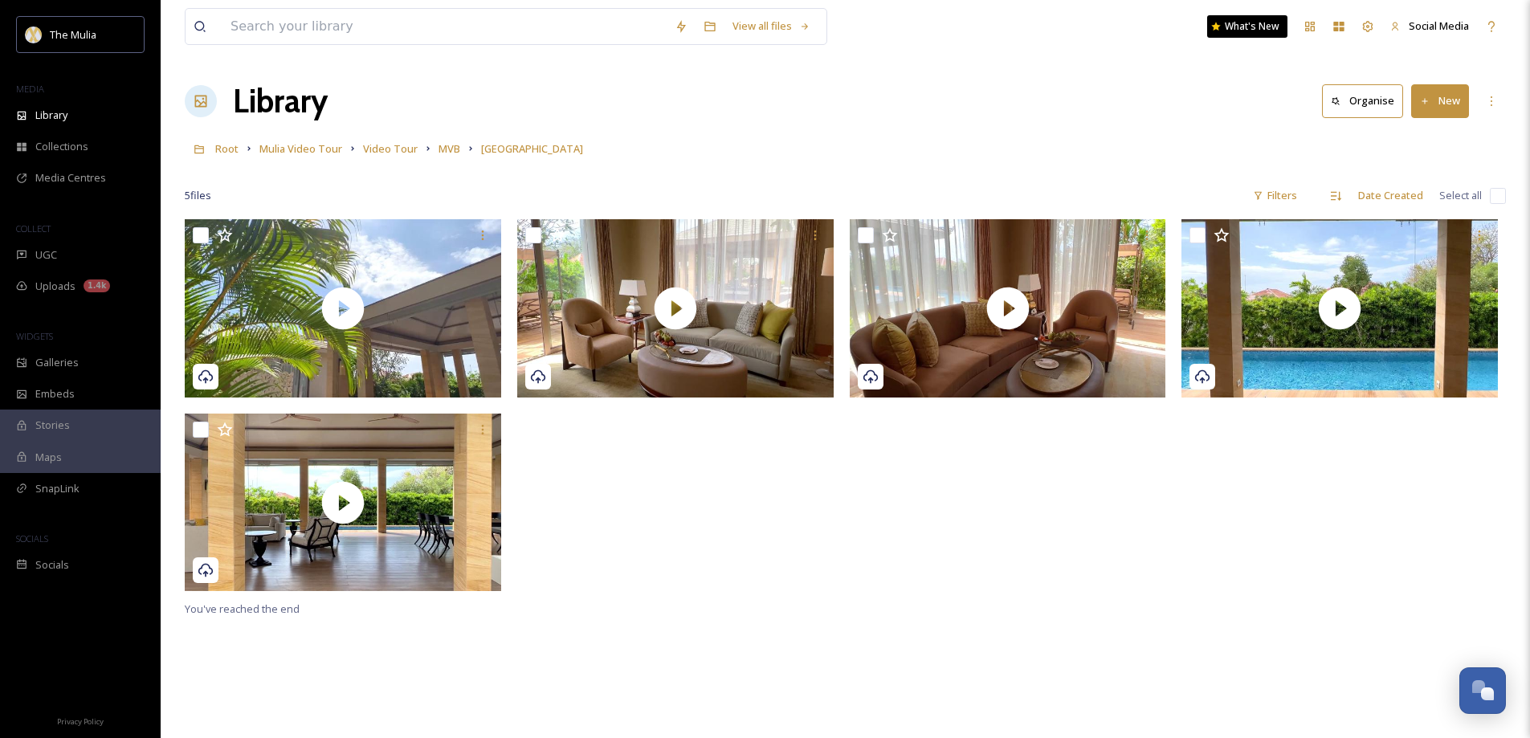
click at [1429, 111] on button "New" at bounding box center [1440, 100] width 58 height 33
click at [1426, 142] on span "File Upload" at bounding box center [1433, 138] width 53 height 15
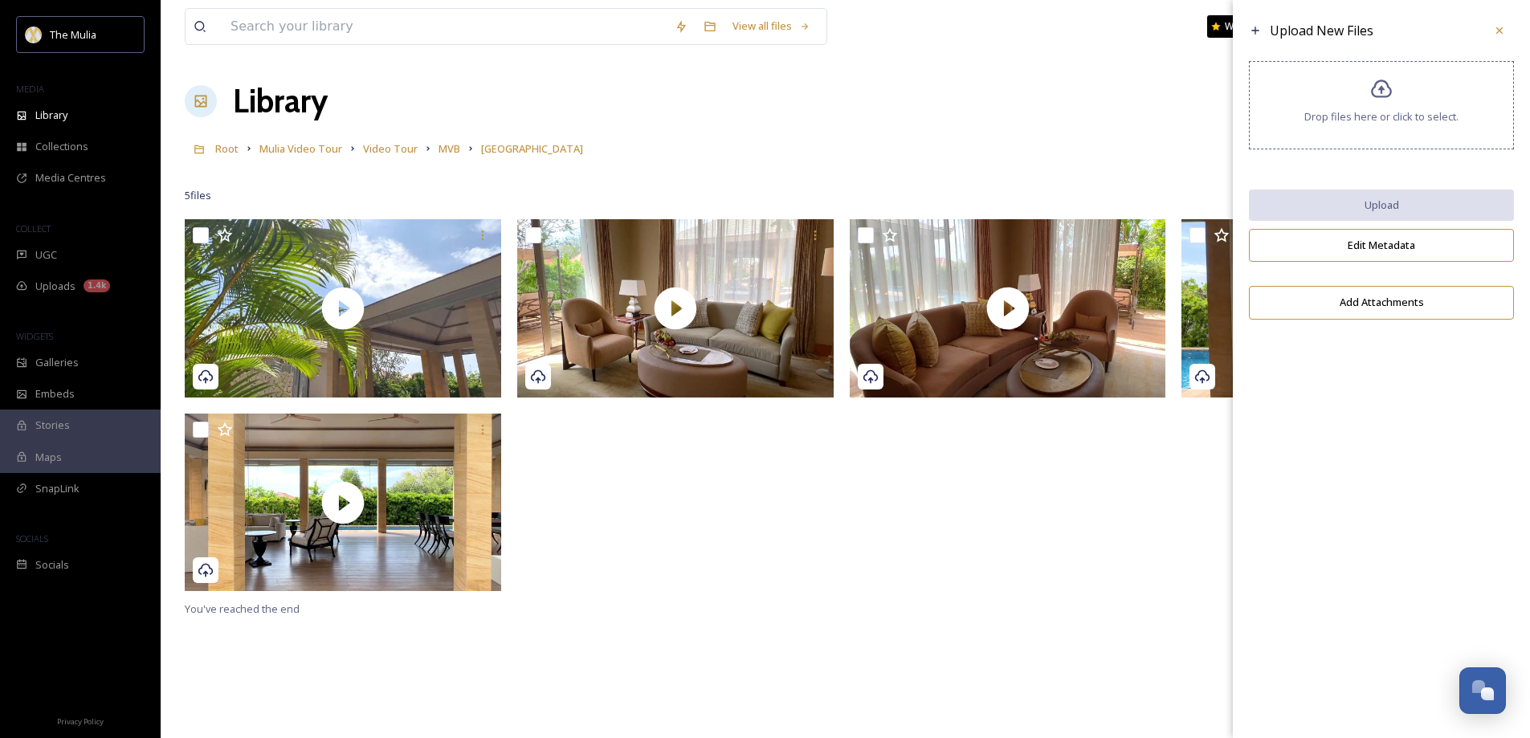
click at [1341, 99] on div "Drop files here or click to select." at bounding box center [1381, 105] width 265 height 88
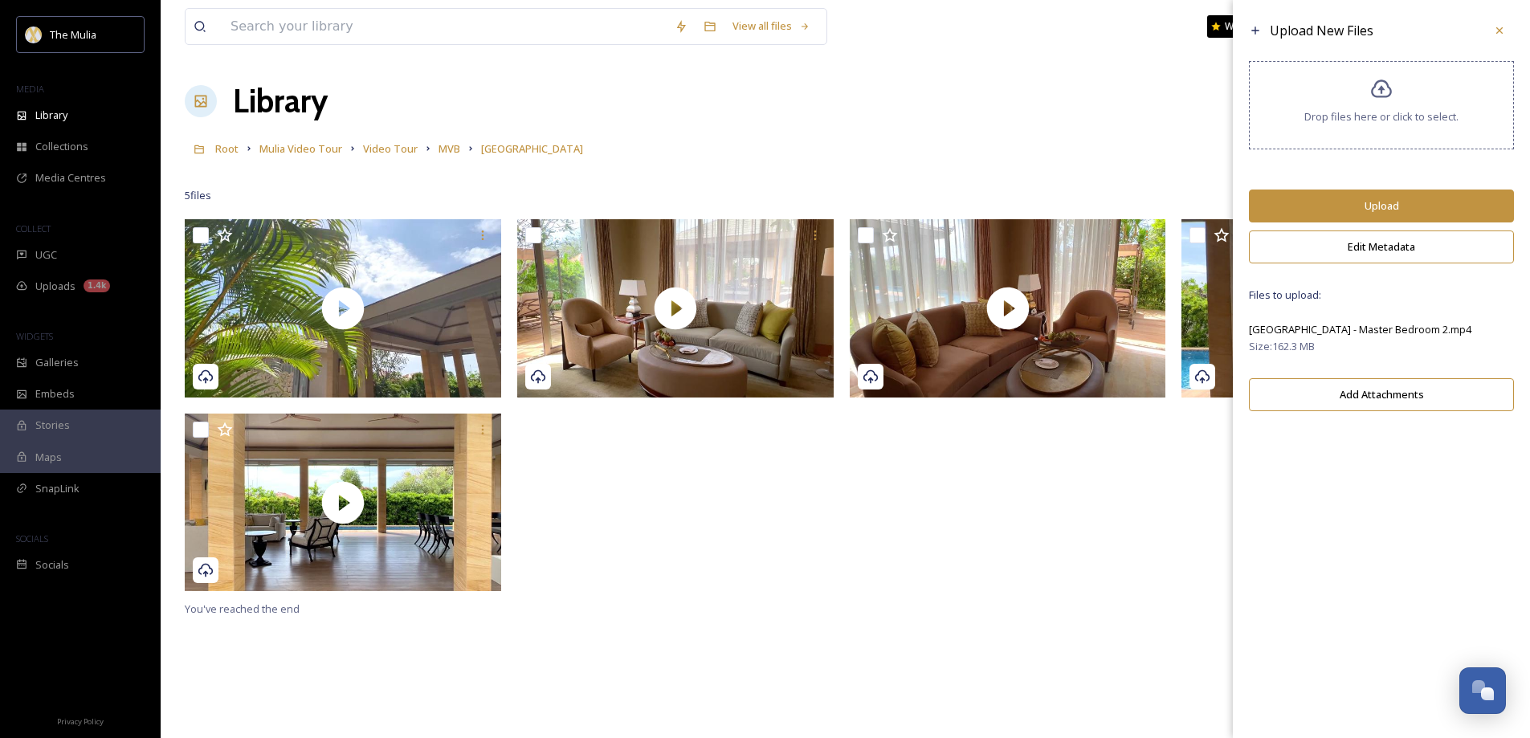
click at [1367, 202] on button "Upload" at bounding box center [1381, 206] width 265 height 33
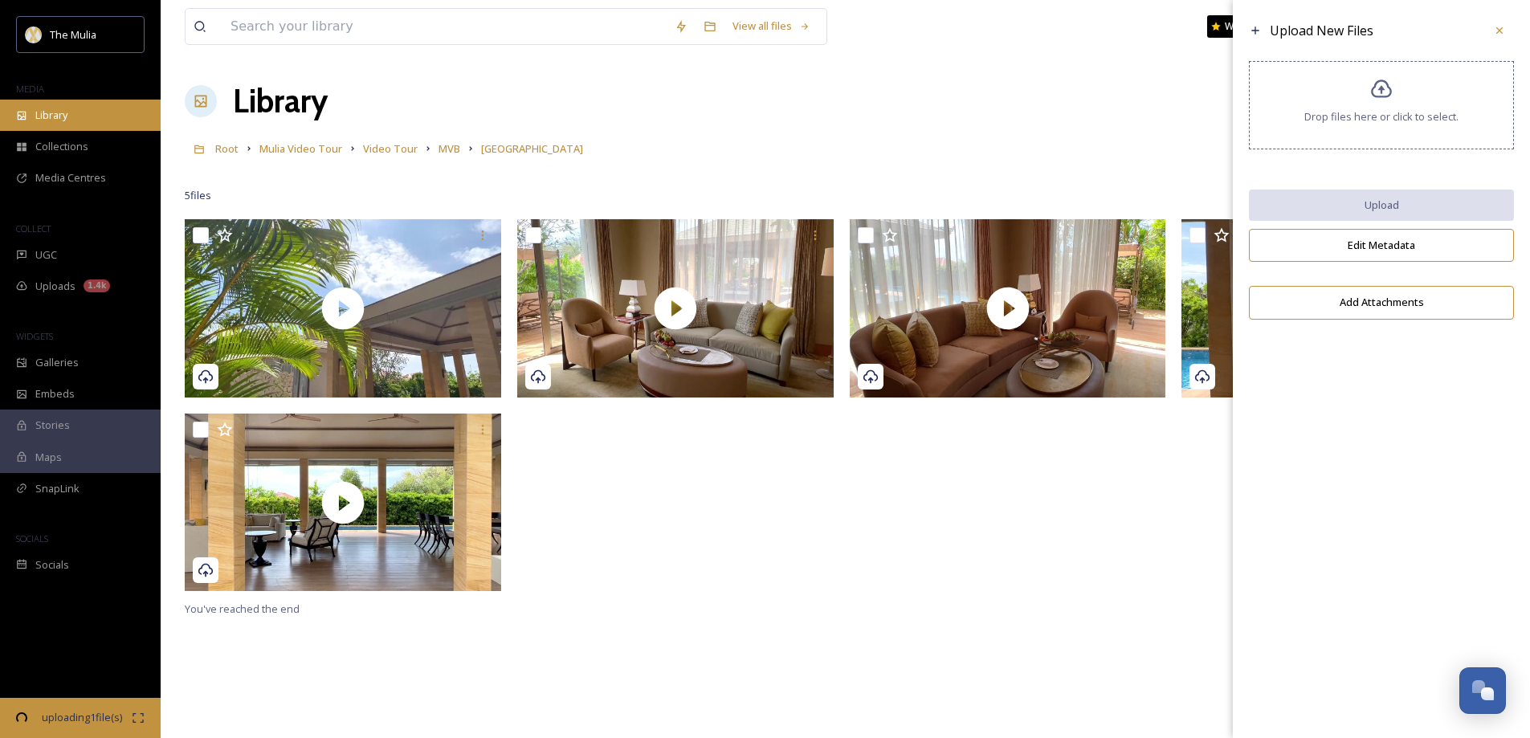
click at [31, 123] on div "Library" at bounding box center [80, 115] width 161 height 31
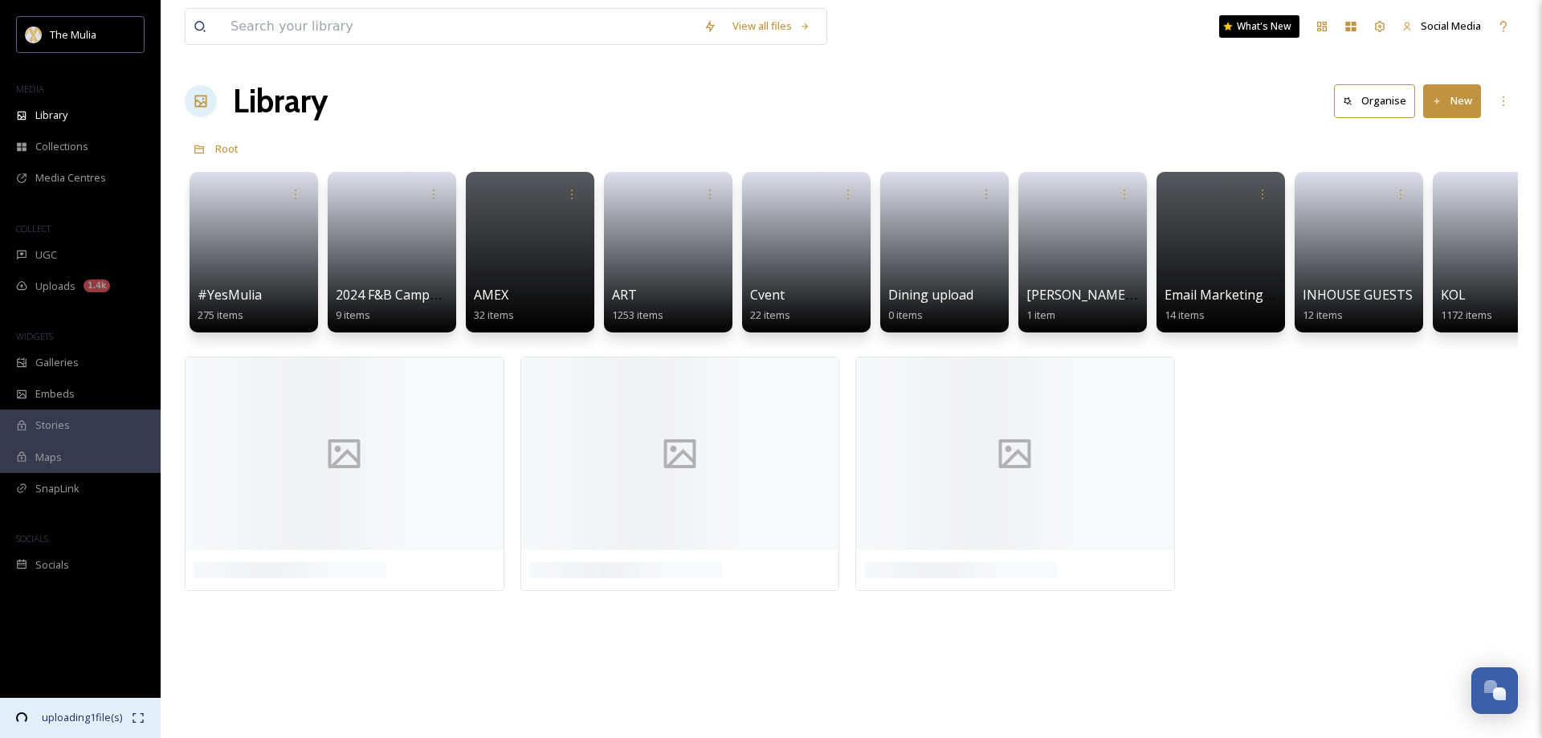
click at [106, 712] on span "uploading 1 file(s)" at bounding box center [81, 717] width 100 height 15
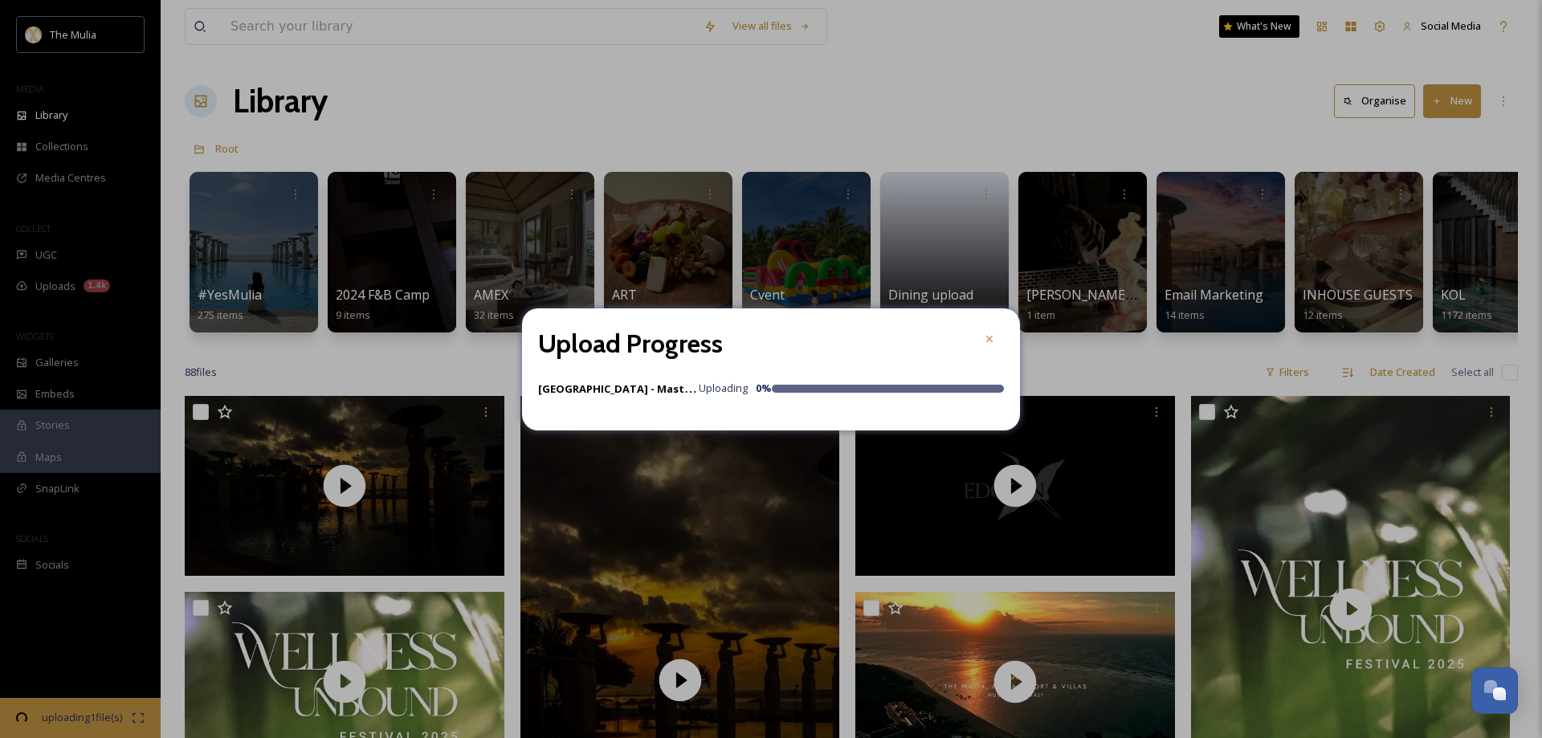
click at [576, 387] on strong "Marquess Villa Garden - Master Bedroom 2.mp4" at bounding box center [659, 388] width 243 height 15
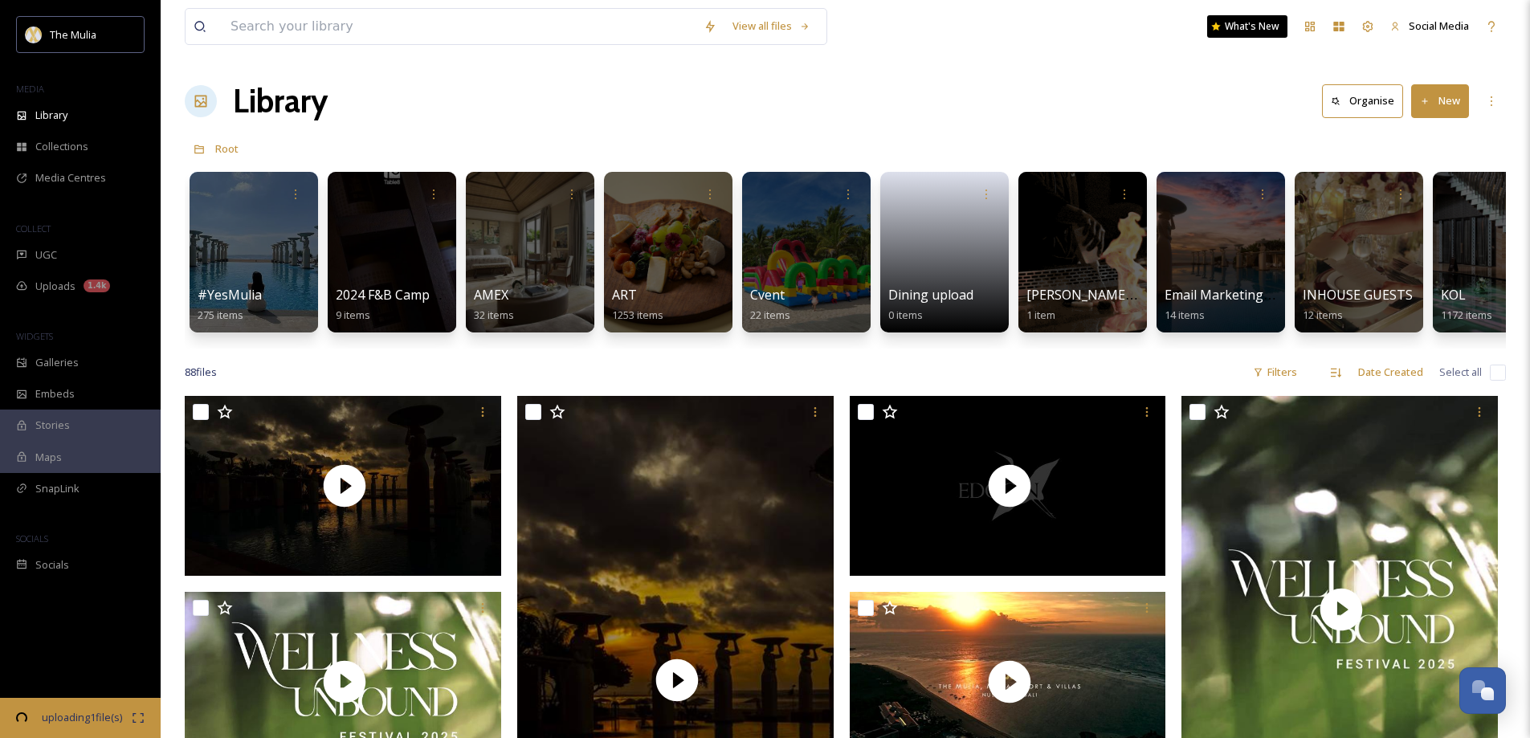
click at [1426, 106] on icon at bounding box center [1425, 101] width 10 height 10
click at [1413, 145] on span "File Upload" at bounding box center [1433, 138] width 53 height 15
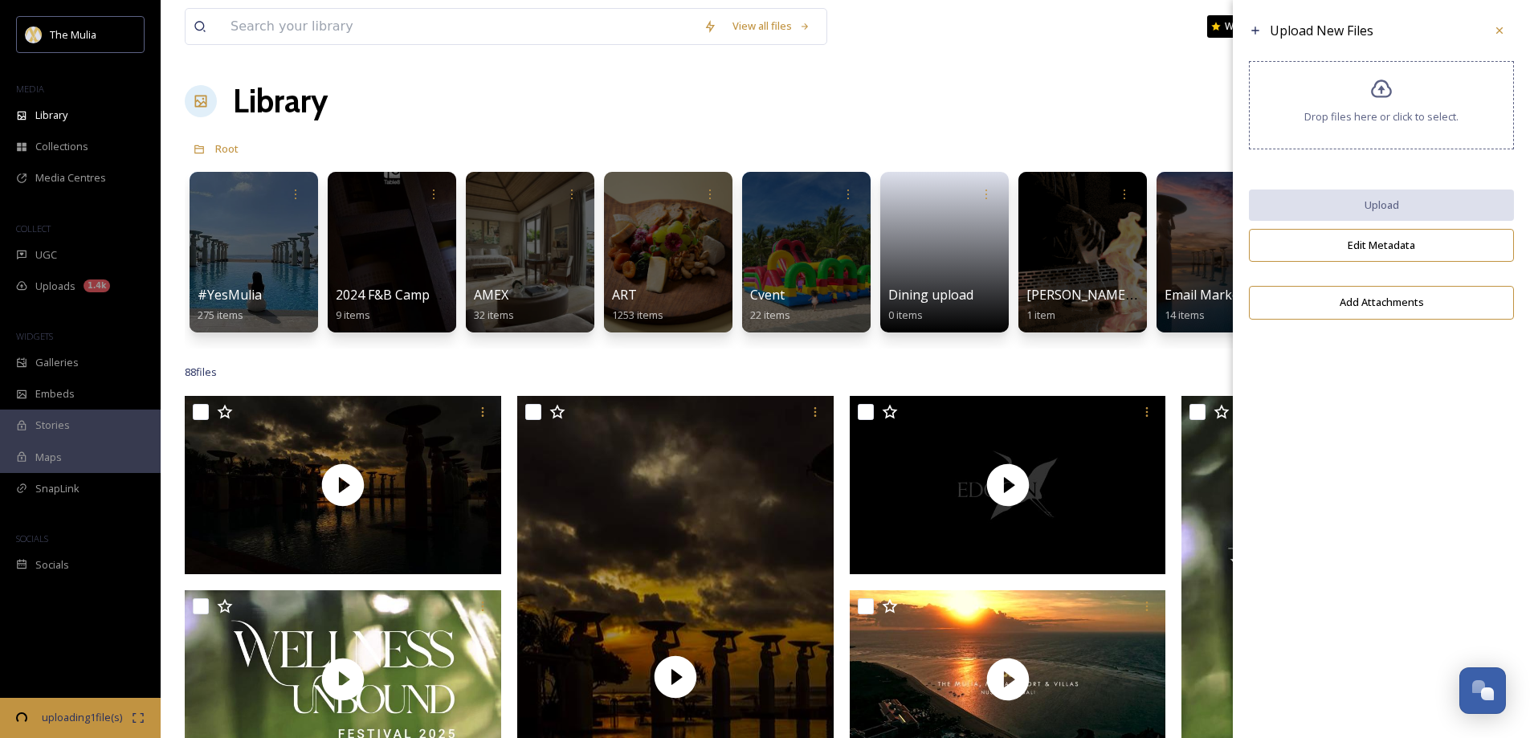
click at [1336, 130] on div "Drop files here or click to select." at bounding box center [1381, 105] width 265 height 88
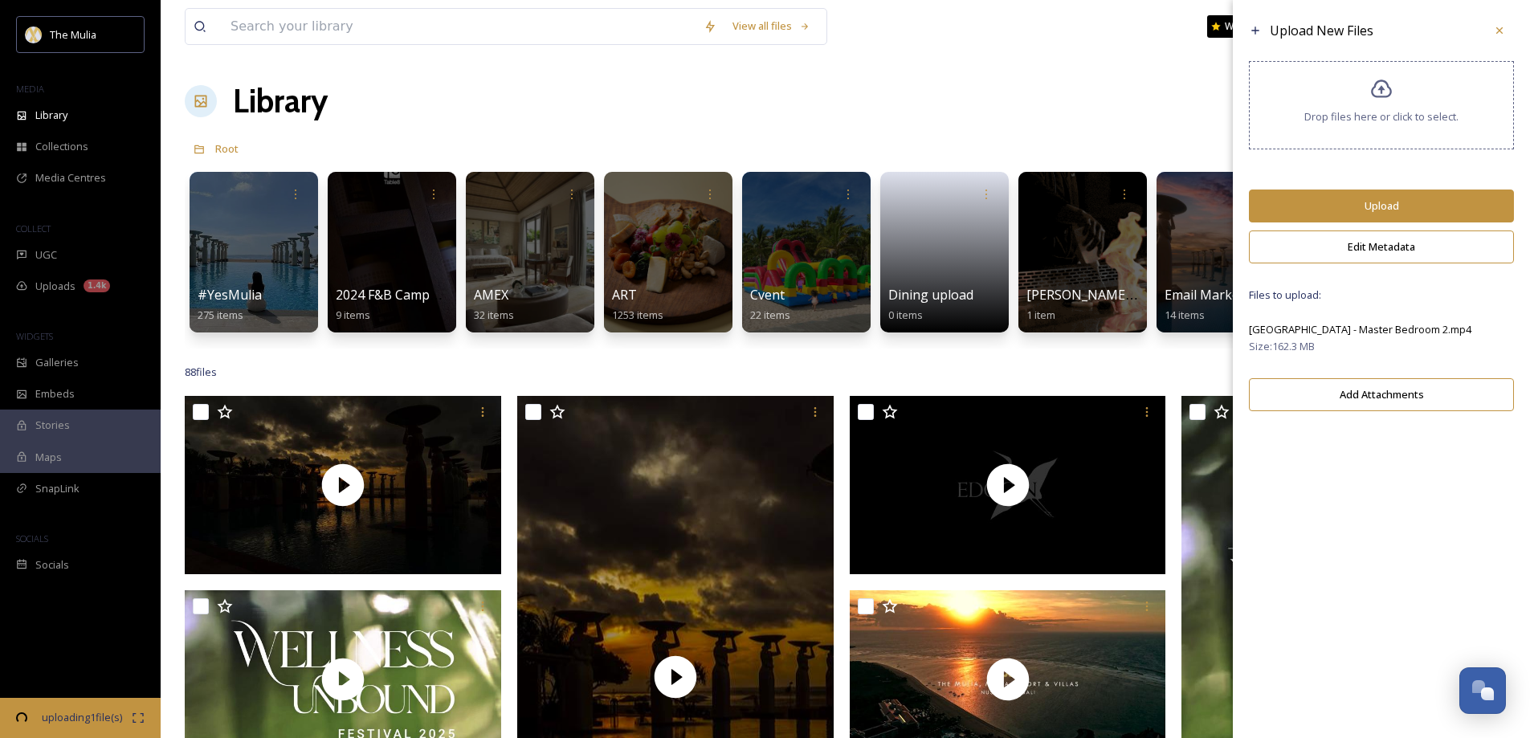
click at [1383, 212] on button "Upload" at bounding box center [1381, 206] width 265 height 33
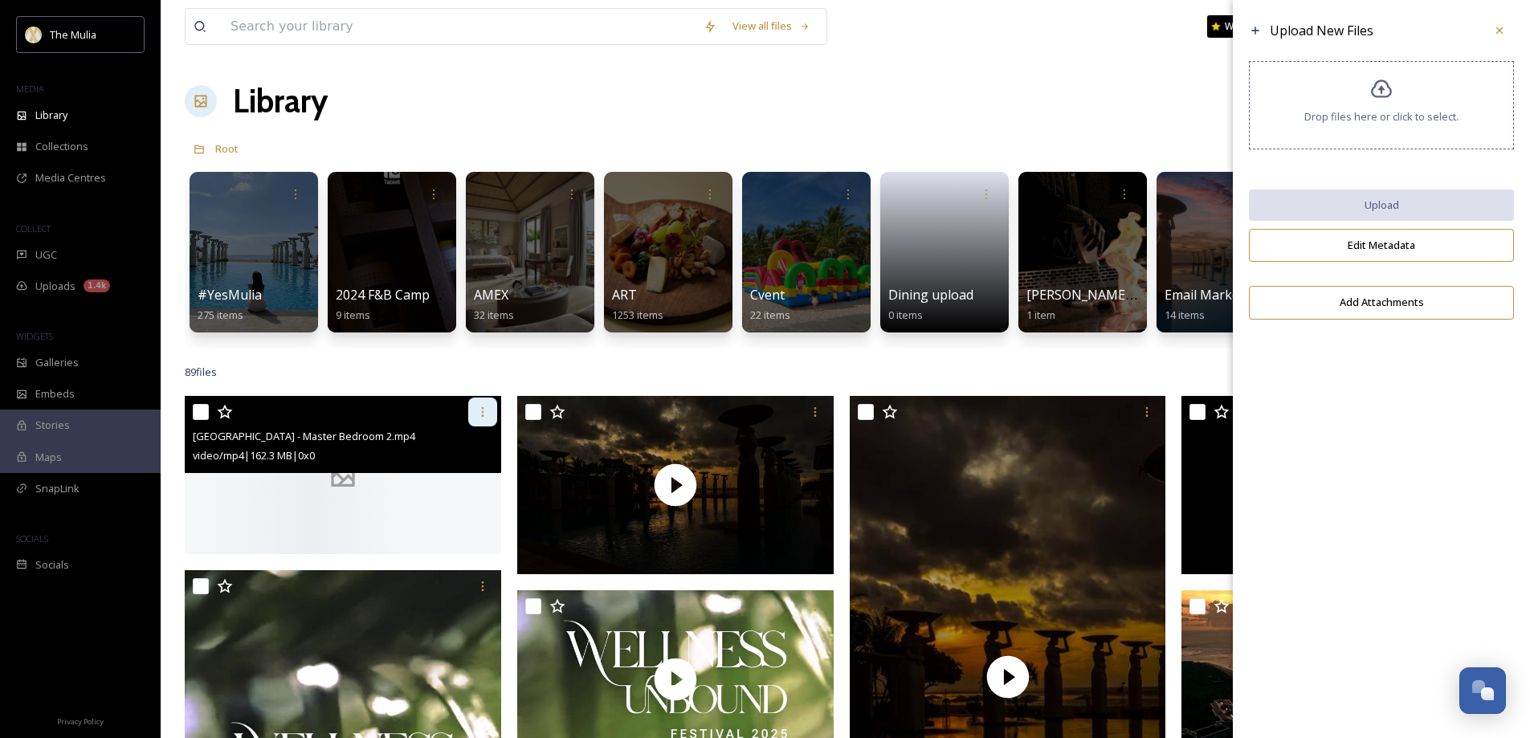
click at [481, 419] on icon at bounding box center [482, 412] width 13 height 13
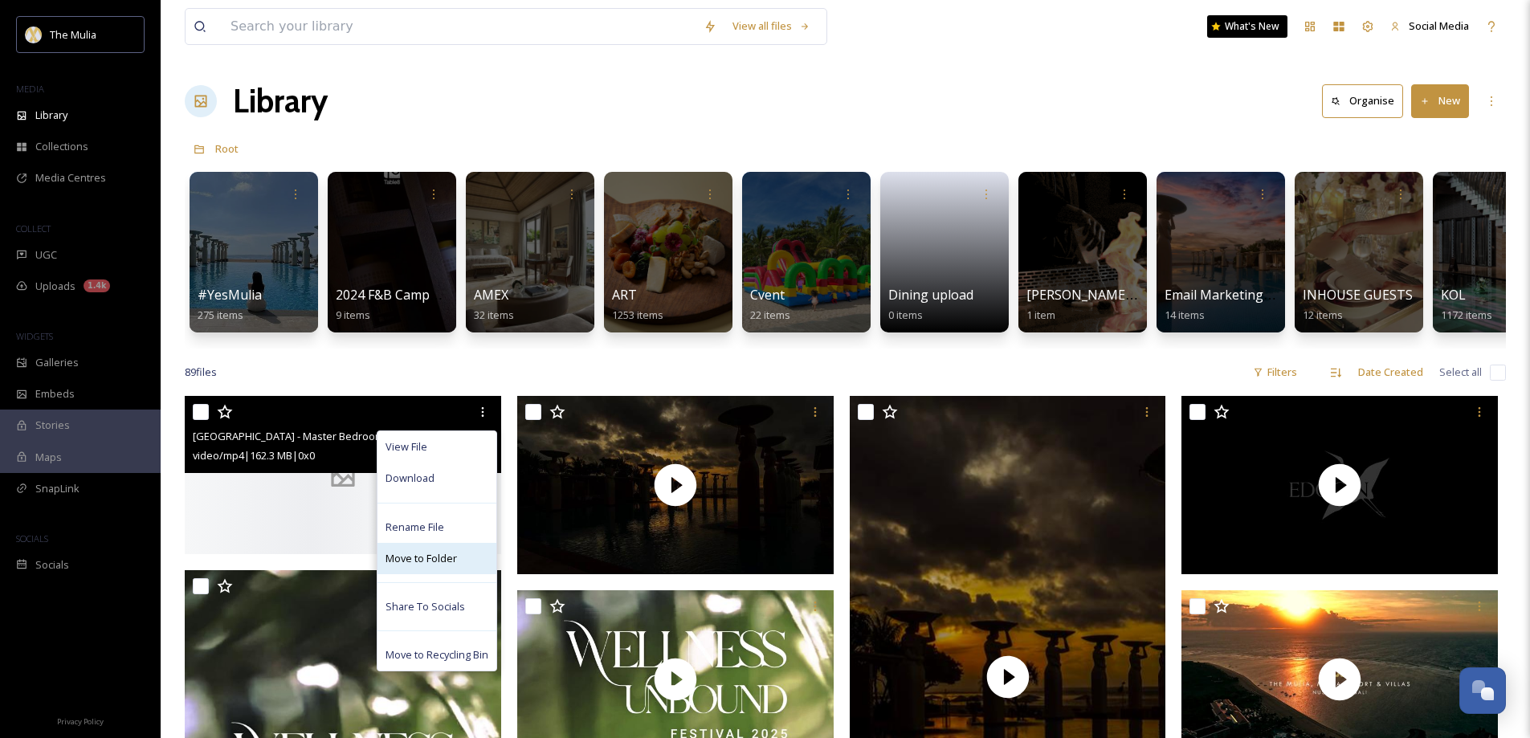
click at [428, 565] on span "Move to Folder" at bounding box center [421, 558] width 71 height 15
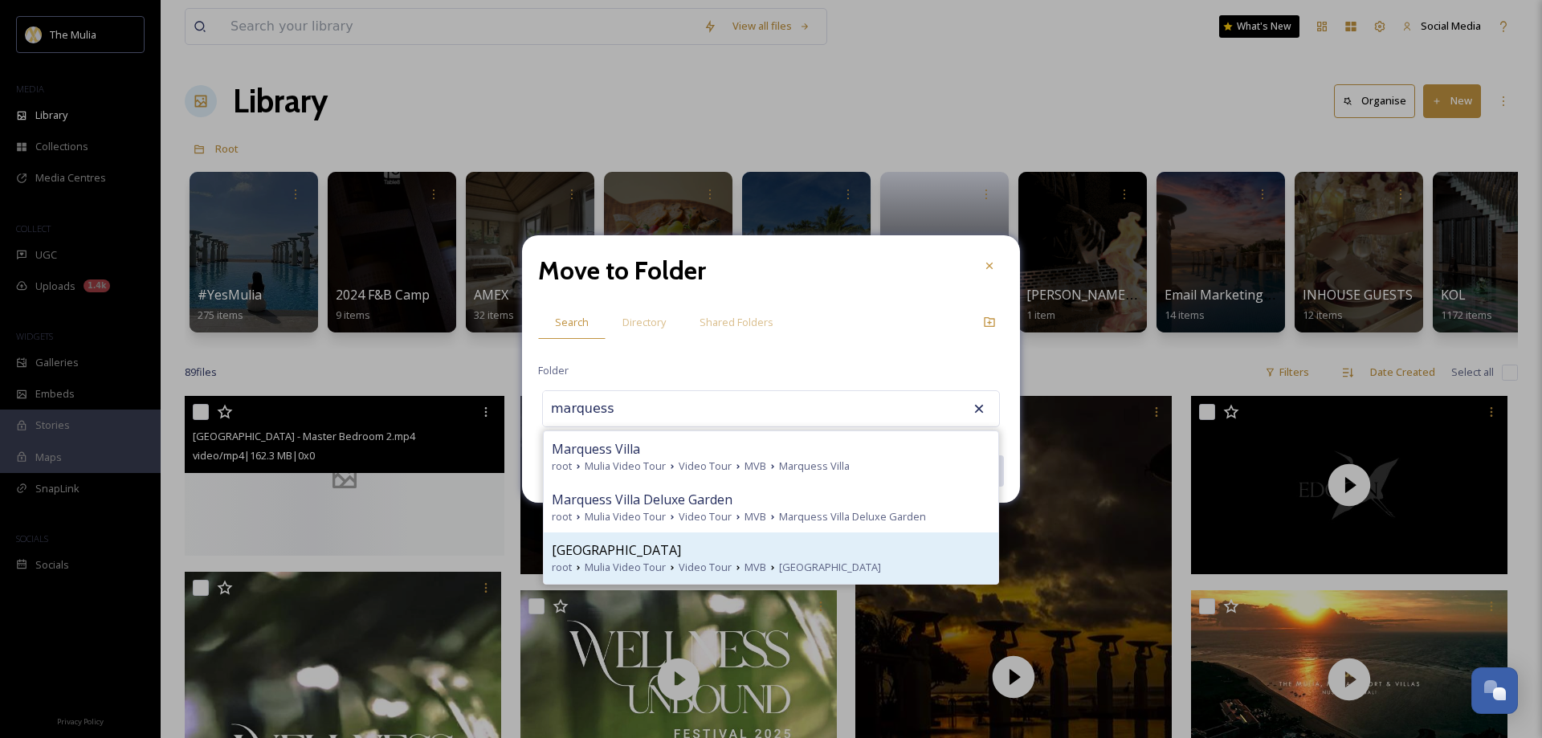
click at [634, 559] on span "Marquess Villa Garden" at bounding box center [616, 550] width 129 height 19
type input "Marquess Villa Garden"
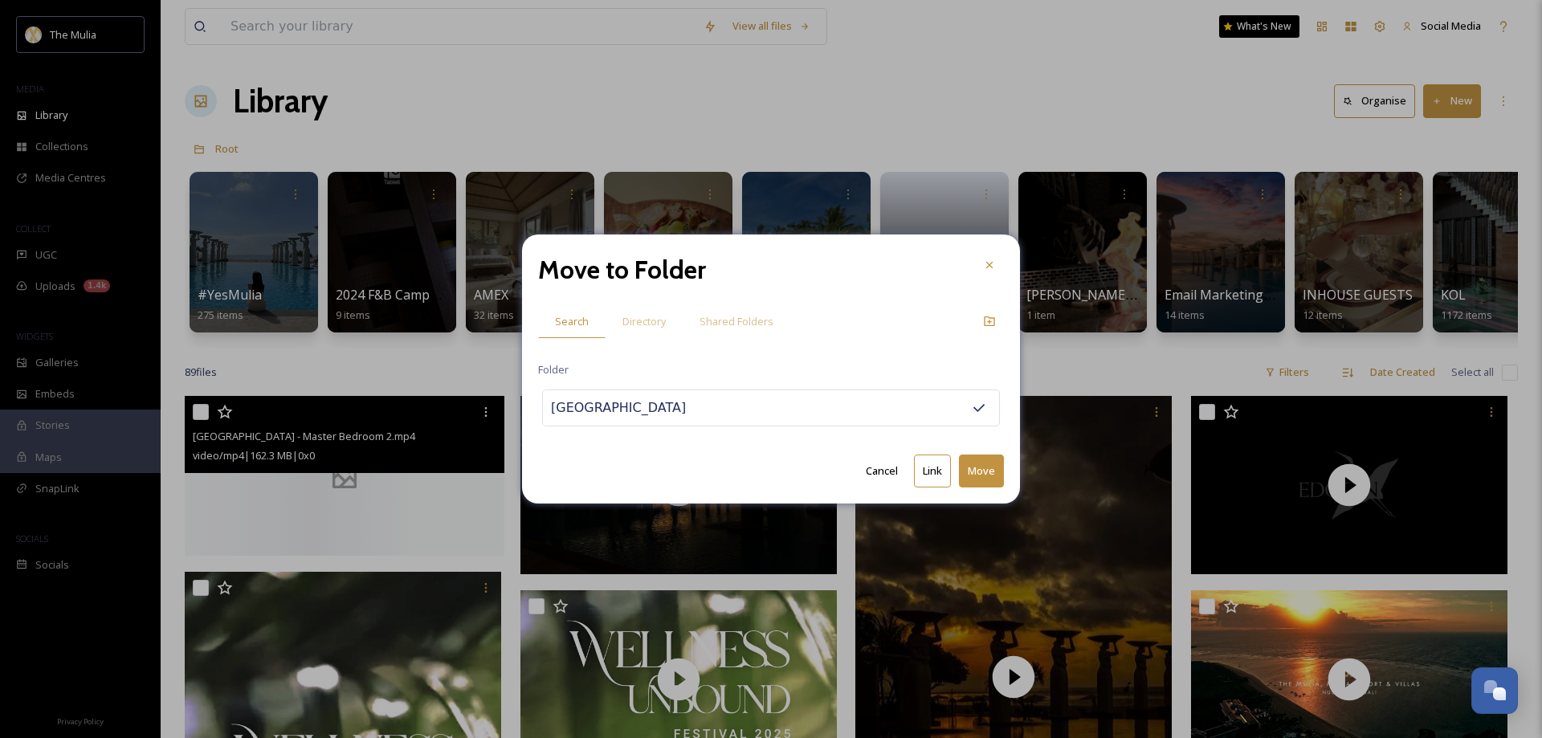
click at [979, 470] on button "Move" at bounding box center [981, 471] width 45 height 33
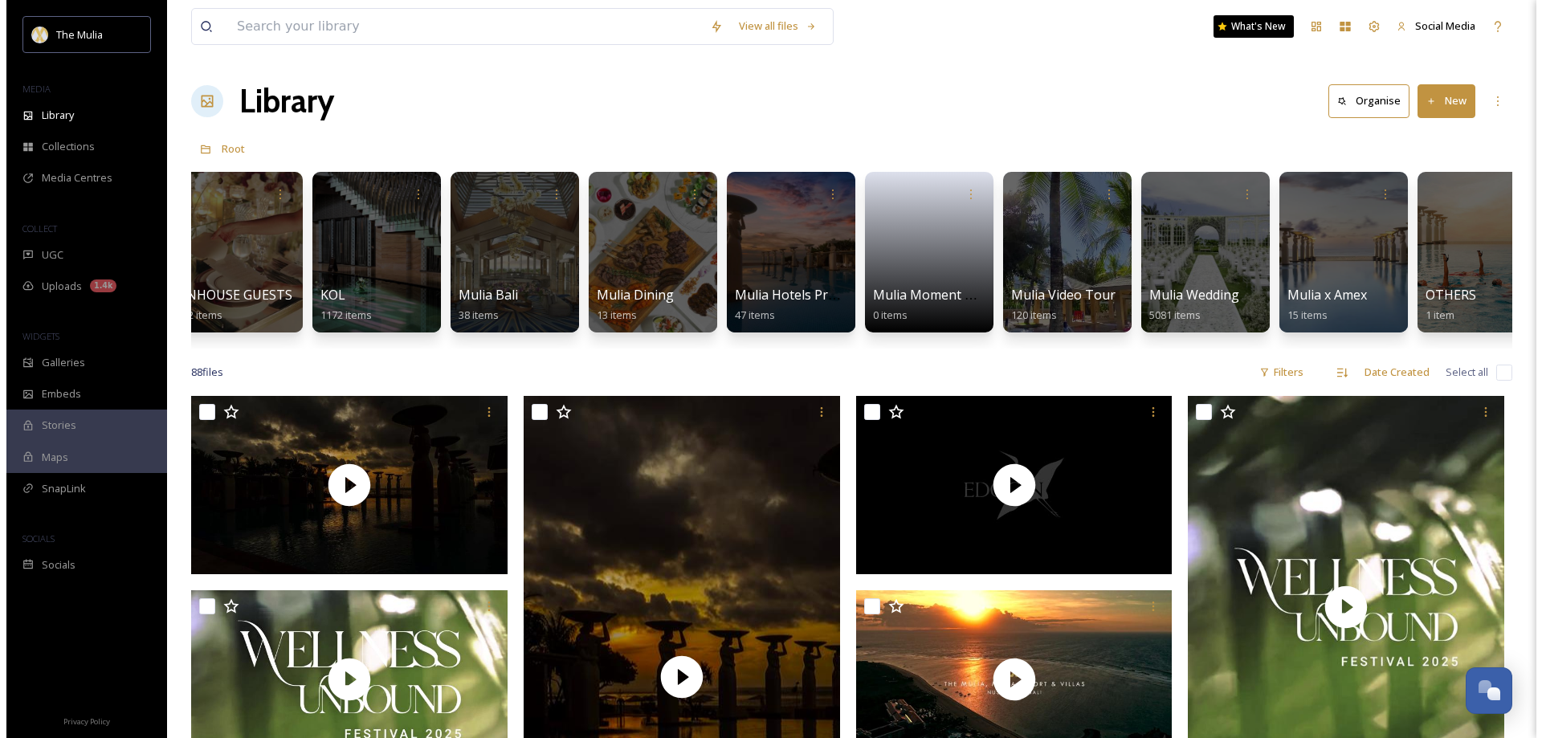
scroll to position [0, 1184]
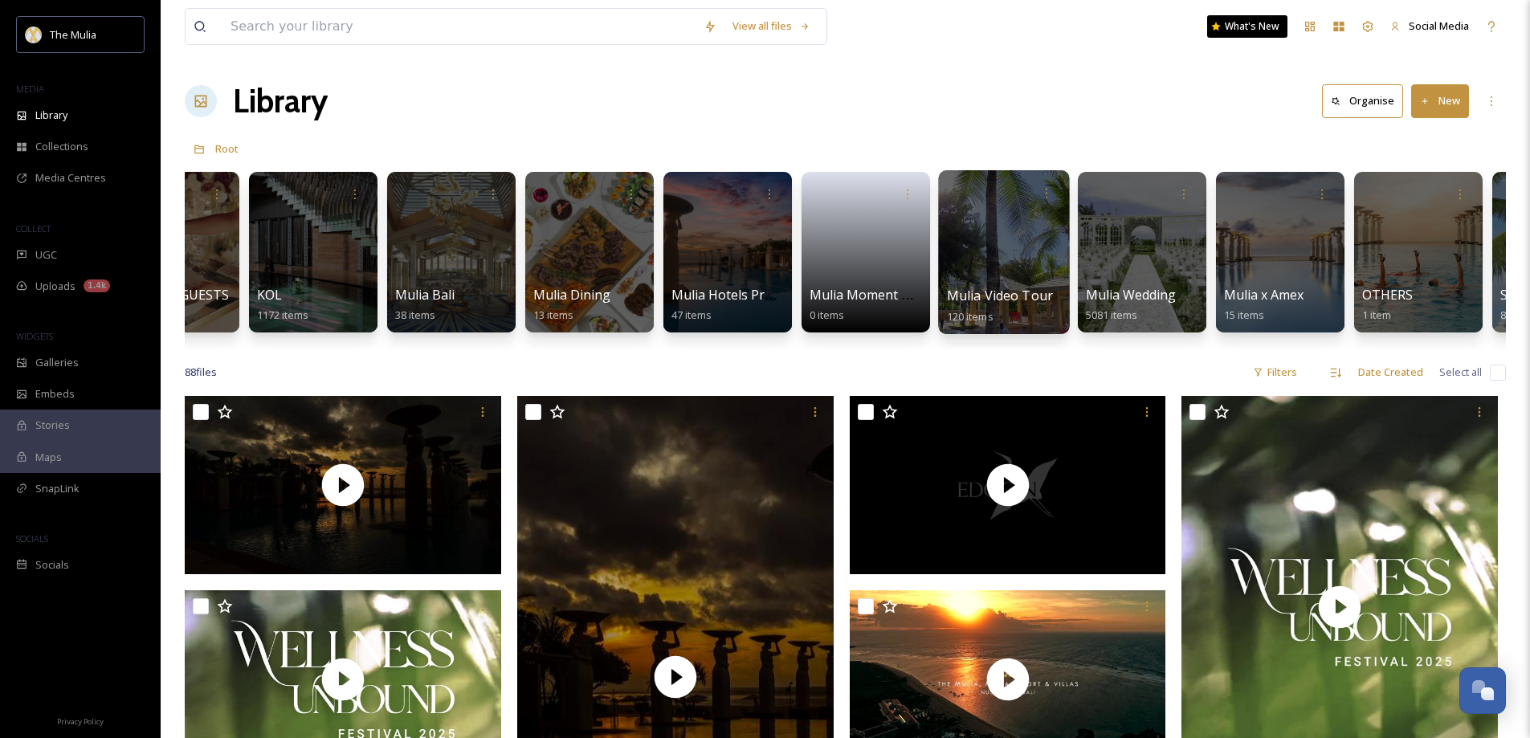
click at [955, 288] on span "Mulia Video Tour" at bounding box center [1000, 296] width 107 height 18
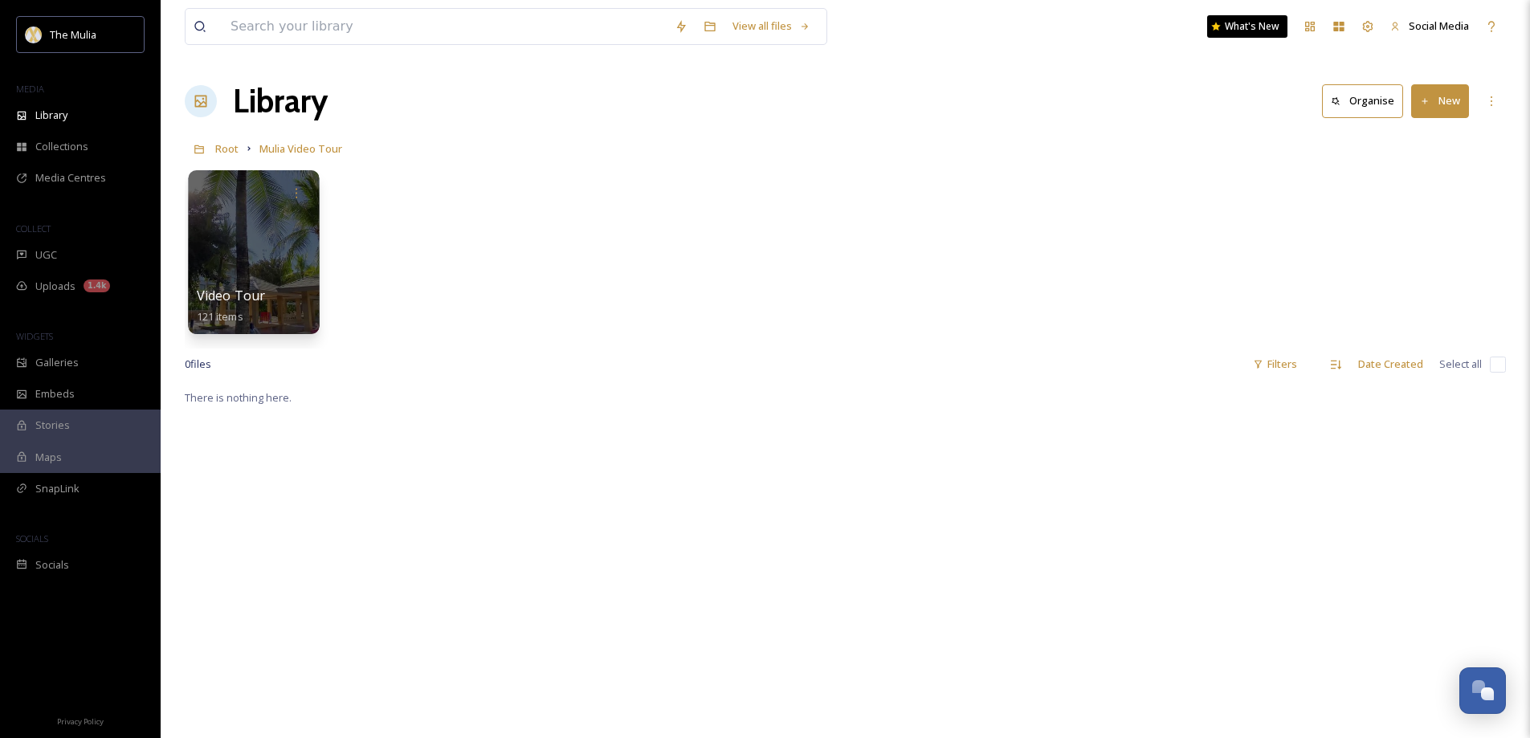
click at [217, 269] on div at bounding box center [253, 252] width 131 height 164
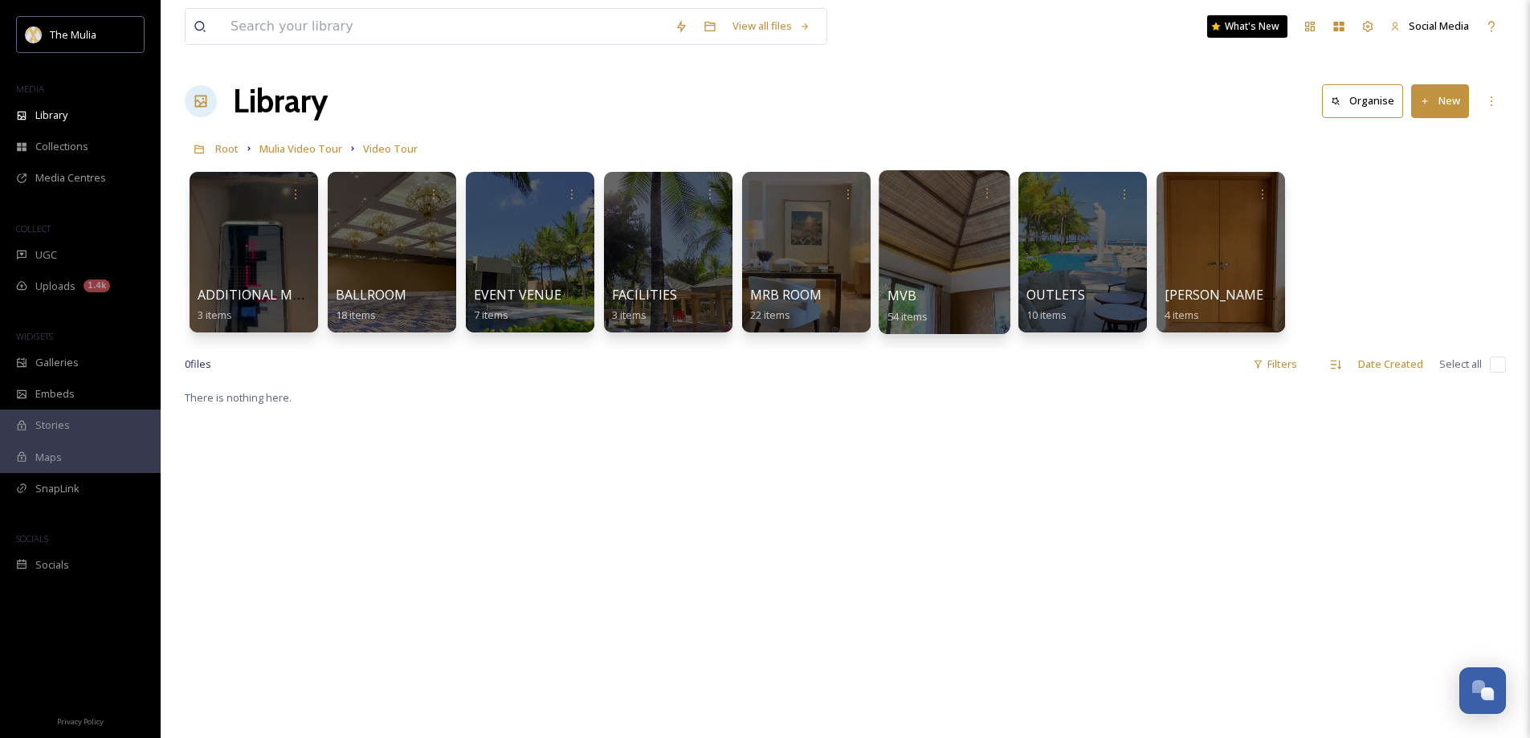
click at [922, 301] on div "MVB 54 items" at bounding box center [945, 306] width 115 height 40
click at [931, 272] on div at bounding box center [944, 252] width 131 height 164
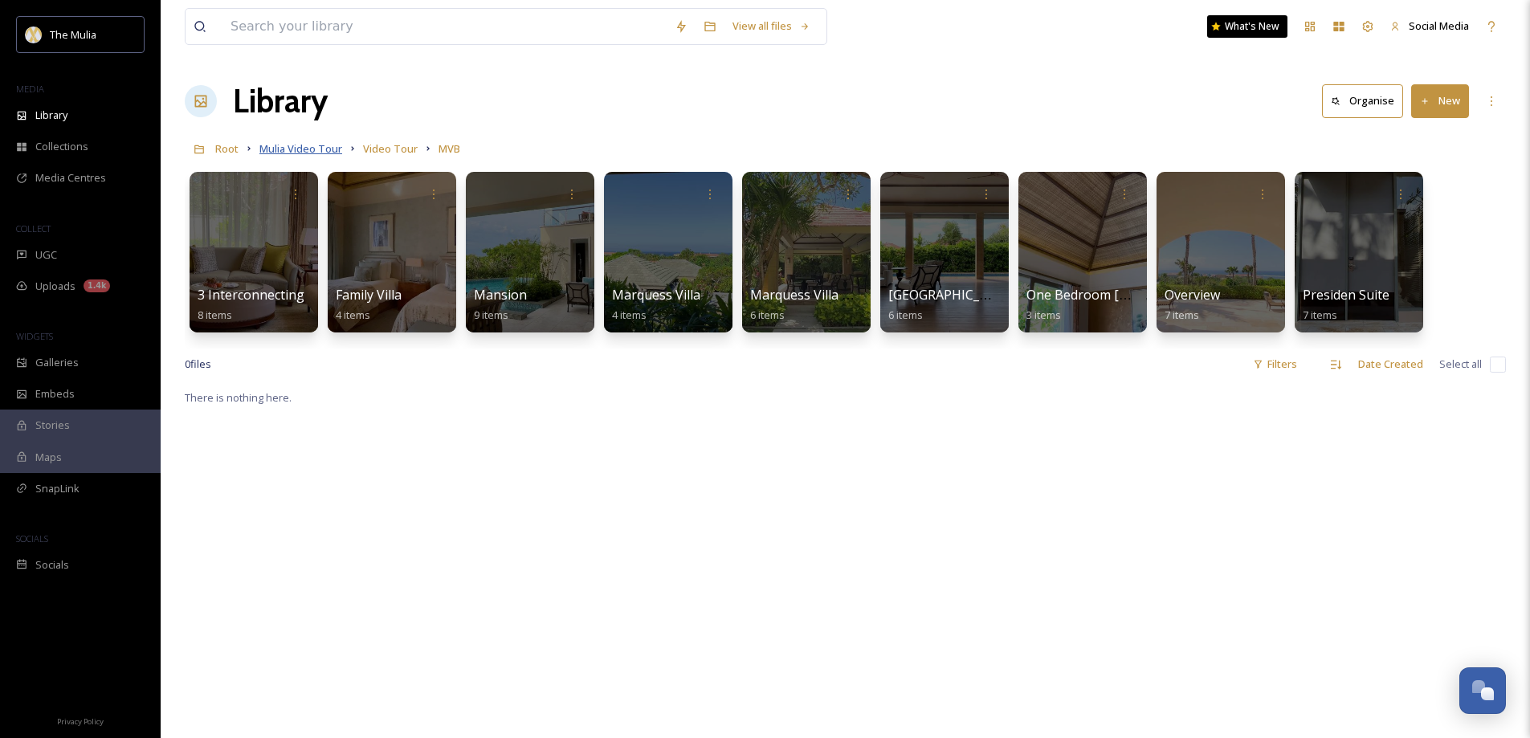
click at [317, 153] on span "Mulia Video Tour" at bounding box center [300, 148] width 83 height 14
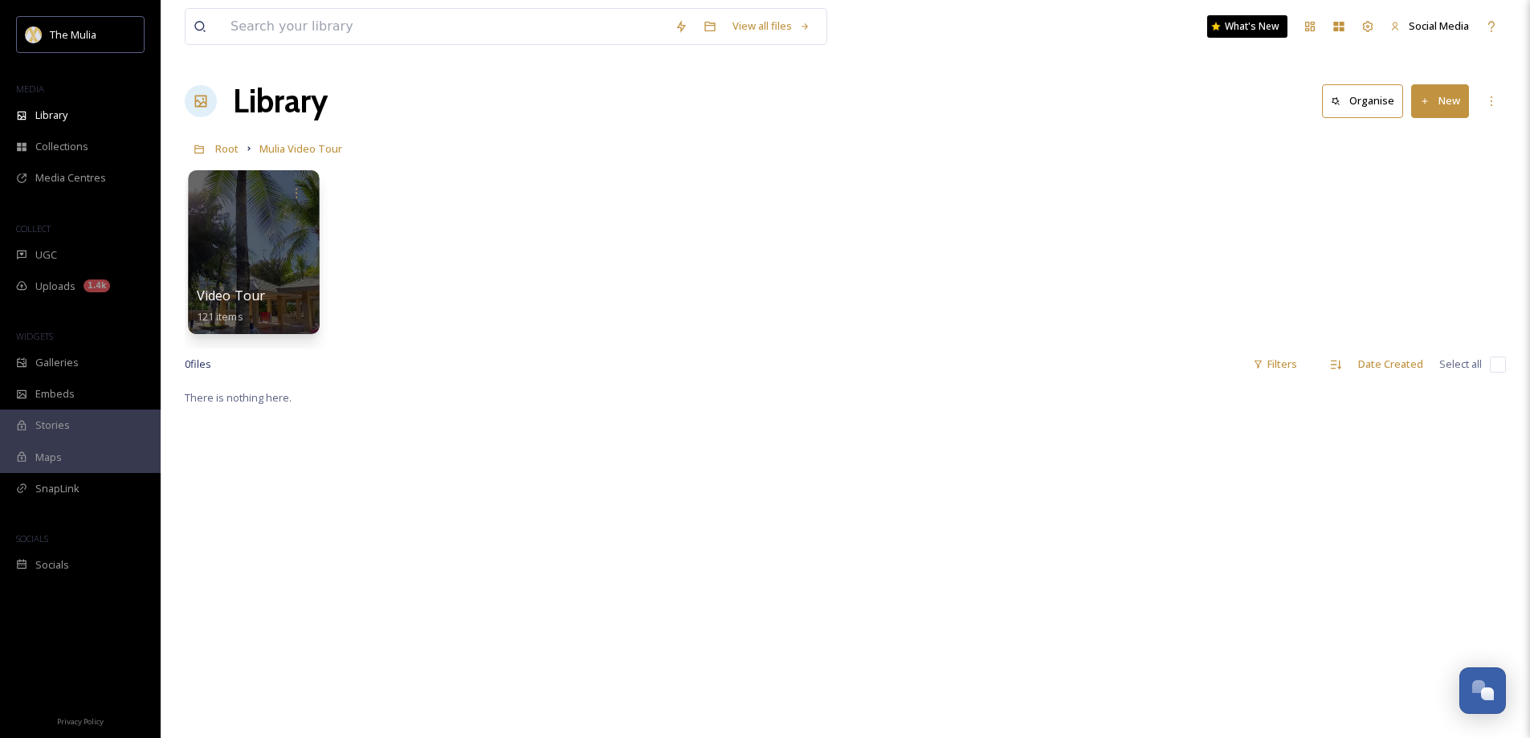
click at [284, 247] on div at bounding box center [253, 252] width 131 height 164
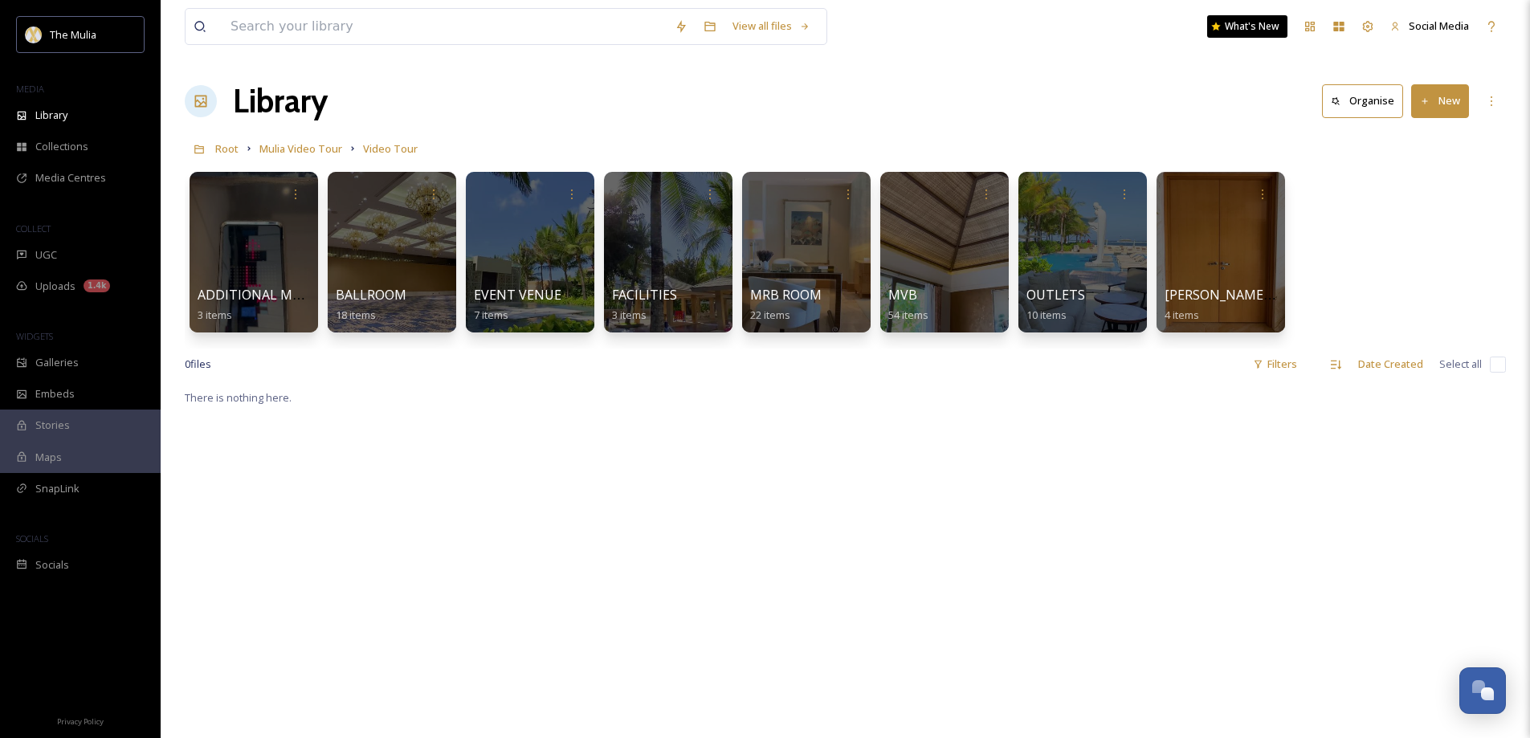
click at [1456, 99] on button "New" at bounding box center [1440, 100] width 58 height 33
click at [953, 266] on div at bounding box center [944, 252] width 131 height 164
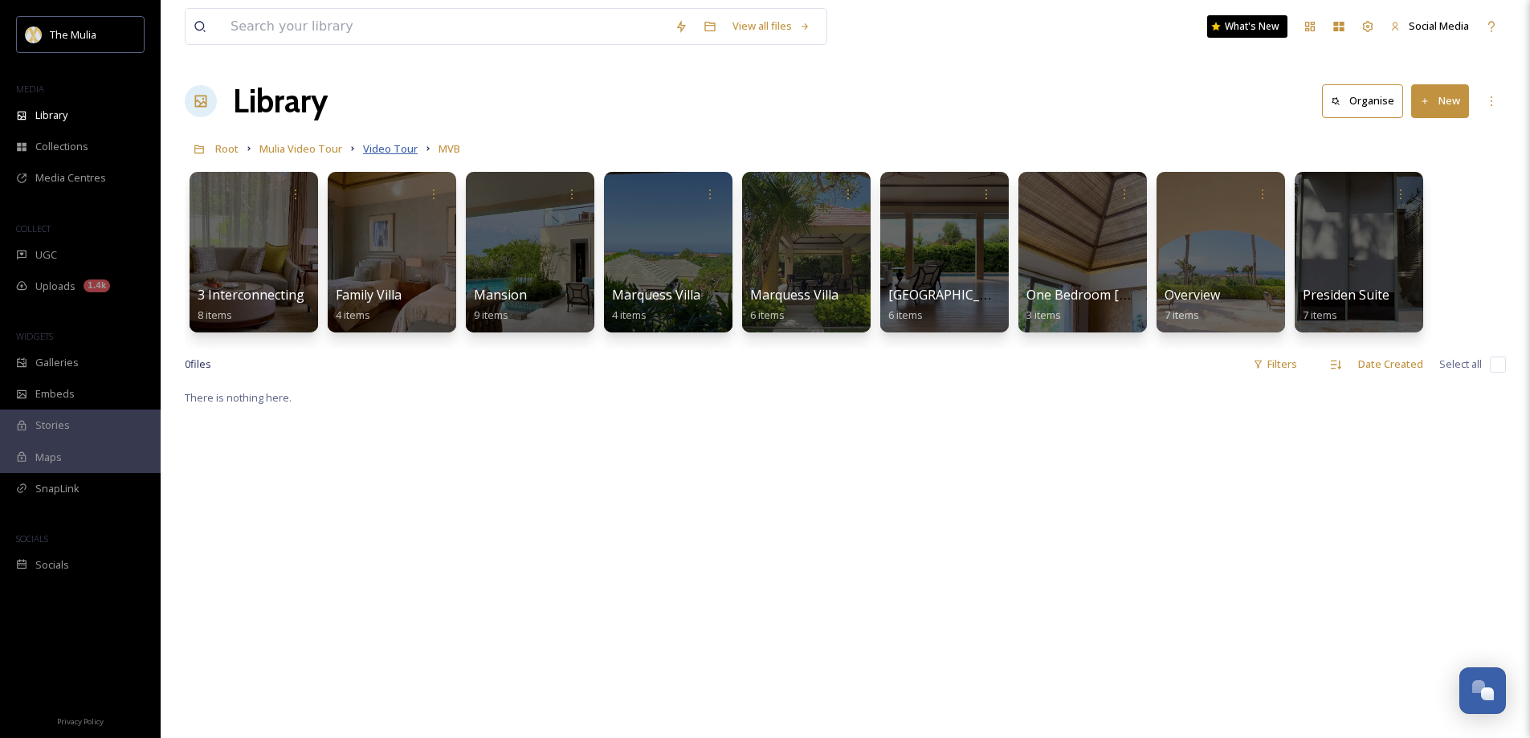
click at [390, 151] on span "Video Tour" at bounding box center [390, 148] width 55 height 14
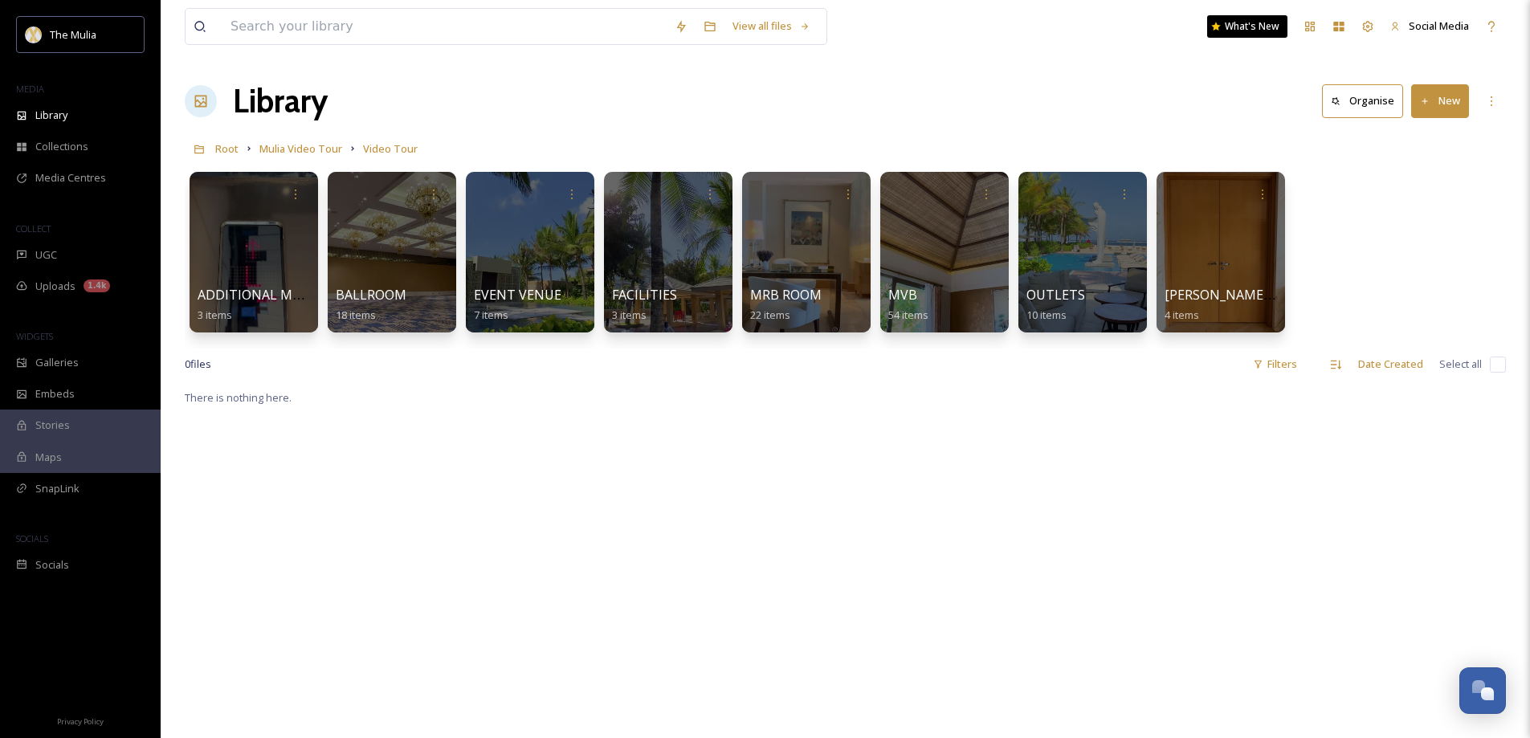
click at [1440, 108] on button "New" at bounding box center [1440, 100] width 58 height 33
click at [1436, 138] on span "File Upload" at bounding box center [1433, 138] width 53 height 15
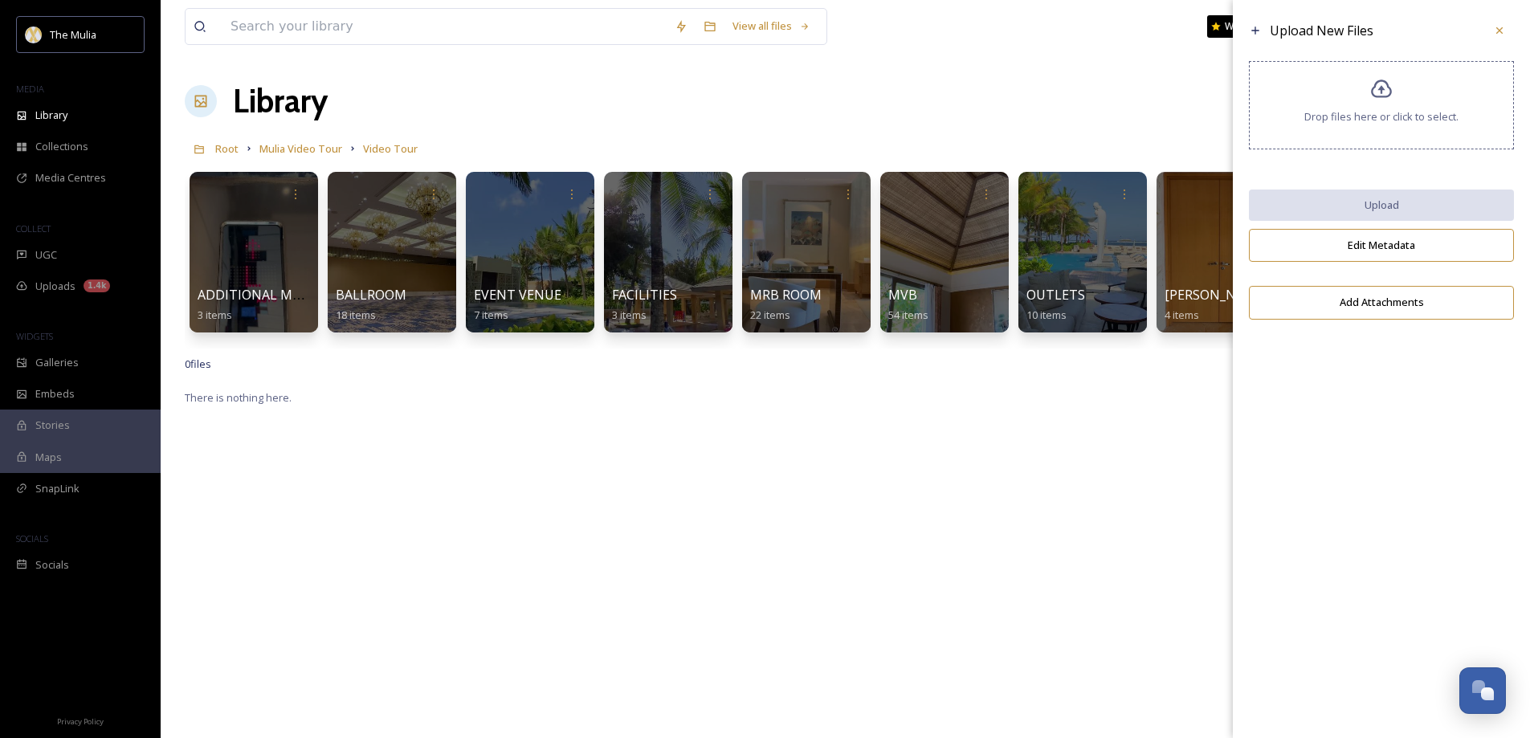
click at [1367, 111] on span "Drop files here or click to select." at bounding box center [1382, 116] width 154 height 15
click at [1344, 130] on div "Drop files here or click to select." at bounding box center [1381, 105] width 265 height 88
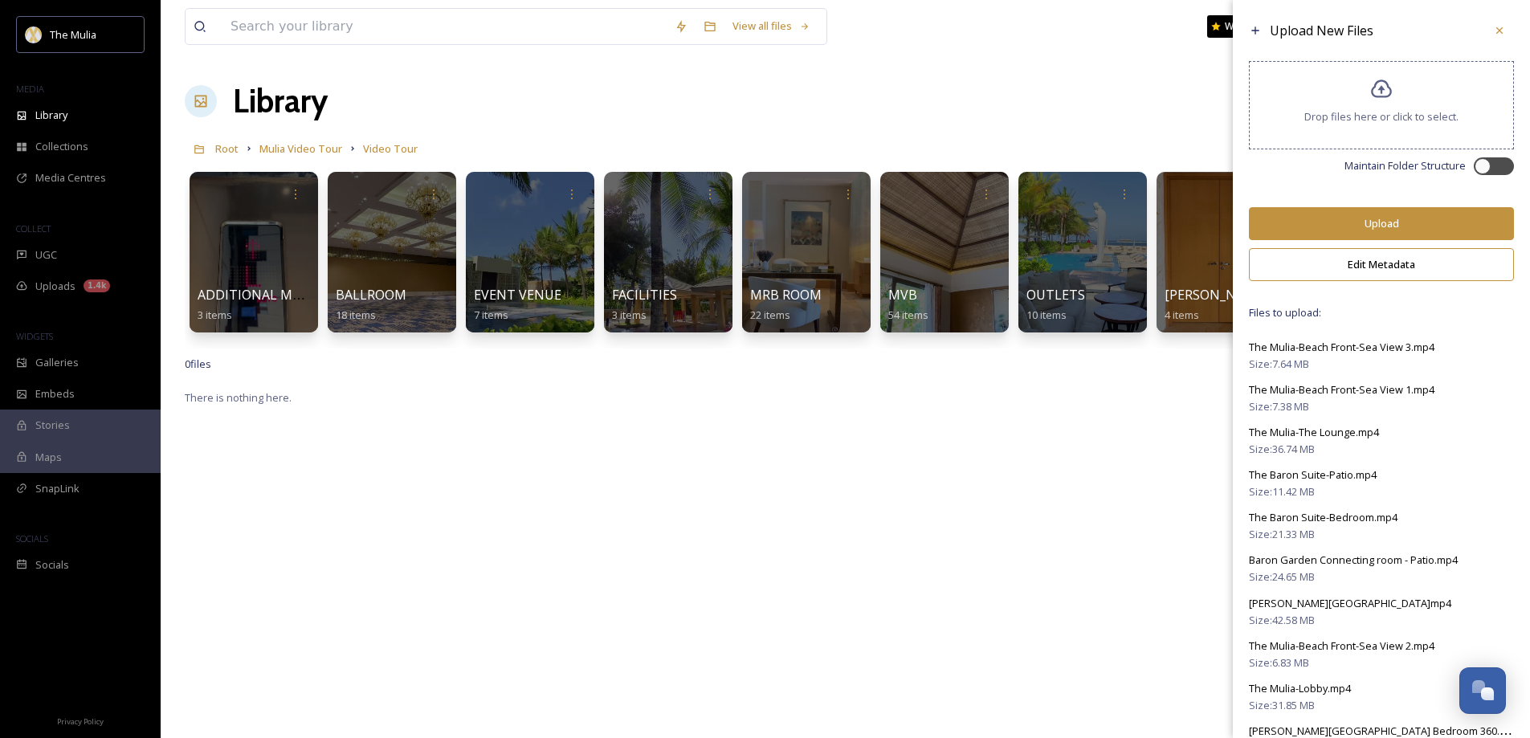
click at [1480, 165] on div at bounding box center [1485, 166] width 11 height 8
checkbox input "true"
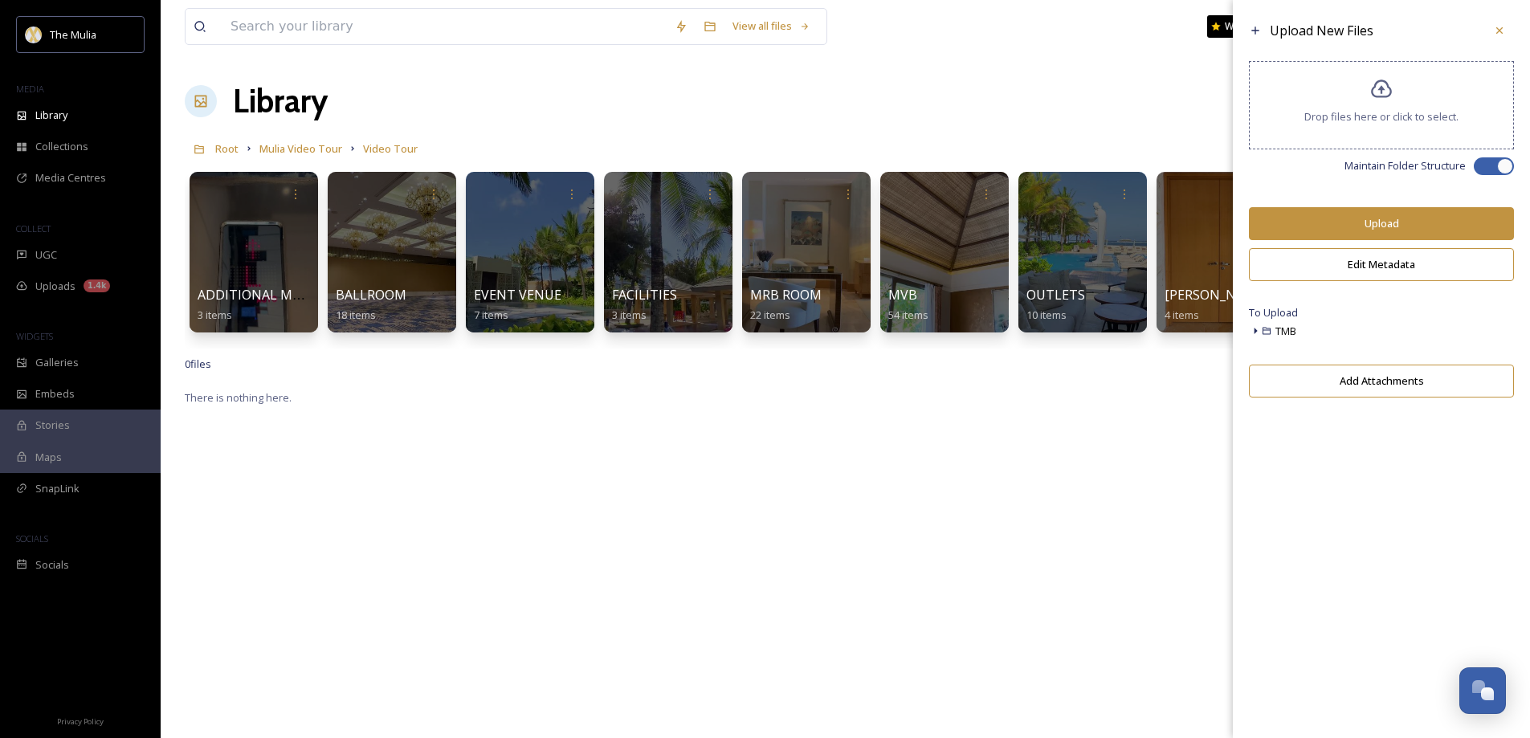
click at [1343, 224] on button "Upload" at bounding box center [1381, 223] width 265 height 33
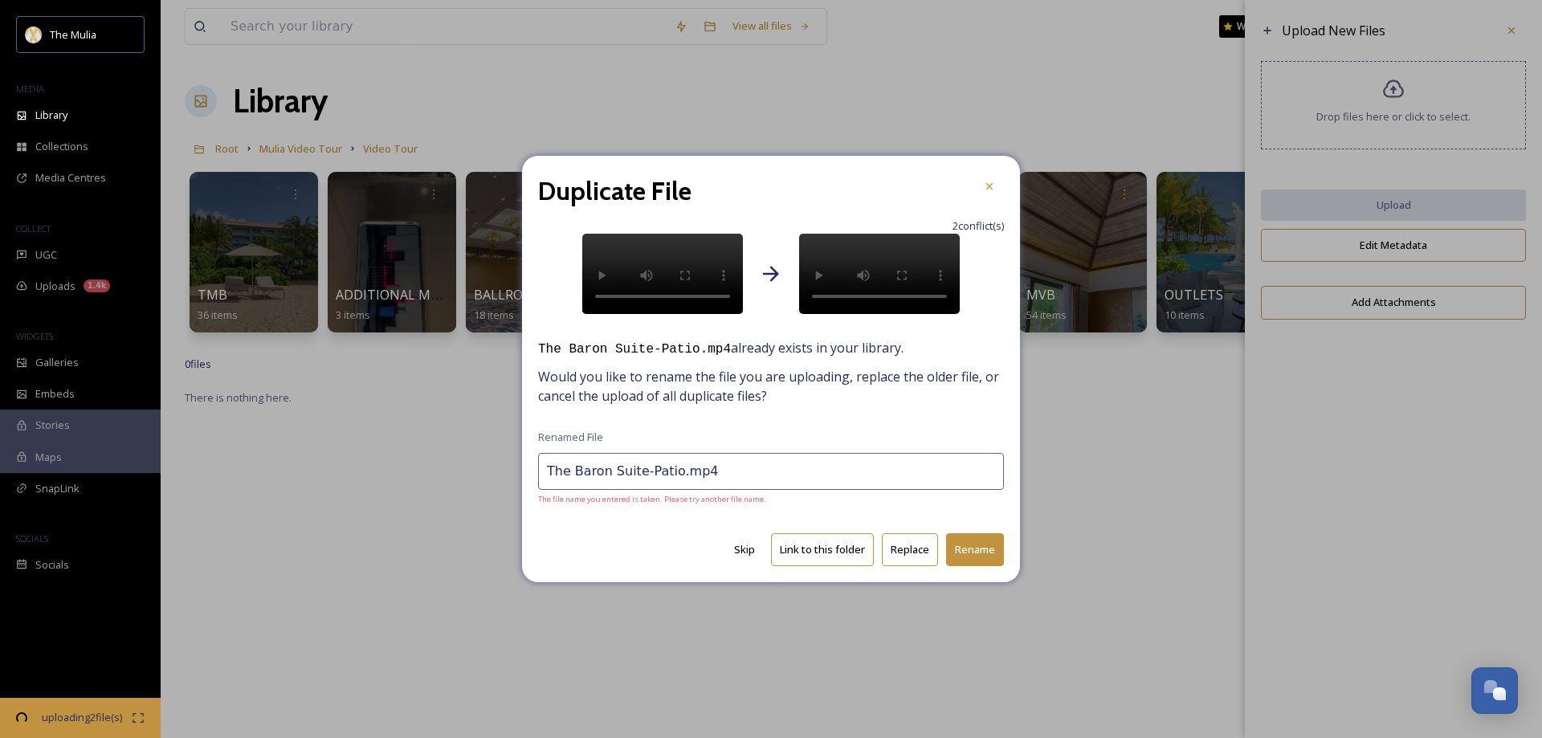
scroll to position [2261, 0]
click at [906, 552] on button "Replace" at bounding box center [910, 549] width 56 height 33
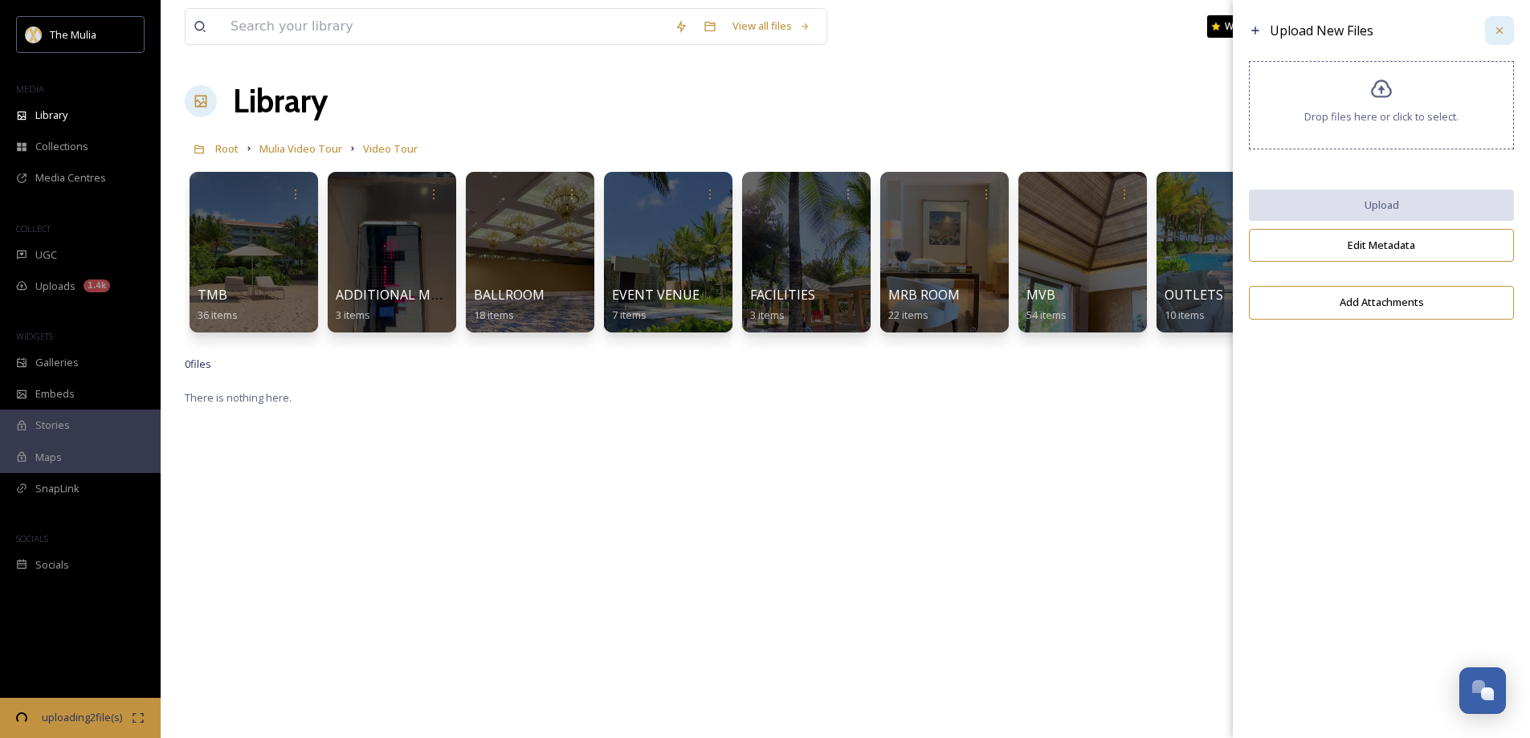
click at [1499, 34] on icon at bounding box center [1499, 30] width 13 height 13
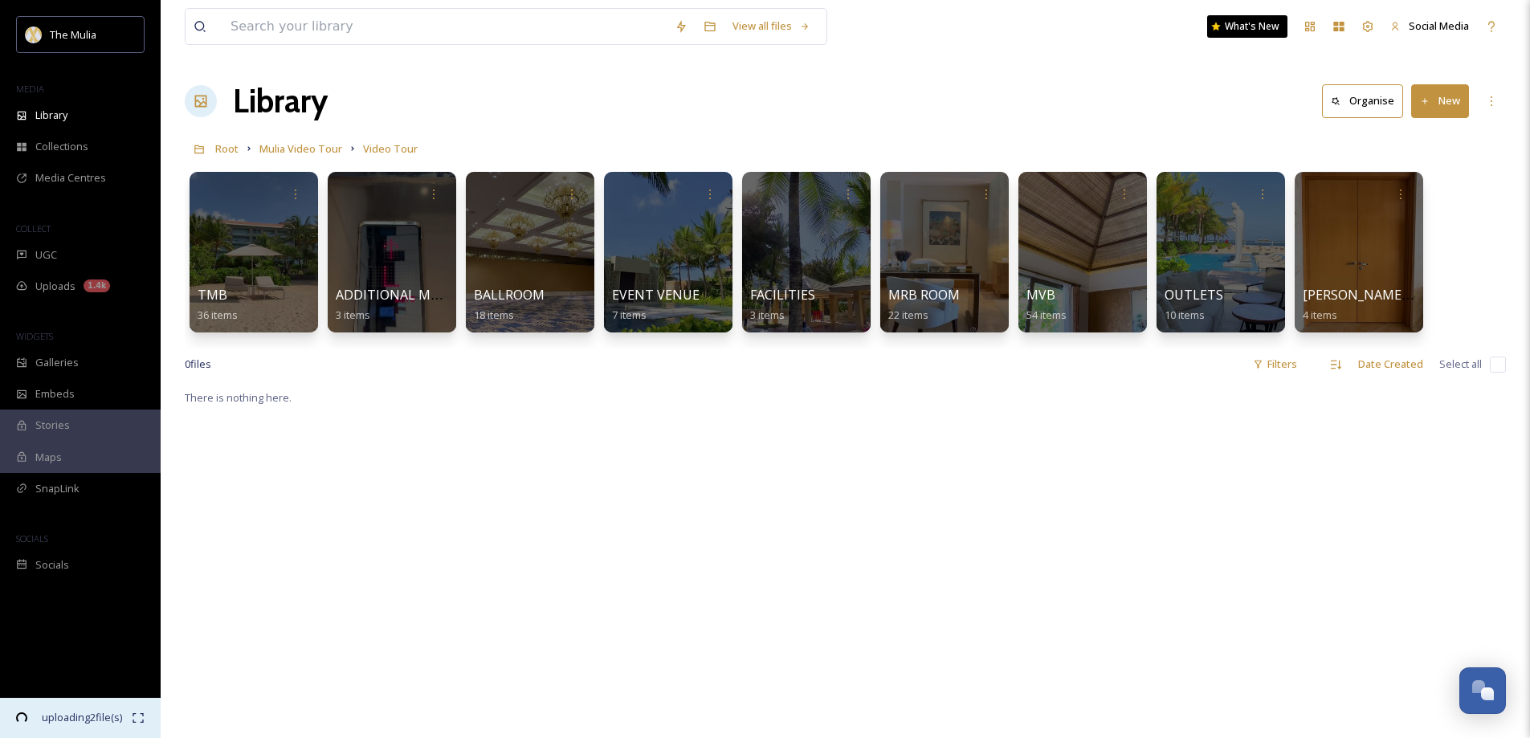
click at [85, 713] on span "uploading 2 file(s)" at bounding box center [81, 717] width 100 height 15
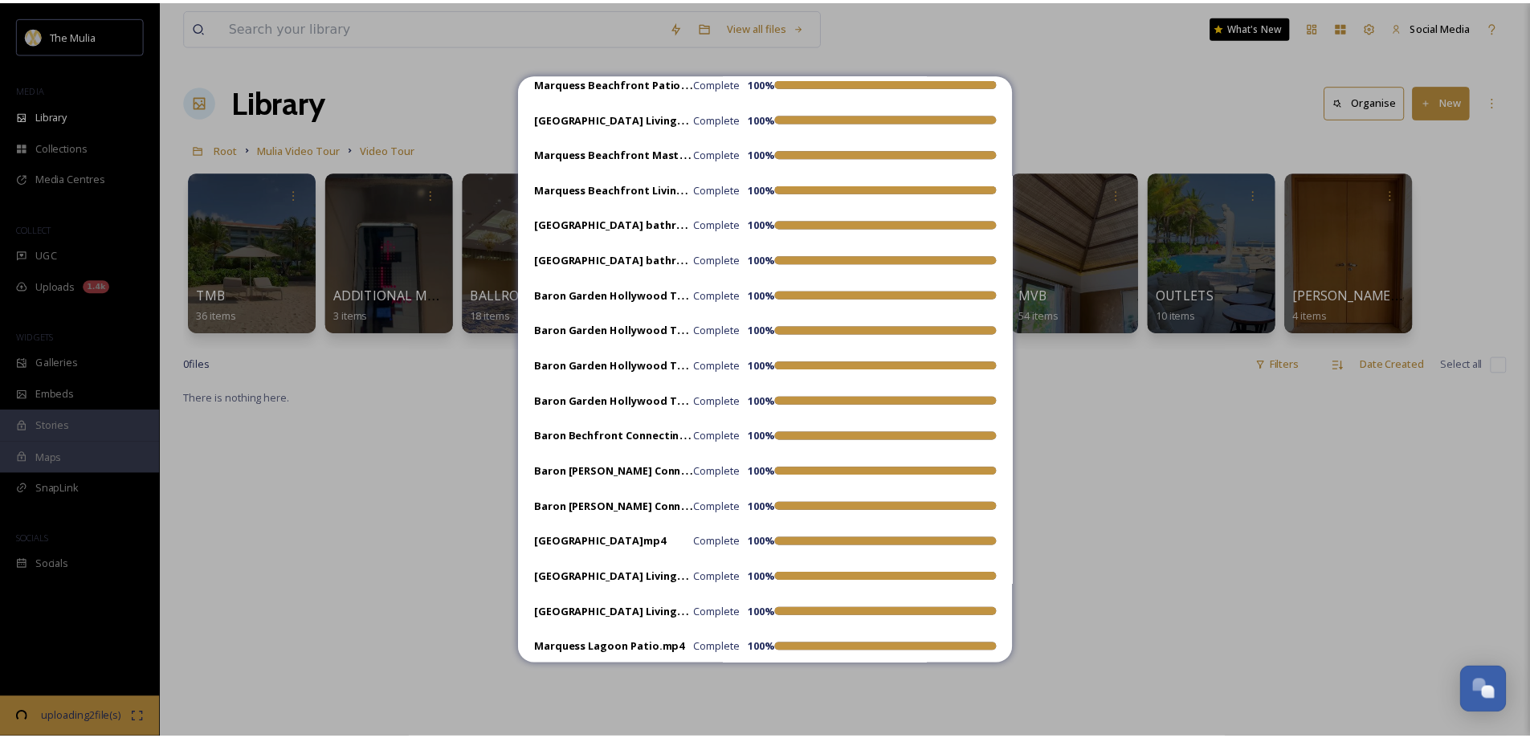
scroll to position [961, 0]
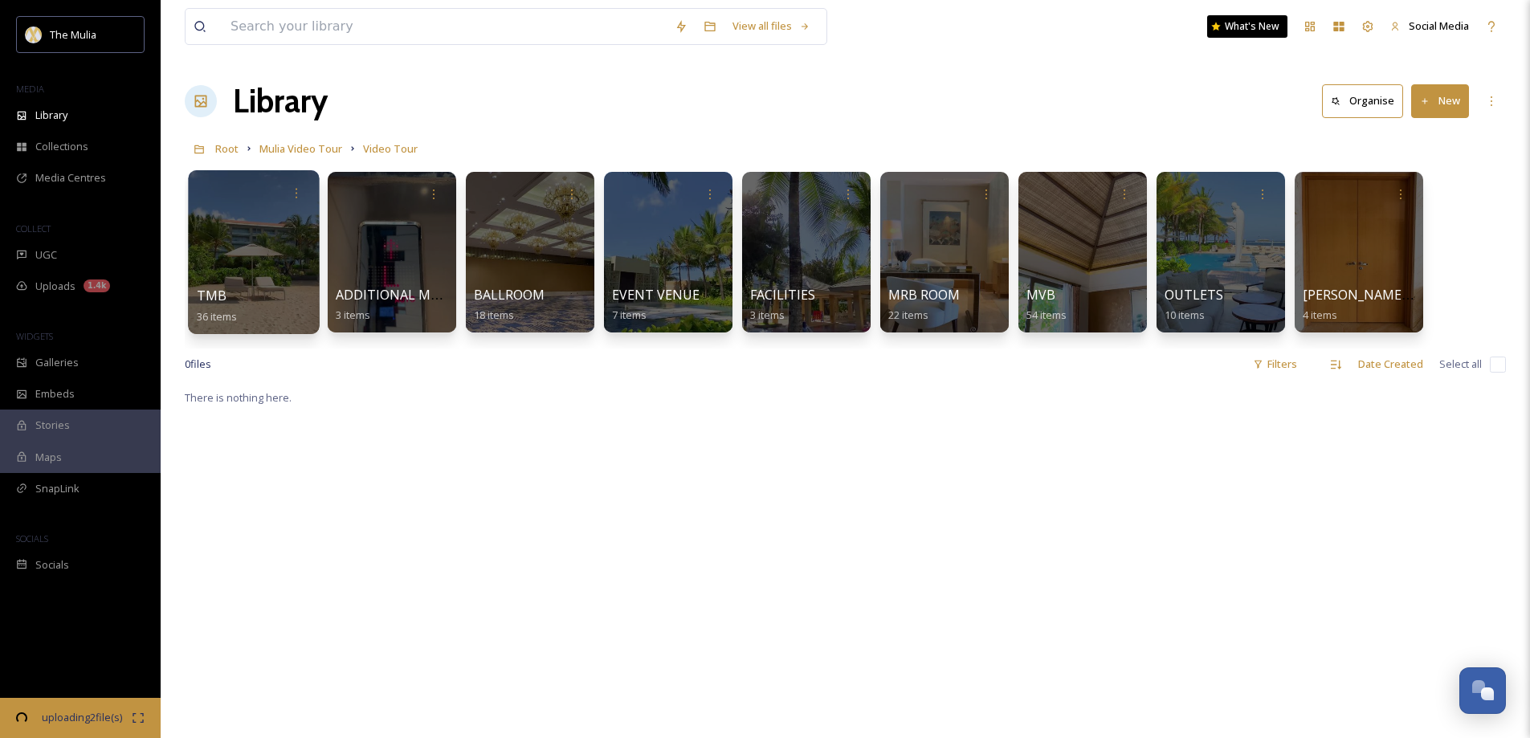
click at [240, 281] on div at bounding box center [253, 252] width 131 height 164
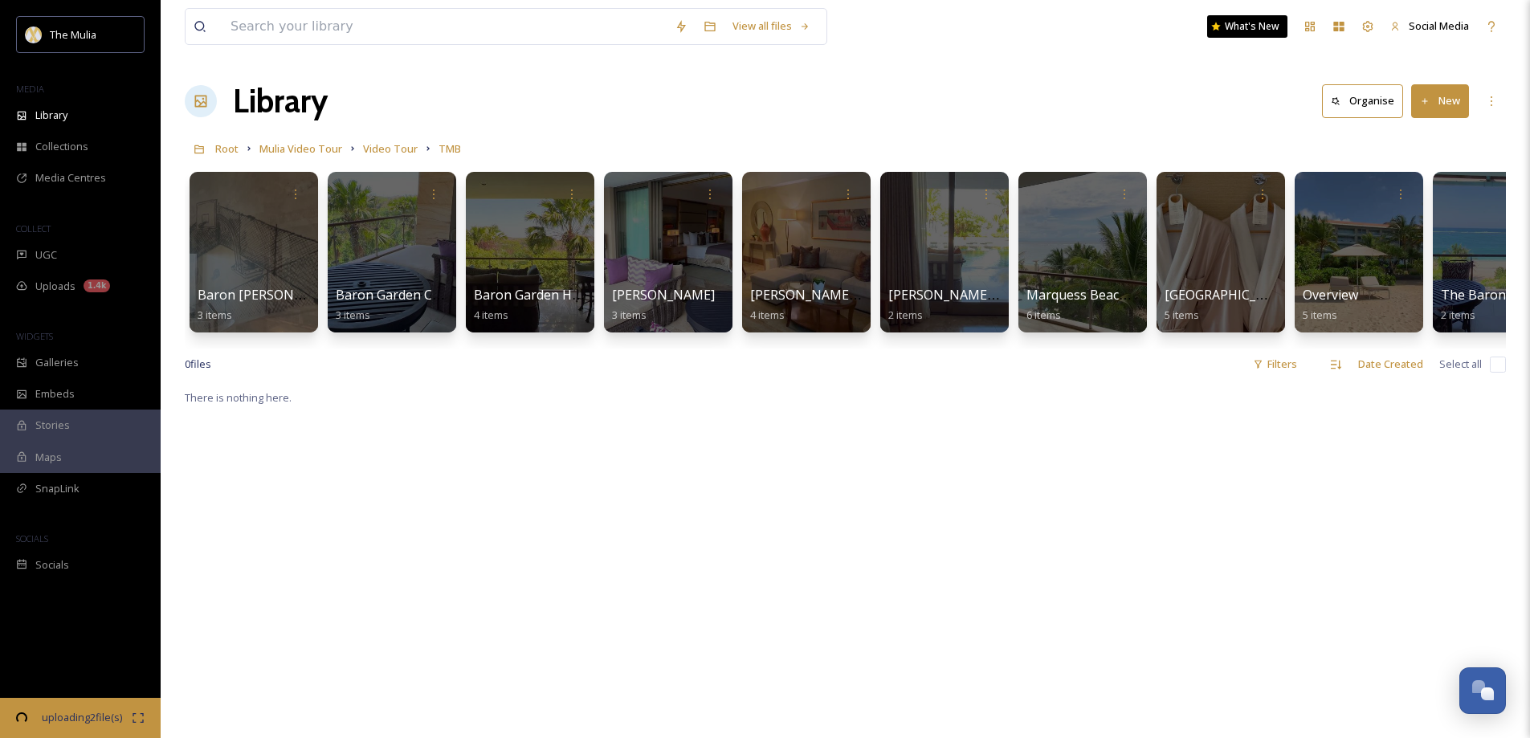
scroll to position [2261, 0]
click at [251, 257] on div at bounding box center [253, 252] width 131 height 164
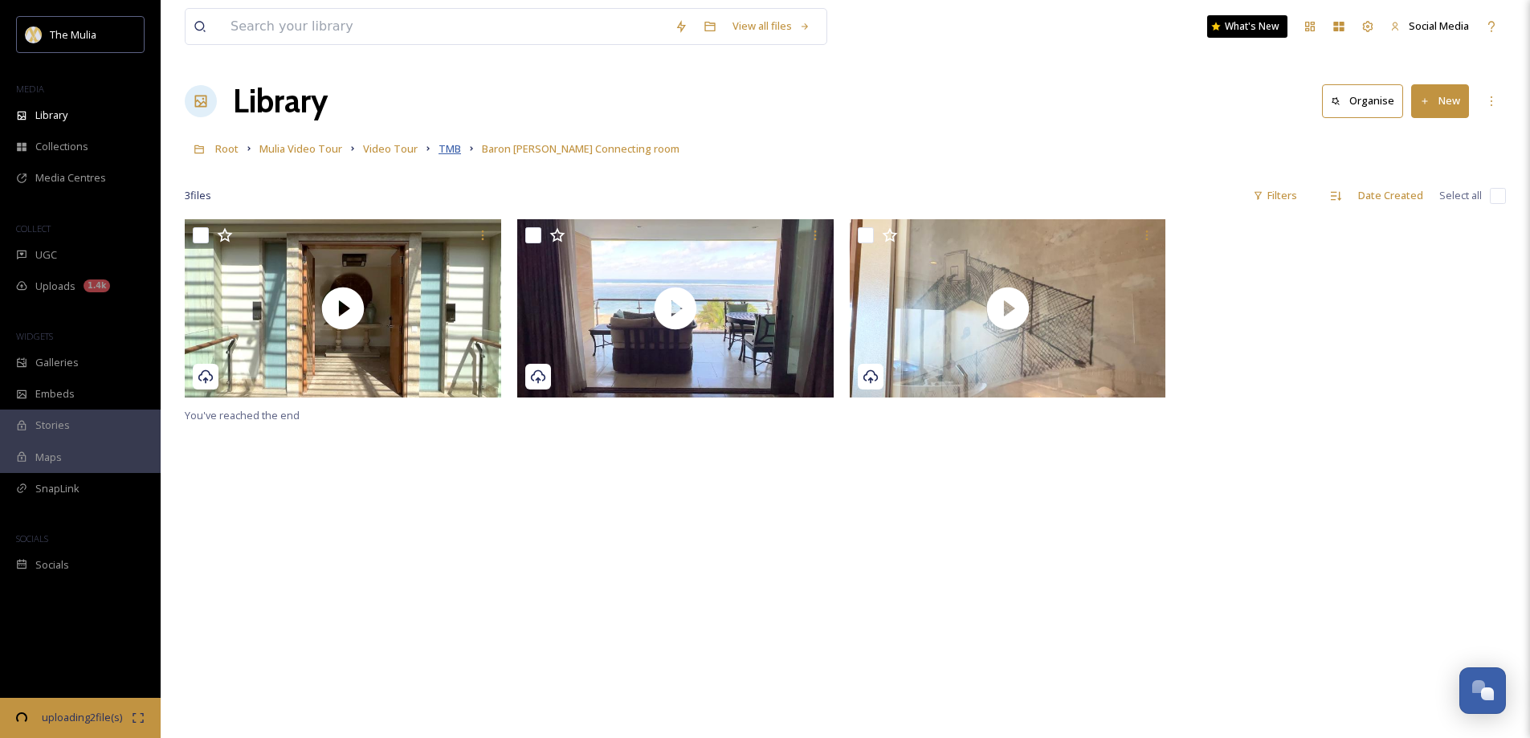
click at [445, 152] on span "TMB" at bounding box center [450, 148] width 22 height 14
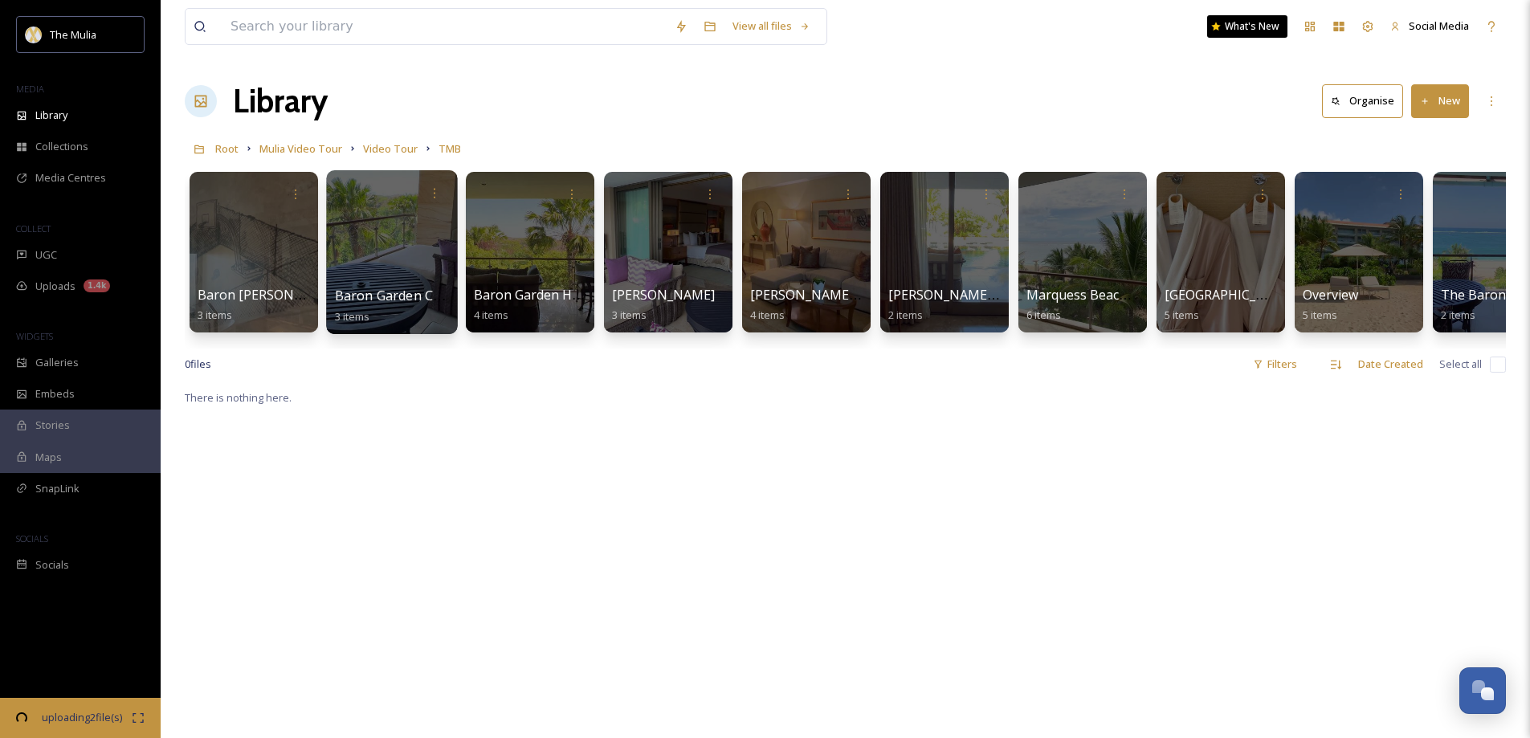
click at [377, 294] on span "Baron Garden Connecting room" at bounding box center [434, 296] width 198 height 18
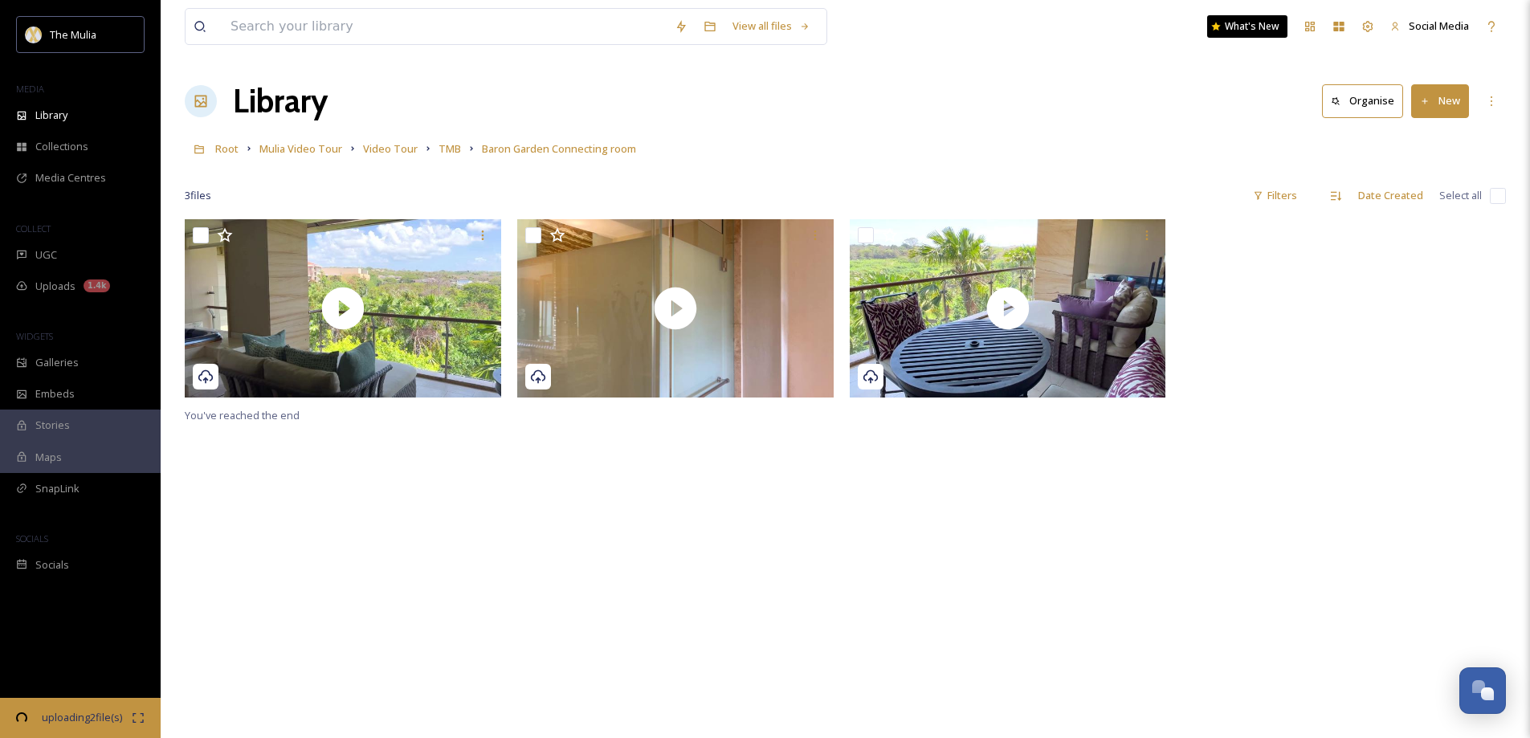
click at [1448, 108] on button "New" at bounding box center [1440, 100] width 58 height 33
click at [1431, 142] on span "File Upload" at bounding box center [1433, 138] width 53 height 15
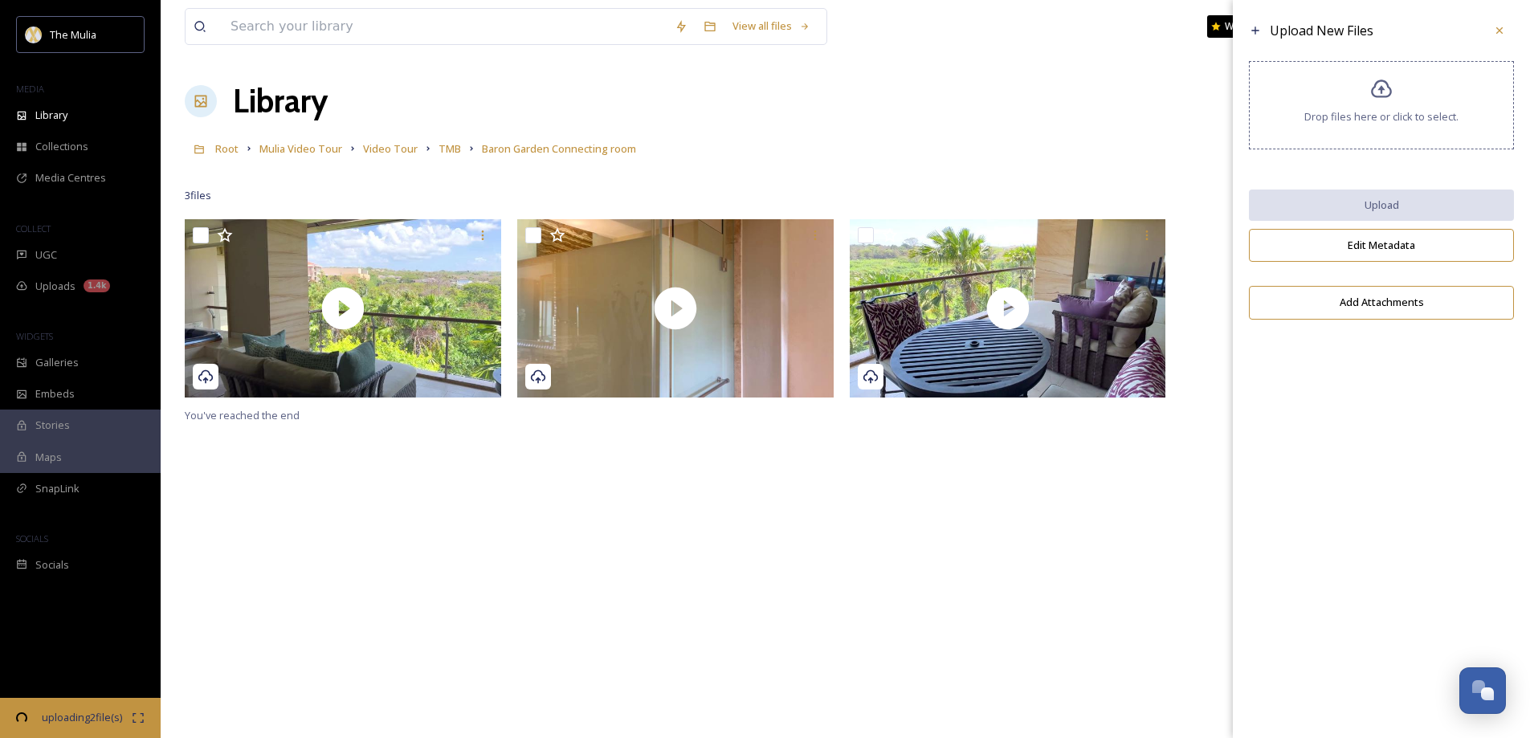
click at [1345, 104] on div "Drop files here or click to select." at bounding box center [1381, 105] width 265 height 88
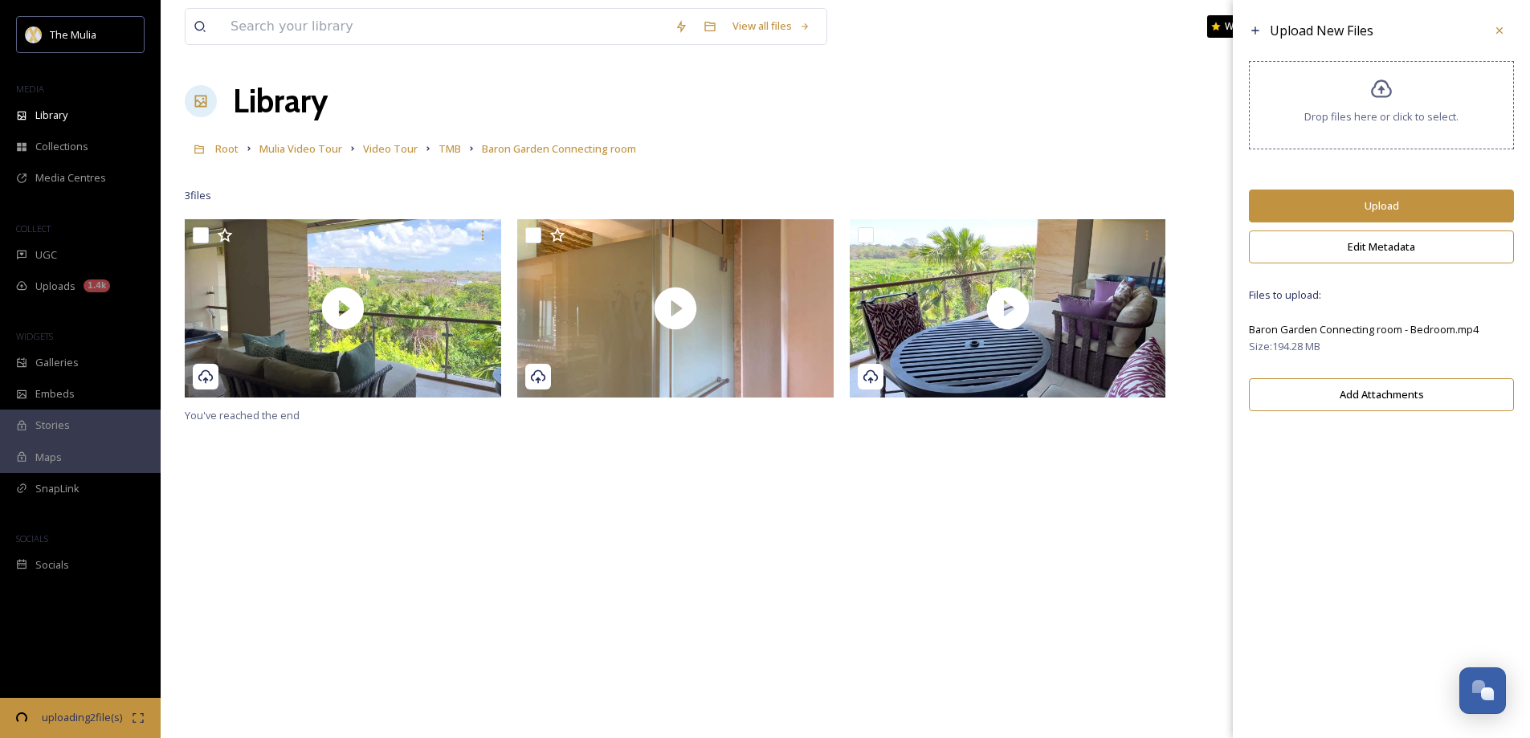
click at [1374, 198] on button "Upload" at bounding box center [1381, 206] width 265 height 33
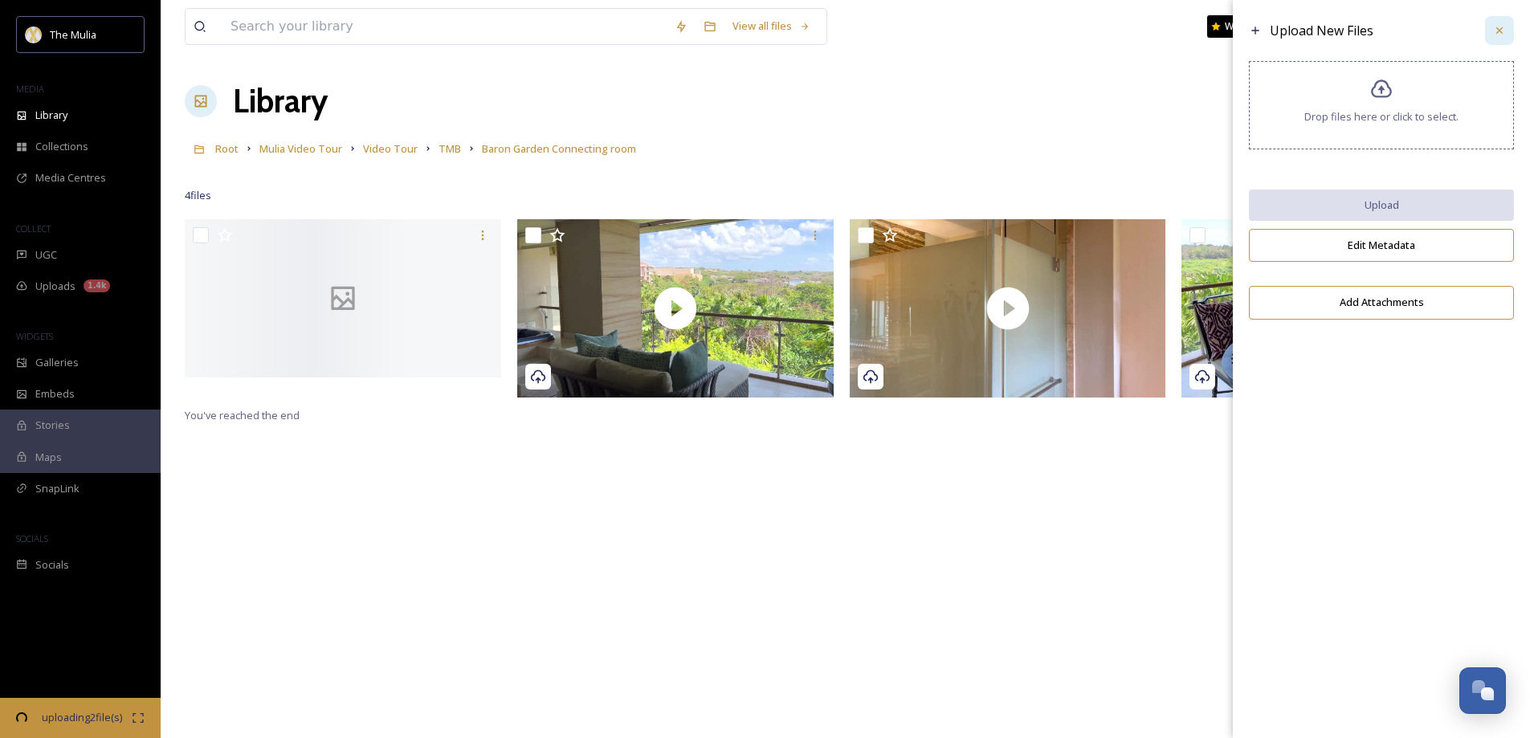
click at [1499, 32] on icon at bounding box center [1499, 30] width 13 height 13
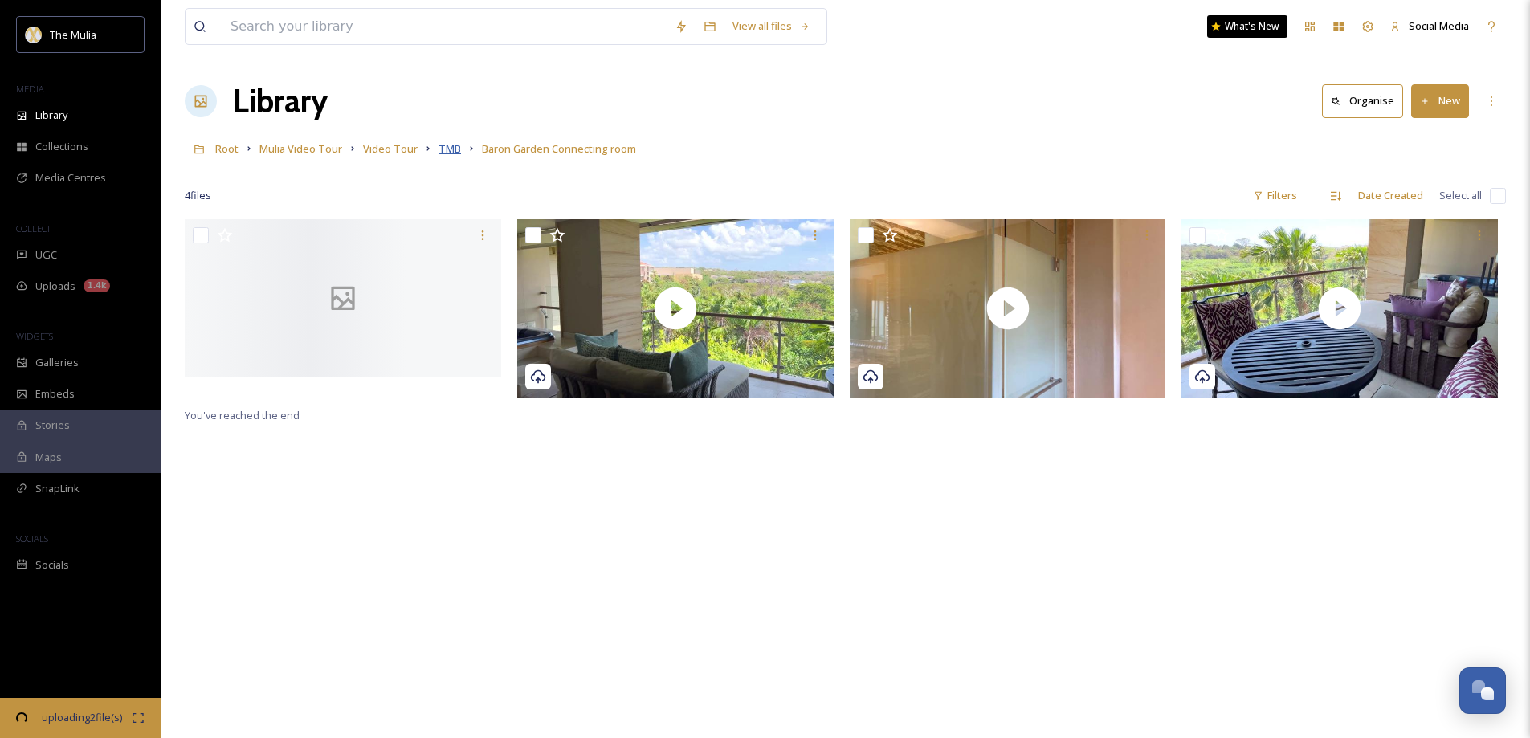
click at [454, 145] on span "TMB" at bounding box center [450, 148] width 22 height 14
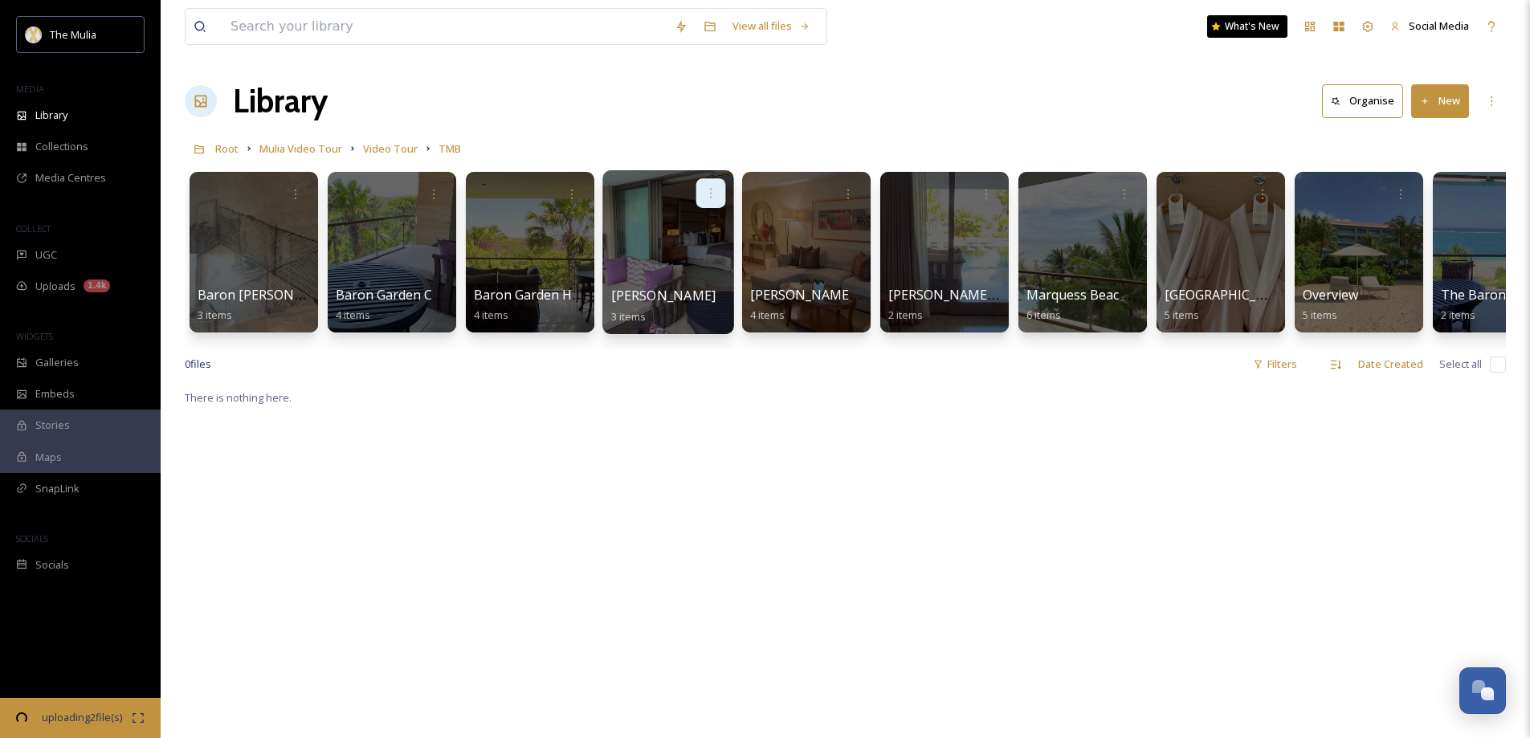
click at [717, 194] on icon at bounding box center [710, 192] width 13 height 13
click at [680, 224] on span "Edit / Share" at bounding box center [671, 229] width 56 height 16
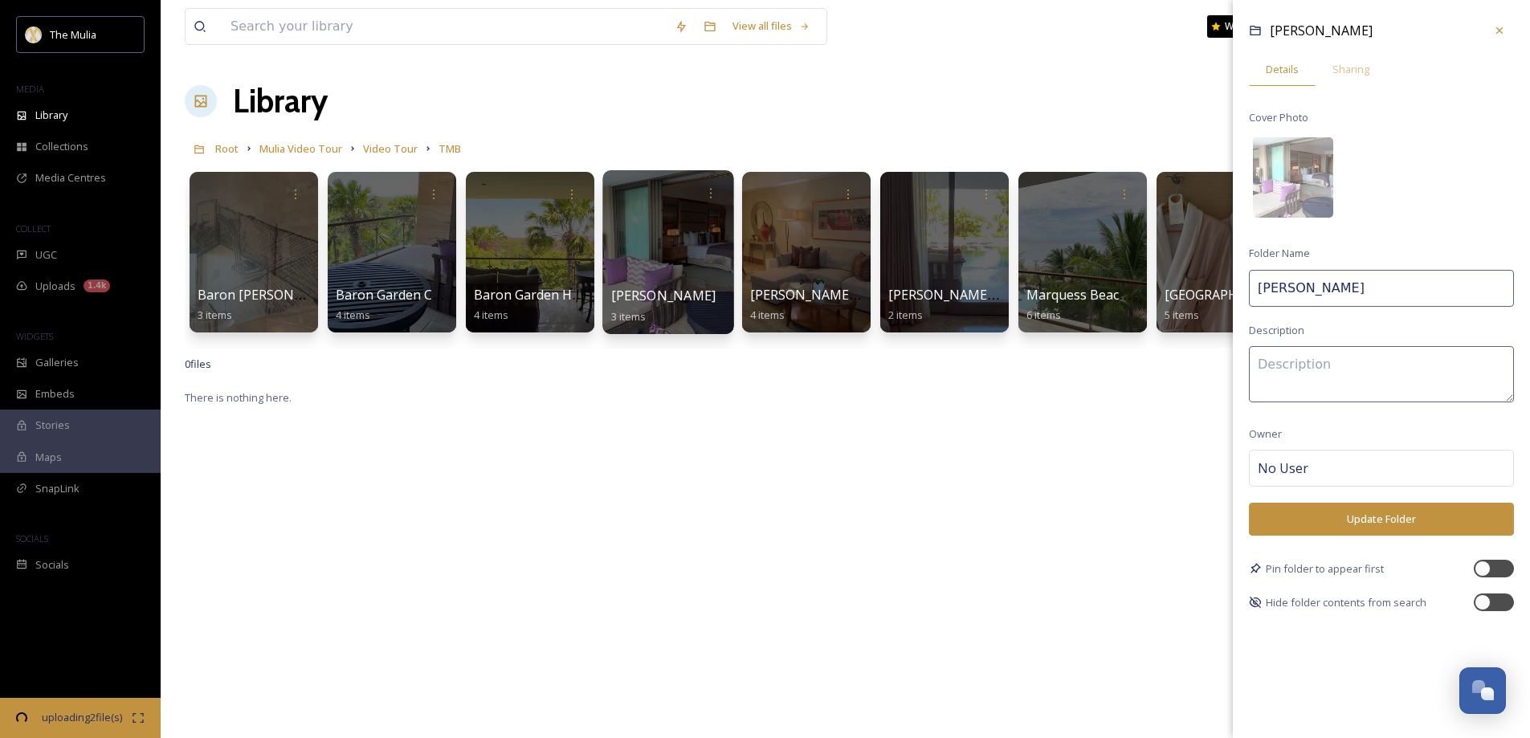
click at [1313, 289] on input "Baron Lagon" at bounding box center [1381, 288] width 265 height 37
type input "Baron Lagoon"
click at [1368, 512] on button "Update Folder" at bounding box center [1381, 519] width 265 height 33
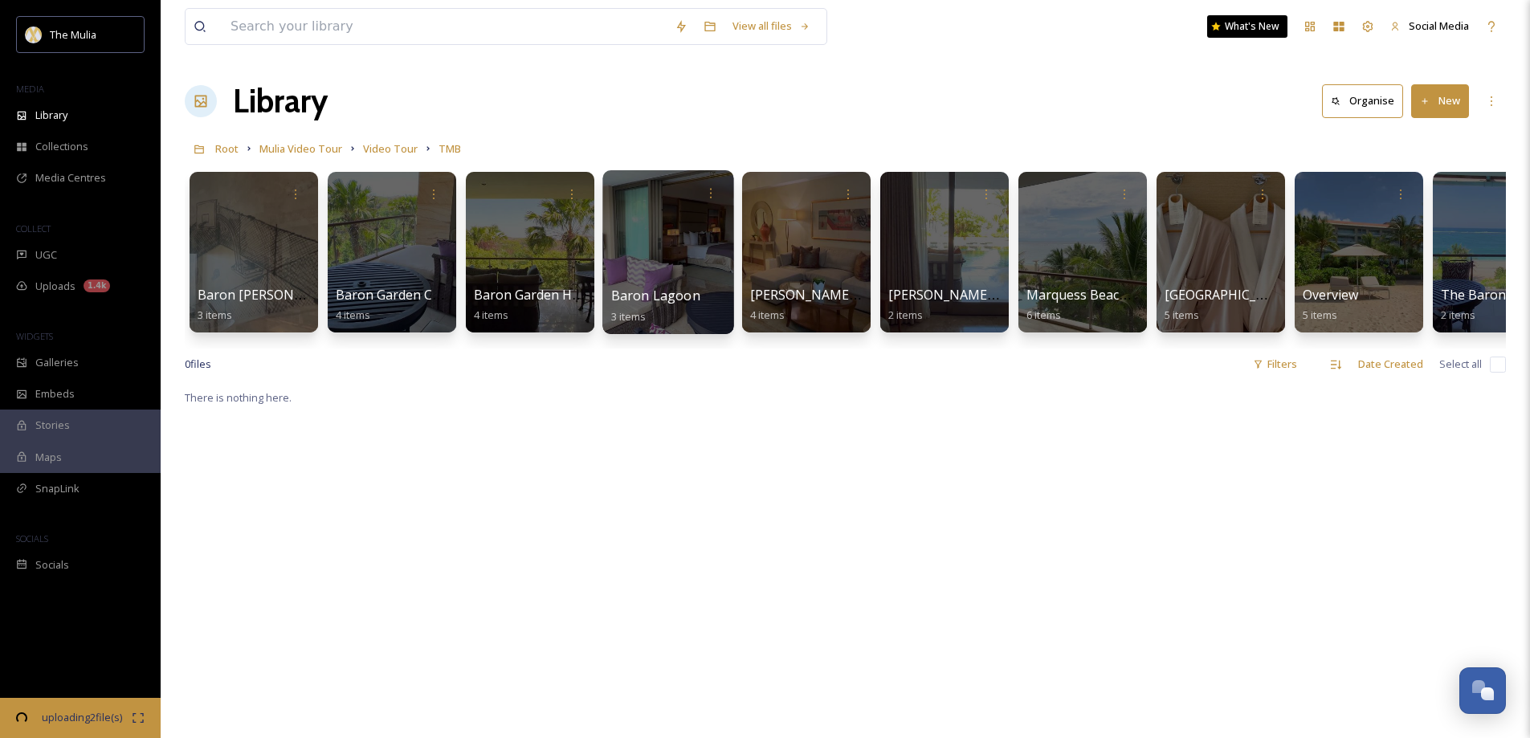
click at [693, 255] on div at bounding box center [667, 252] width 131 height 164
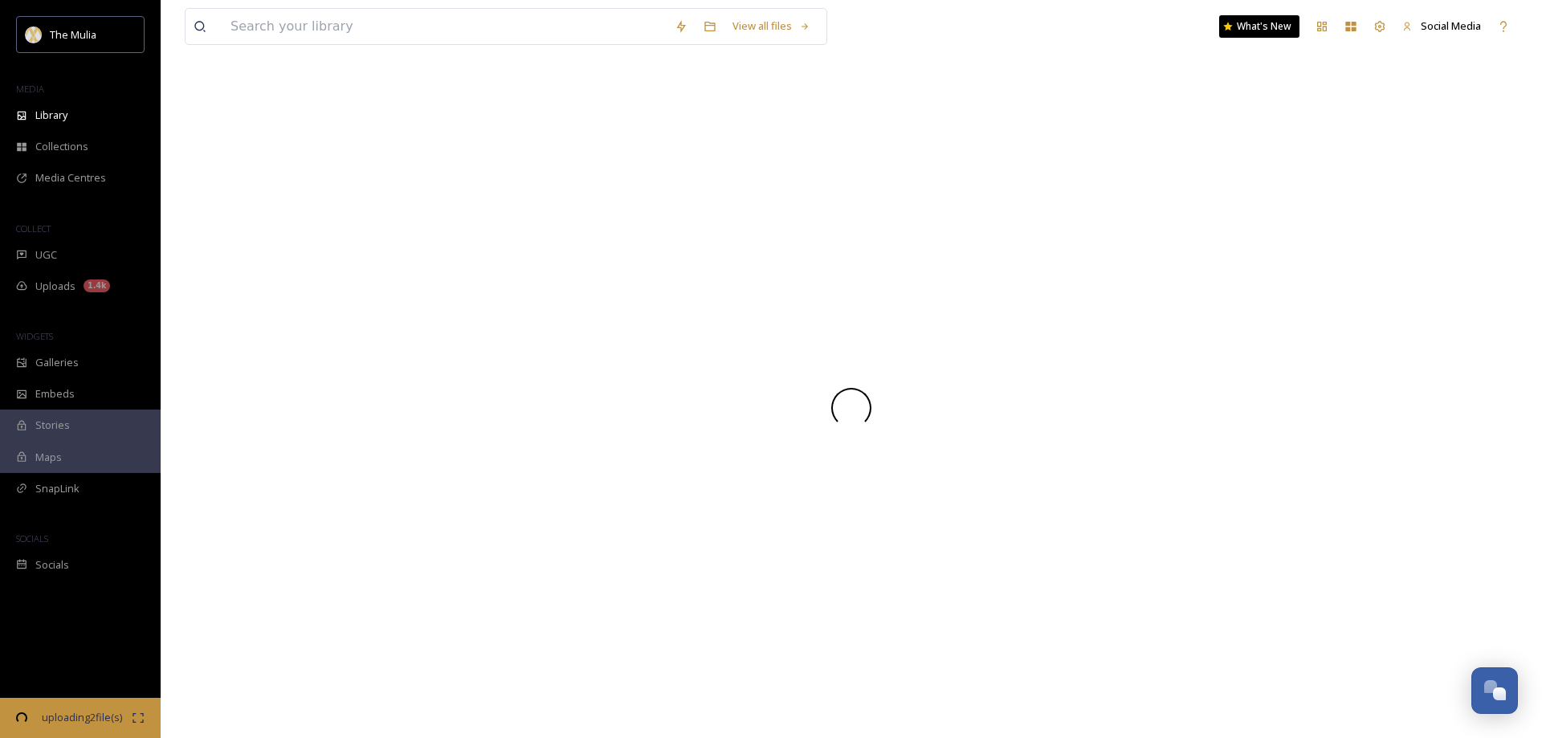
click at [693, 255] on div at bounding box center [851, 407] width 1333 height 661
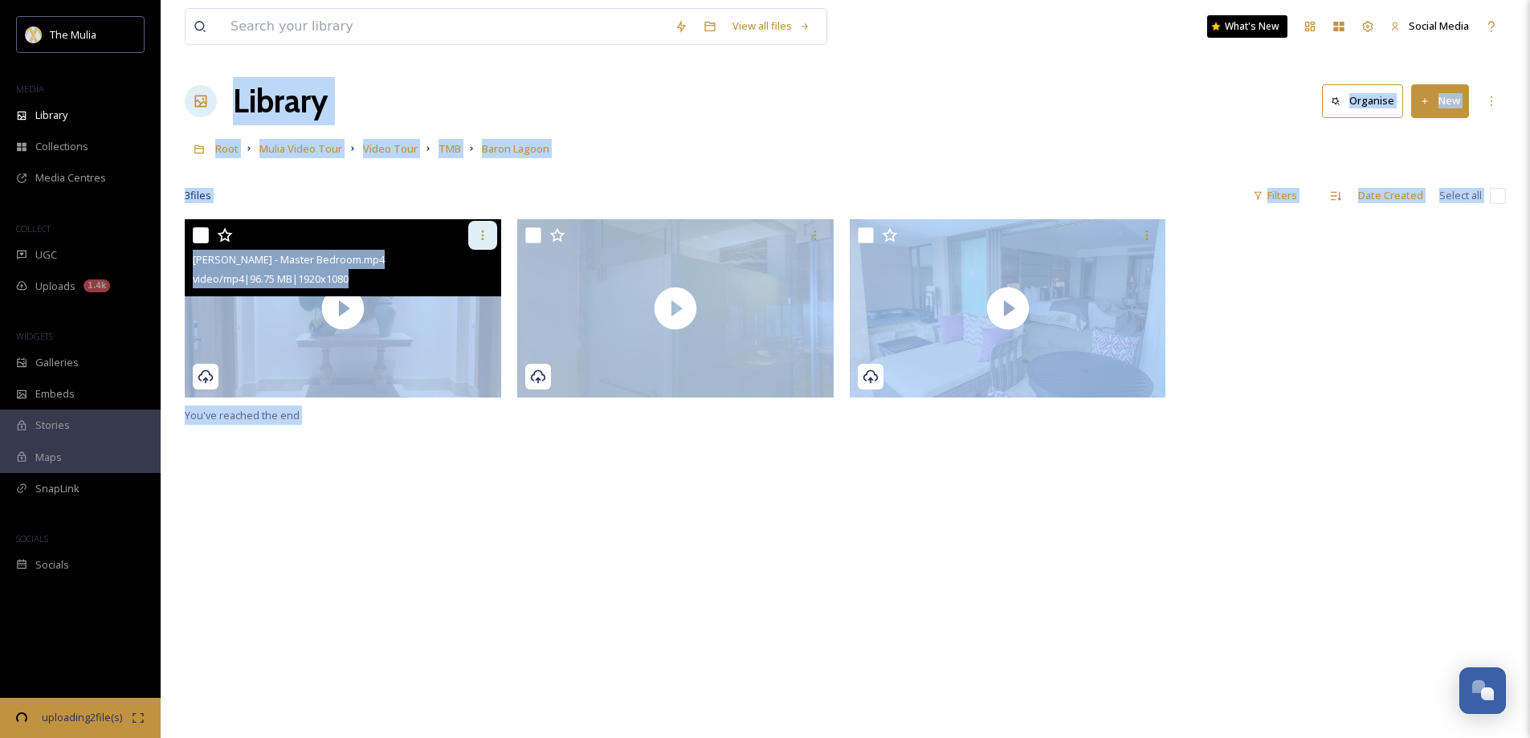
click at [482, 235] on icon at bounding box center [482, 236] width 2 height 10
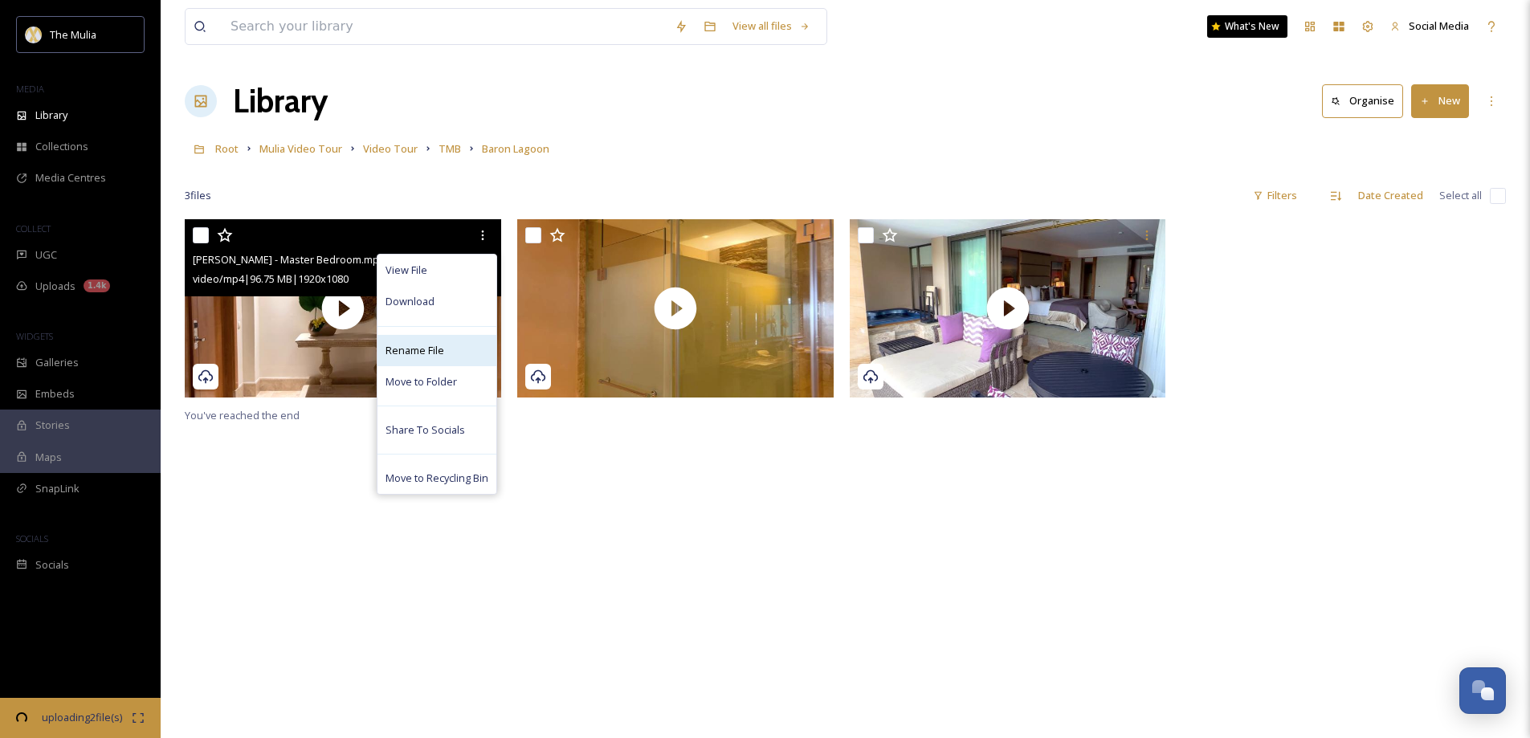
click at [424, 345] on span "Rename File" at bounding box center [415, 350] width 59 height 15
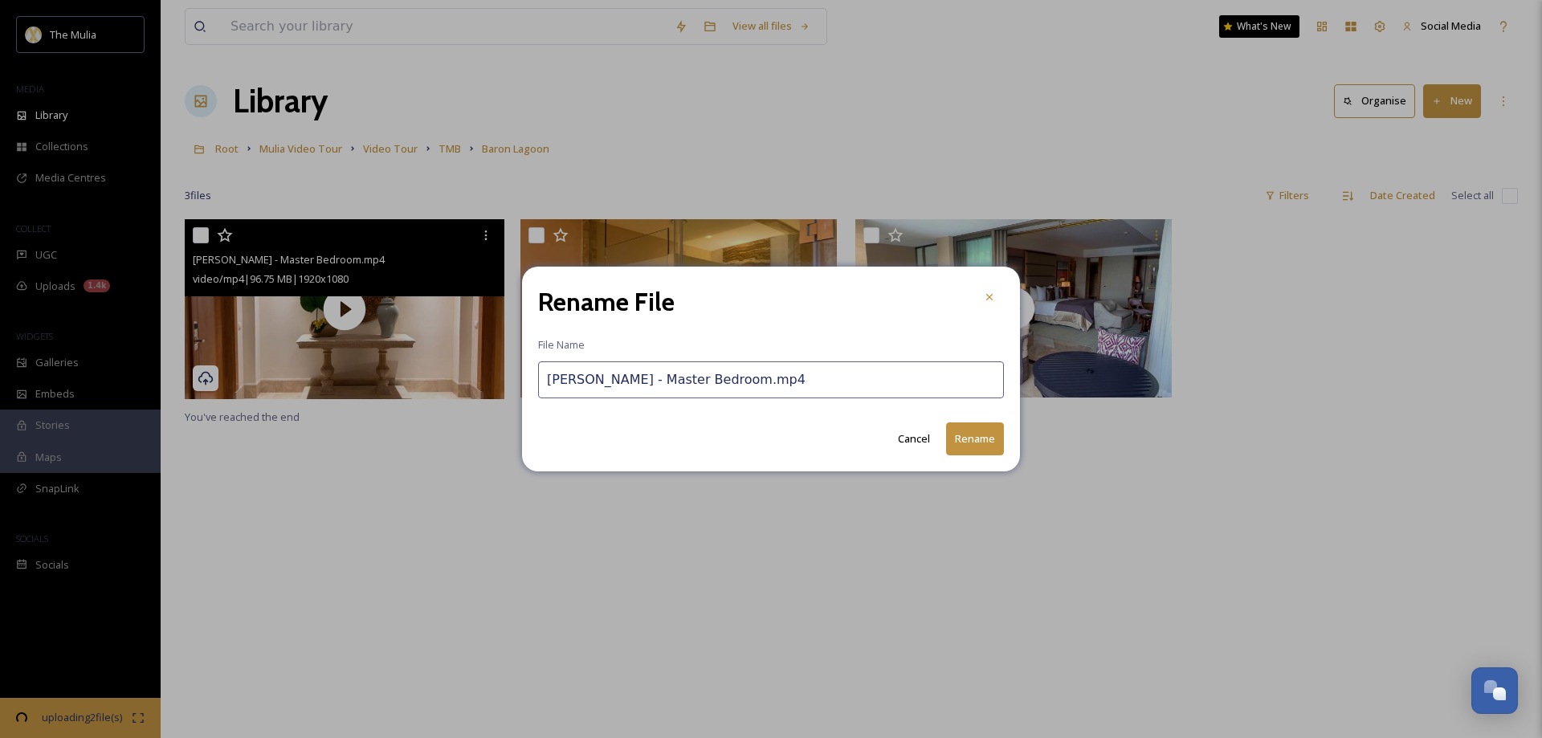
click at [601, 378] on input "Baron Lagon - Master Bedroom.mp4" at bounding box center [771, 379] width 466 height 37
type input "Baron Lagoon - Master Bedroom.mp4"
drag, startPoint x: 966, startPoint y: 442, endPoint x: 794, endPoint y: 371, distance: 185.9
click at [966, 442] on button "Rename" at bounding box center [975, 439] width 58 height 33
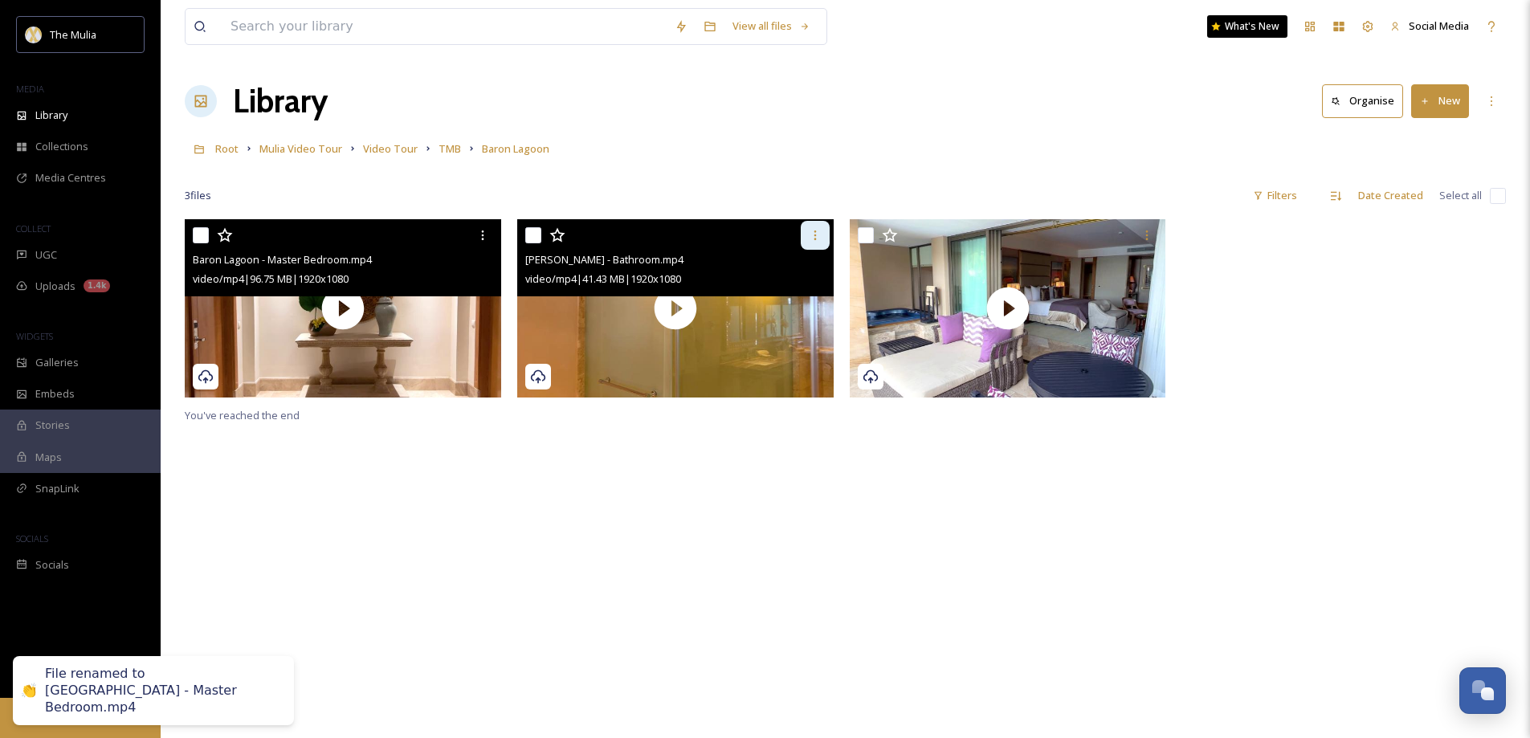
click at [815, 240] on icon at bounding box center [815, 236] width 2 height 10
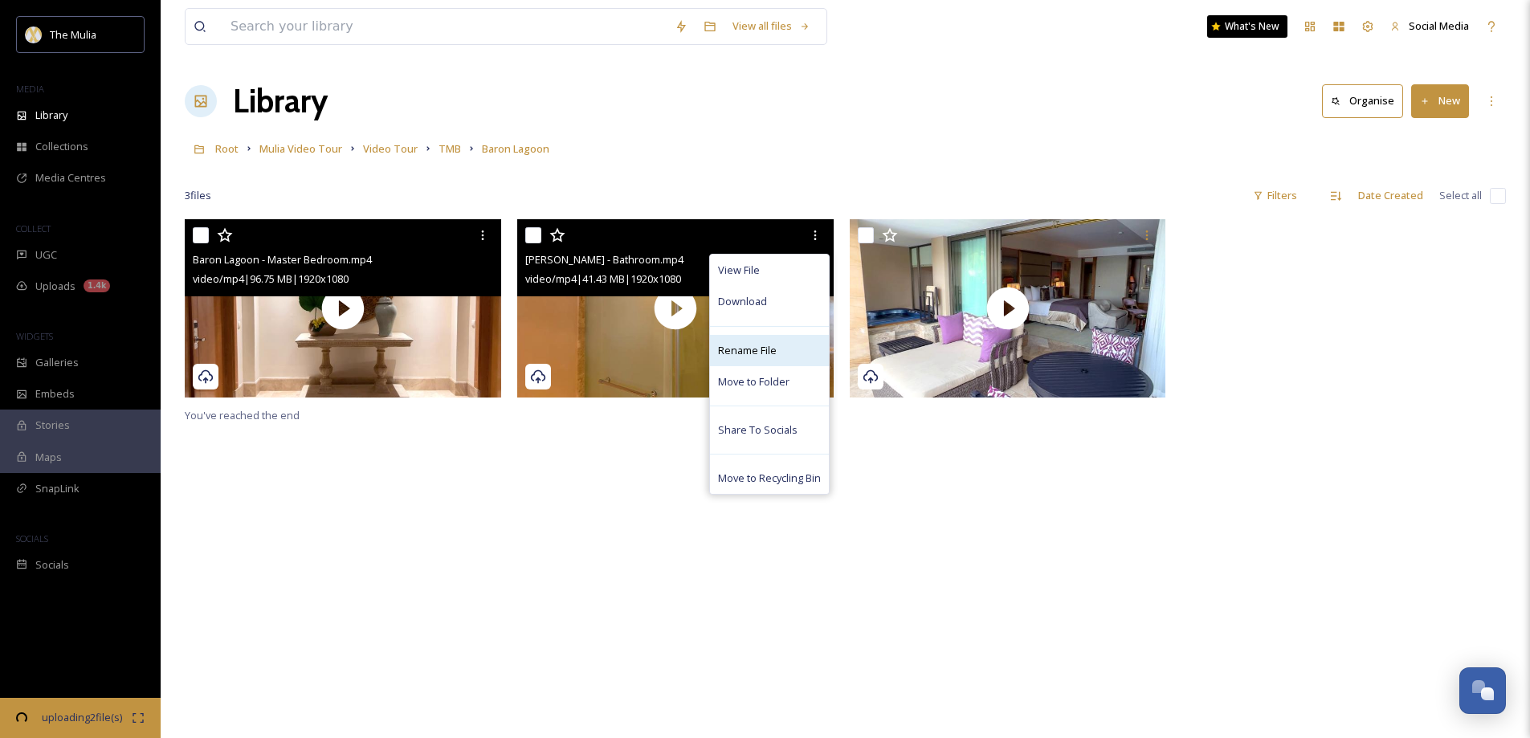
click at [749, 347] on span "Rename File" at bounding box center [747, 350] width 59 height 15
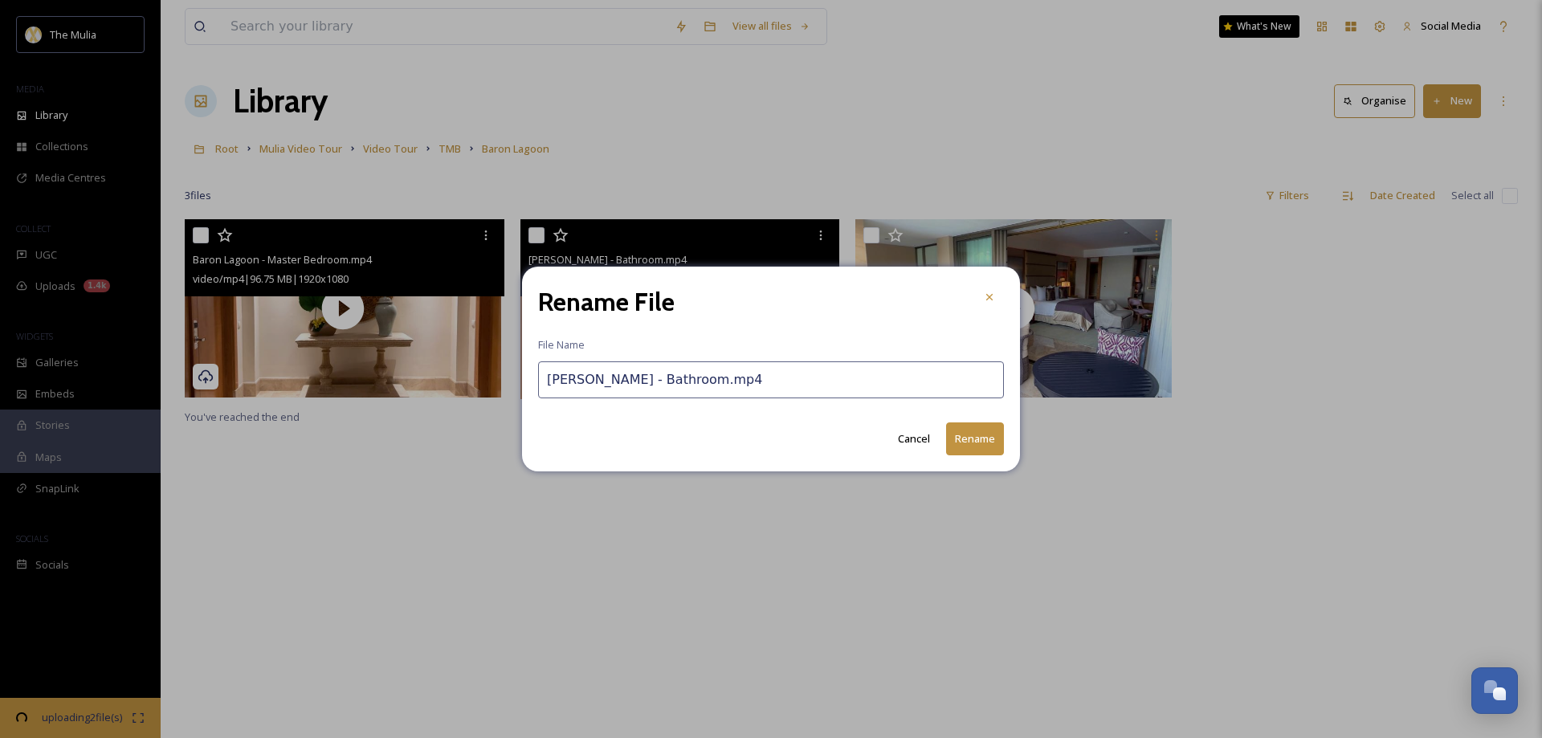
click at [613, 378] on input "Baron Lagon - Bathroom.mp4" at bounding box center [771, 379] width 466 height 37
type input "Baron Lagoon - Bathroom.mp4"
click at [972, 440] on button "Rename" at bounding box center [975, 439] width 58 height 33
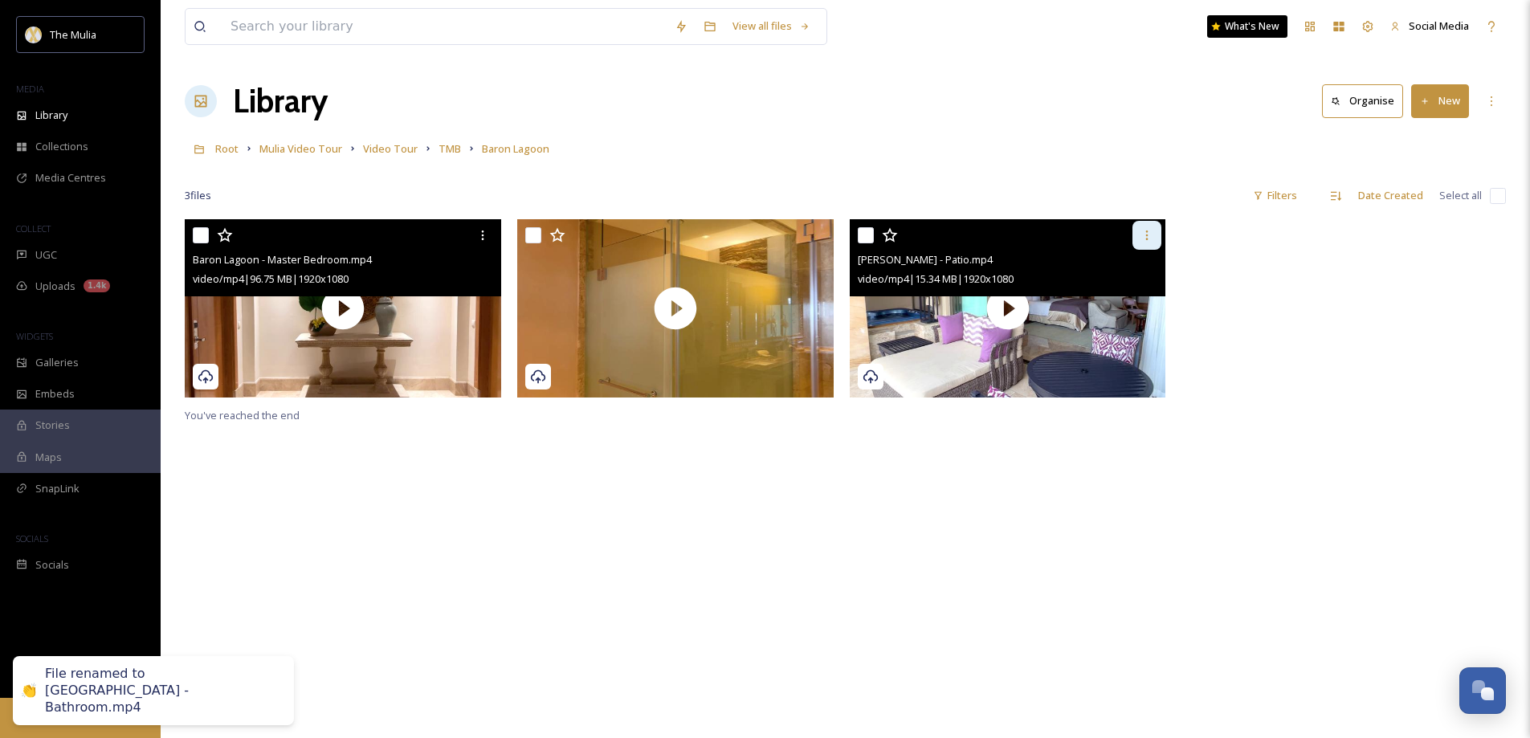
click at [1142, 239] on icon at bounding box center [1147, 235] width 13 height 13
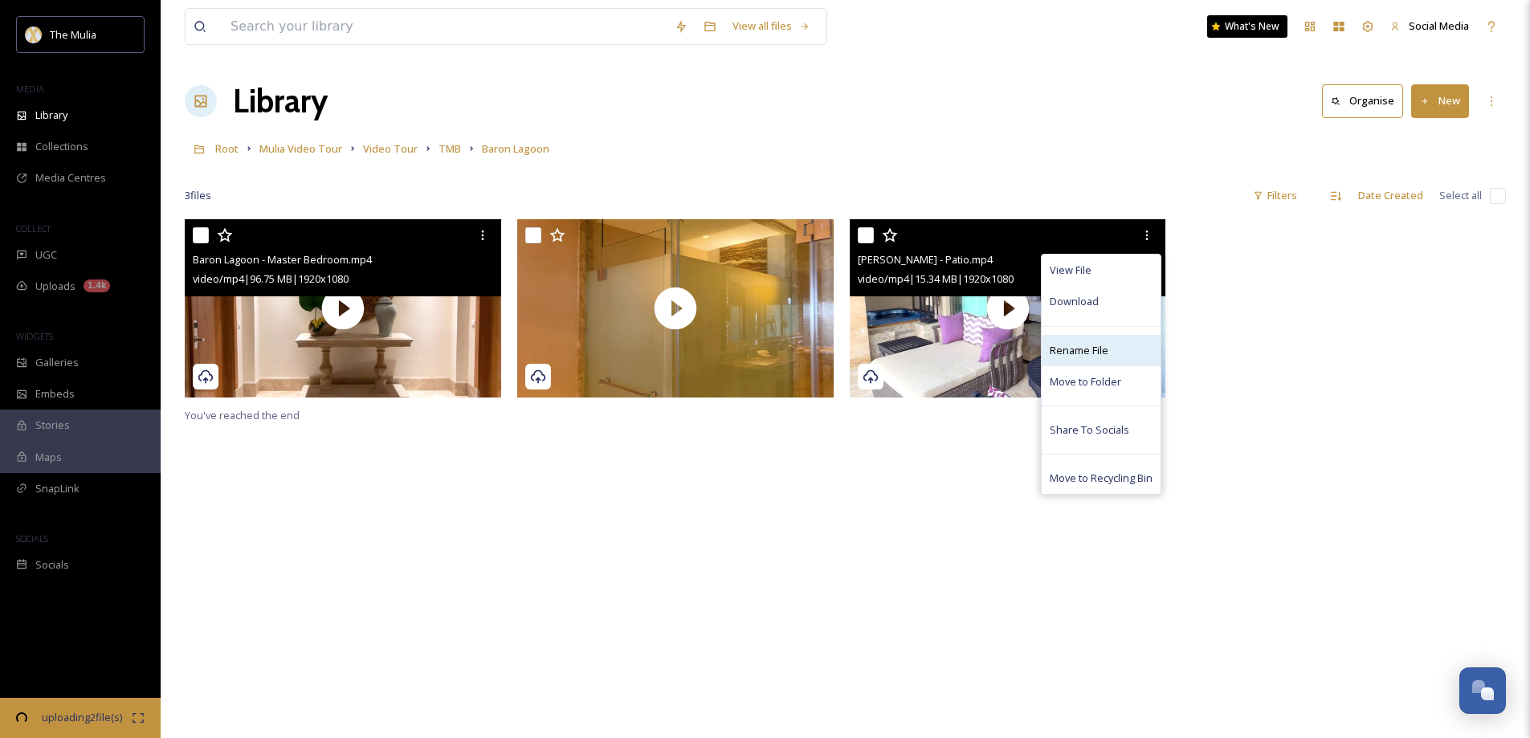
click at [1075, 345] on span "Rename File" at bounding box center [1079, 350] width 59 height 15
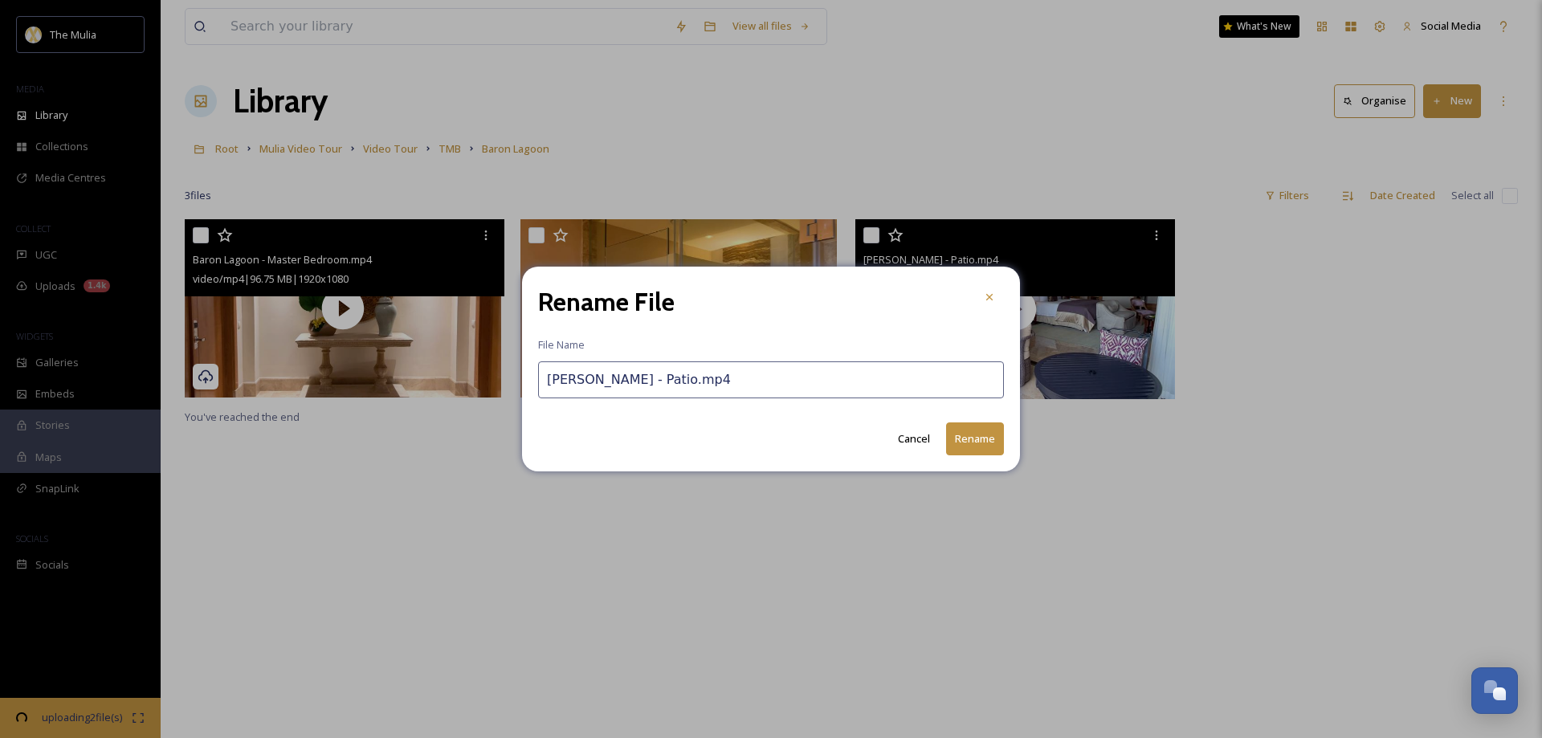
click at [602, 384] on input "Baron Lagon - Patio.mp4" at bounding box center [771, 379] width 466 height 37
type input "Baron Lagoon - Patio.mp4"
click at [966, 435] on button "Rename" at bounding box center [975, 439] width 58 height 33
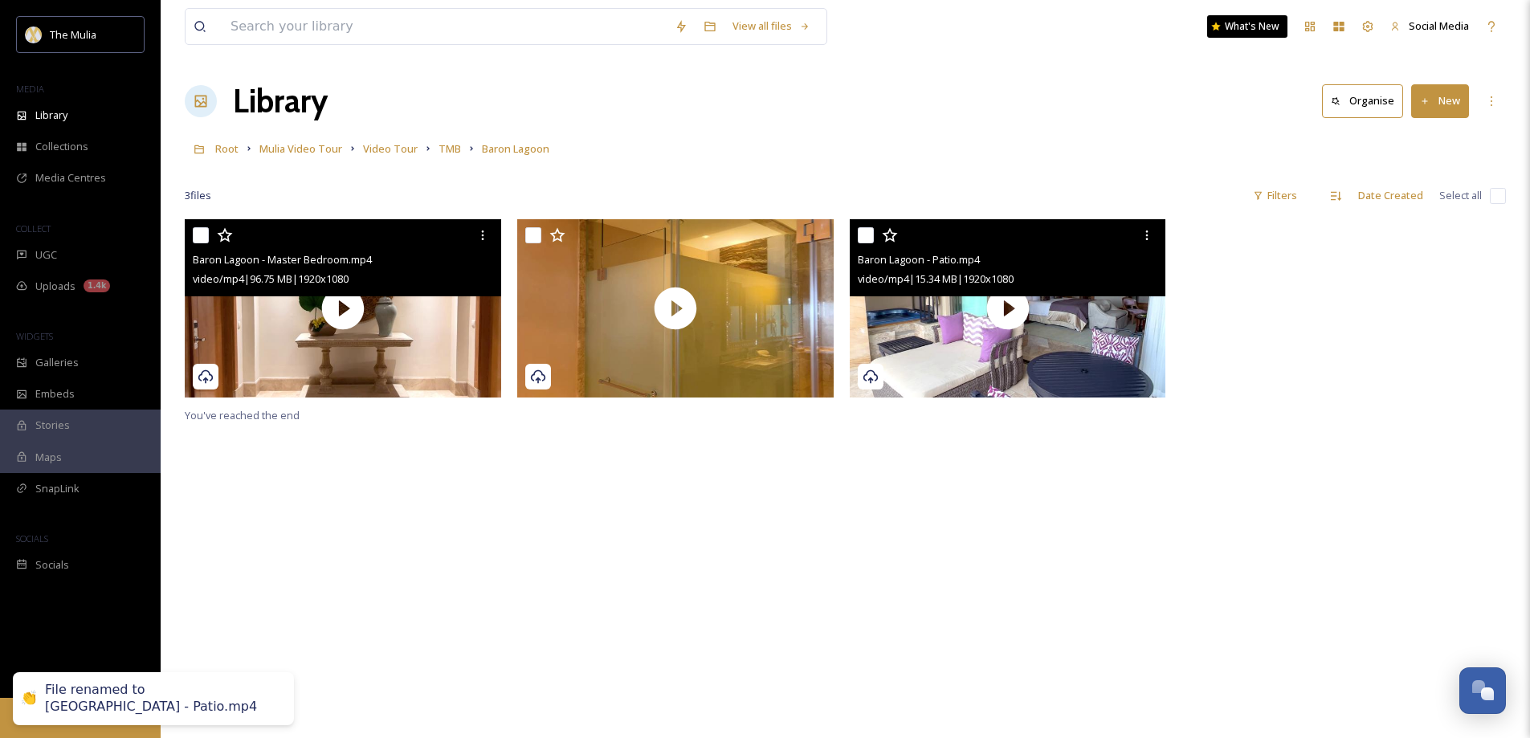
click at [450, 149] on span "TMB" at bounding box center [450, 148] width 22 height 14
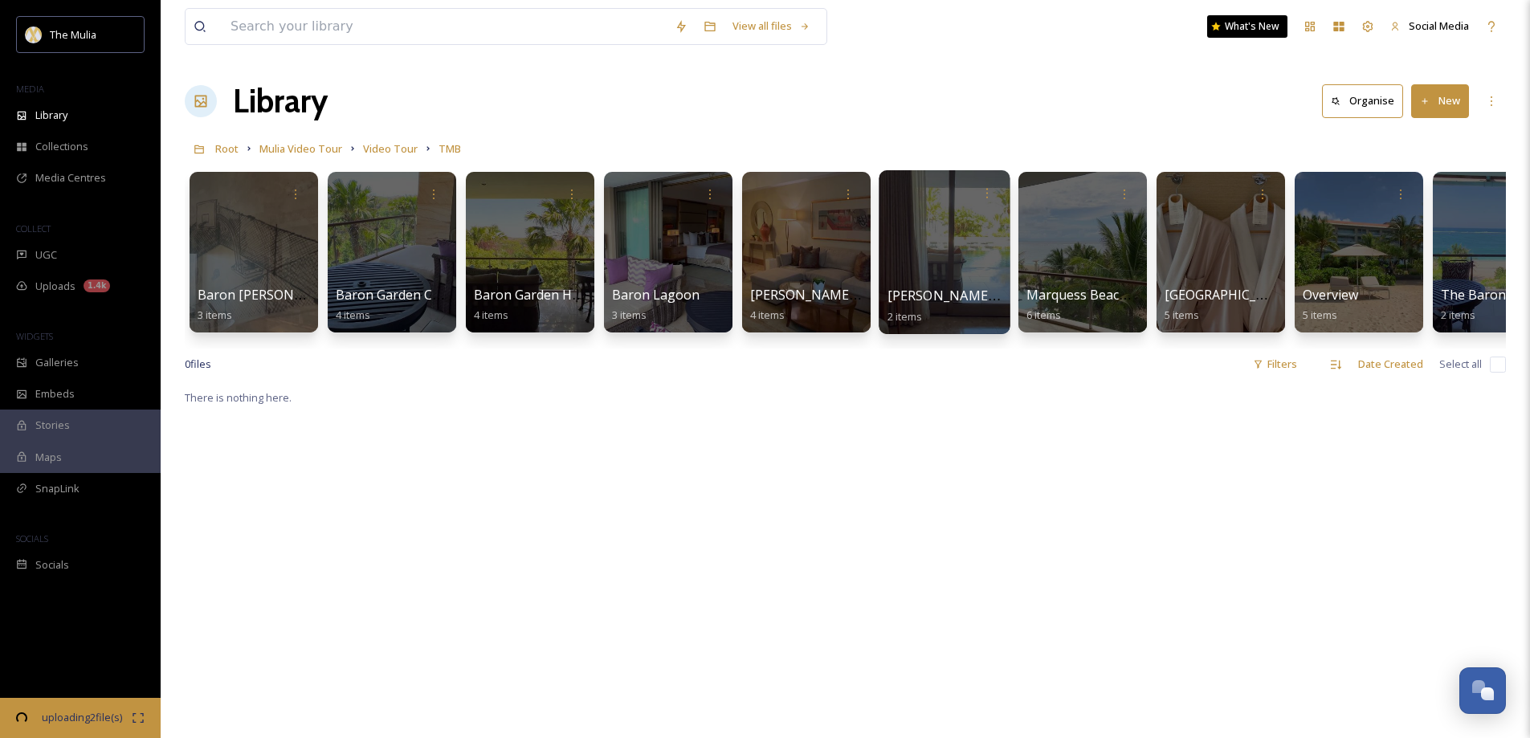
click at [926, 306] on div "Earl Lagoon 2 items" at bounding box center [945, 306] width 115 height 40
click at [929, 295] on span "[PERSON_NAME] Lagoon" at bounding box center [966, 296] width 156 height 18
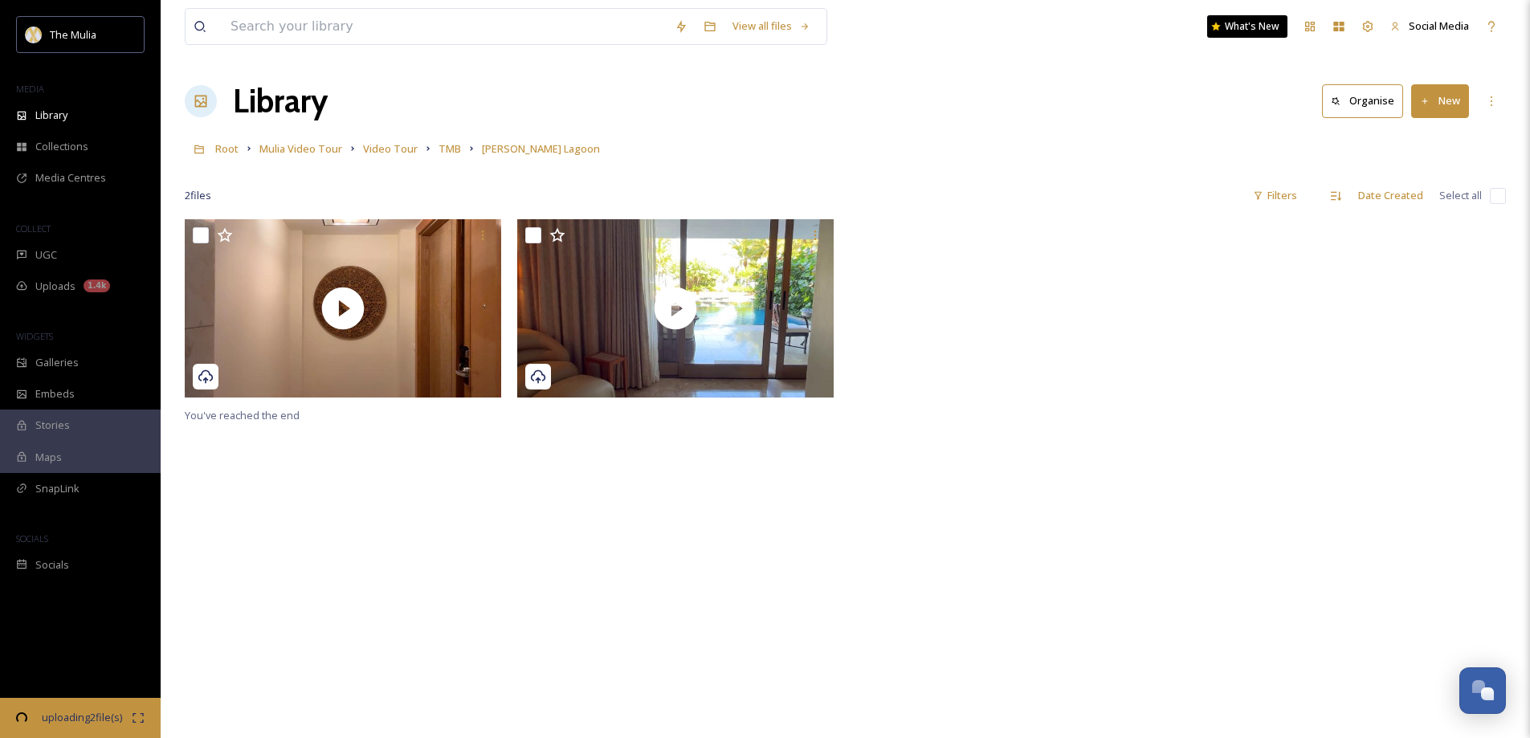
click at [1449, 94] on button "New" at bounding box center [1440, 100] width 58 height 33
click at [1413, 139] on span "File Upload" at bounding box center [1433, 138] width 53 height 15
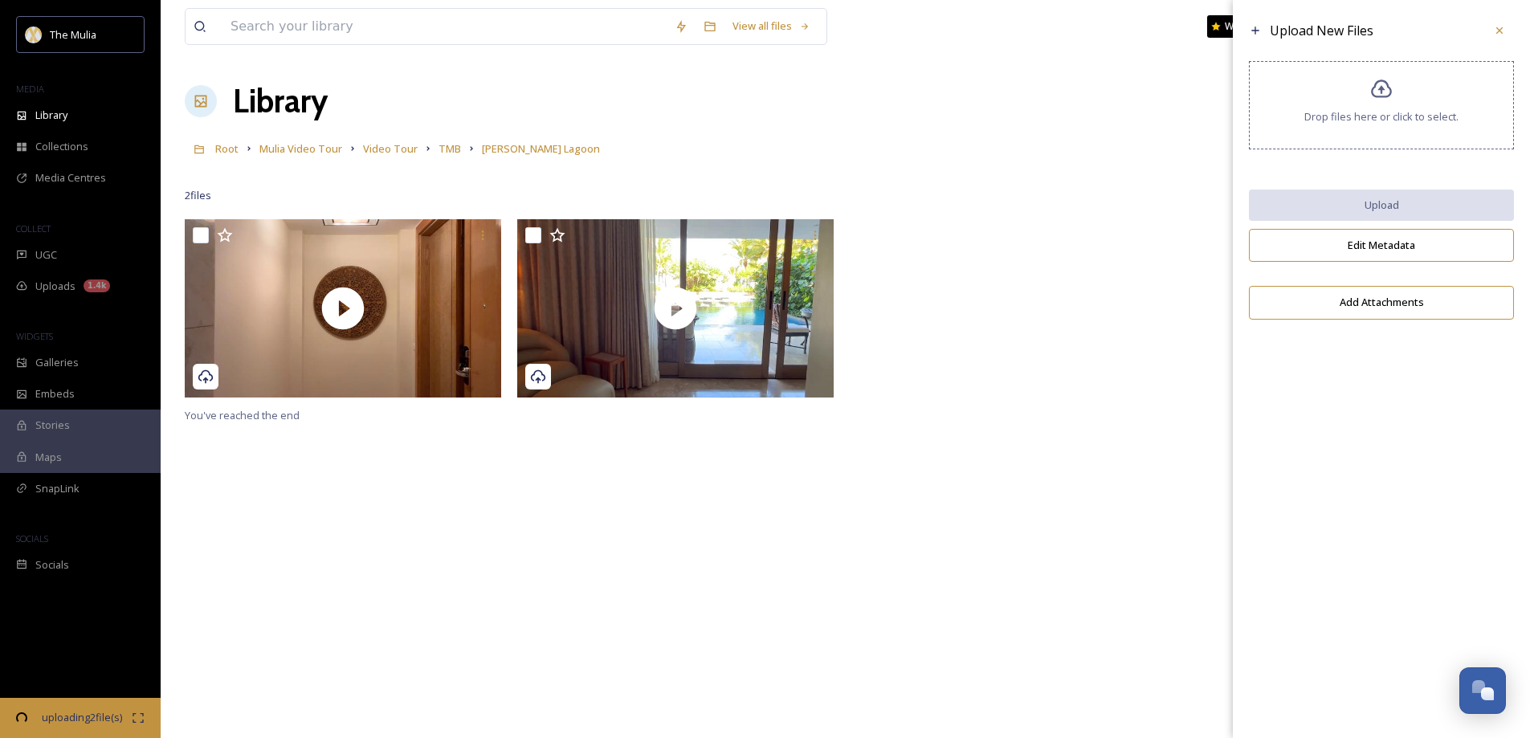
click at [1355, 100] on div "Drop files here or click to select." at bounding box center [1381, 105] width 265 height 88
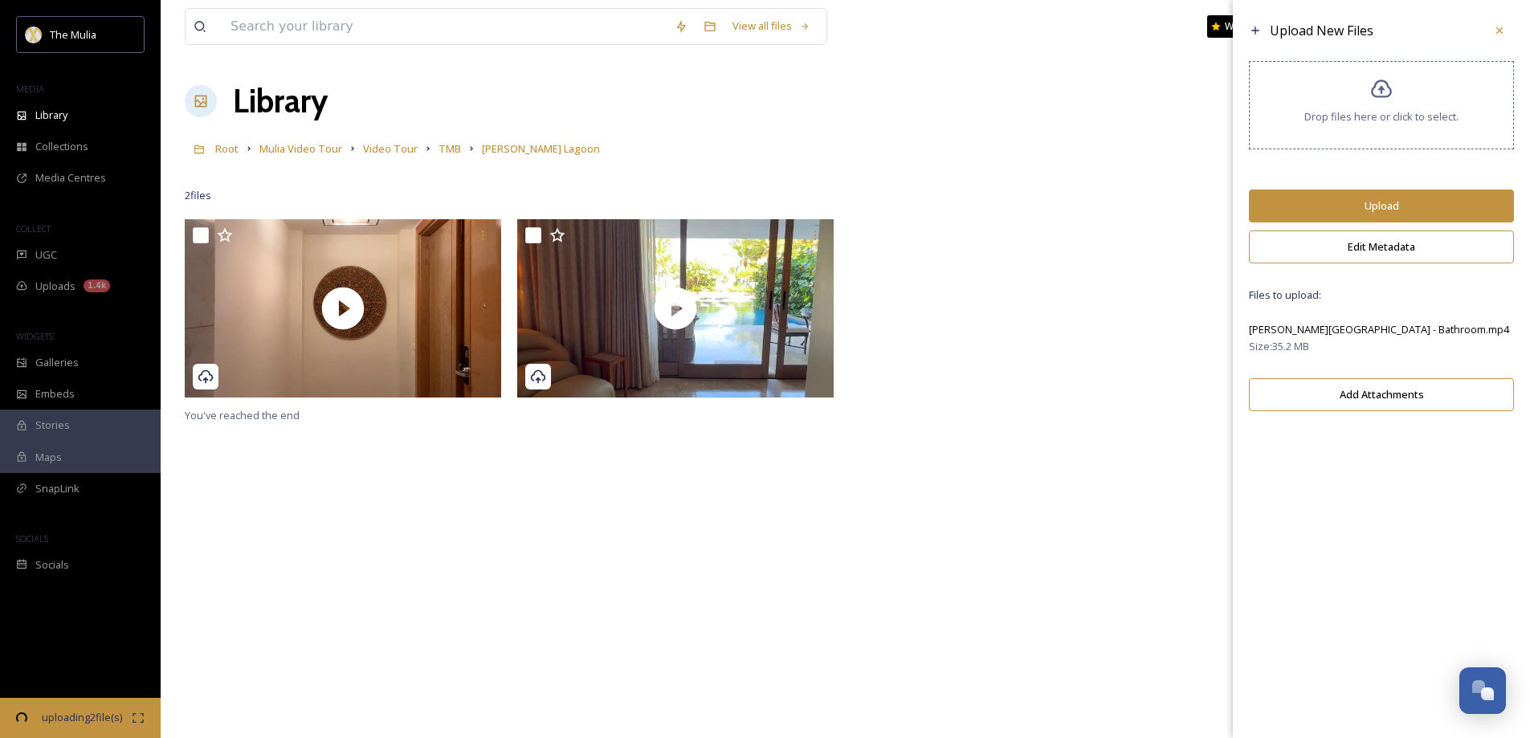
click at [1384, 209] on button "Upload" at bounding box center [1381, 206] width 265 height 33
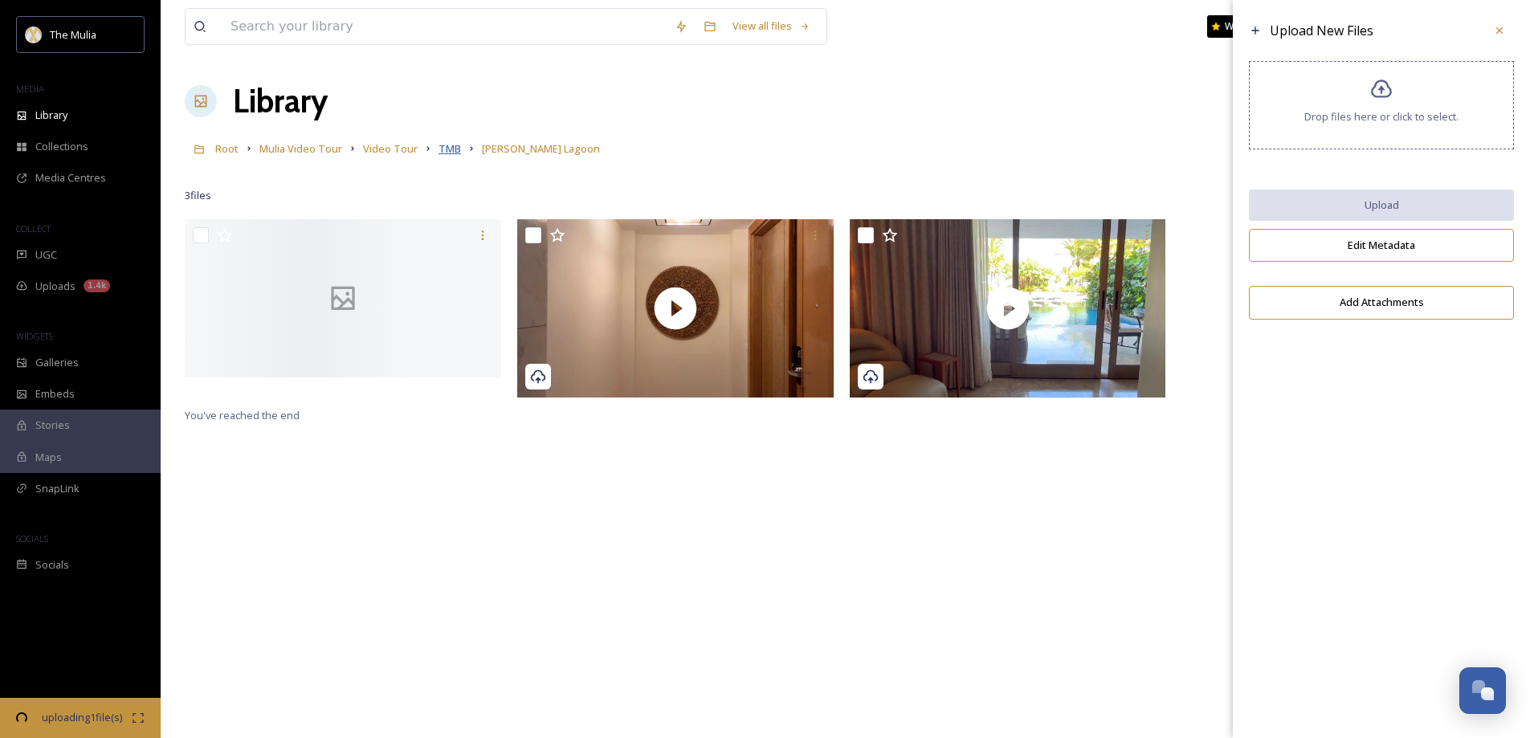
click at [450, 152] on span "TMB" at bounding box center [450, 148] width 22 height 14
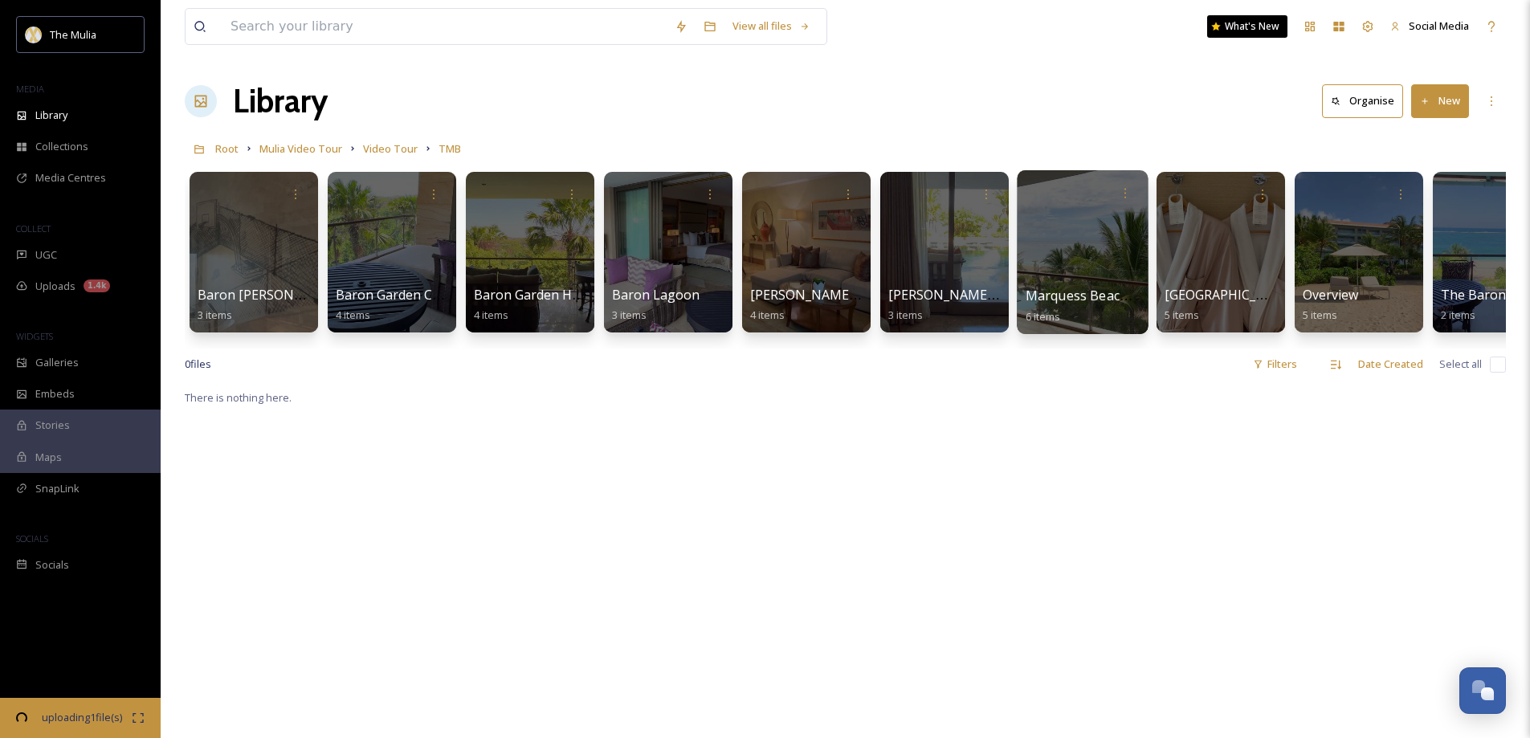
click at [1051, 298] on span "Marquess Beachfront" at bounding box center [1093, 296] width 134 height 18
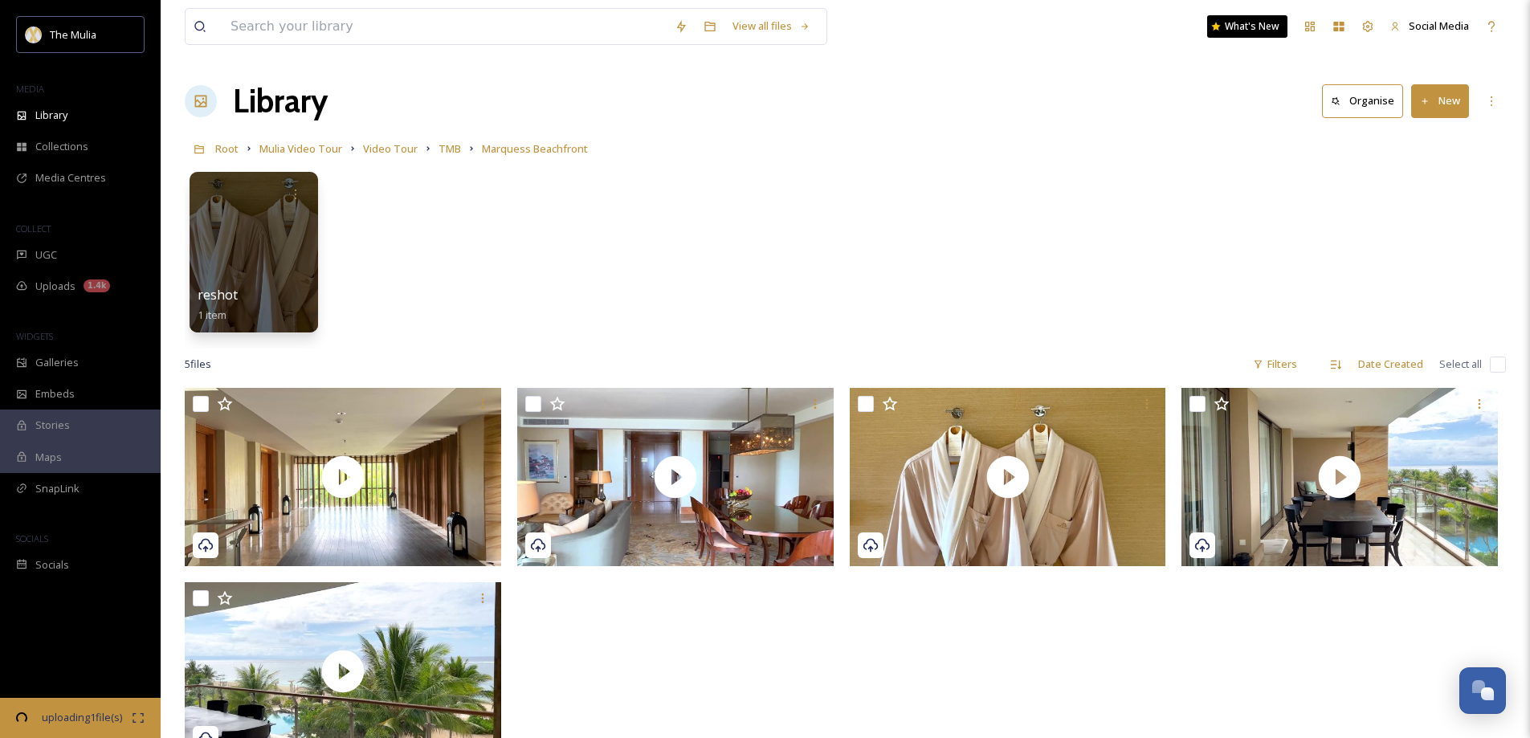
click at [1447, 96] on button "New" at bounding box center [1440, 100] width 58 height 33
click at [1443, 133] on span "File Upload" at bounding box center [1433, 138] width 53 height 15
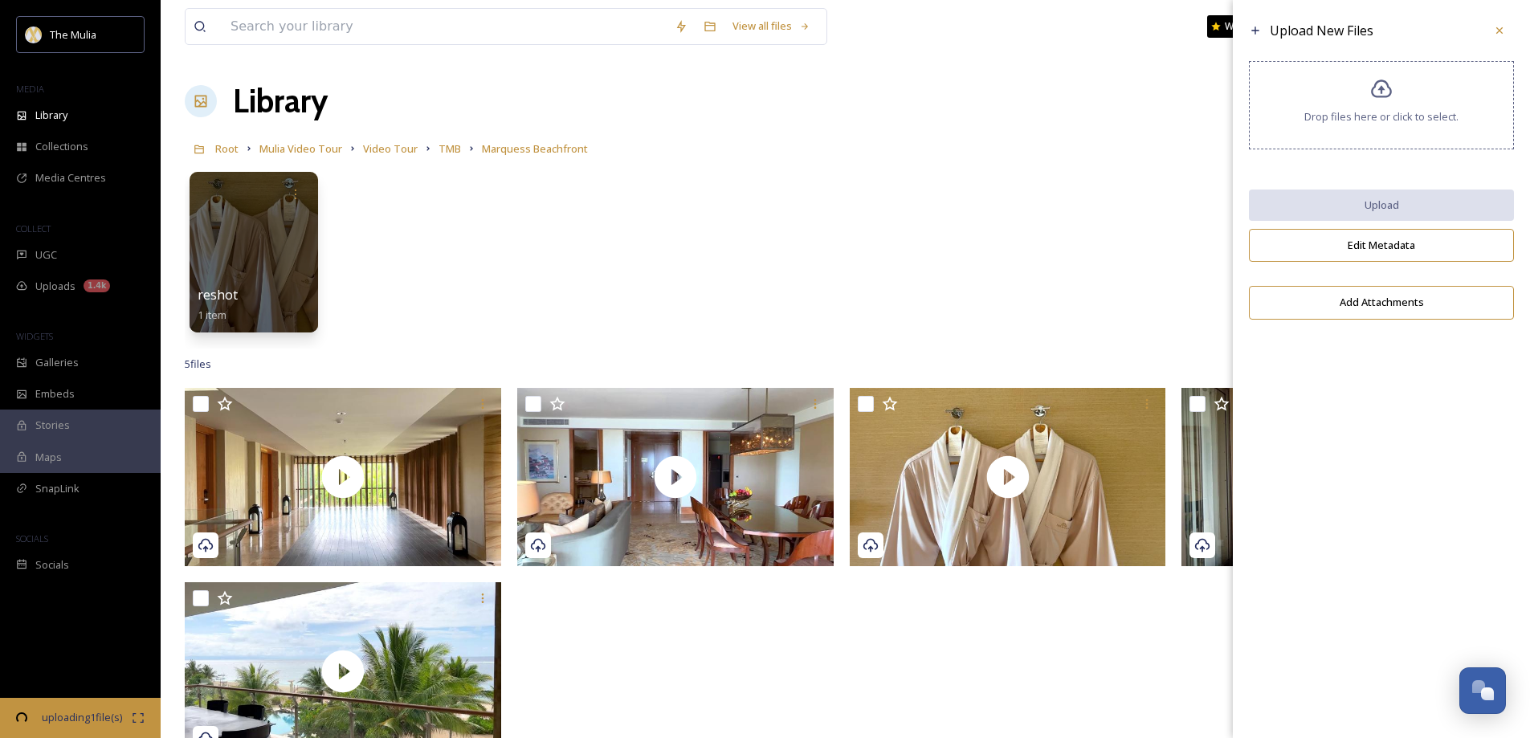
click at [1262, 124] on div "Drop files here or click to select." at bounding box center [1381, 105] width 265 height 88
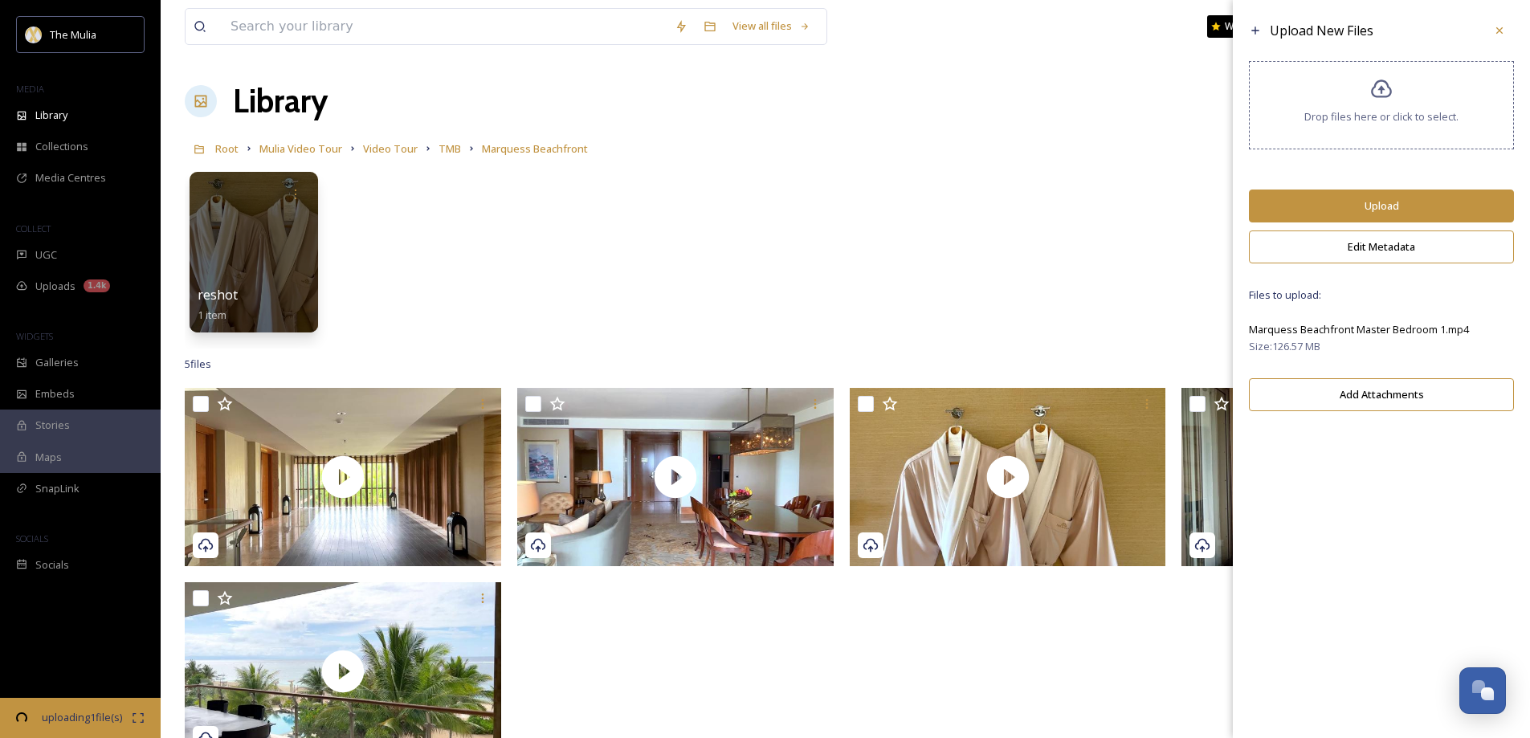
click at [1379, 208] on button "Upload" at bounding box center [1381, 206] width 265 height 33
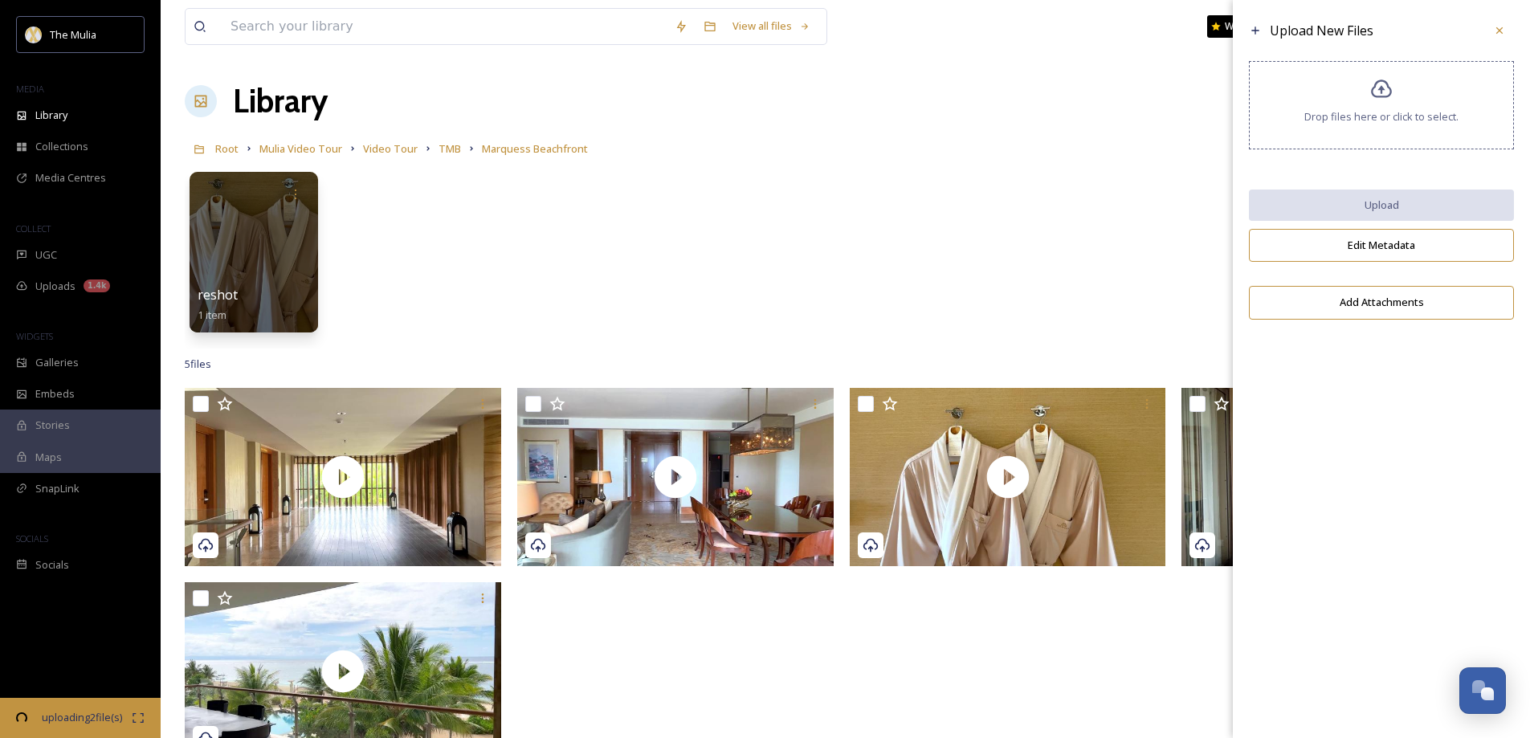
click at [1312, 120] on span "Drop files here or click to select." at bounding box center [1382, 116] width 154 height 15
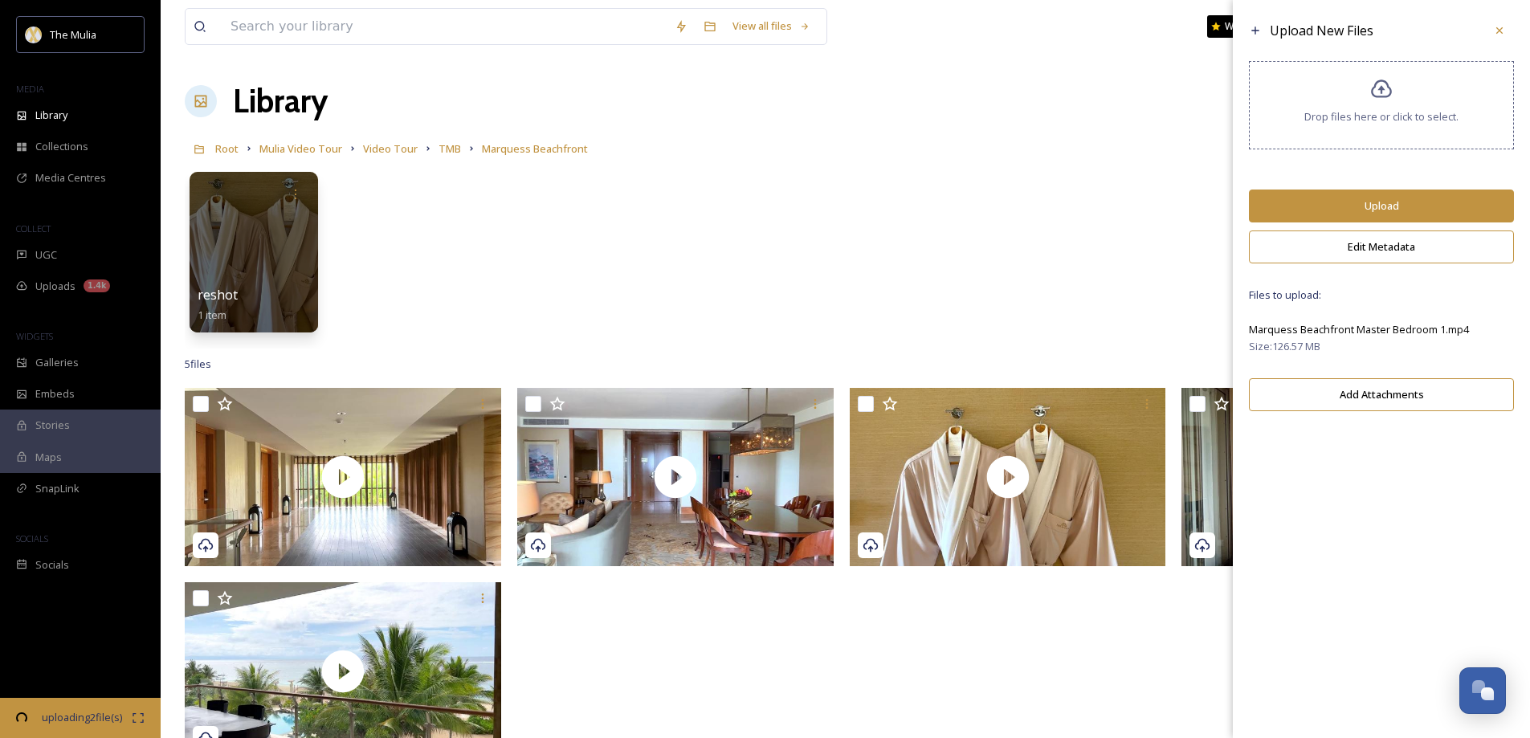
click at [1382, 204] on button "Upload" at bounding box center [1381, 206] width 265 height 33
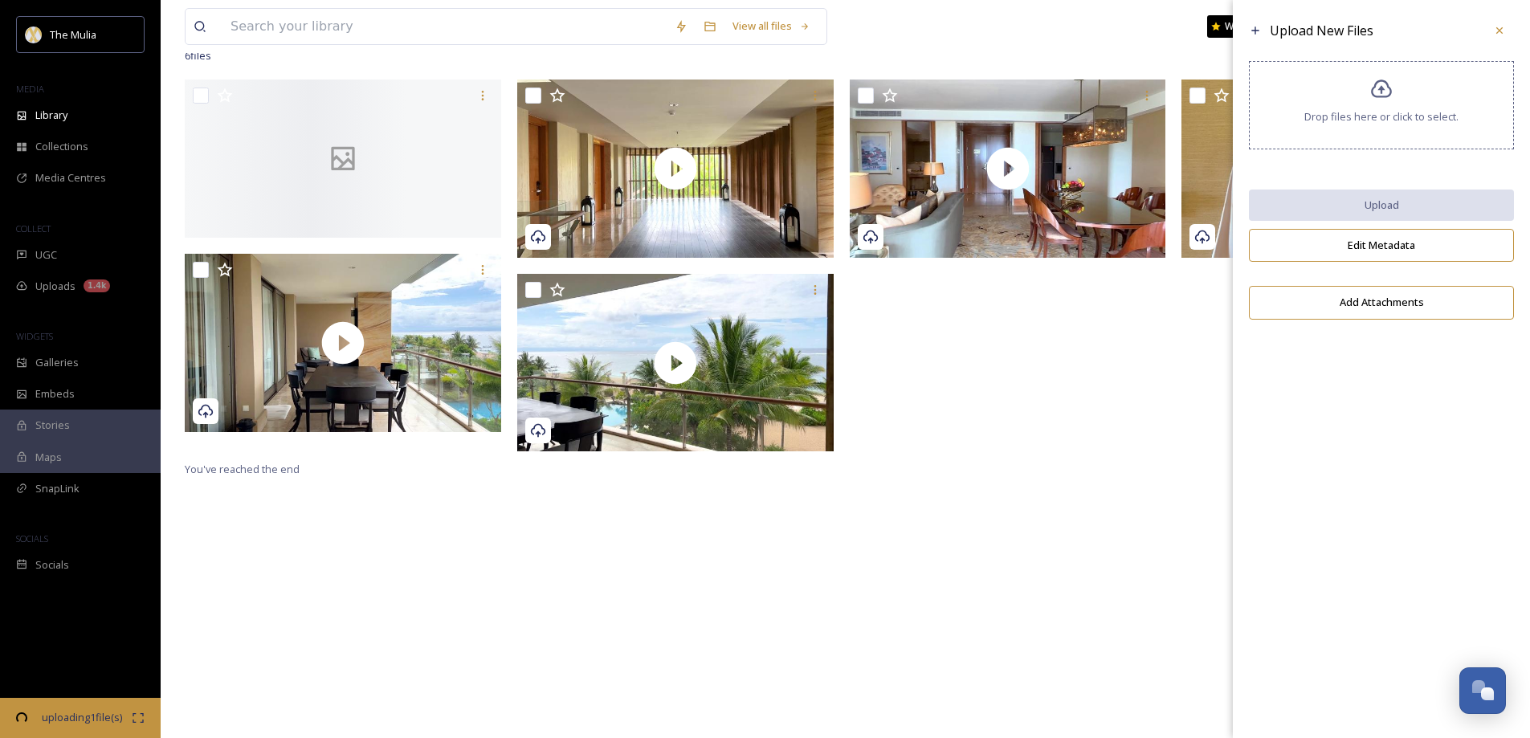
scroll to position [321, 0]
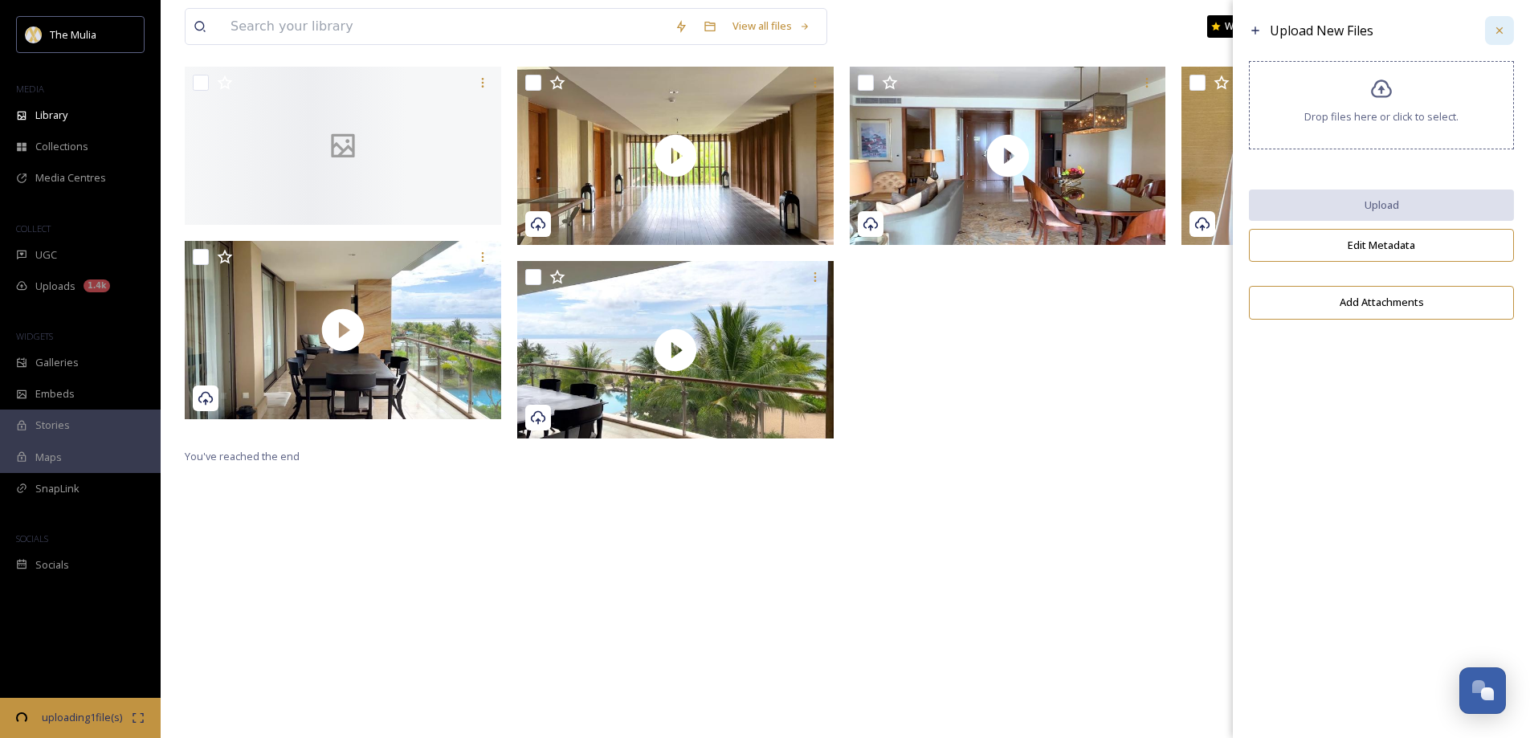
click at [1500, 38] on div at bounding box center [1499, 30] width 29 height 29
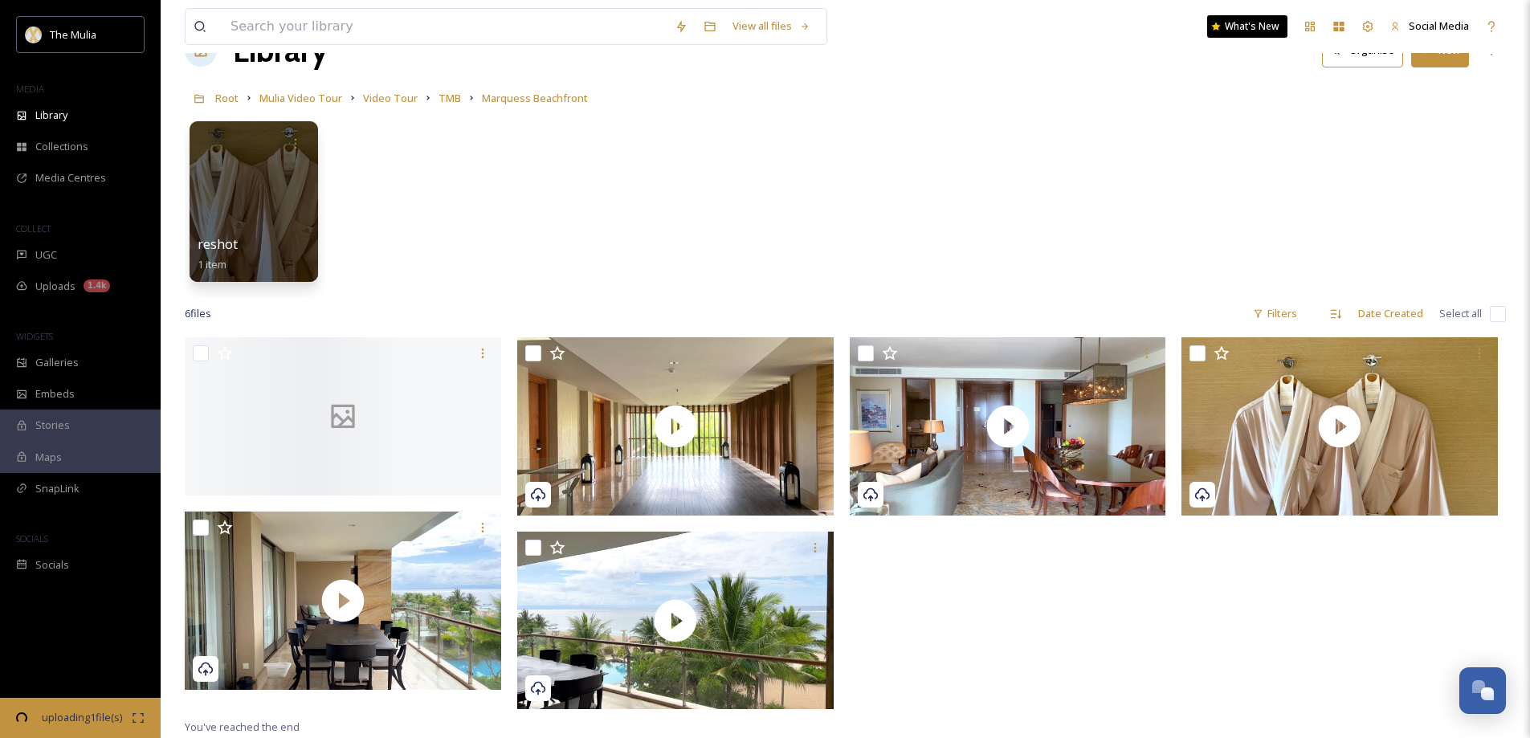
scroll to position [0, 0]
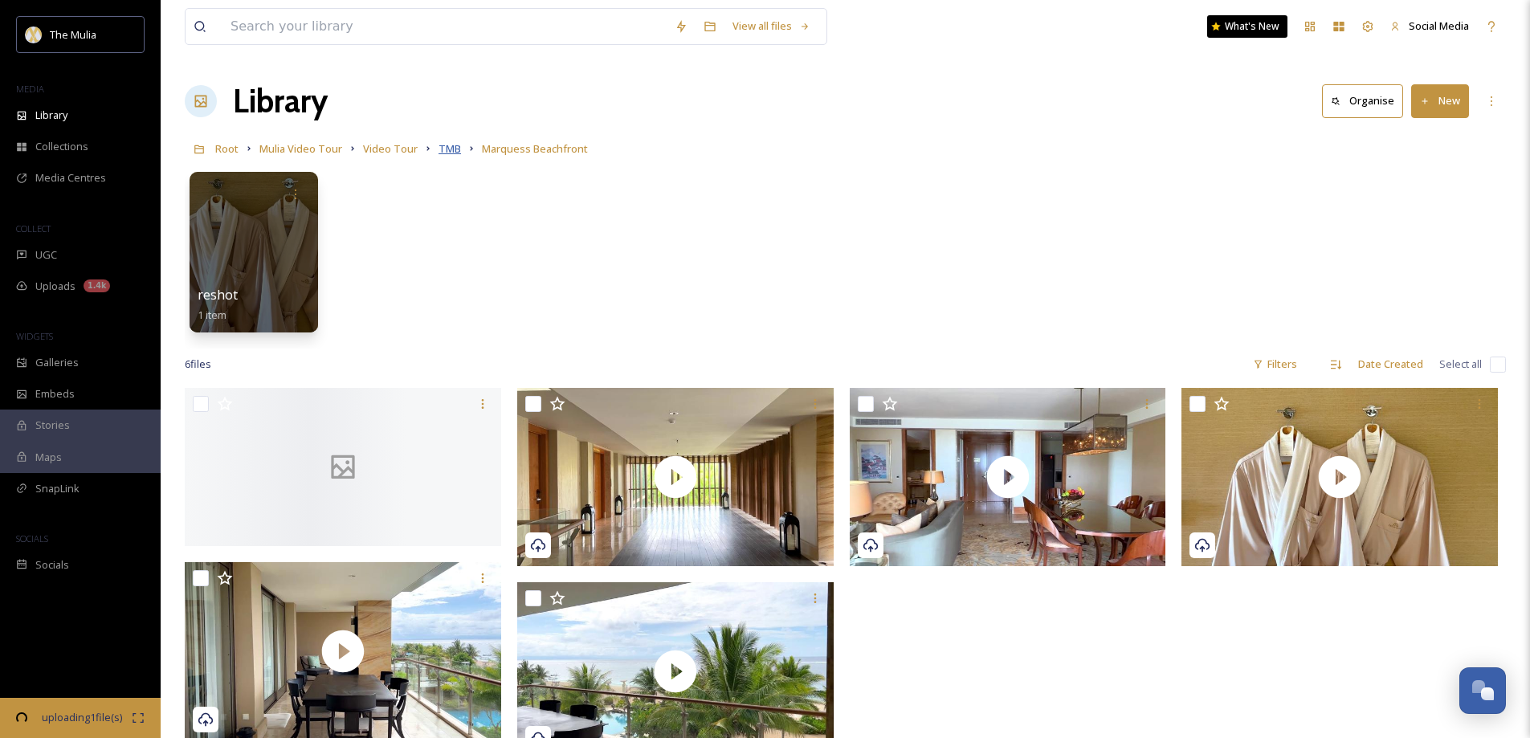
click at [451, 147] on span "TMB" at bounding box center [450, 148] width 22 height 14
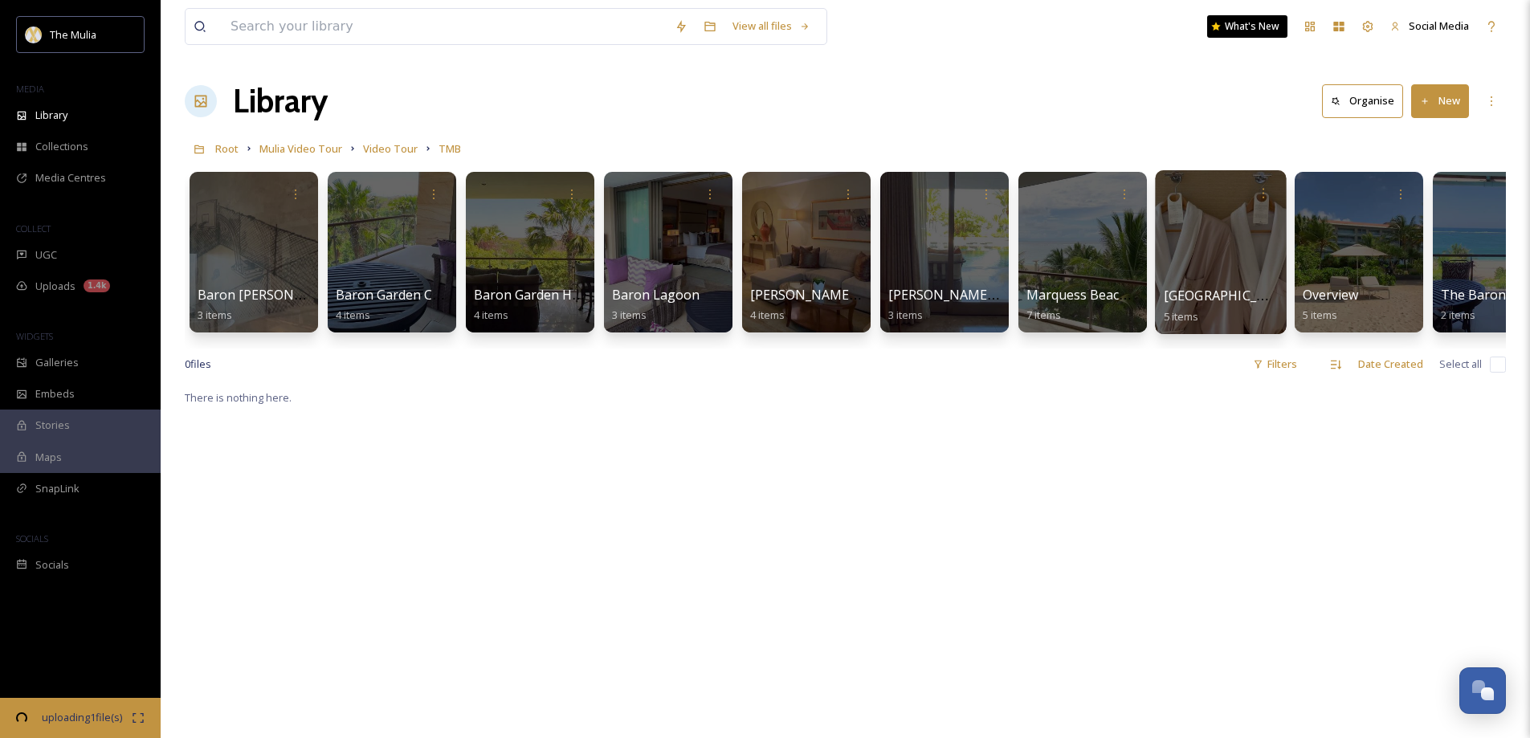
click at [1186, 269] on div at bounding box center [1220, 252] width 131 height 164
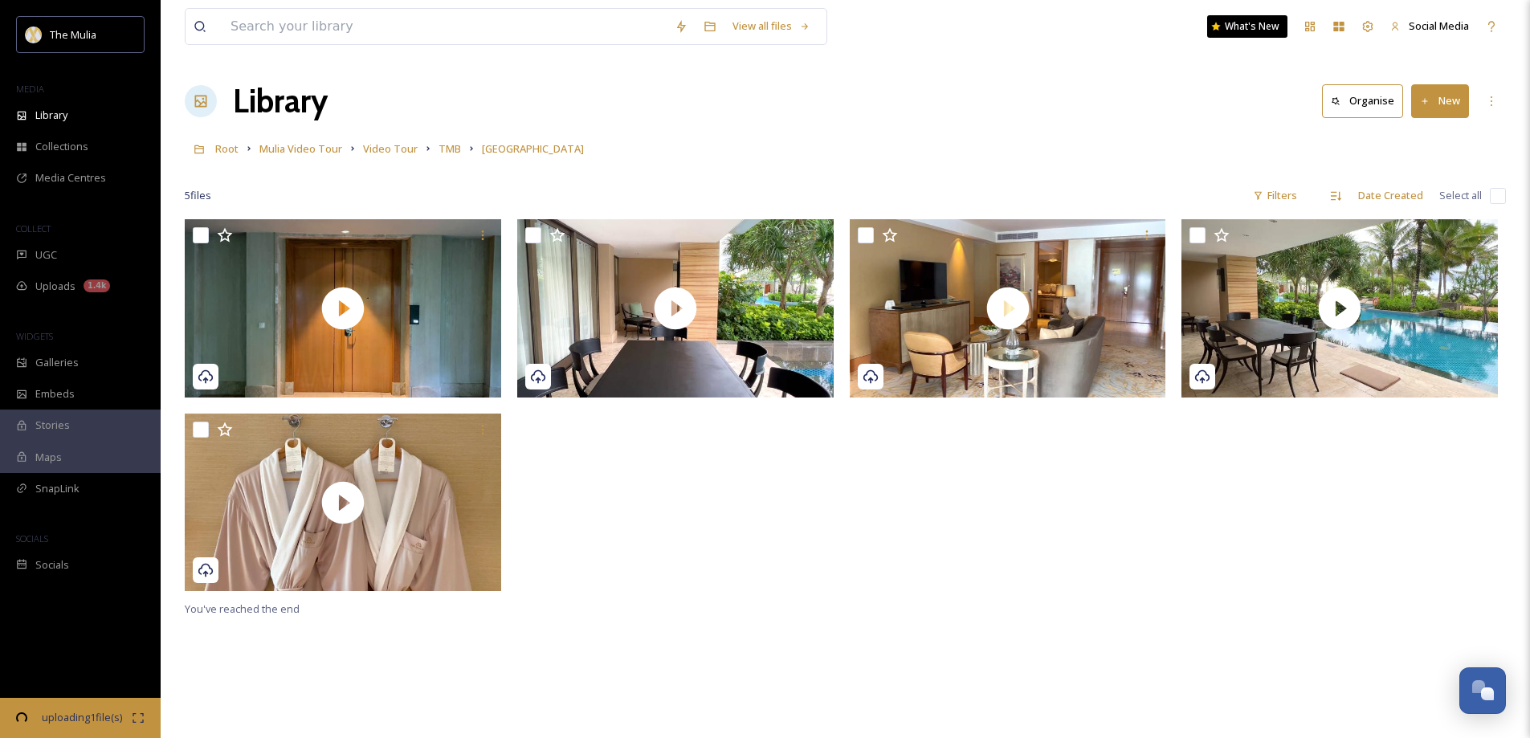
click at [1440, 110] on button "New" at bounding box center [1440, 100] width 58 height 33
click at [1421, 137] on span "File Upload" at bounding box center [1433, 138] width 53 height 15
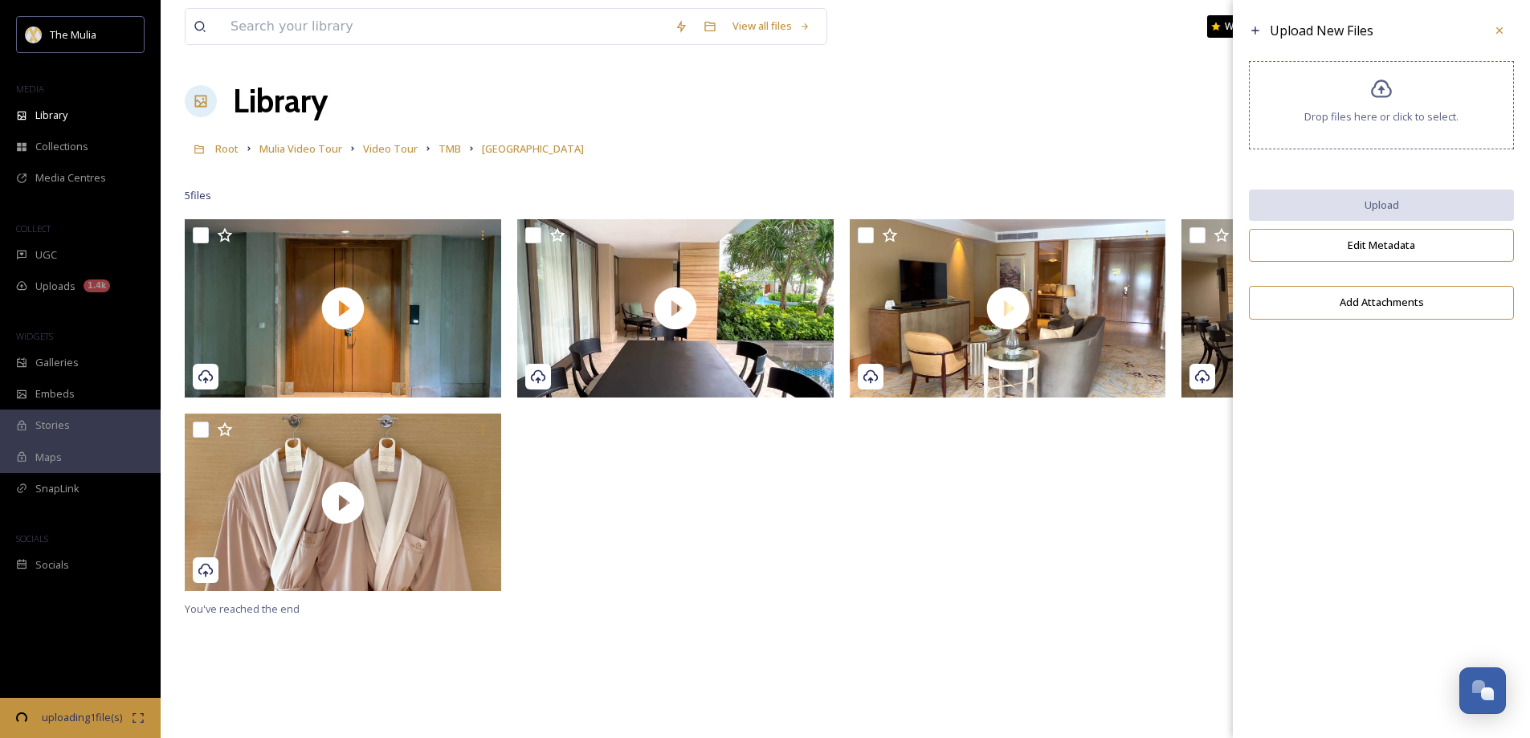
click at [1379, 109] on span "Drop files here or click to select." at bounding box center [1382, 116] width 154 height 15
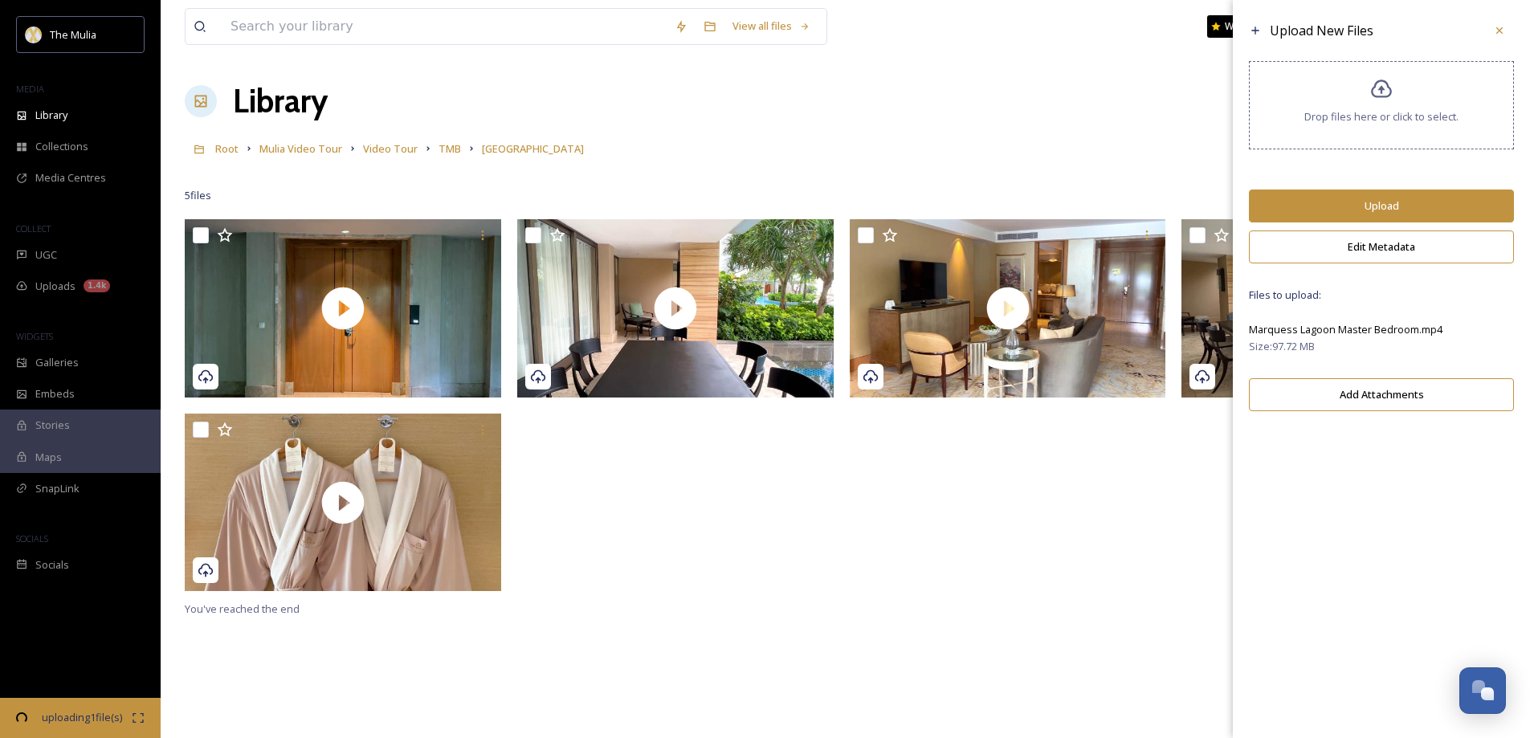
click at [1367, 210] on button "Upload" at bounding box center [1381, 206] width 265 height 33
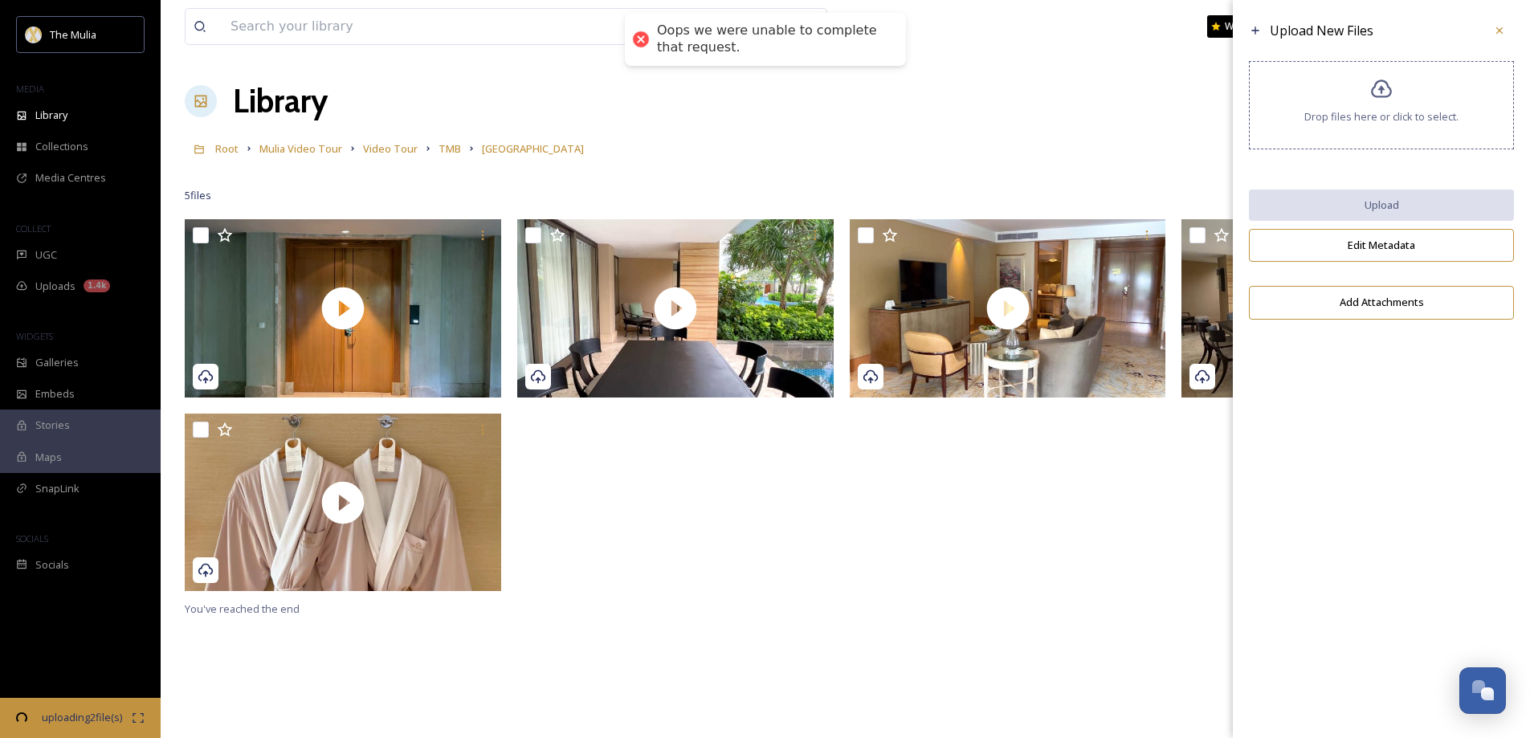
click at [1319, 124] on span "Drop files here or click to select." at bounding box center [1382, 116] width 154 height 15
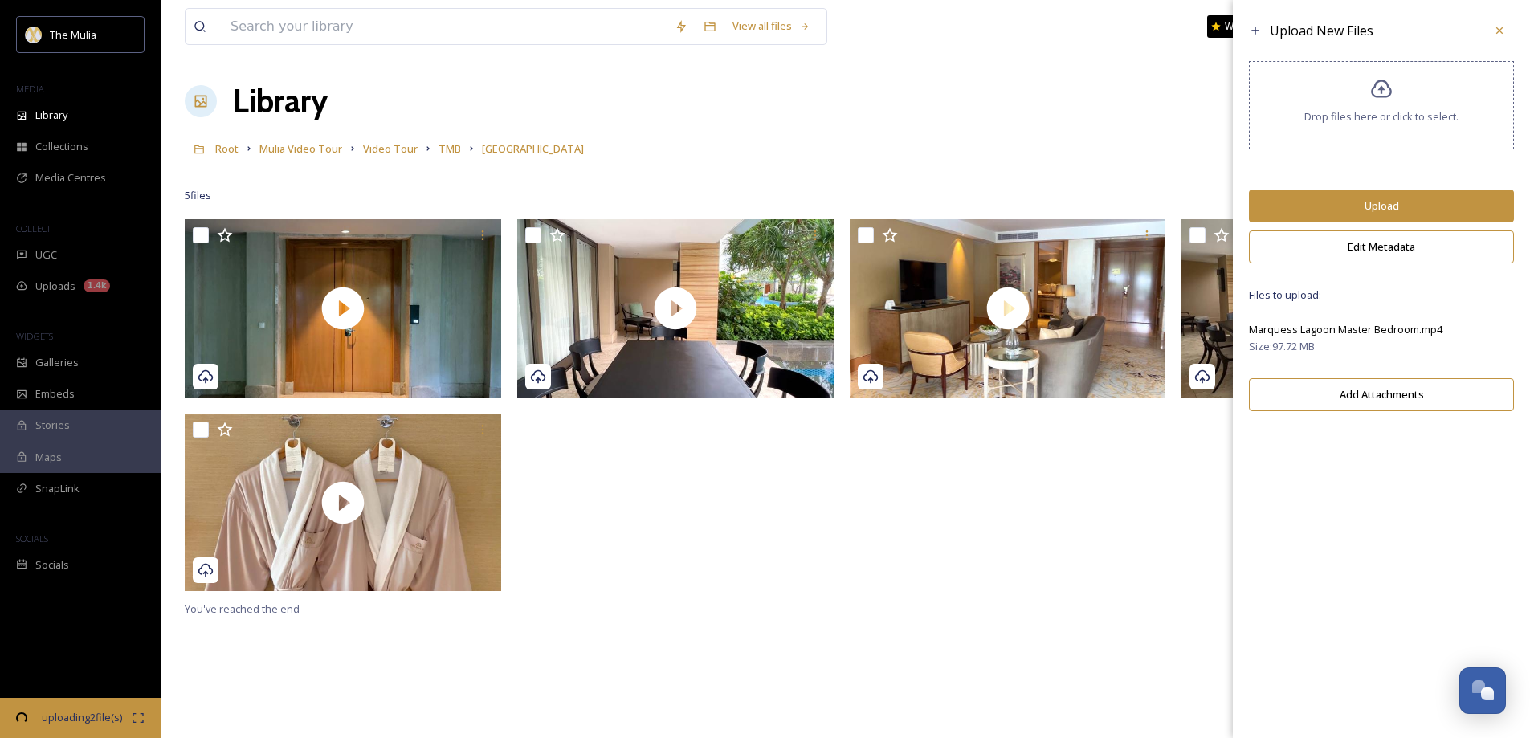
click at [1370, 202] on button "Upload" at bounding box center [1381, 206] width 265 height 33
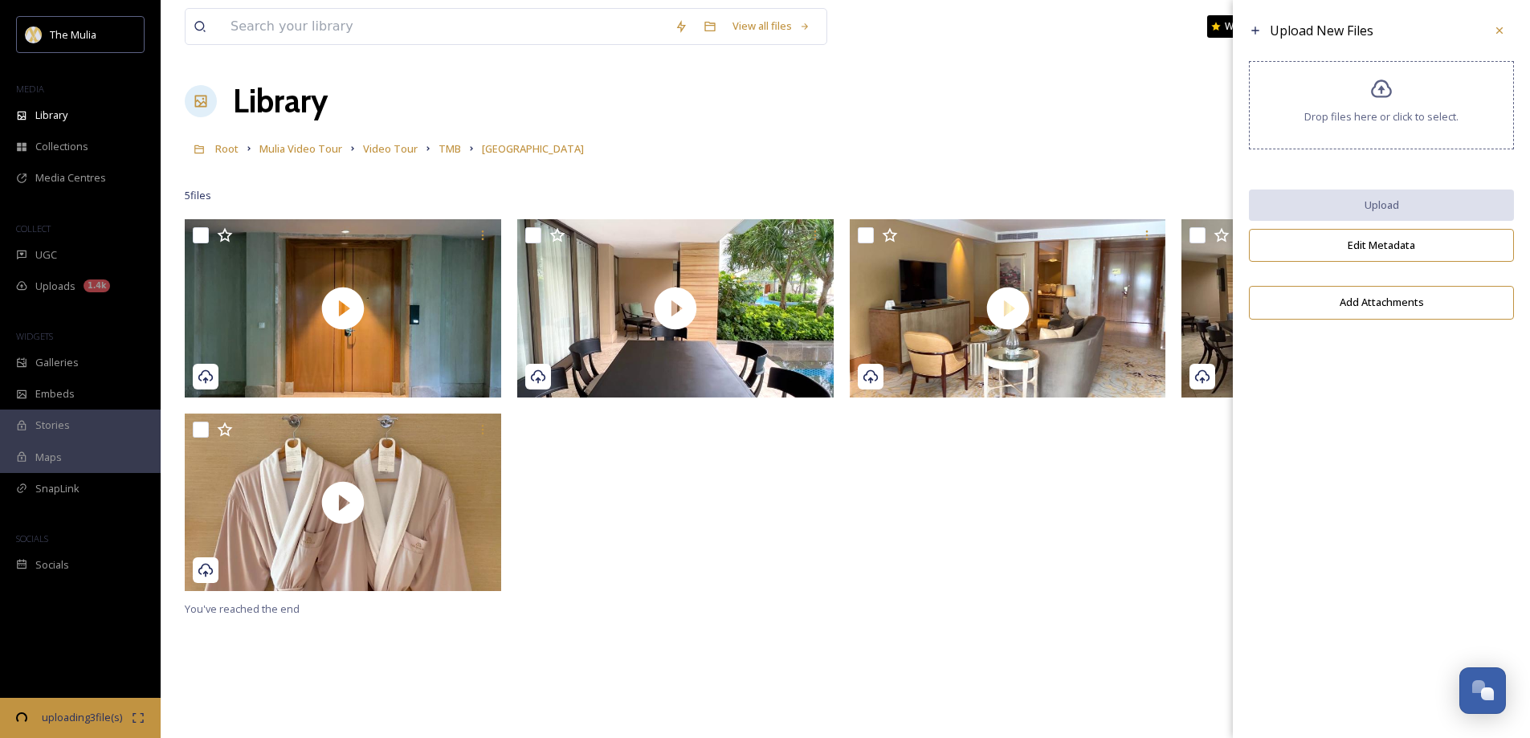
click at [1360, 76] on div "Drop files here or click to select." at bounding box center [1381, 105] width 265 height 88
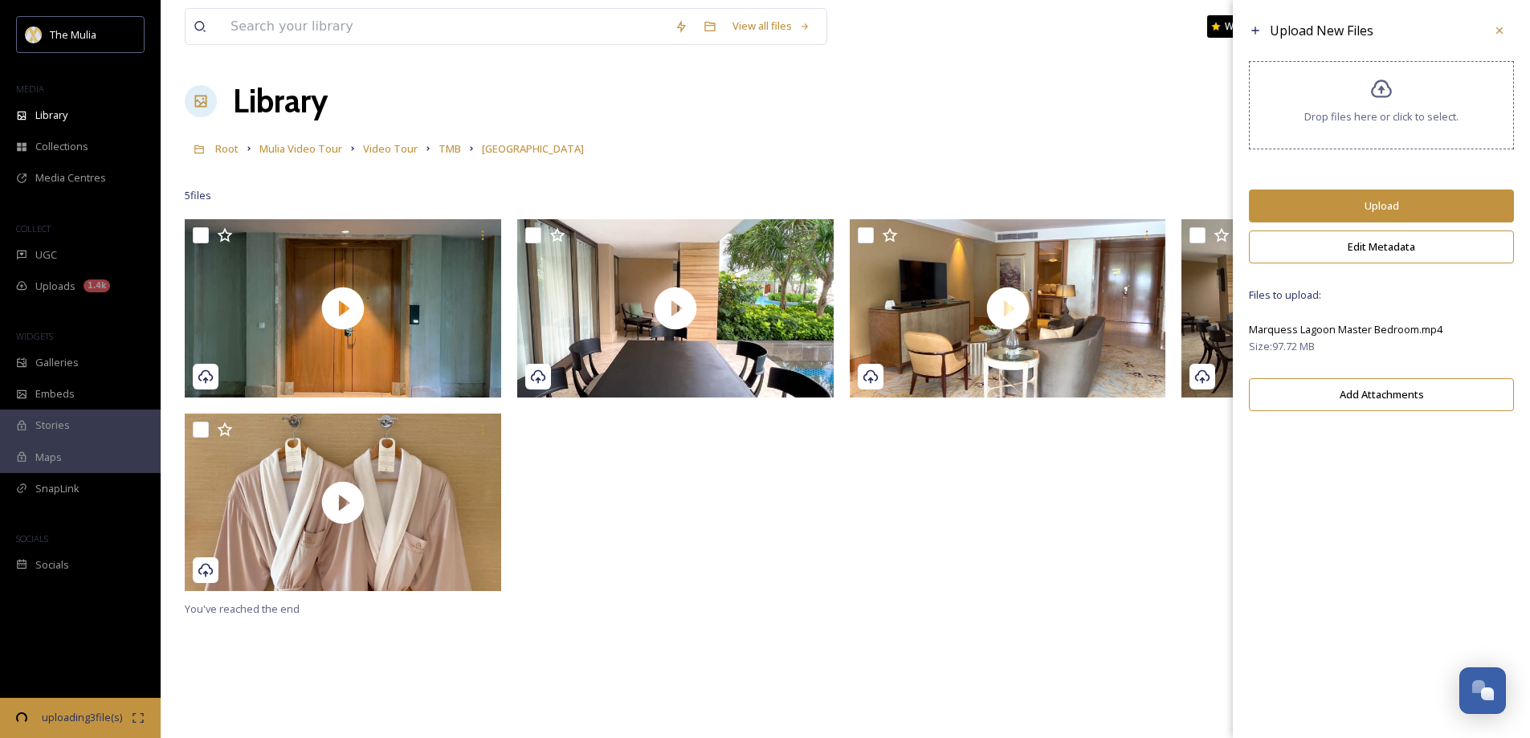
click at [1379, 203] on button "Upload" at bounding box center [1381, 206] width 265 height 33
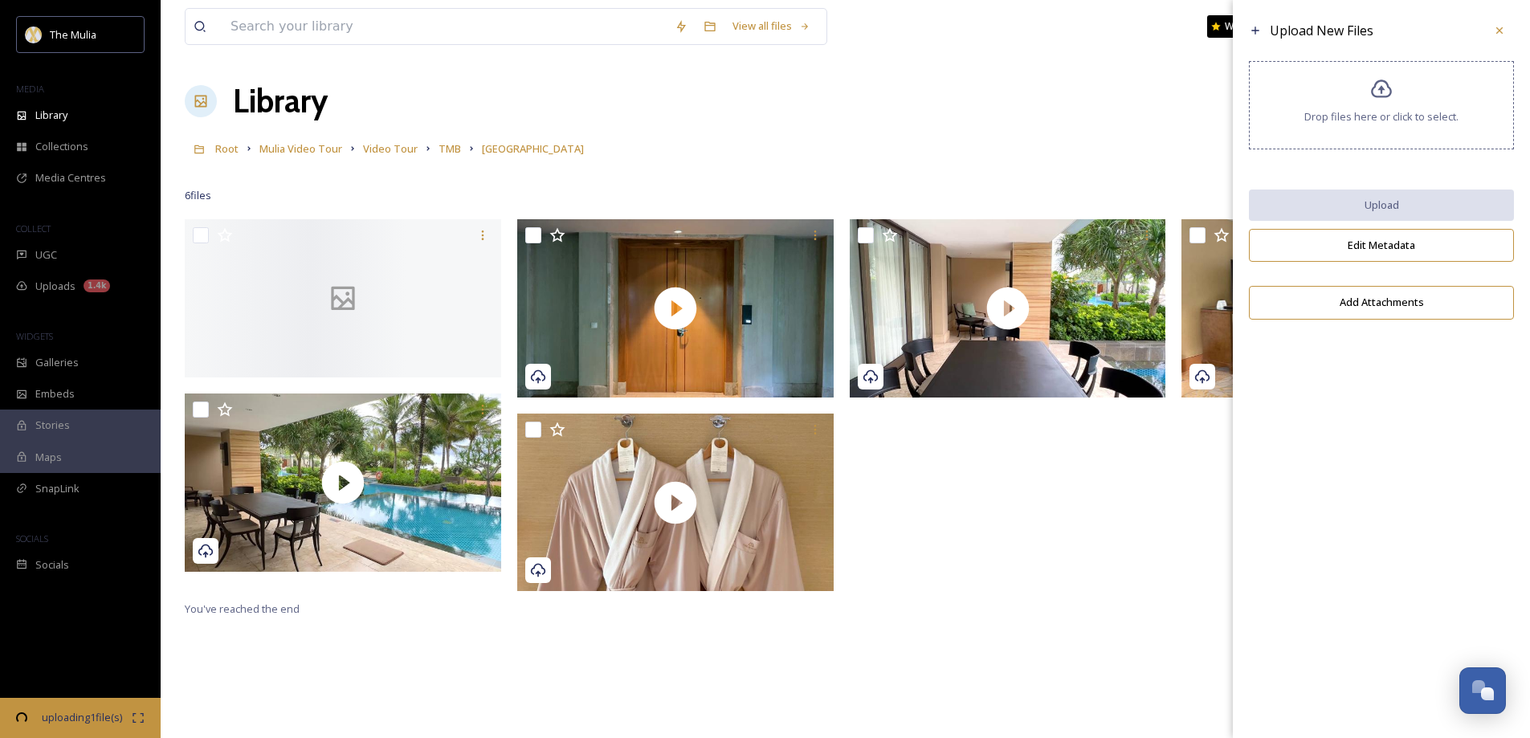
click at [1369, 105] on div "Drop files here or click to select." at bounding box center [1381, 105] width 265 height 88
click at [1370, 104] on div "Drop files here or click to select." at bounding box center [1381, 105] width 265 height 88
click at [1501, 32] on icon at bounding box center [1499, 30] width 13 height 13
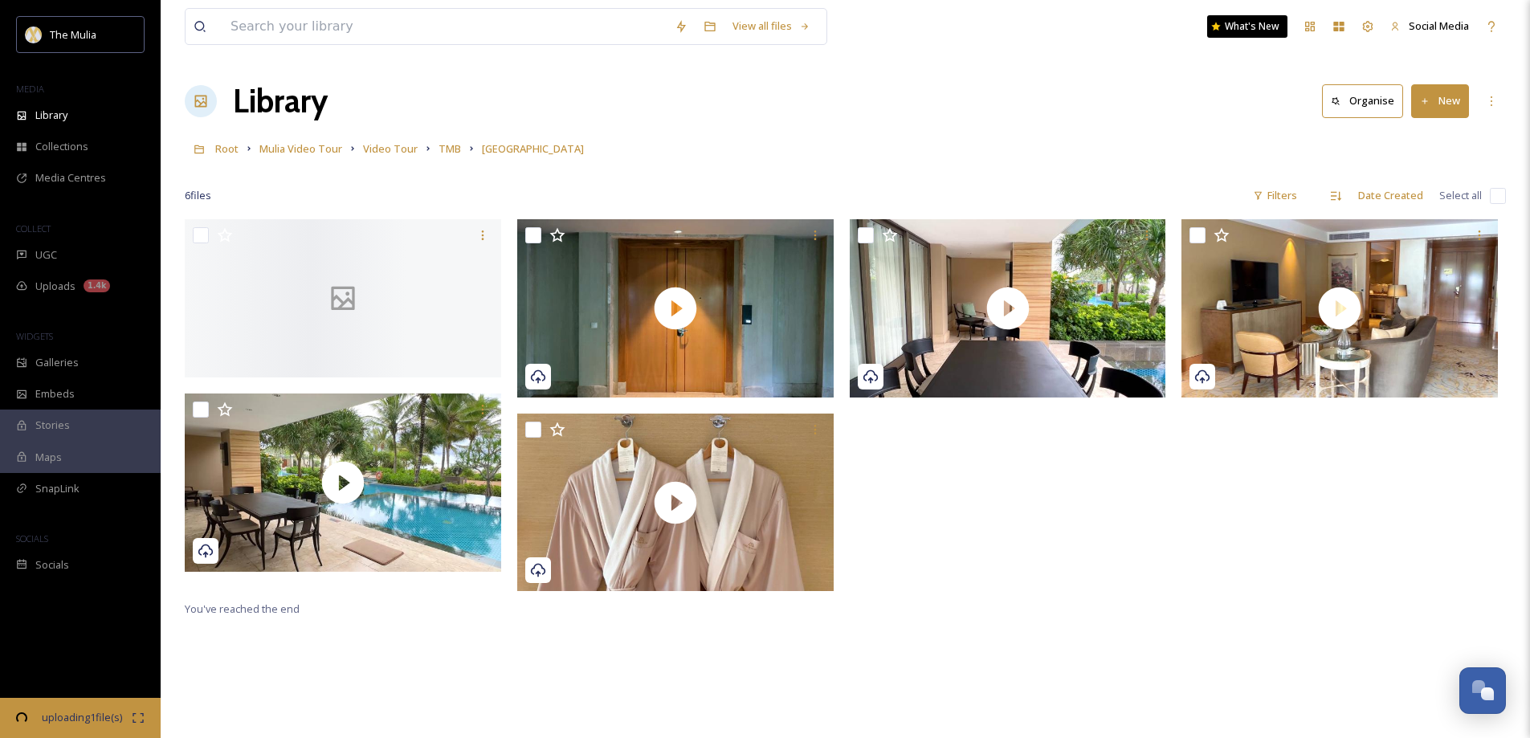
click at [1442, 104] on button "New" at bounding box center [1440, 100] width 58 height 33
click at [1441, 162] on span ".zip Upload" at bounding box center [1434, 169] width 54 height 15
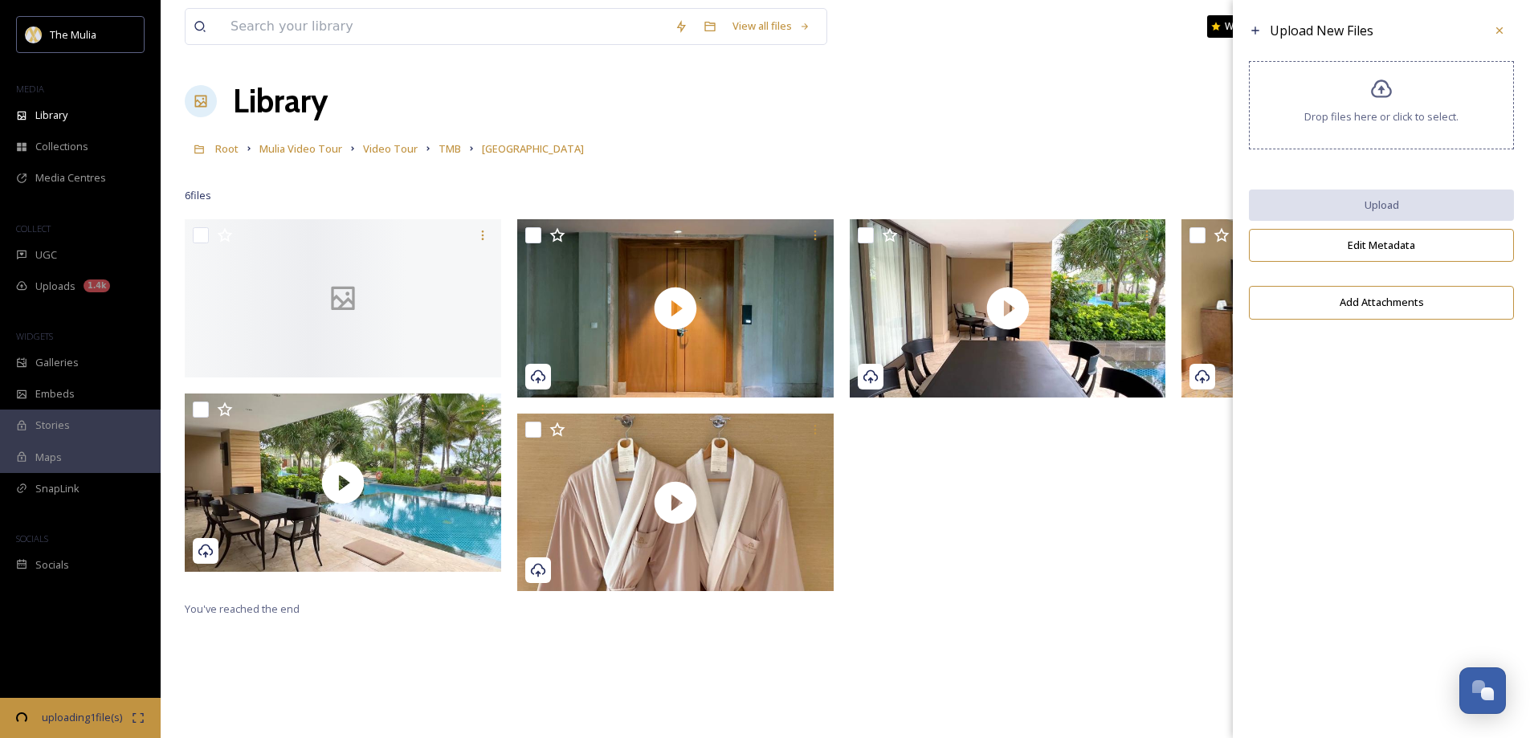
click at [1298, 75] on div "Drop files here or click to select." at bounding box center [1381, 105] width 265 height 88
click at [1500, 36] on icon at bounding box center [1499, 30] width 13 height 13
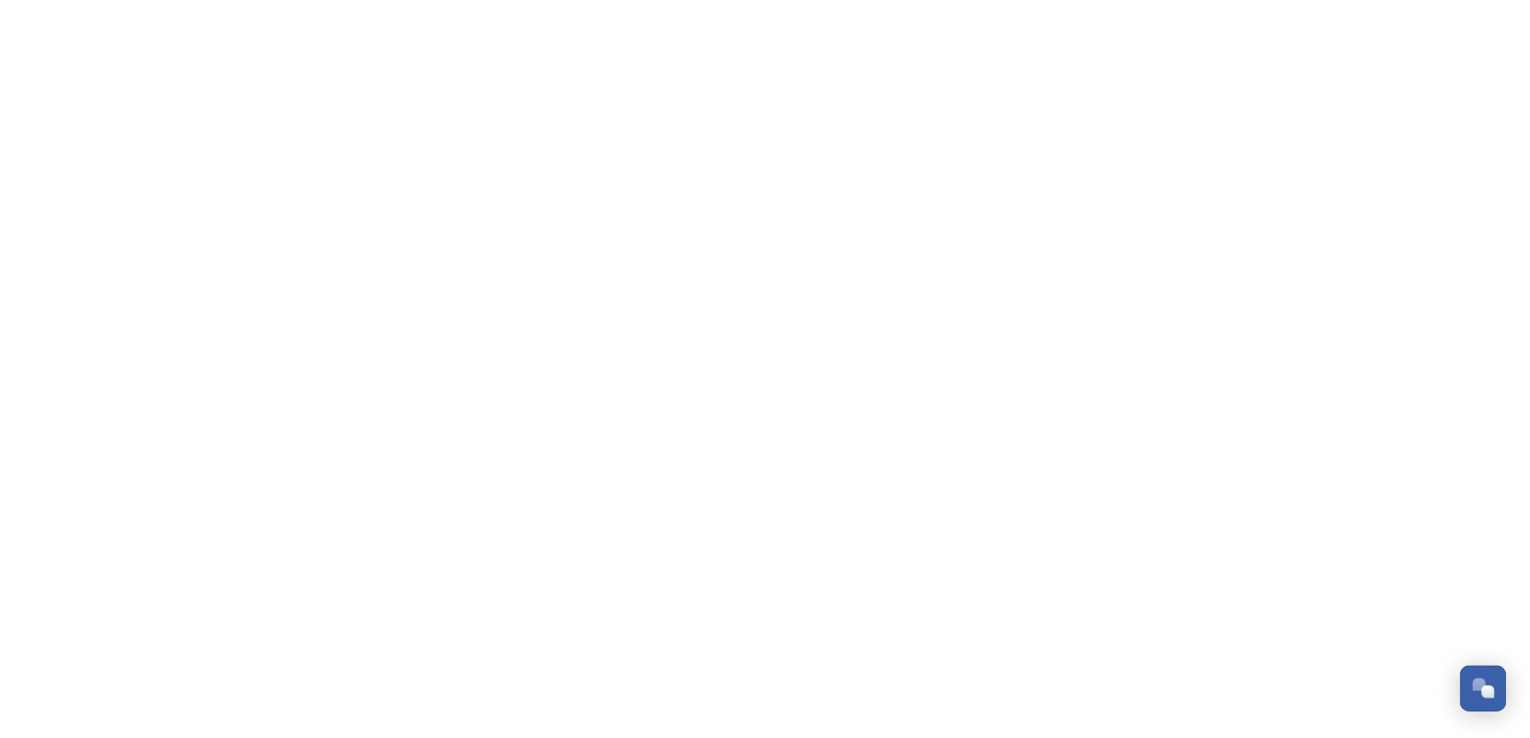
scroll to position [2339, 0]
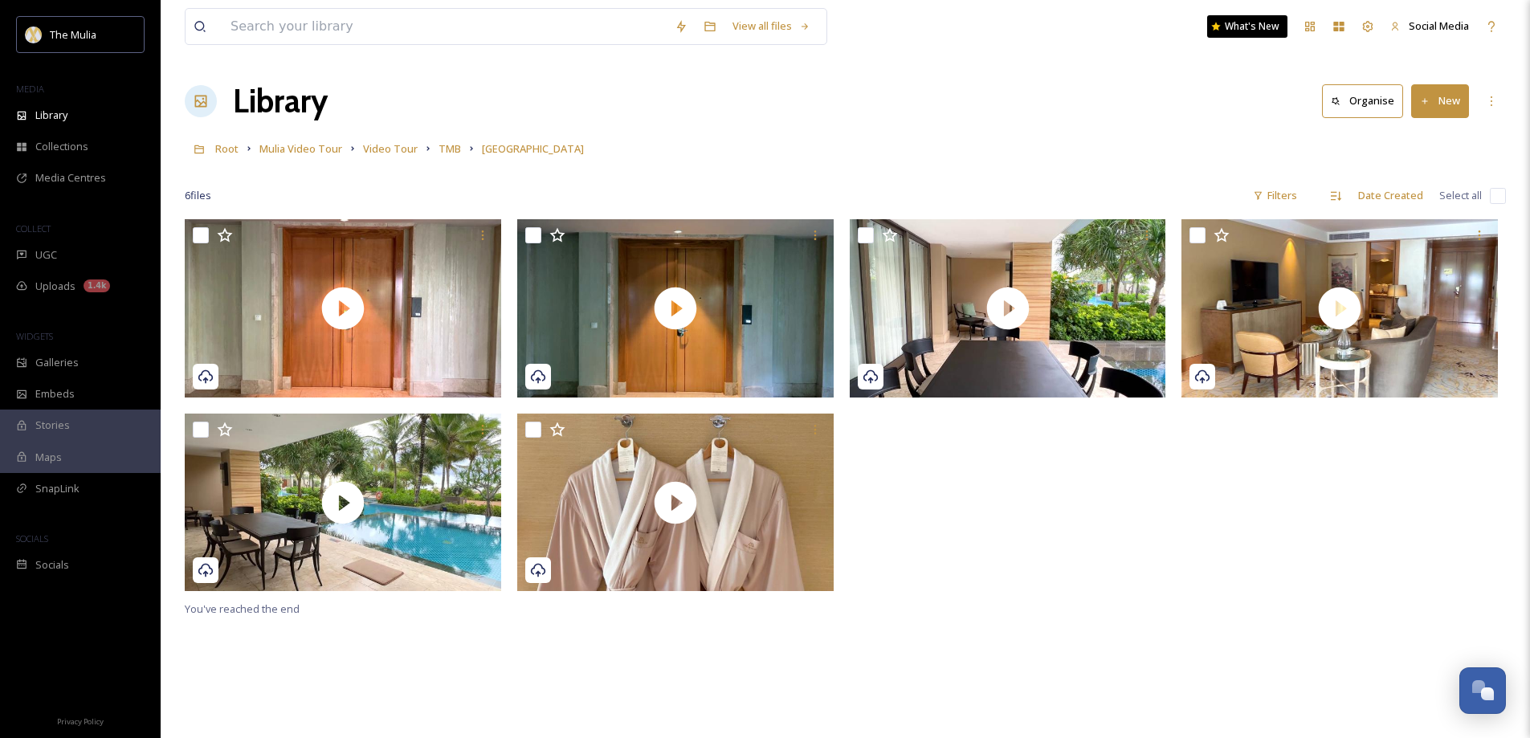
click at [1447, 93] on button "New" at bounding box center [1440, 100] width 58 height 33
click at [1428, 202] on span "Folder" at bounding box center [1422, 201] width 31 height 15
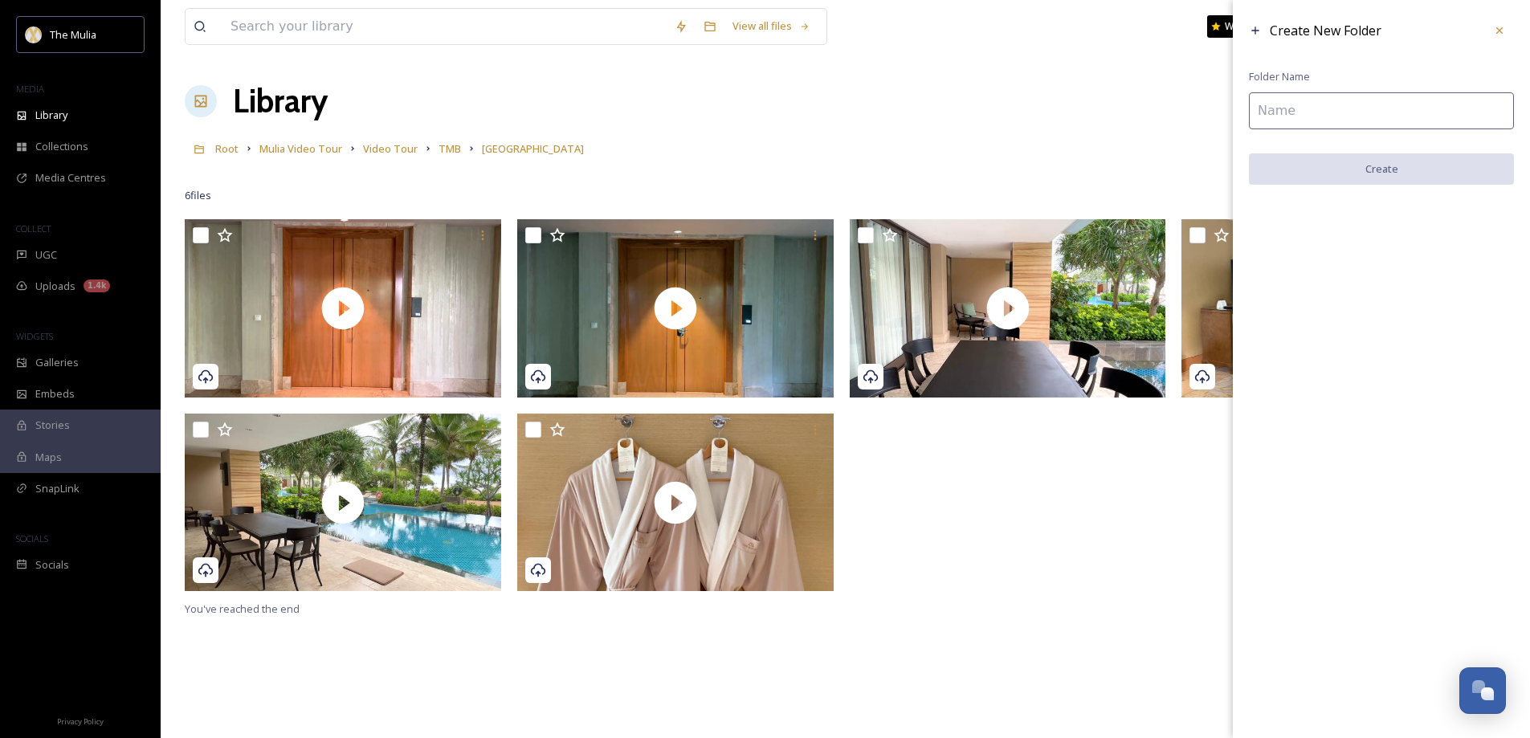
click at [1293, 104] on input at bounding box center [1381, 110] width 265 height 37
click at [1497, 32] on icon at bounding box center [1499, 30] width 13 height 13
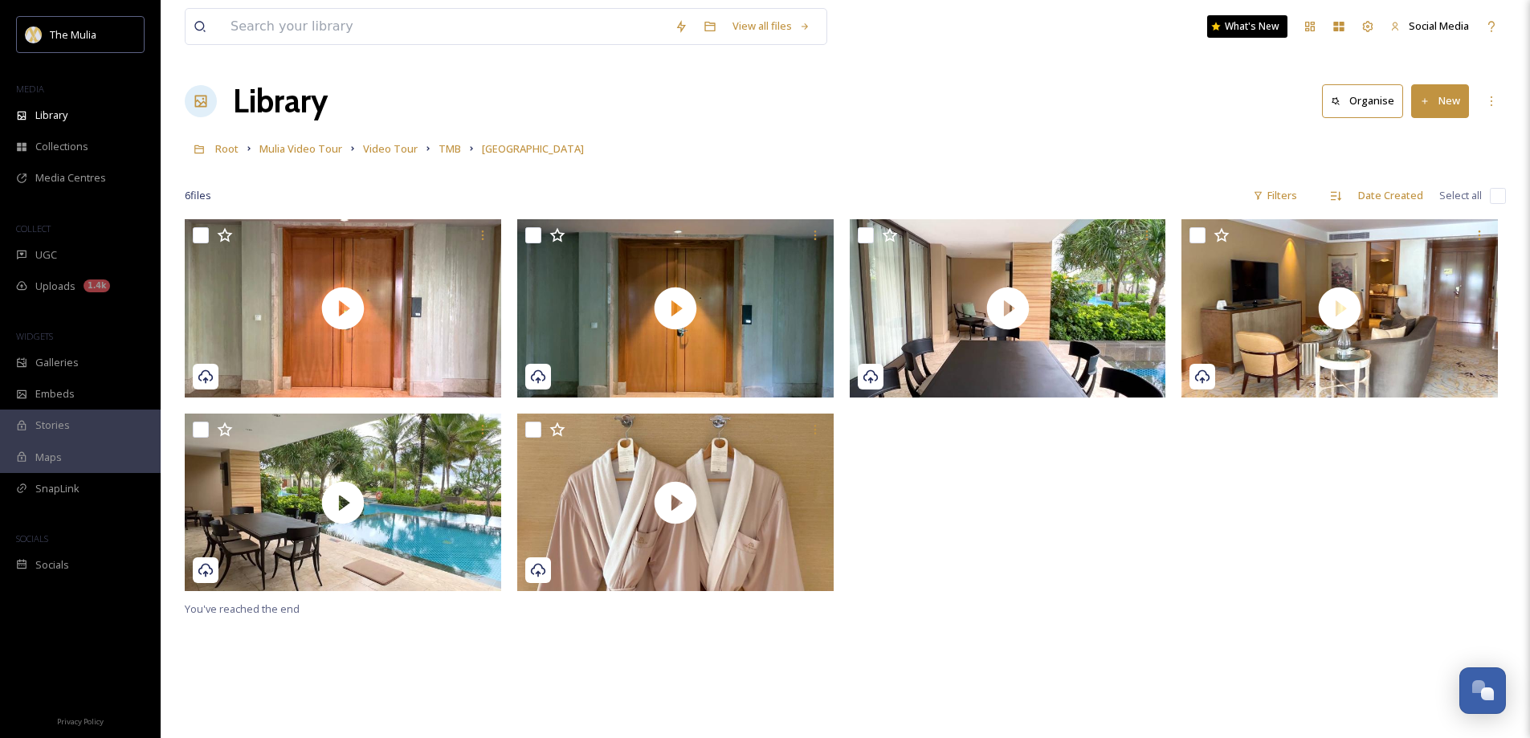
click at [1447, 106] on button "New" at bounding box center [1440, 100] width 58 height 33
click at [1427, 129] on div "File Upload" at bounding box center [1423, 138] width 91 height 31
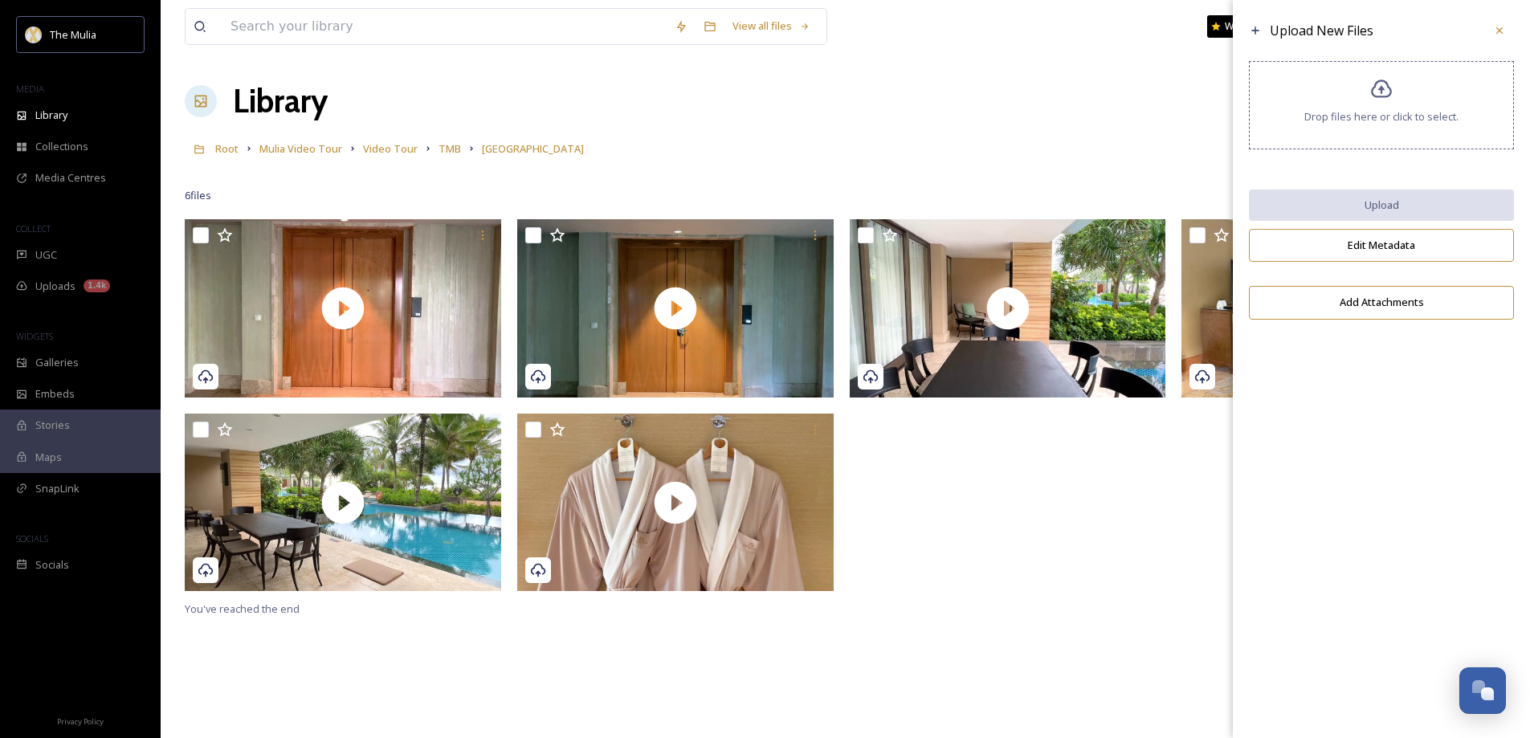
click at [1334, 116] on span "Drop files here or click to select." at bounding box center [1382, 116] width 154 height 15
click at [445, 146] on span "TMB" at bounding box center [450, 148] width 22 height 14
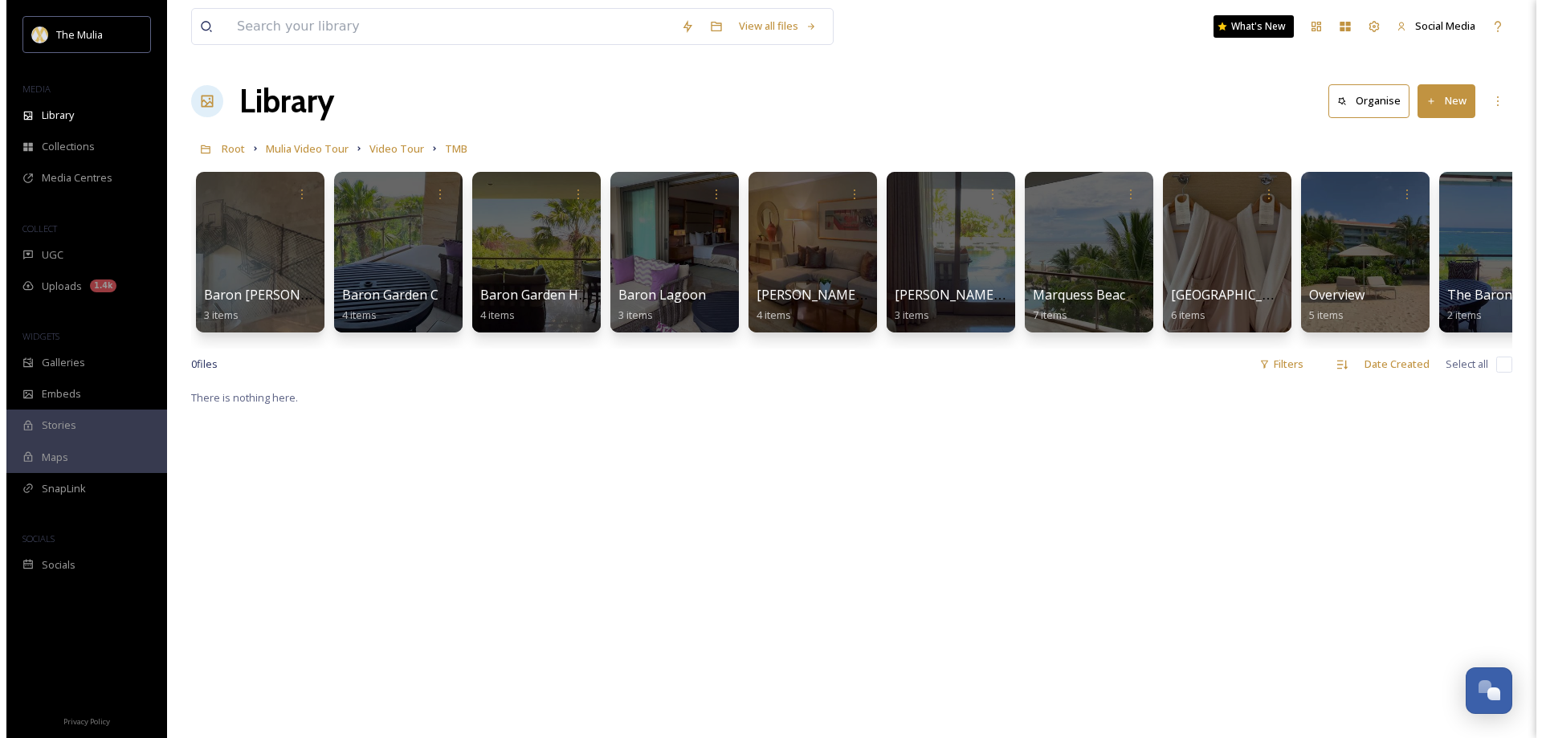
scroll to position [0, 60]
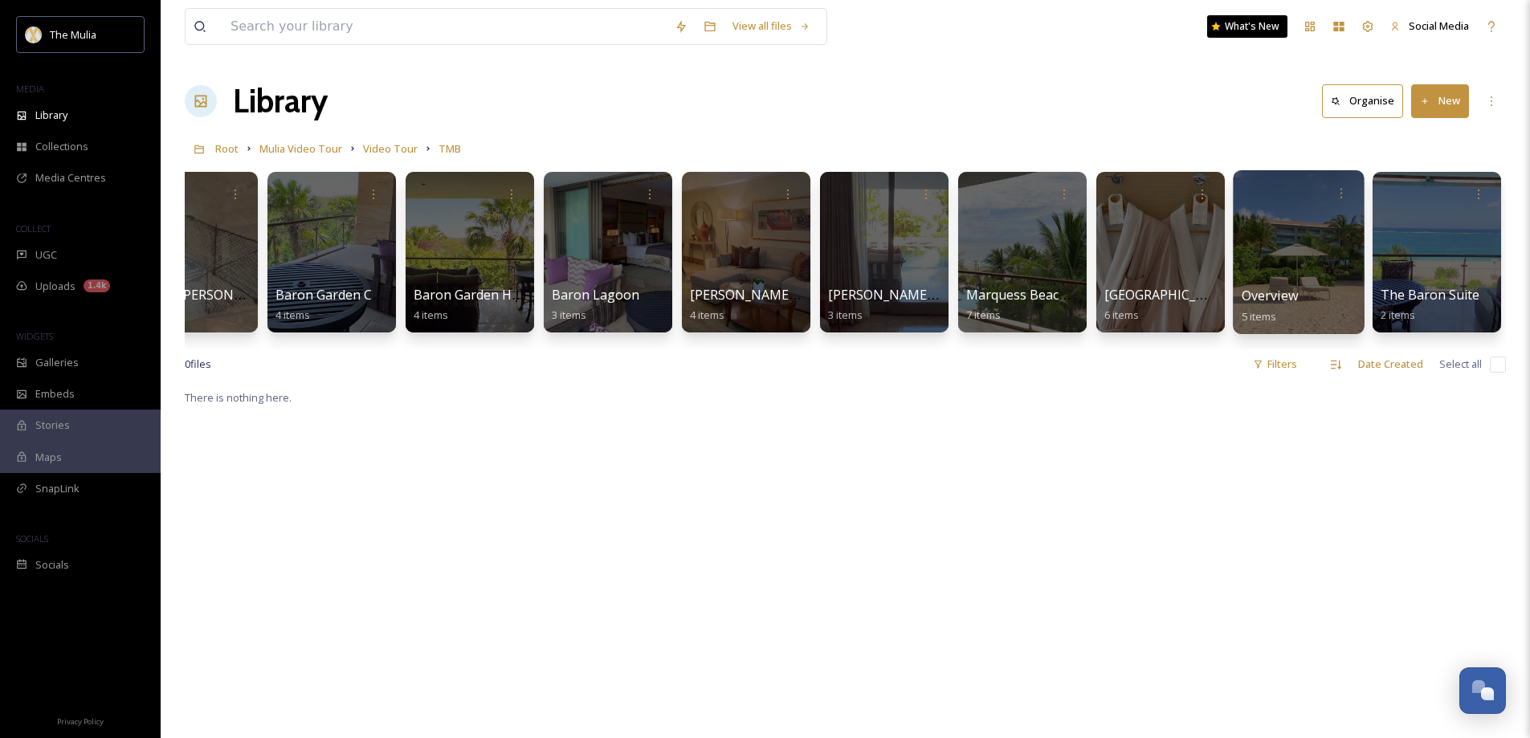
click at [1284, 288] on span "Overview" at bounding box center [1270, 296] width 56 height 18
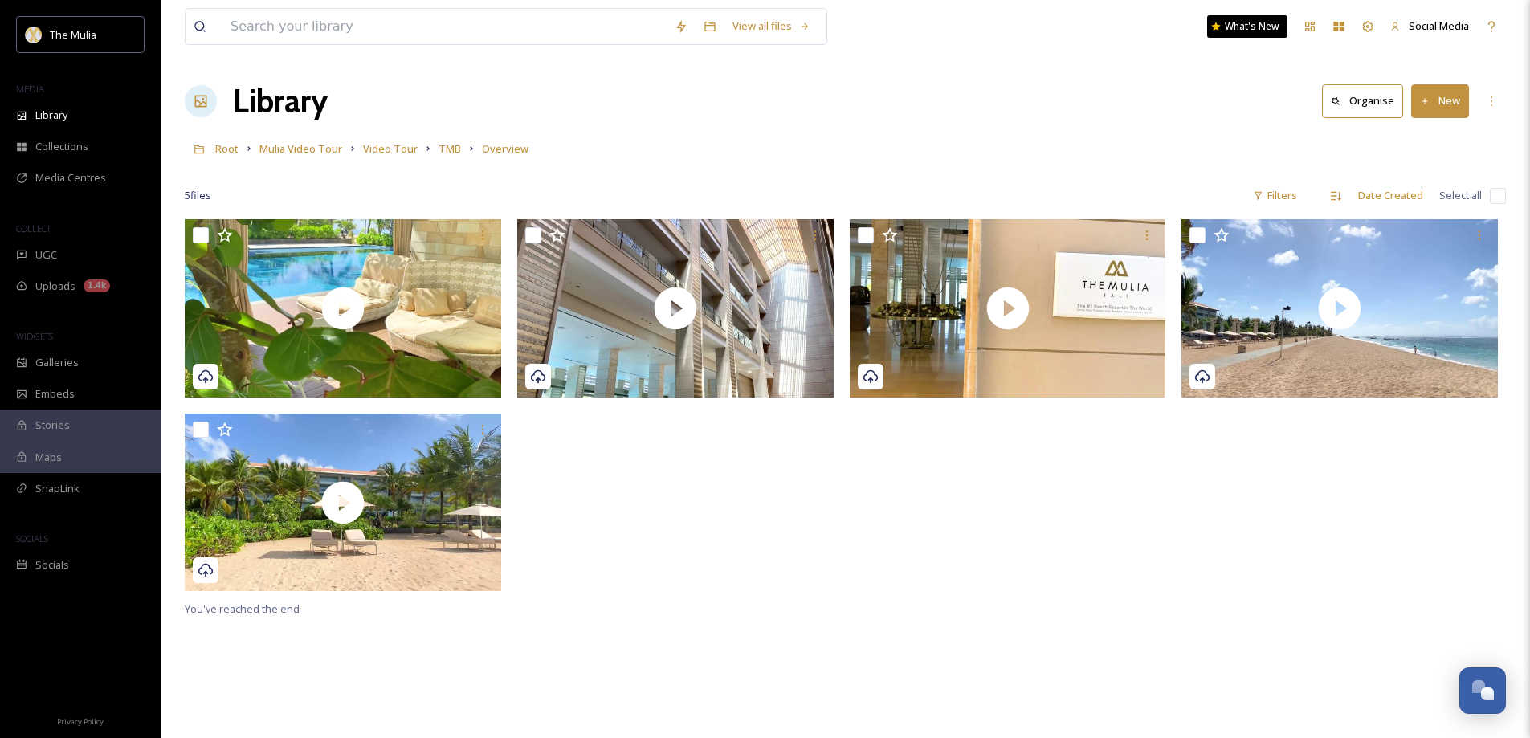
click at [1464, 95] on button "New" at bounding box center [1440, 100] width 58 height 33
click at [1443, 142] on span "File Upload" at bounding box center [1433, 138] width 53 height 15
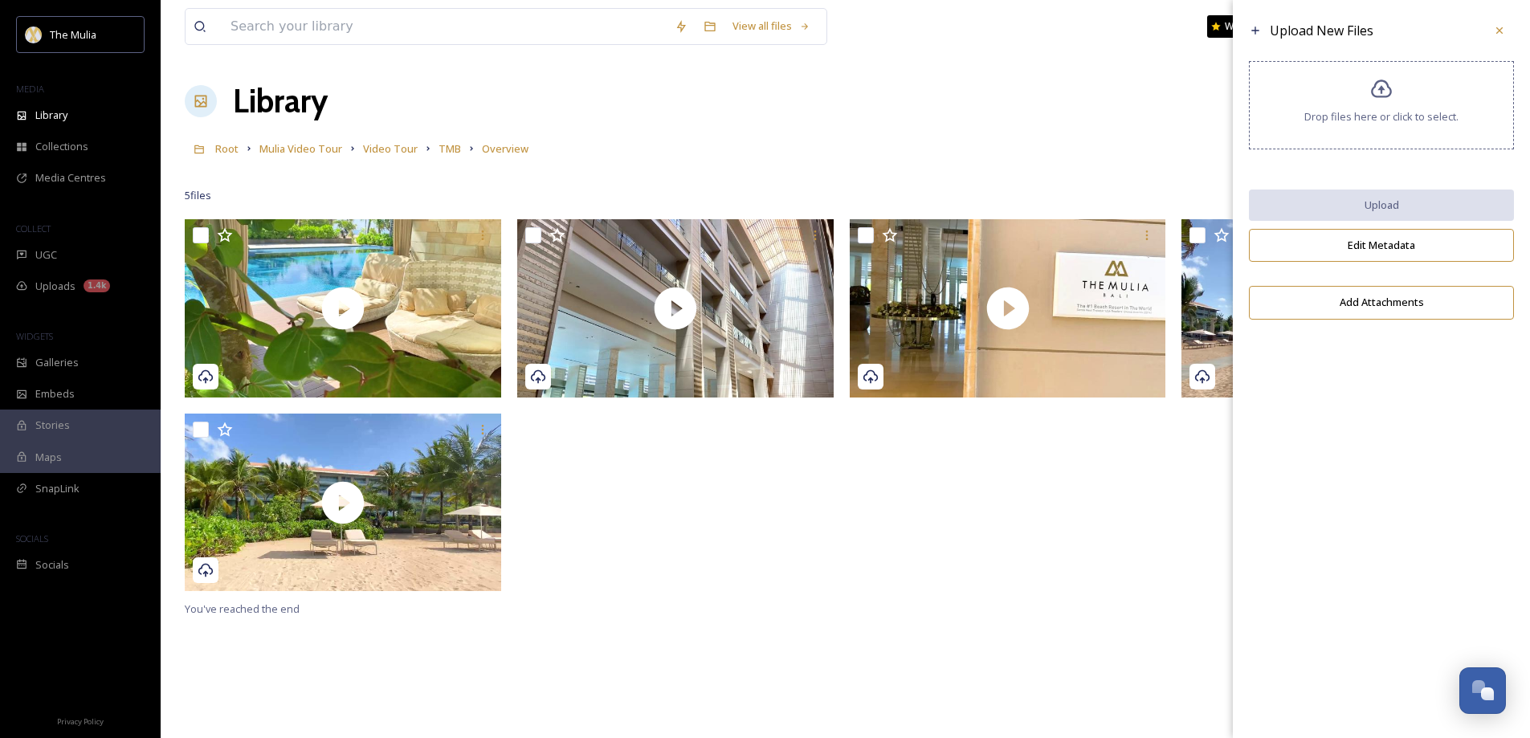
click at [1276, 105] on div "Drop files here or click to select." at bounding box center [1381, 105] width 265 height 88
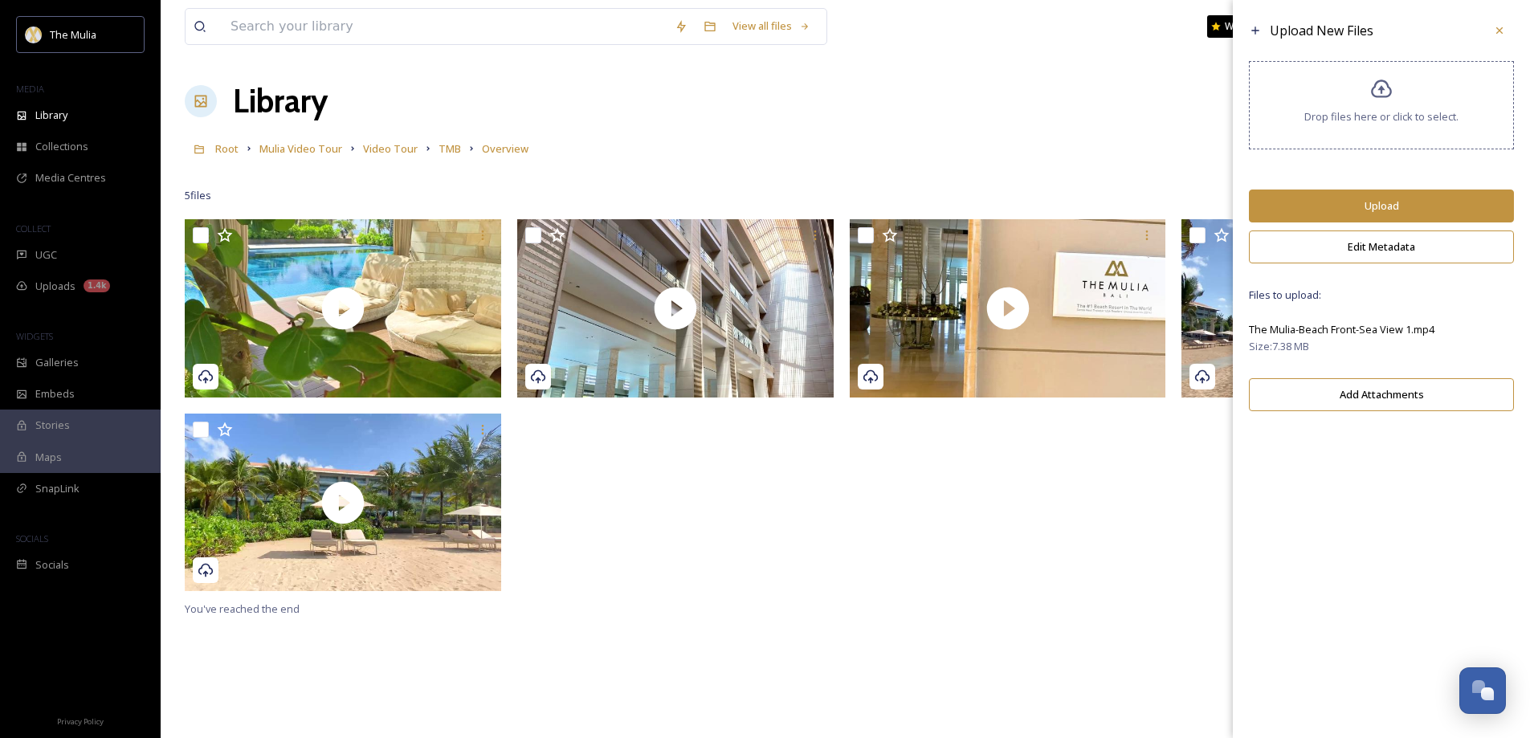
click at [1392, 210] on button "Upload" at bounding box center [1381, 206] width 265 height 33
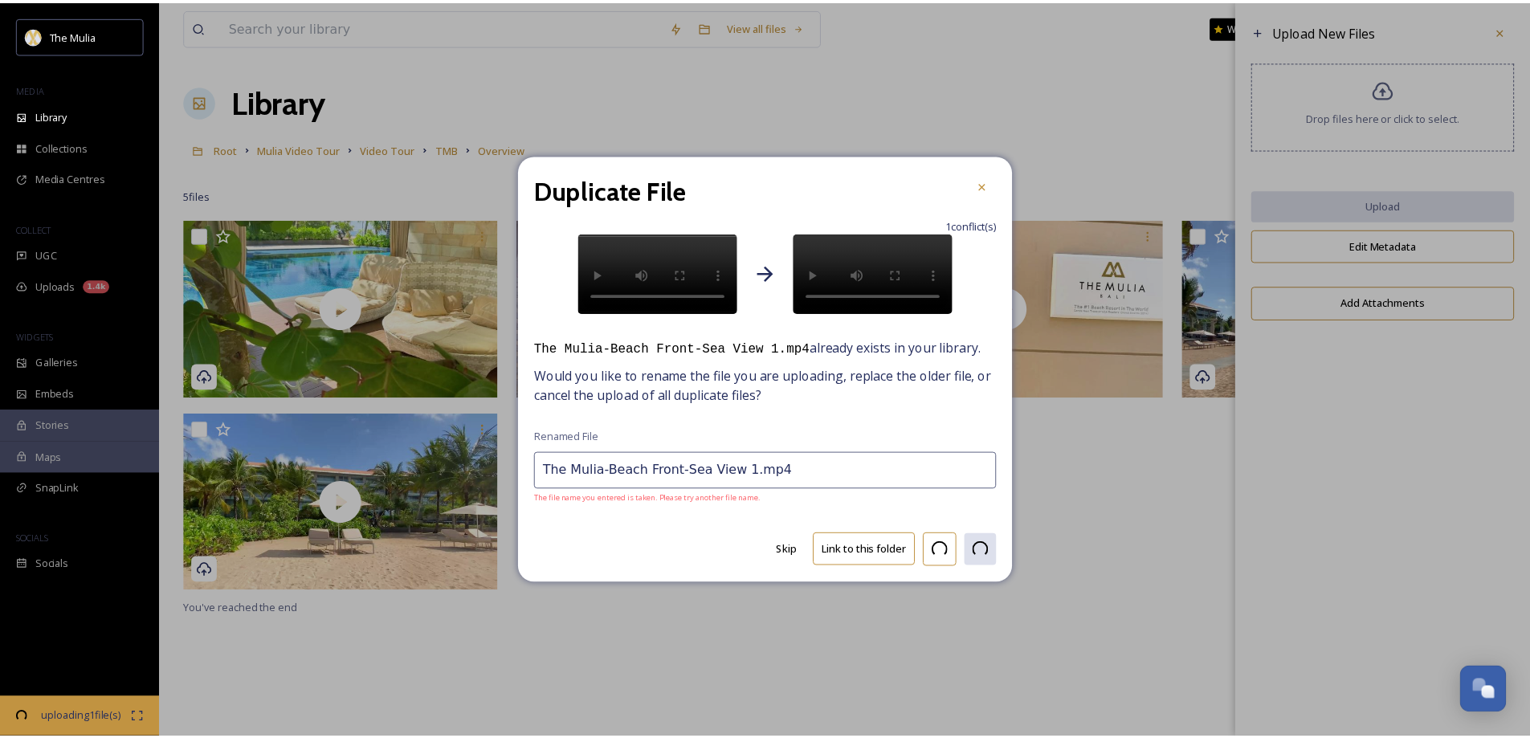
scroll to position [2339, 0]
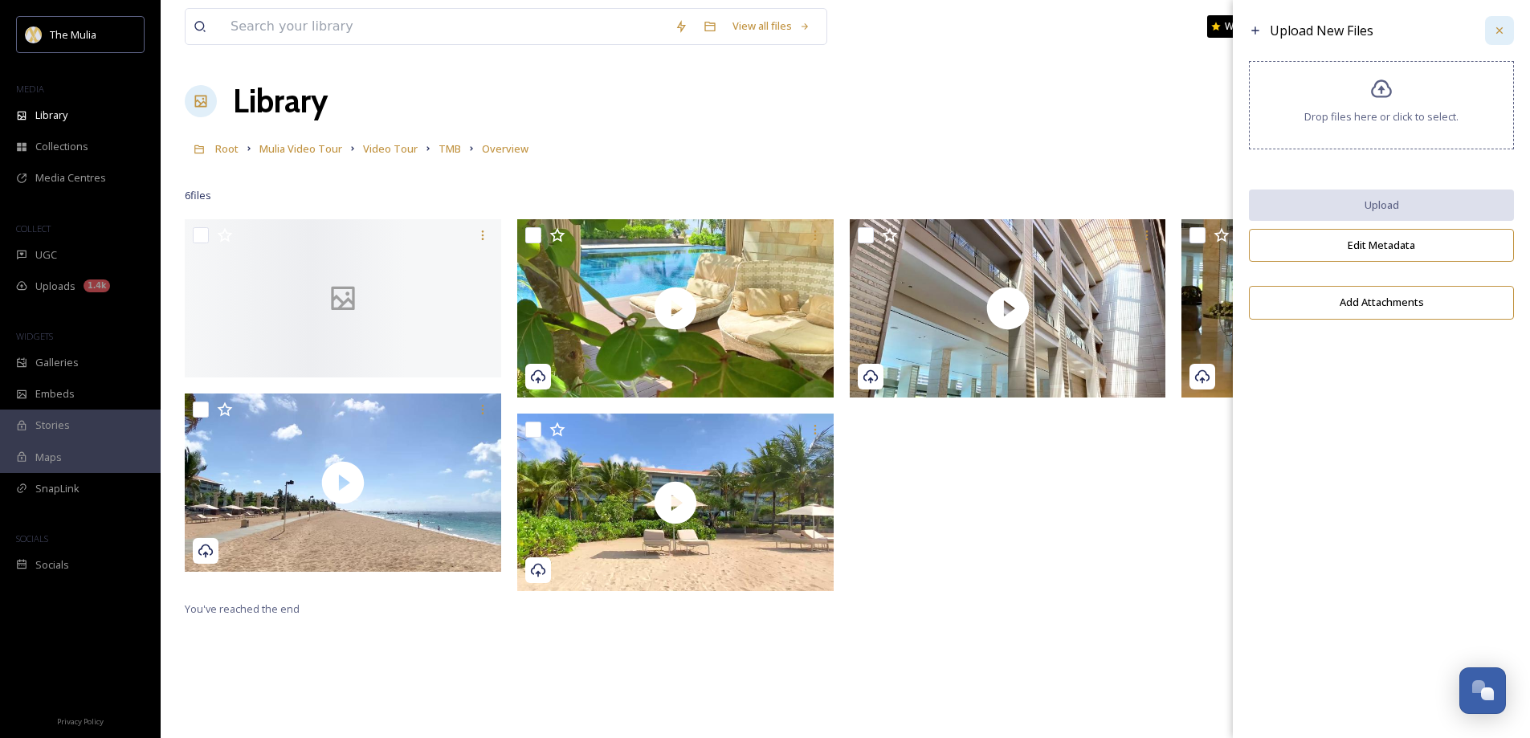
click at [1499, 33] on icon at bounding box center [1499, 30] width 13 height 13
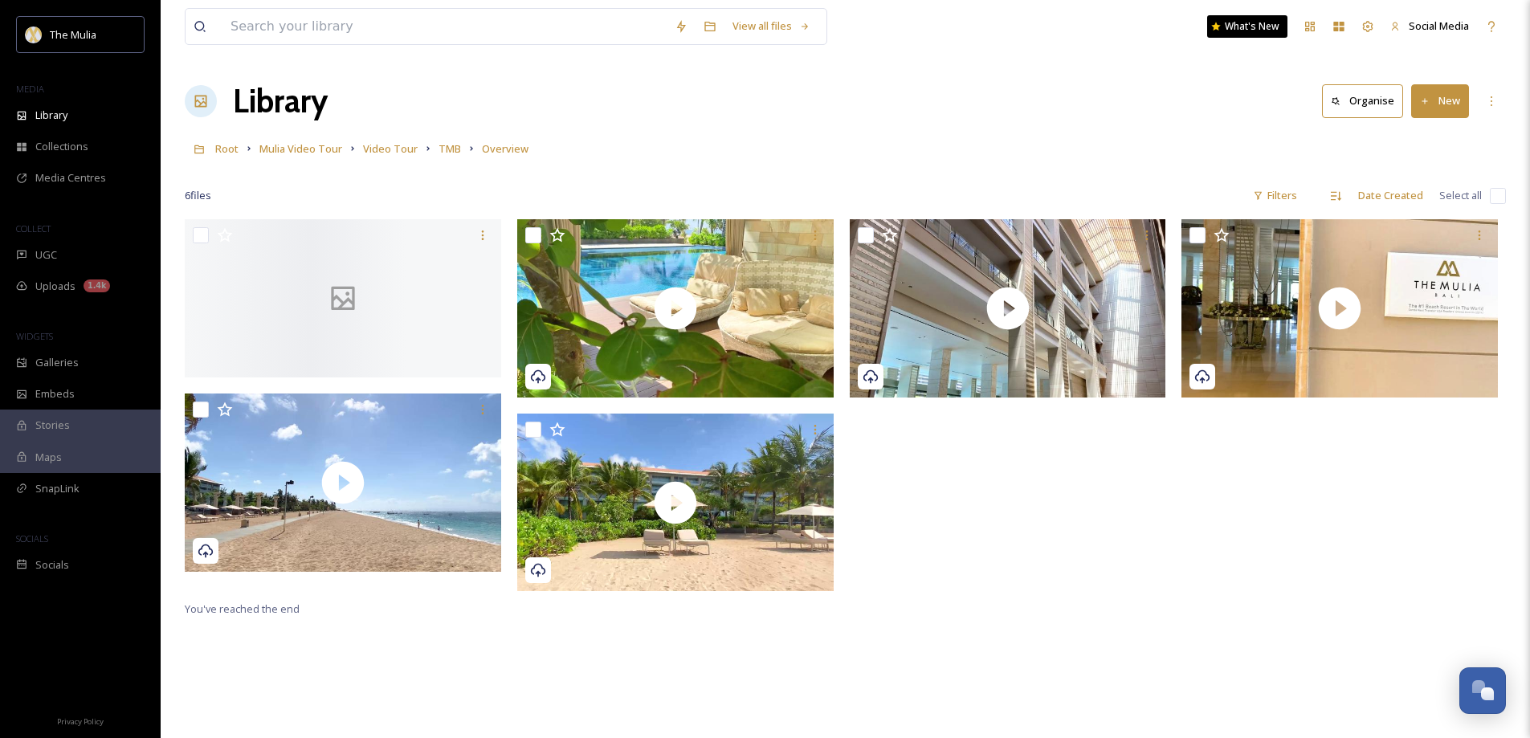
drag, startPoint x: 1170, startPoint y: 636, endPoint x: 802, endPoint y: 299, distance: 499.2
click at [1168, 627] on div "You've reached the end" at bounding box center [845, 588] width 1321 height 738
click at [439, 148] on span "TMB" at bounding box center [450, 148] width 22 height 14
